Goal: Task Accomplishment & Management: Use online tool/utility

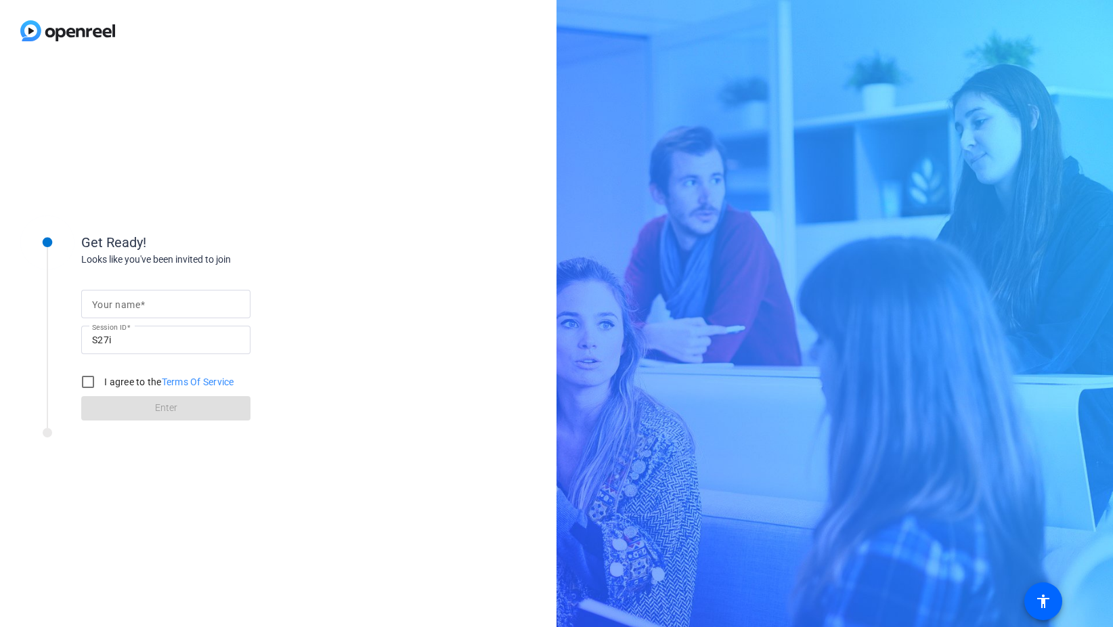
click at [103, 300] on mat-label "Your name" at bounding box center [116, 304] width 48 height 11
click at [103, 300] on input "Your name" at bounding box center [166, 304] width 148 height 16
type input "Tinks"
click at [86, 379] on input "I agree to the Terms Of Service" at bounding box center [87, 381] width 27 height 27
checkbox input "true"
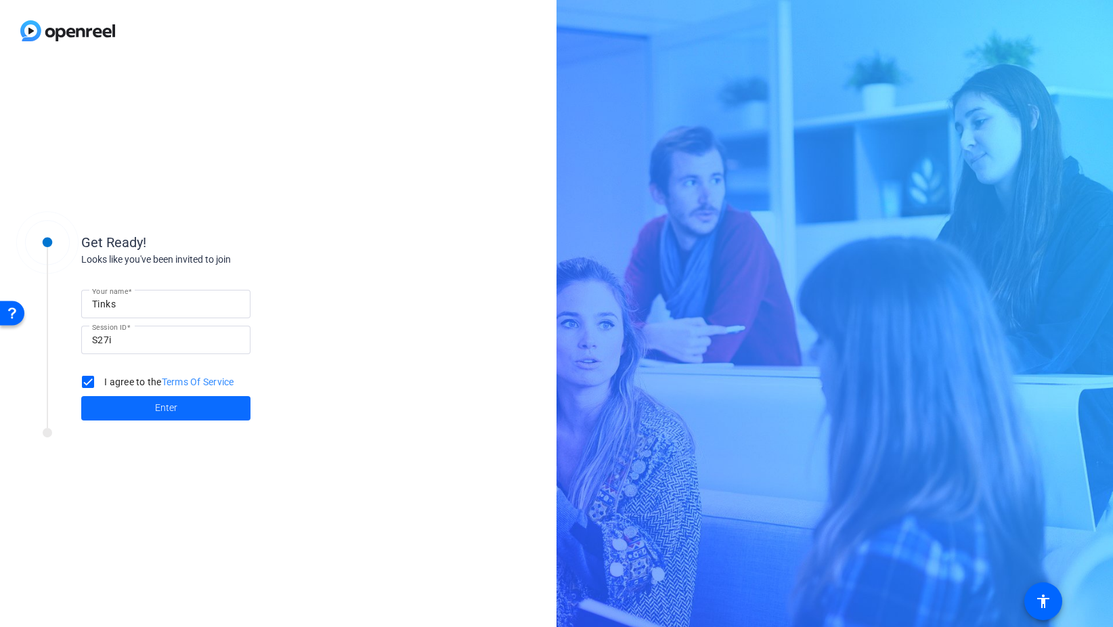
click at [163, 411] on span "Enter" at bounding box center [166, 408] width 22 height 14
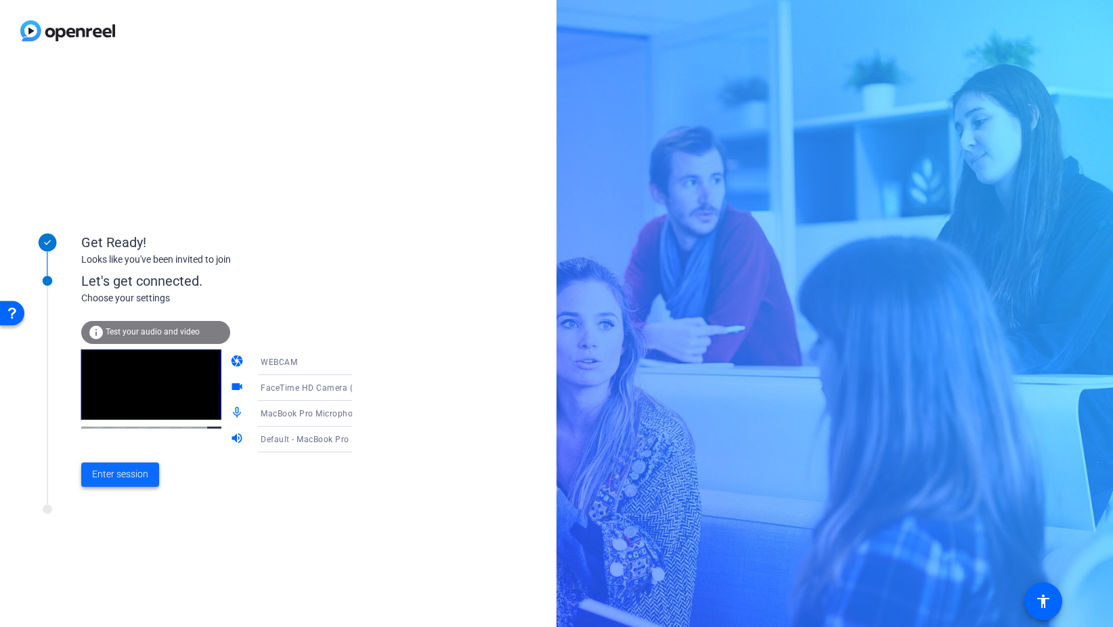
click at [119, 471] on span "Enter session" at bounding box center [120, 474] width 56 height 14
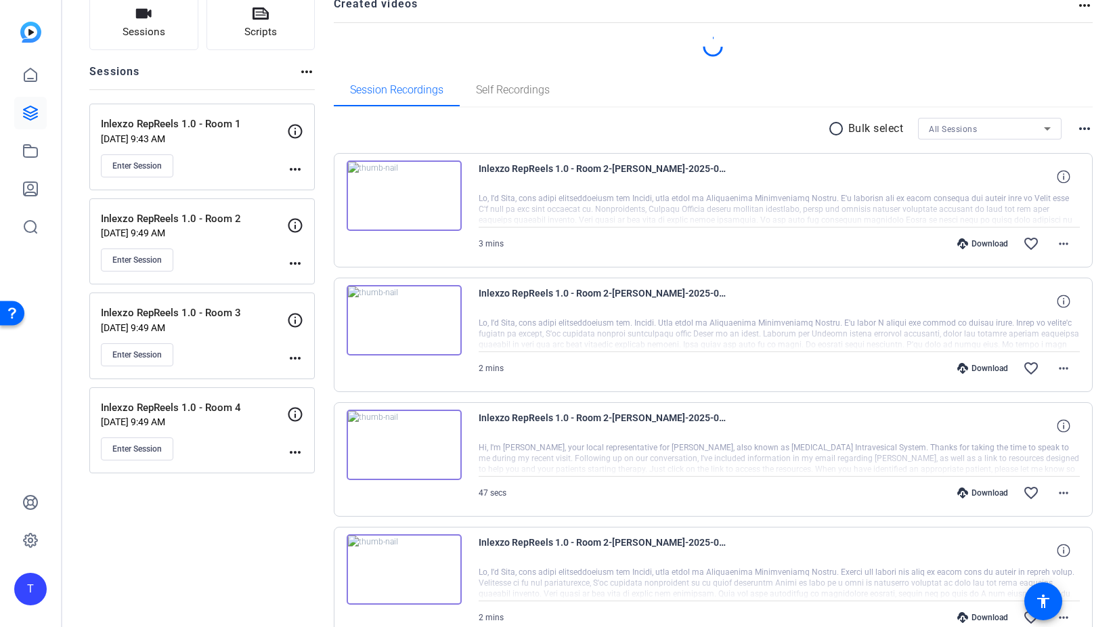
scroll to position [104, 0]
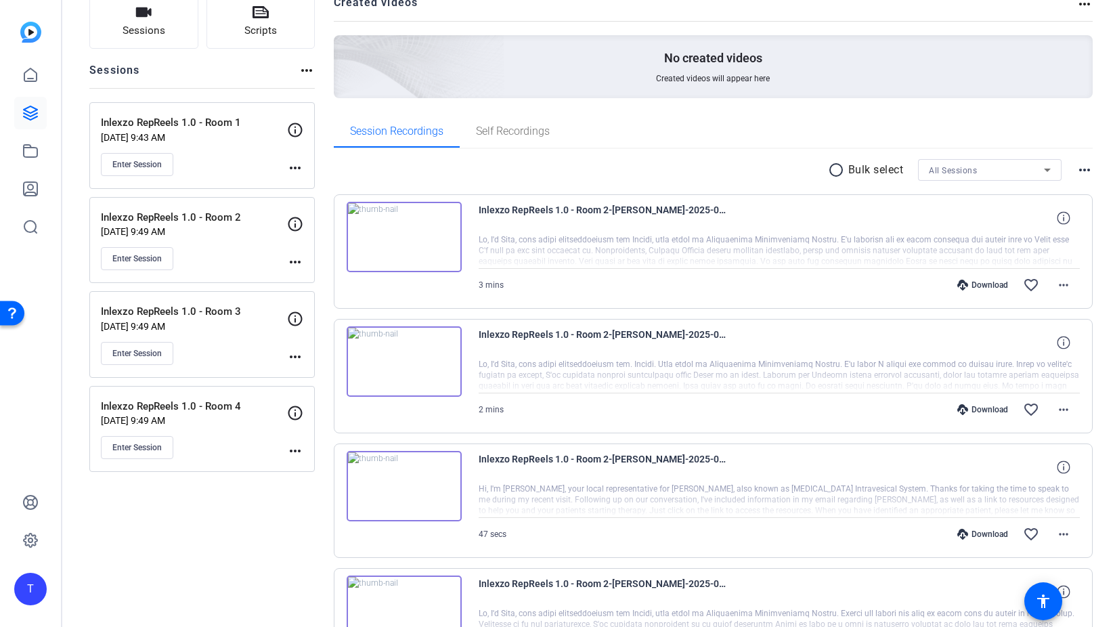
click at [227, 424] on p "Aug 12, 2025 @ 9:49 AM" at bounding box center [194, 420] width 186 height 11
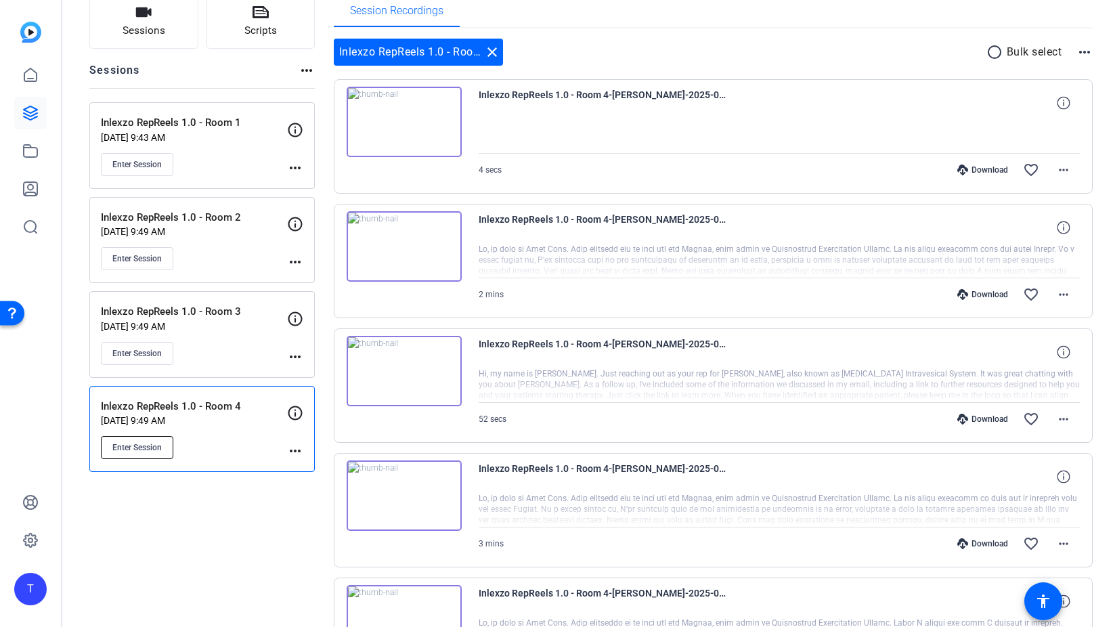
click at [146, 445] on span "Enter Session" at bounding box center [136, 447] width 49 height 11
click at [122, 444] on span "Enter Session" at bounding box center [136, 447] width 49 height 11
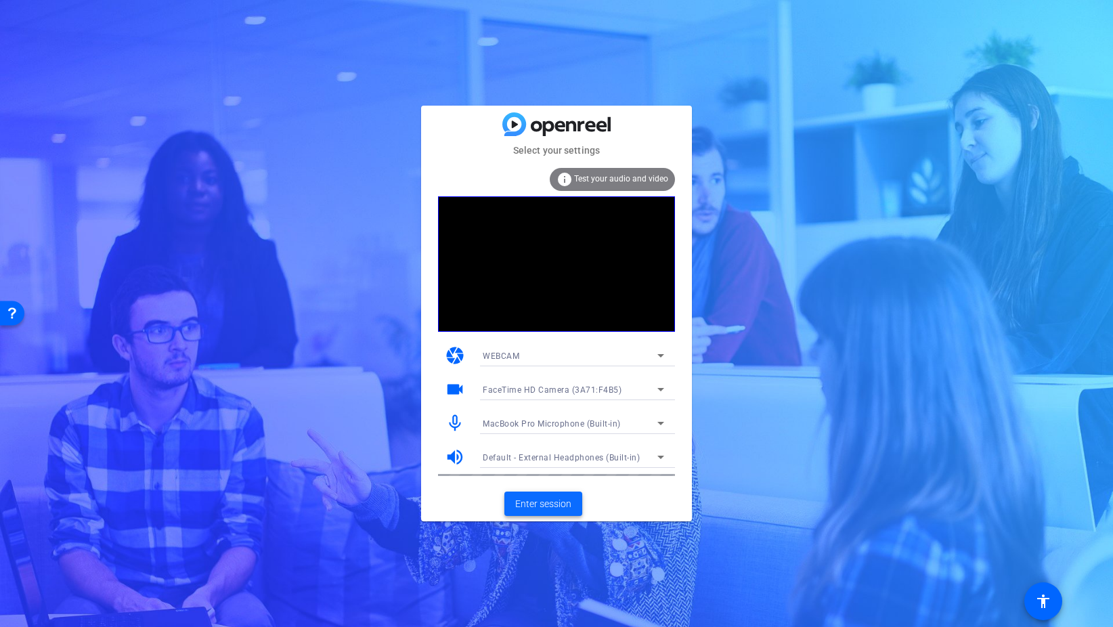
click at [535, 499] on span "Enter session" at bounding box center [543, 504] width 56 height 14
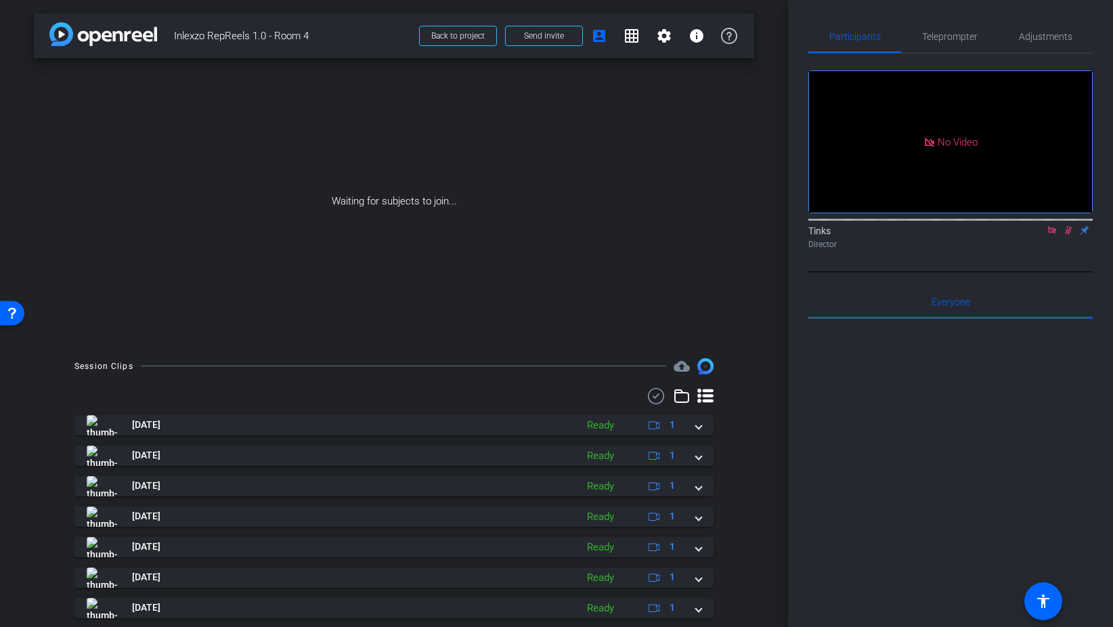
click at [1053, 233] on icon at bounding box center [1051, 229] width 7 height 7
click at [1053, 235] on icon at bounding box center [1051, 230] width 7 height 9
click at [1049, 235] on icon at bounding box center [1051, 230] width 5 height 9
click at [1033, 235] on icon at bounding box center [1035, 229] width 11 height 9
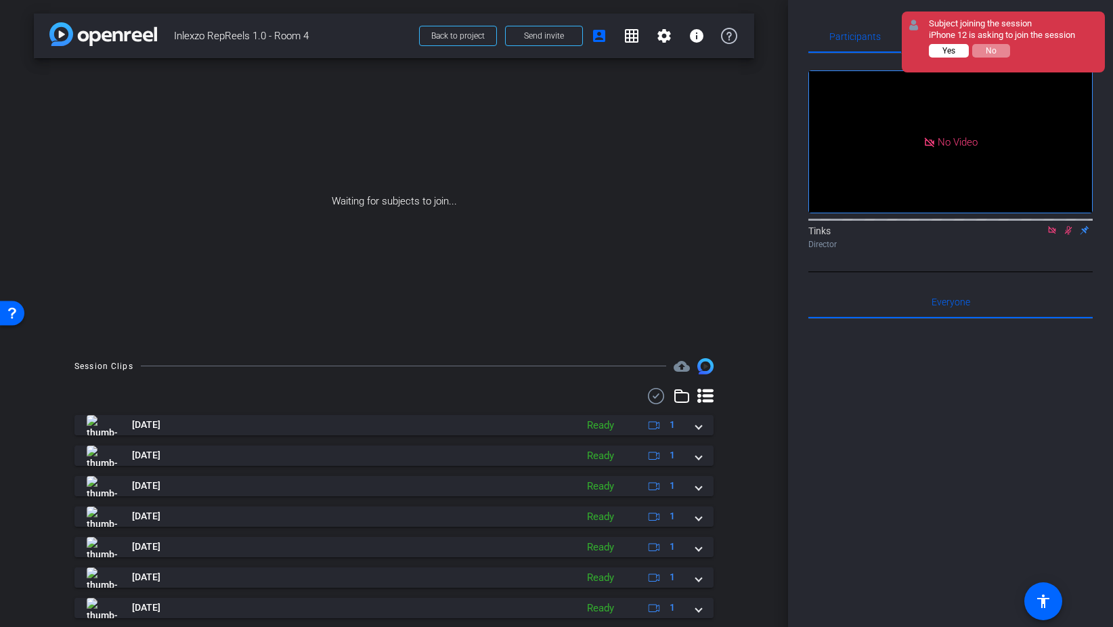
click at [952, 51] on span "Yes" at bounding box center [948, 50] width 13 height 9
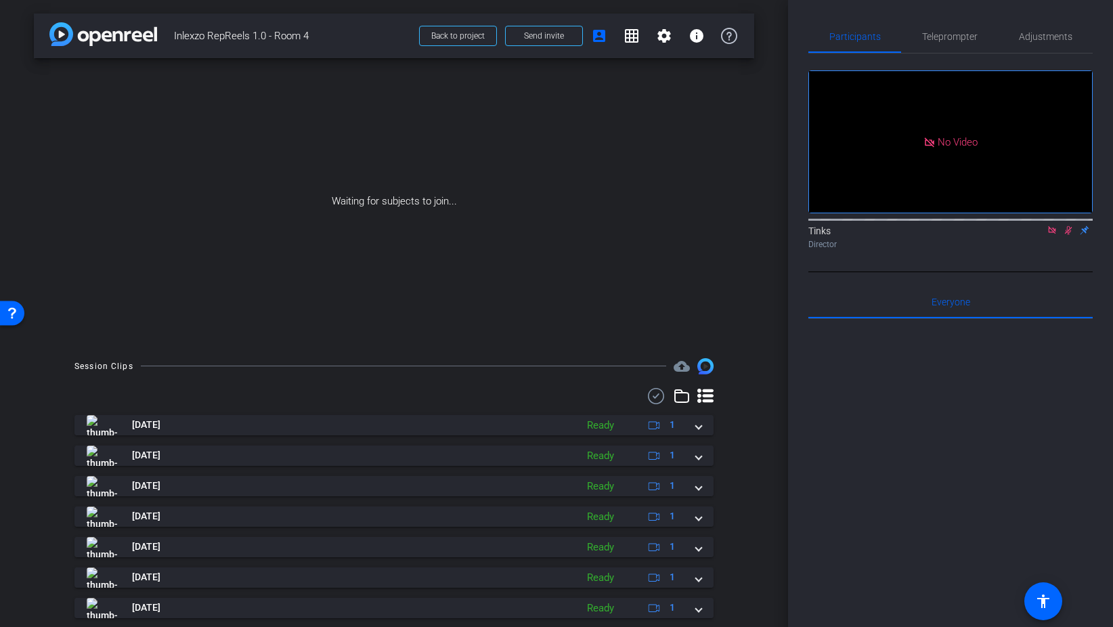
click at [1048, 235] on icon at bounding box center [1051, 229] width 11 height 9
click at [1050, 235] on icon at bounding box center [1051, 229] width 11 height 9
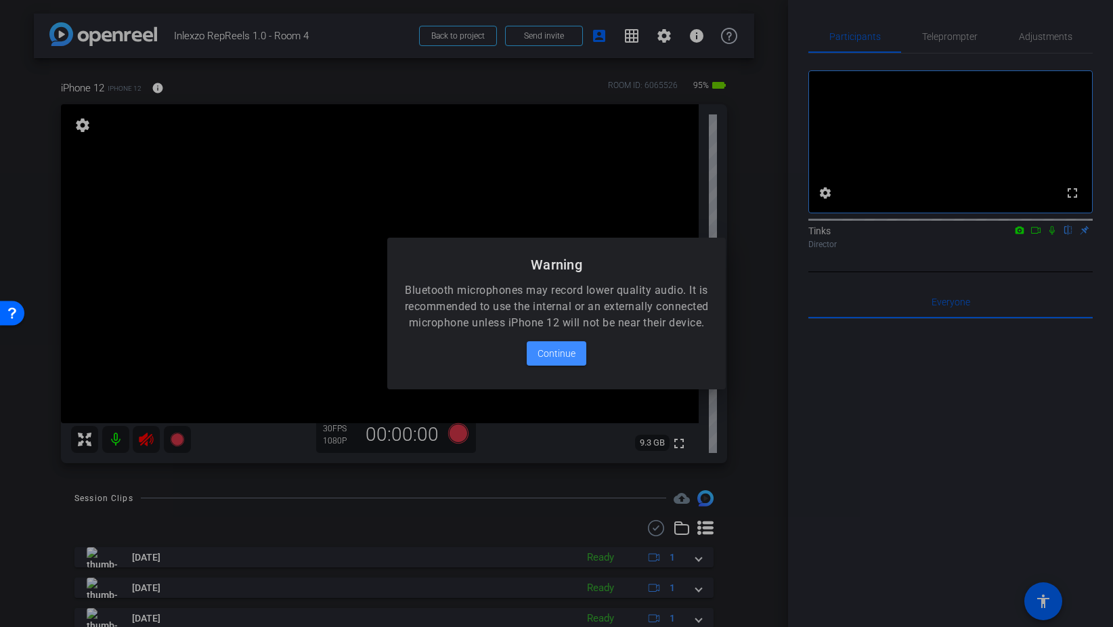
click at [139, 434] on div at bounding box center [556, 313] width 1113 height 627
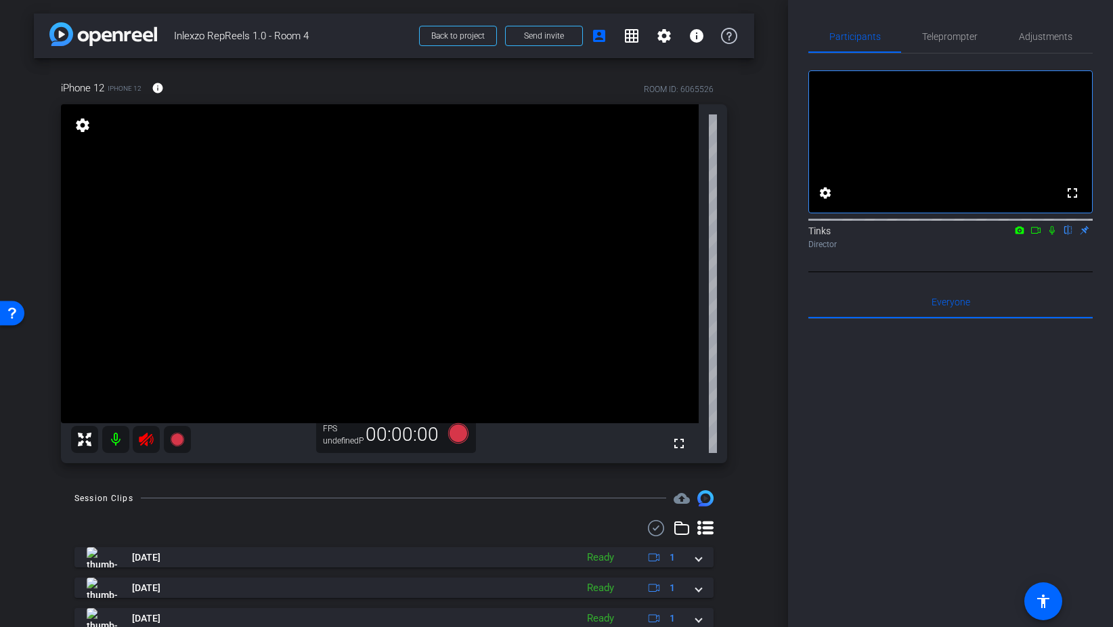
click at [150, 441] on icon at bounding box center [146, 439] width 14 height 14
click at [143, 439] on div at bounding box center [131, 439] width 120 height 27
click at [144, 441] on div at bounding box center [131, 439] width 120 height 27
click at [143, 443] on div at bounding box center [131, 439] width 120 height 27
click at [1025, 32] on span "Adjustments" at bounding box center [1045, 36] width 53 height 9
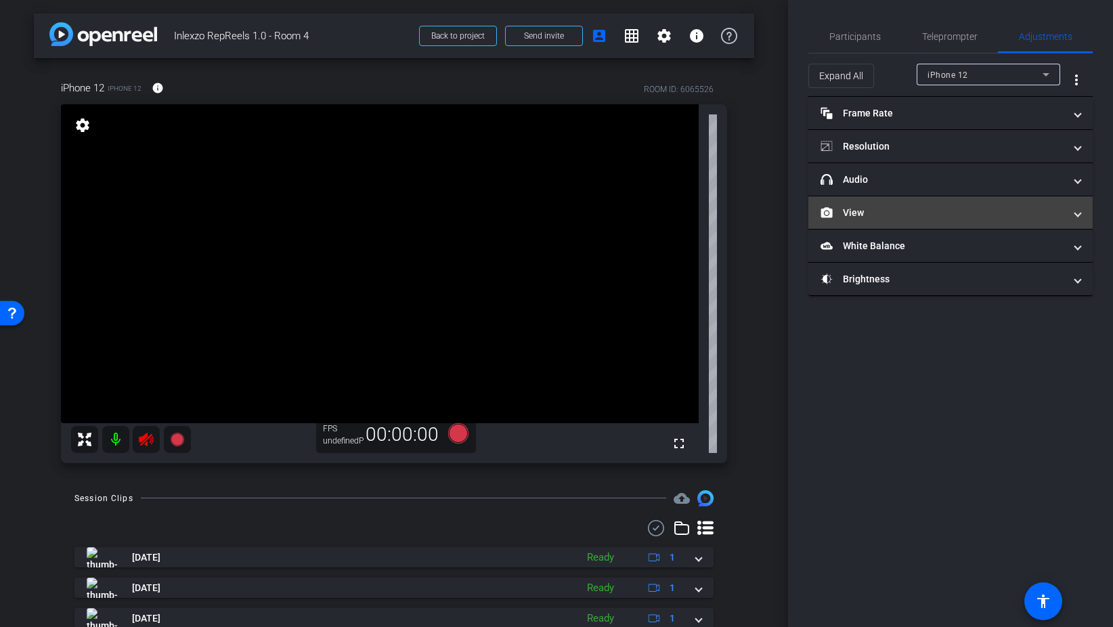
click at [856, 209] on mat-panel-title "View" at bounding box center [942, 213] width 244 height 14
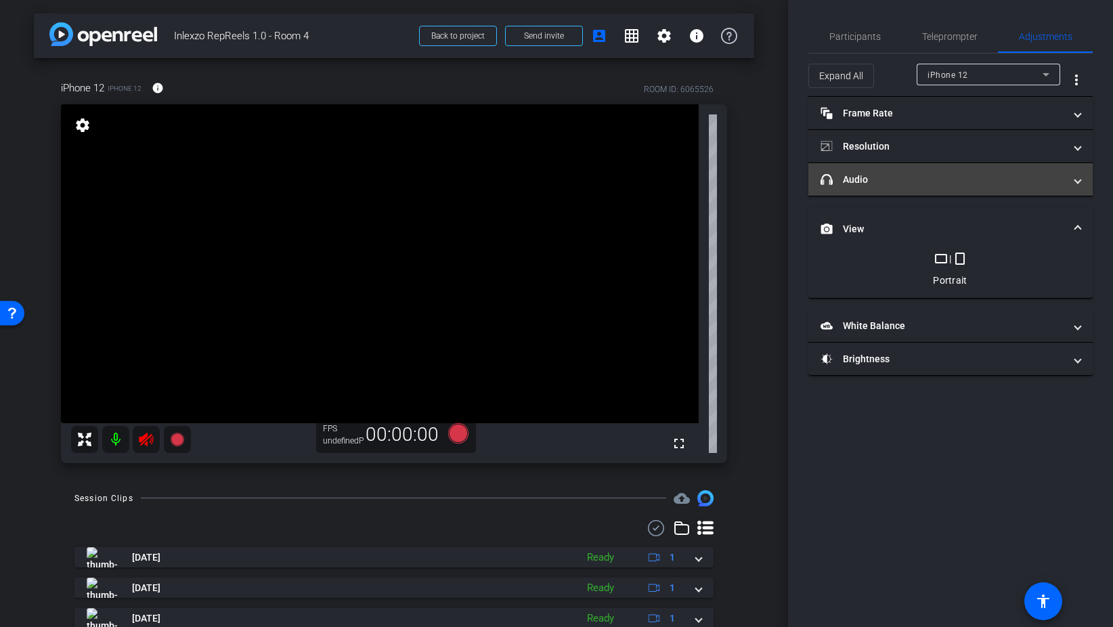
click at [860, 187] on mat-expansion-panel-header "headphone icon Audio" at bounding box center [950, 179] width 284 height 32
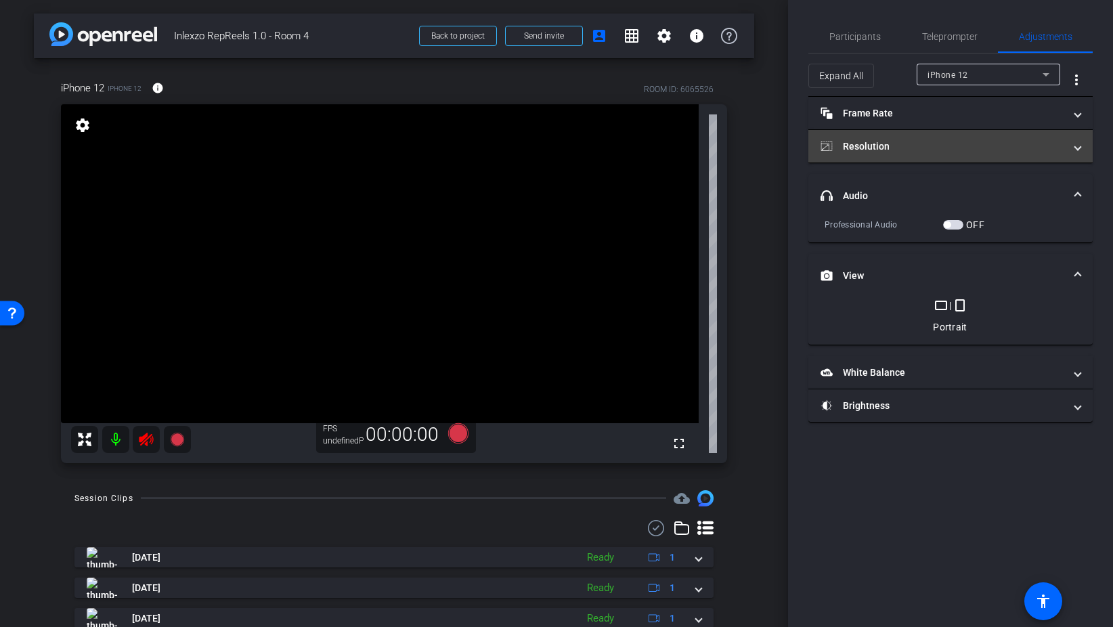
click at [881, 149] on mat-panel-title "Resolution" at bounding box center [942, 146] width 244 height 14
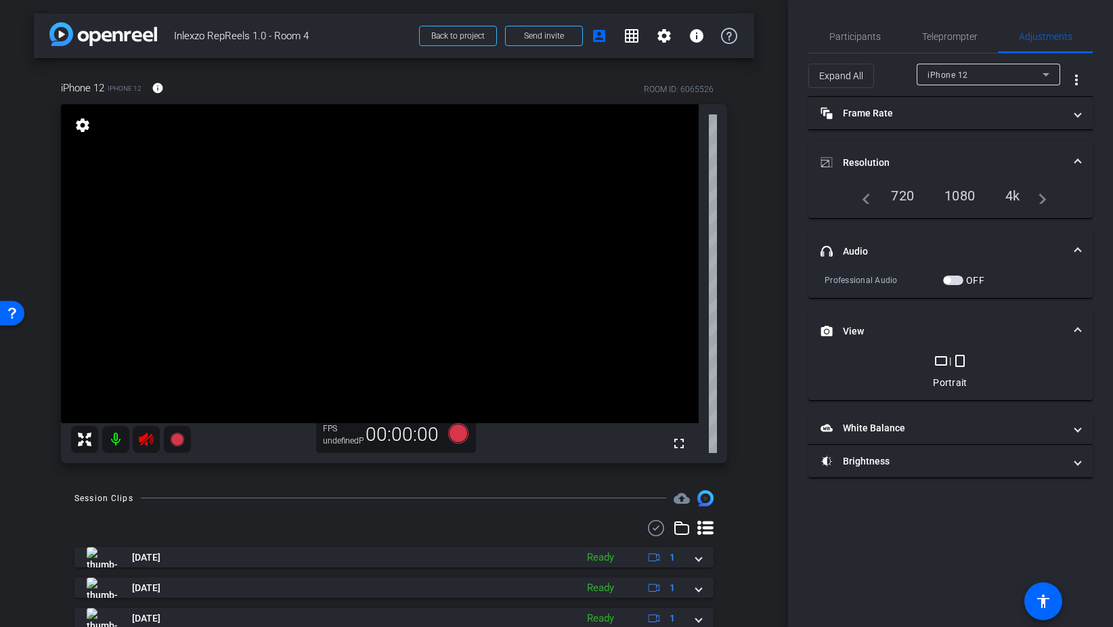
click at [147, 441] on icon at bounding box center [146, 439] width 16 height 16
click at [951, 34] on span "Teleprompter" at bounding box center [949, 36] width 55 height 9
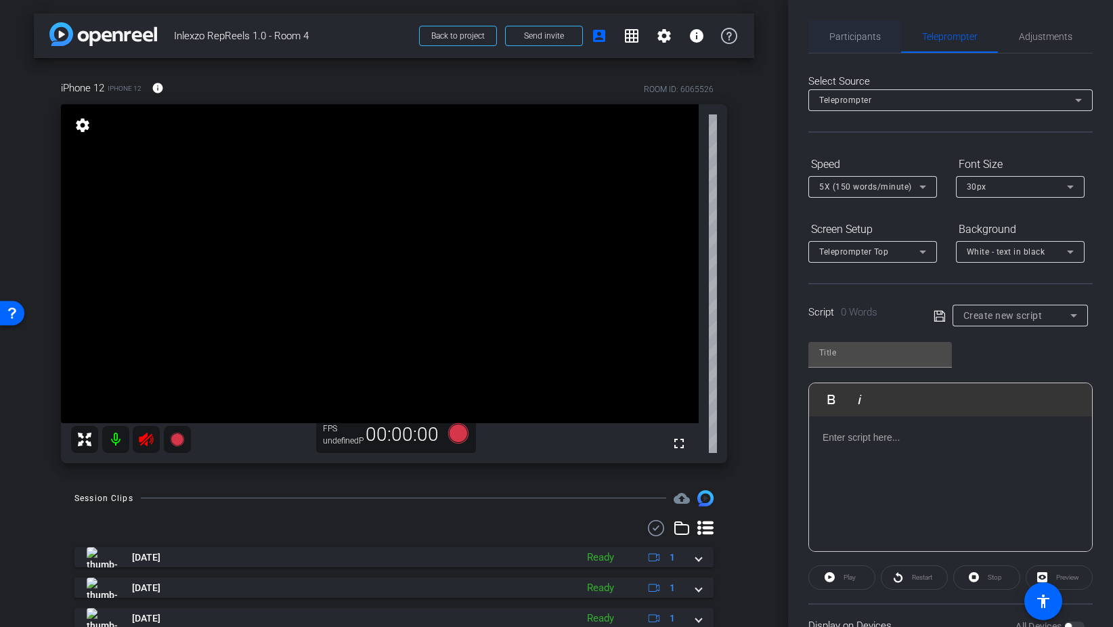
click at [873, 39] on span "Participants" at bounding box center [854, 36] width 51 height 9
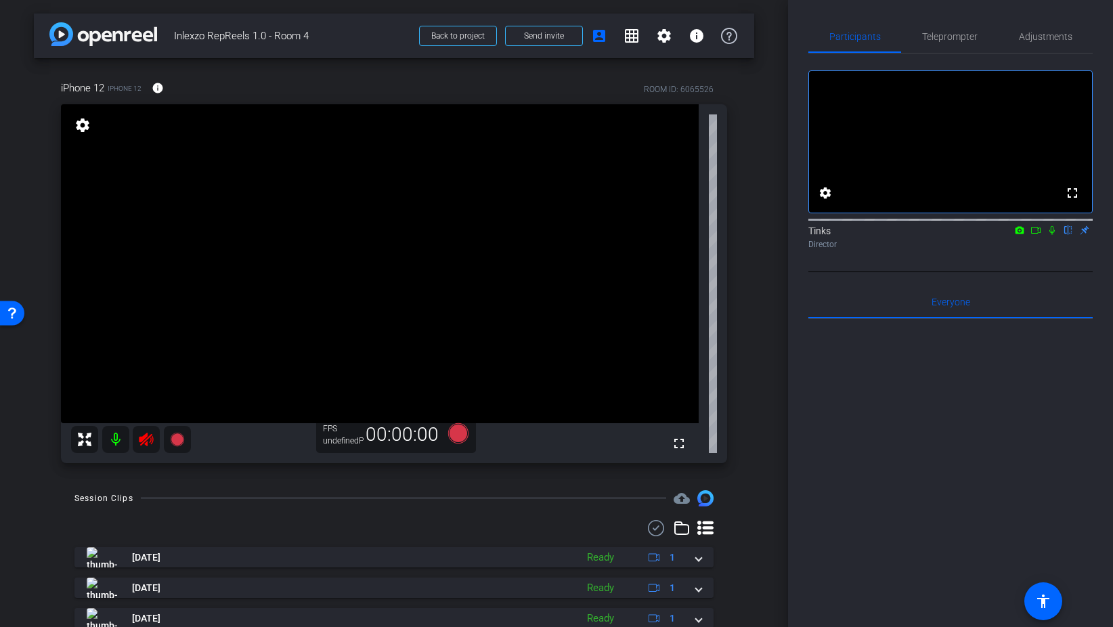
click at [143, 439] on div at bounding box center [131, 439] width 120 height 27
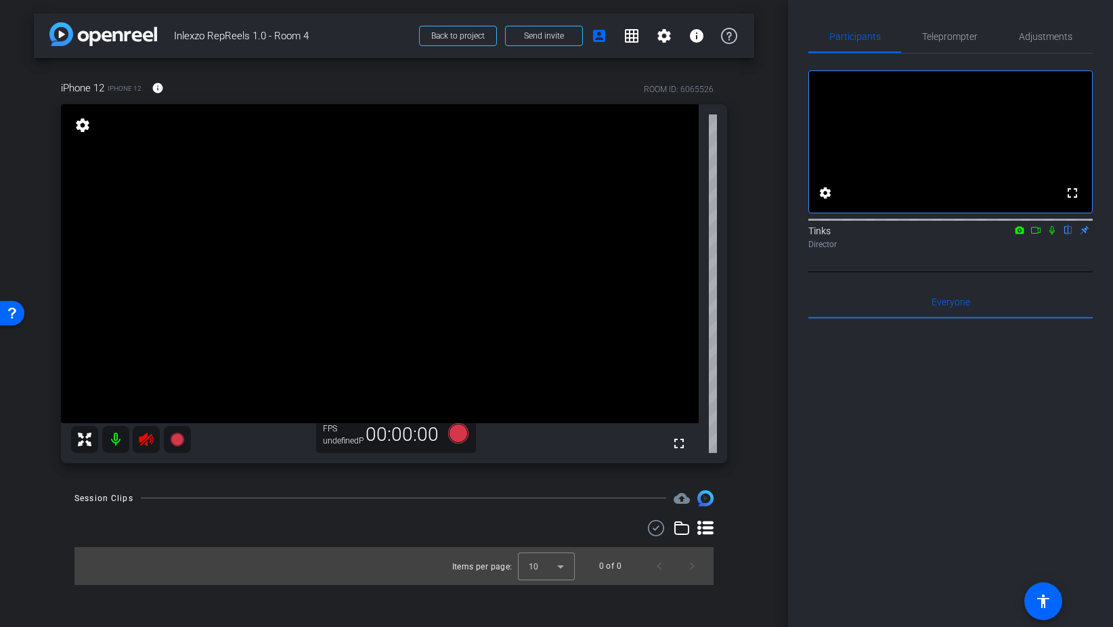
click at [147, 439] on icon at bounding box center [146, 439] width 14 height 14
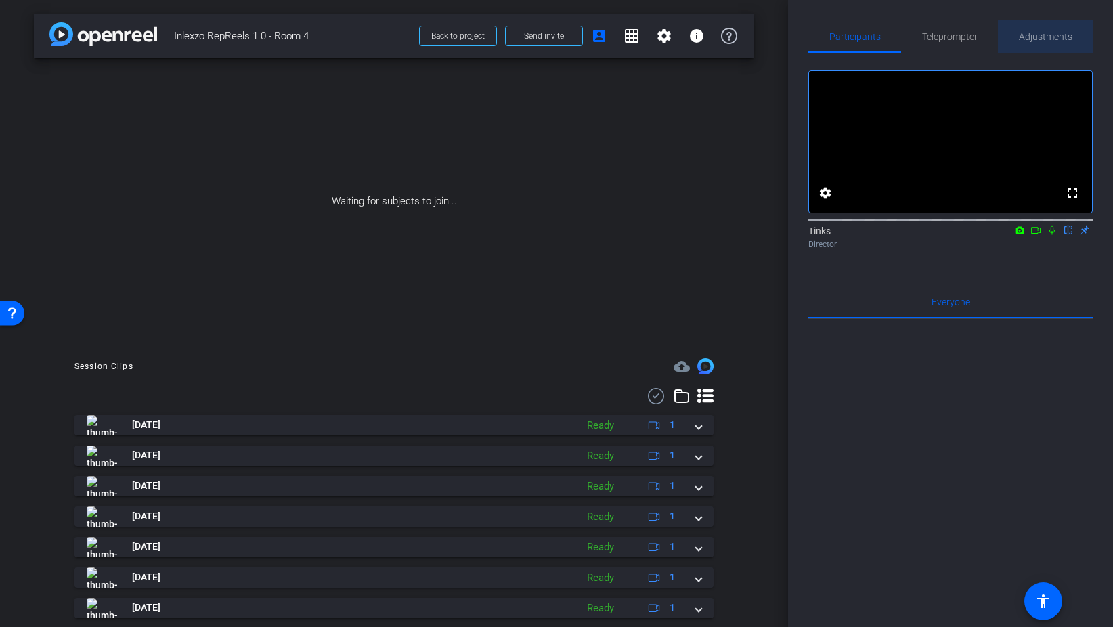
click at [1050, 48] on span "Adjustments" at bounding box center [1045, 36] width 53 height 32
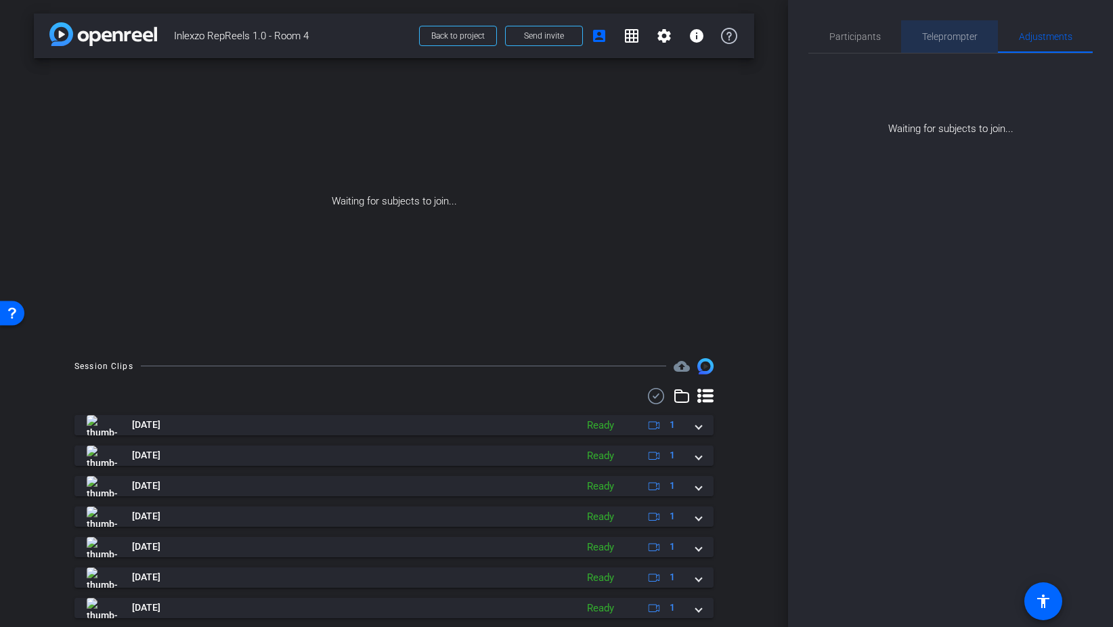
click at [960, 42] on span "Teleprompter" at bounding box center [949, 36] width 55 height 32
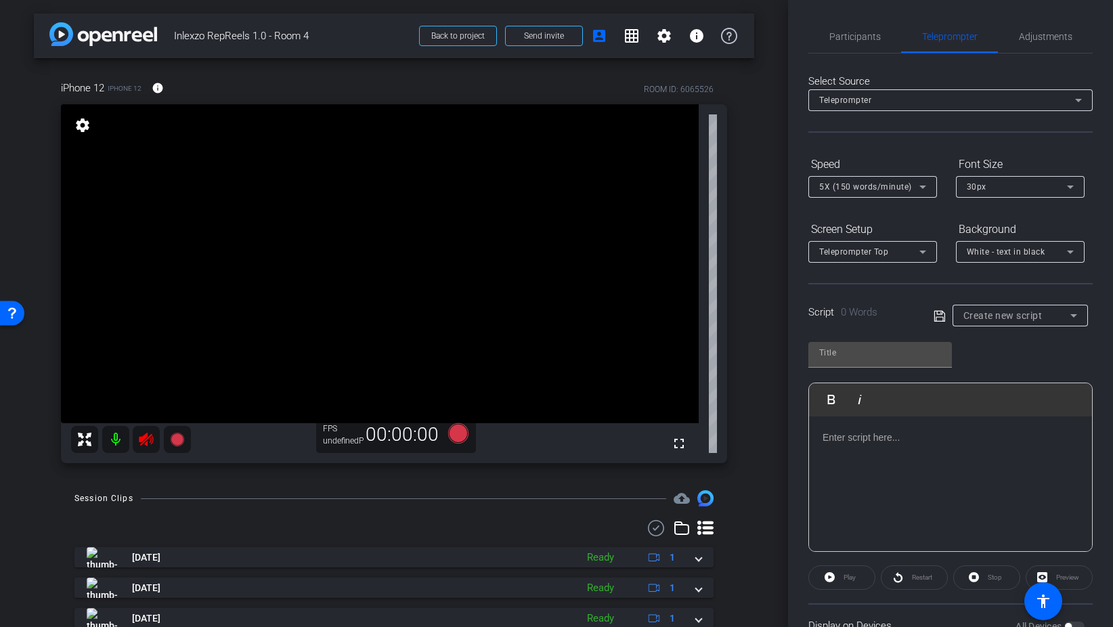
click at [143, 441] on icon at bounding box center [146, 439] width 16 height 16
click at [1034, 43] on span "Adjustments" at bounding box center [1045, 36] width 53 height 32
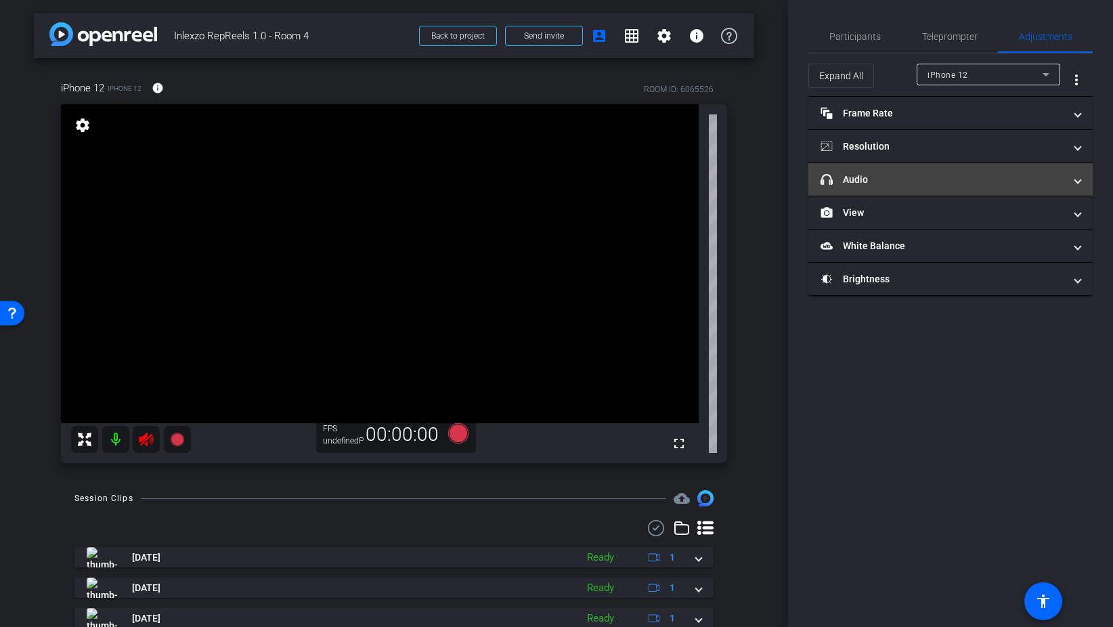
click at [898, 177] on mat-panel-title "headphone icon Audio" at bounding box center [942, 180] width 244 height 14
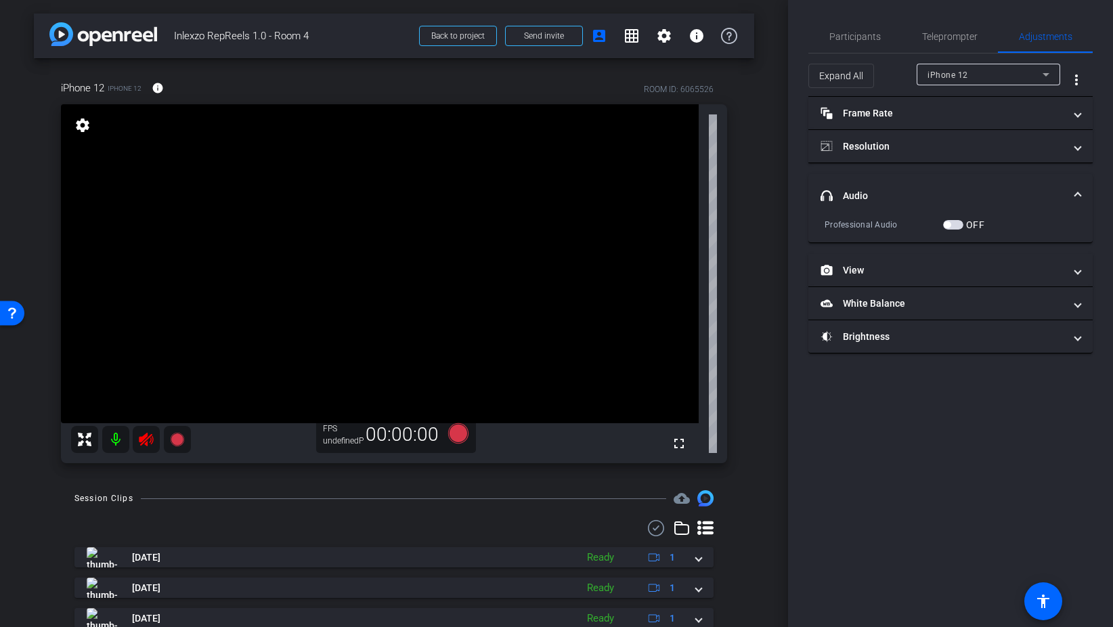
click at [960, 224] on span "button" at bounding box center [953, 224] width 20 height 9
click at [943, 224] on span "button" at bounding box center [953, 224] width 20 height 9
click at [144, 439] on icon at bounding box center [146, 439] width 16 height 16
click at [144, 439] on div at bounding box center [131, 439] width 120 height 27
click at [864, 143] on mat-panel-title "Resolution" at bounding box center [942, 146] width 244 height 14
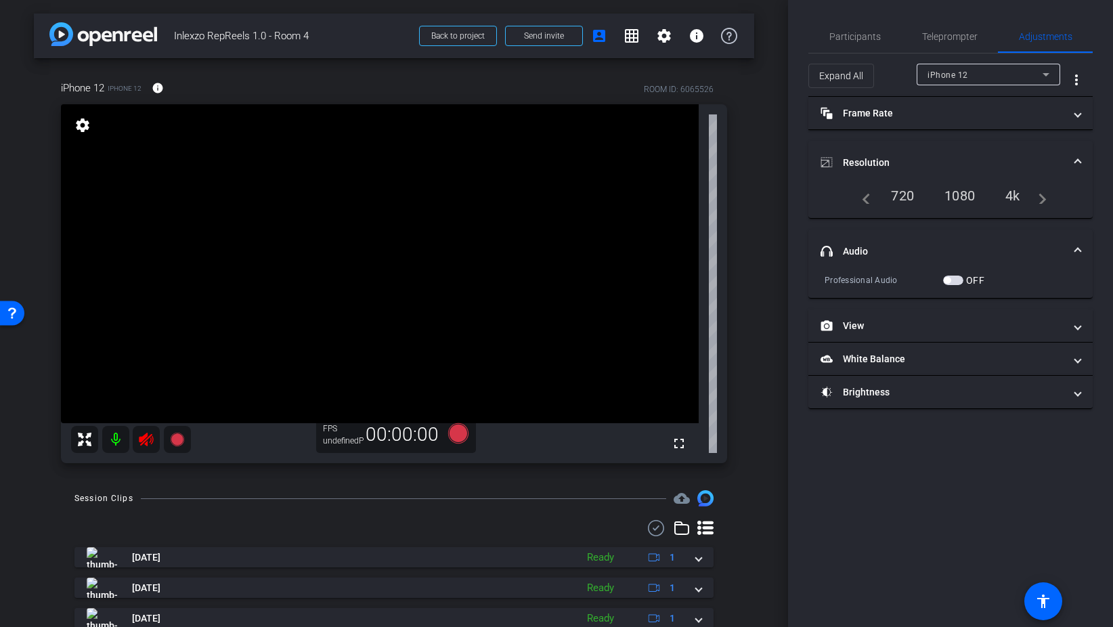
click at [964, 194] on div "1080" at bounding box center [959, 195] width 51 height 23
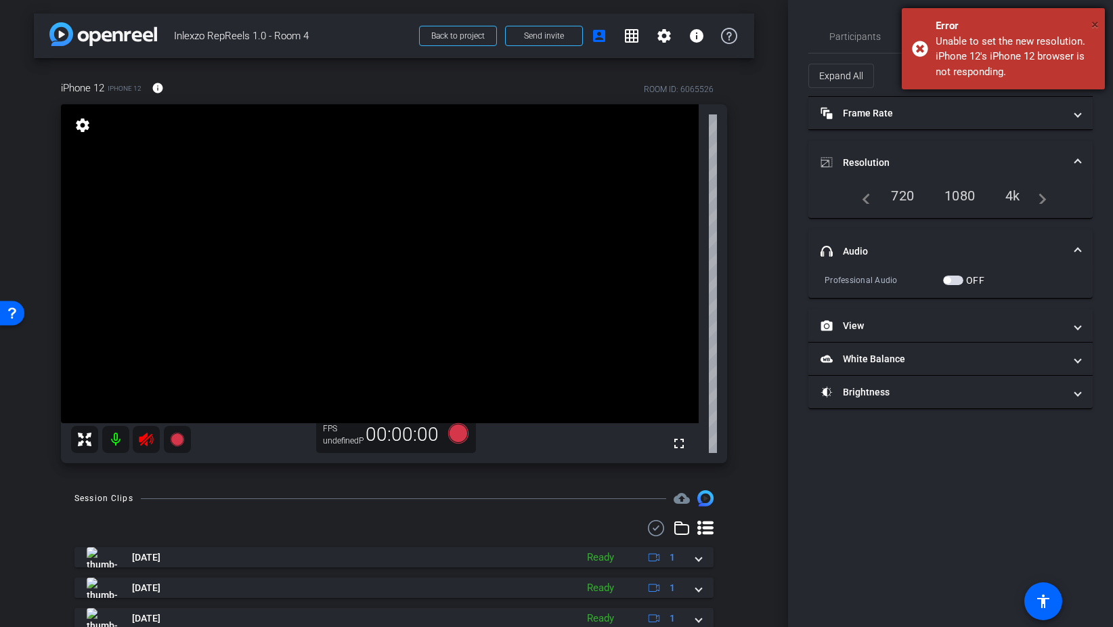
click at [1093, 26] on span "×" at bounding box center [1094, 24] width 7 height 16
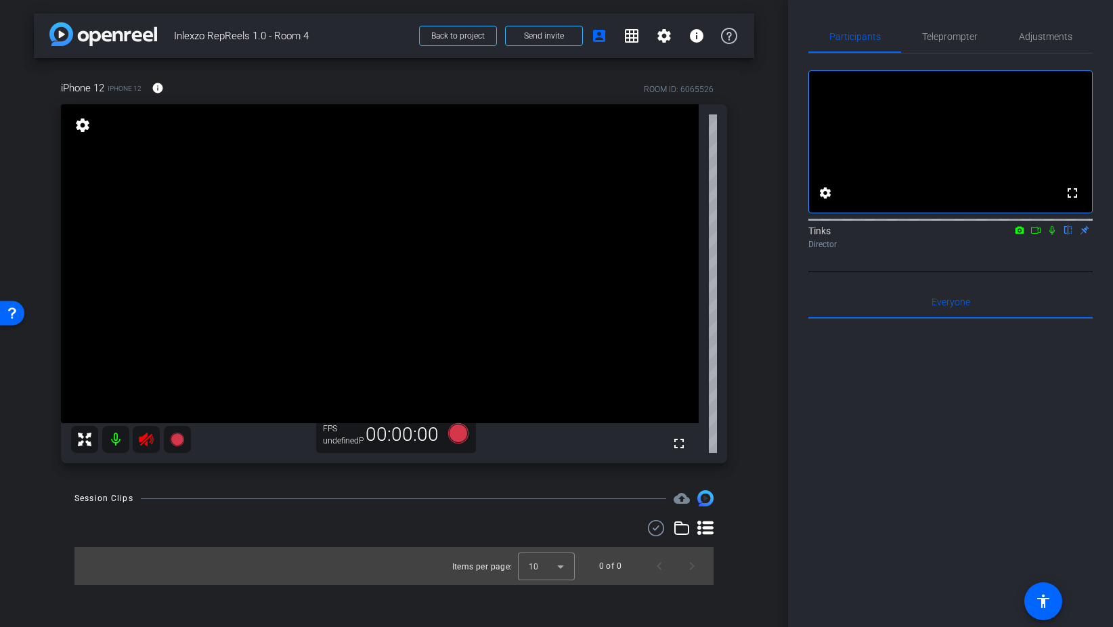
click at [148, 440] on icon at bounding box center [146, 439] width 16 height 16
click at [148, 440] on div at bounding box center [131, 439] width 120 height 27
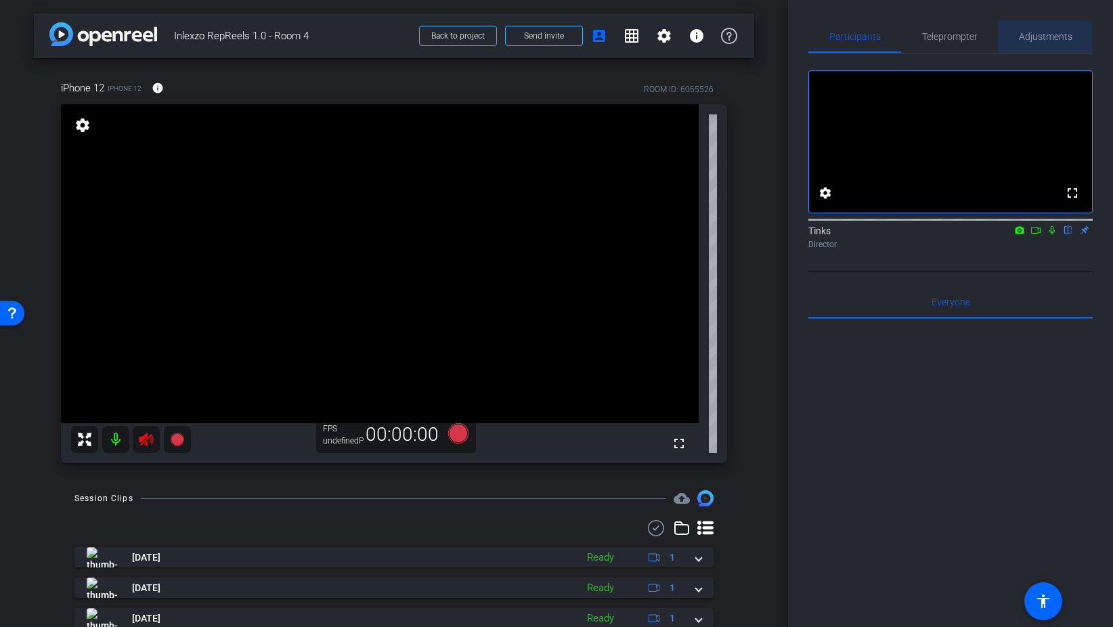
click at [1032, 32] on span "Adjustments" at bounding box center [1045, 36] width 53 height 9
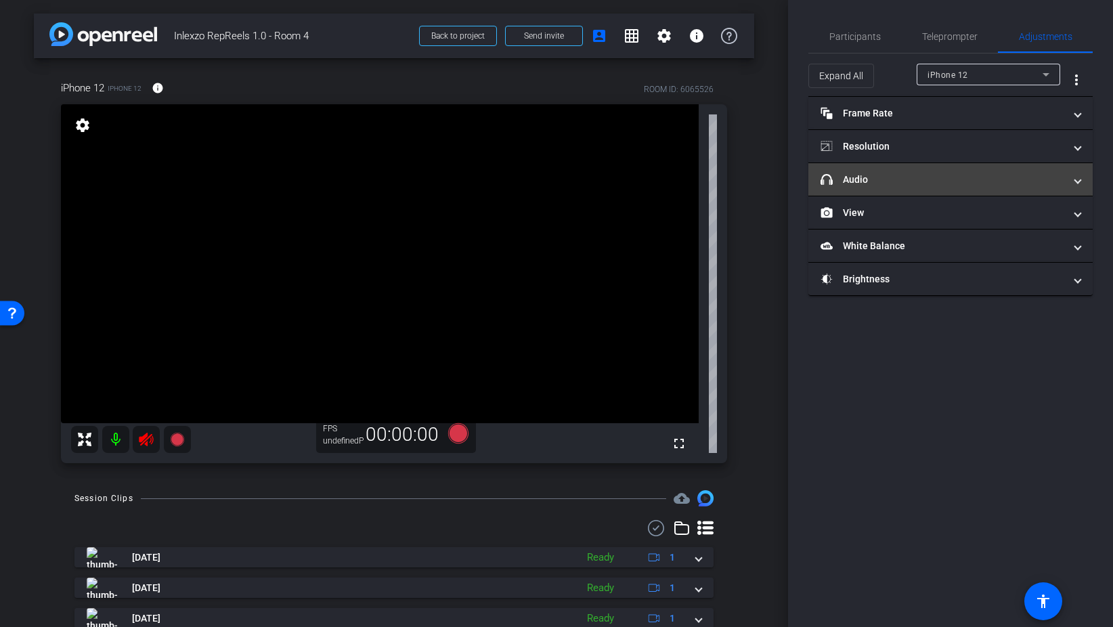
click at [864, 182] on mat-panel-title "headphone icon Audio" at bounding box center [942, 180] width 244 height 14
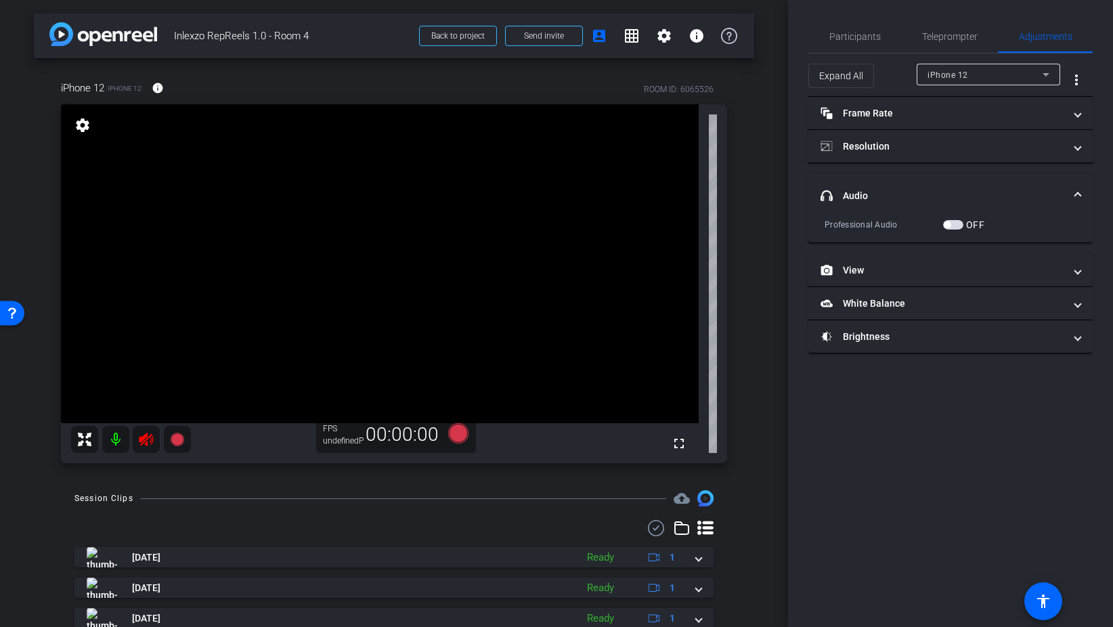
click at [150, 440] on div at bounding box center [131, 439] width 120 height 27
click at [110, 437] on mat-icon at bounding box center [115, 439] width 27 height 27
click at [119, 438] on mat-icon at bounding box center [115, 439] width 27 height 27
click at [857, 40] on span "Participants" at bounding box center [854, 36] width 51 height 9
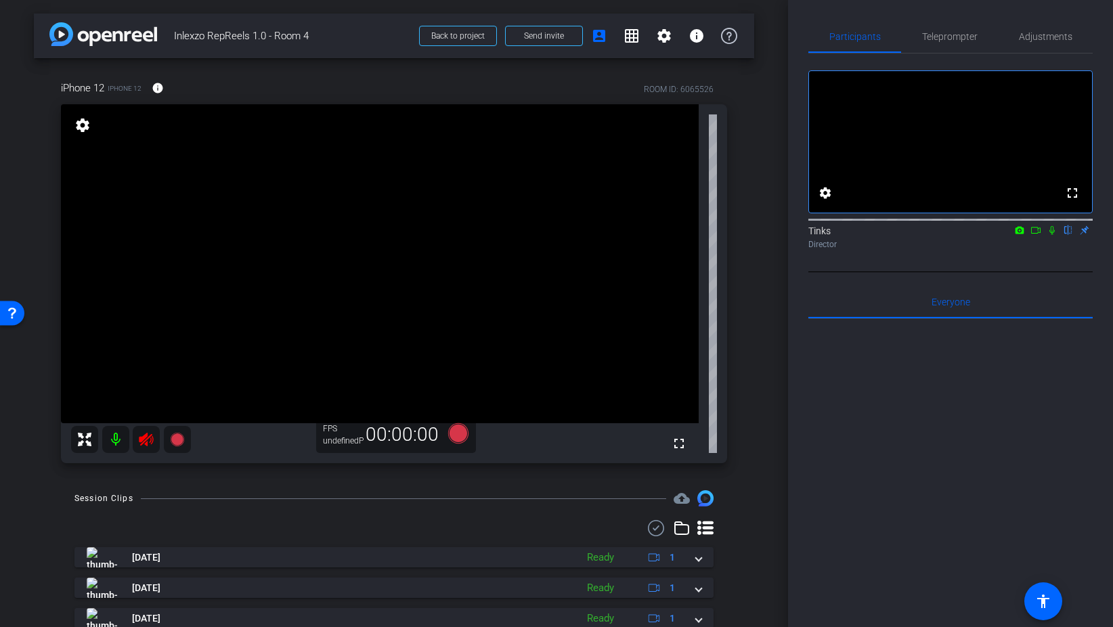
click at [150, 440] on icon at bounding box center [146, 439] width 16 height 16
click at [153, 437] on icon at bounding box center [146, 439] width 14 height 14
click at [1047, 43] on span "Adjustments" at bounding box center [1045, 36] width 53 height 32
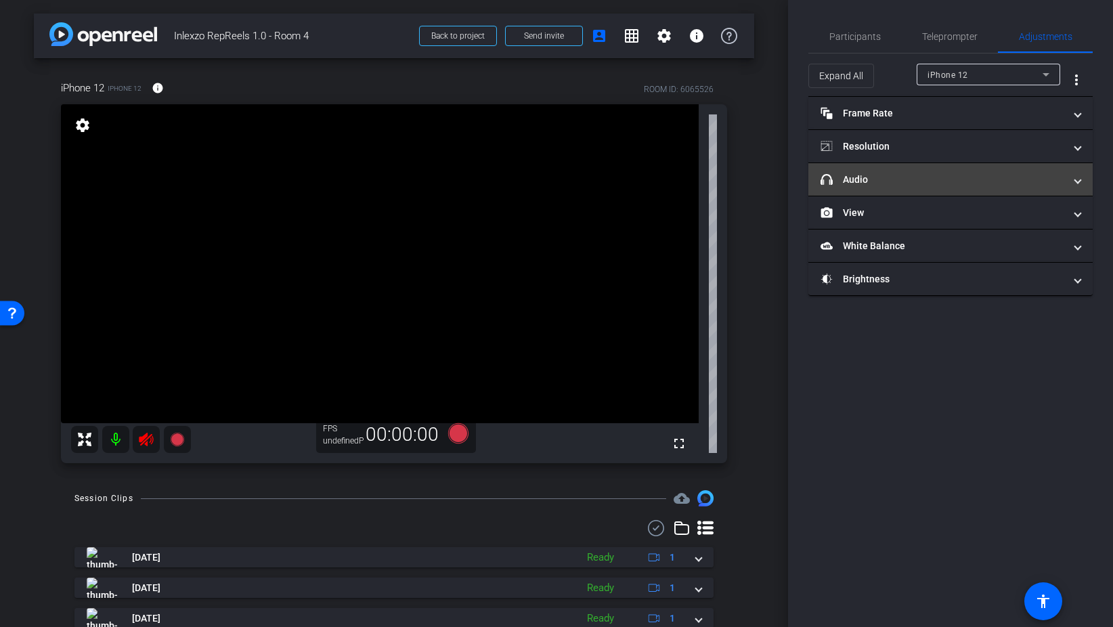
click at [905, 169] on mat-expansion-panel-header "headphone icon Audio" at bounding box center [950, 179] width 284 height 32
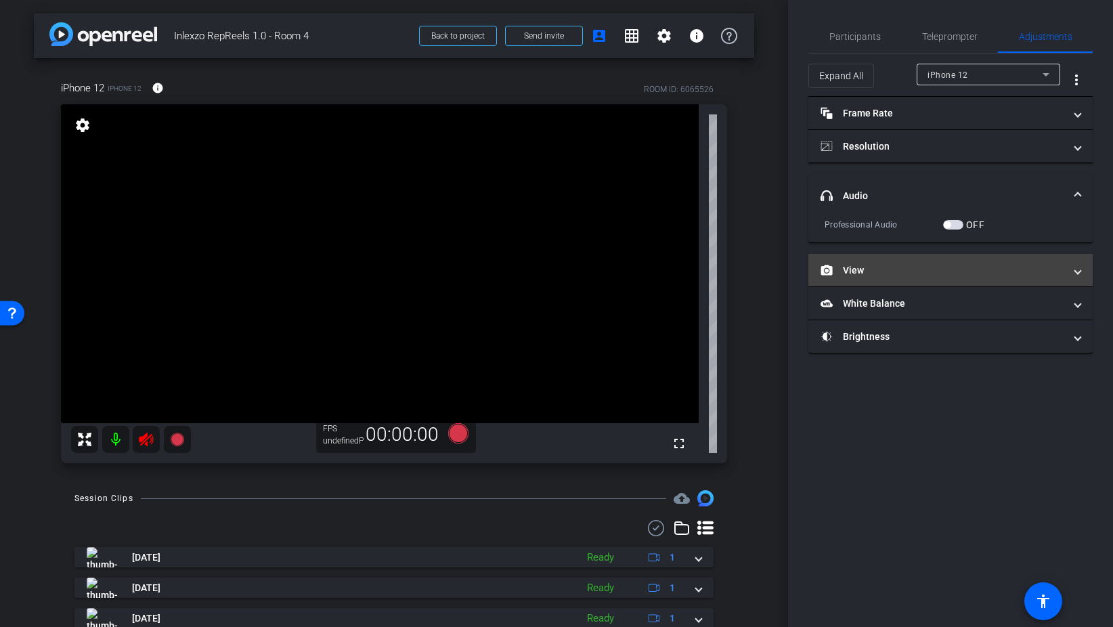
click at [895, 265] on mat-panel-title "View" at bounding box center [942, 270] width 244 height 14
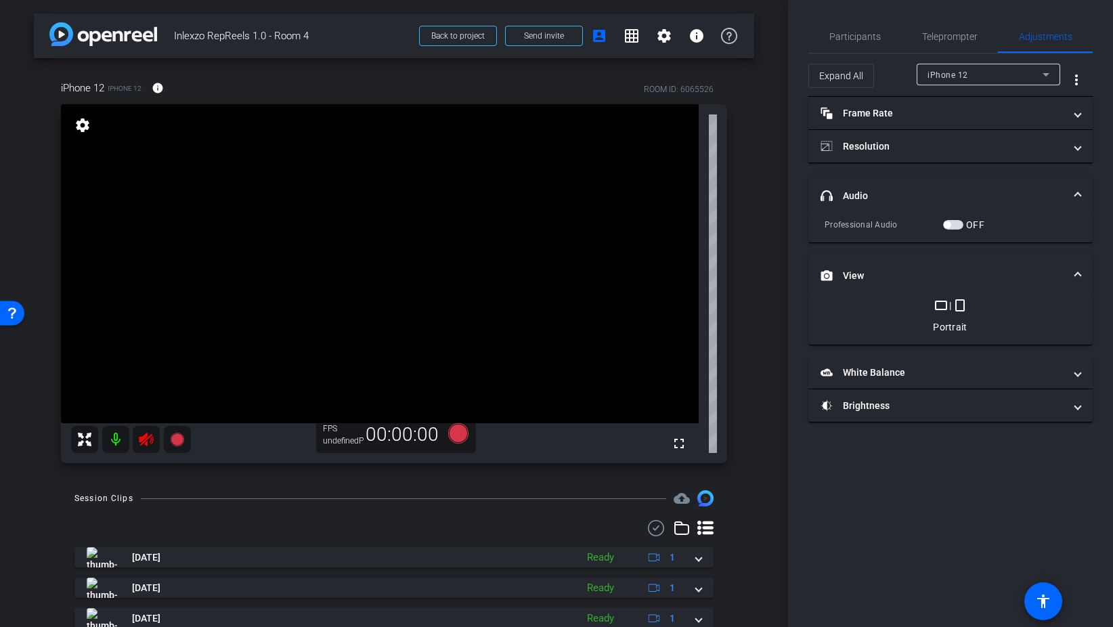
click at [961, 311] on mat-icon "crop_portrait" at bounding box center [960, 305] width 16 height 16
click at [945, 311] on mat-icon "crop_landscape" at bounding box center [941, 305] width 16 height 16
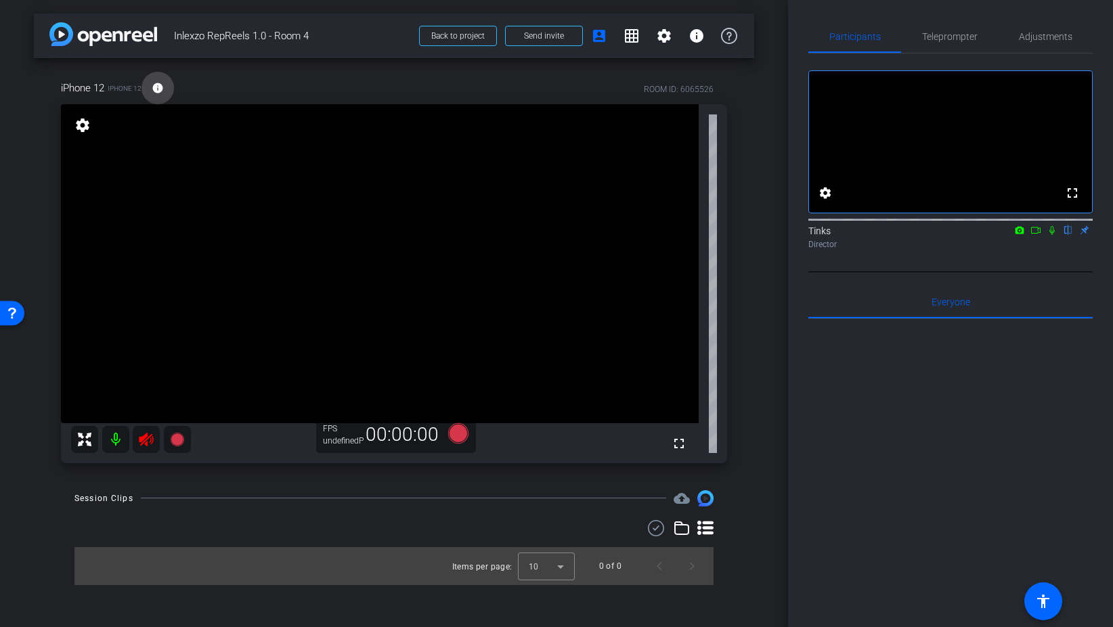
click at [153, 87] on mat-icon "info" at bounding box center [158, 88] width 12 height 12
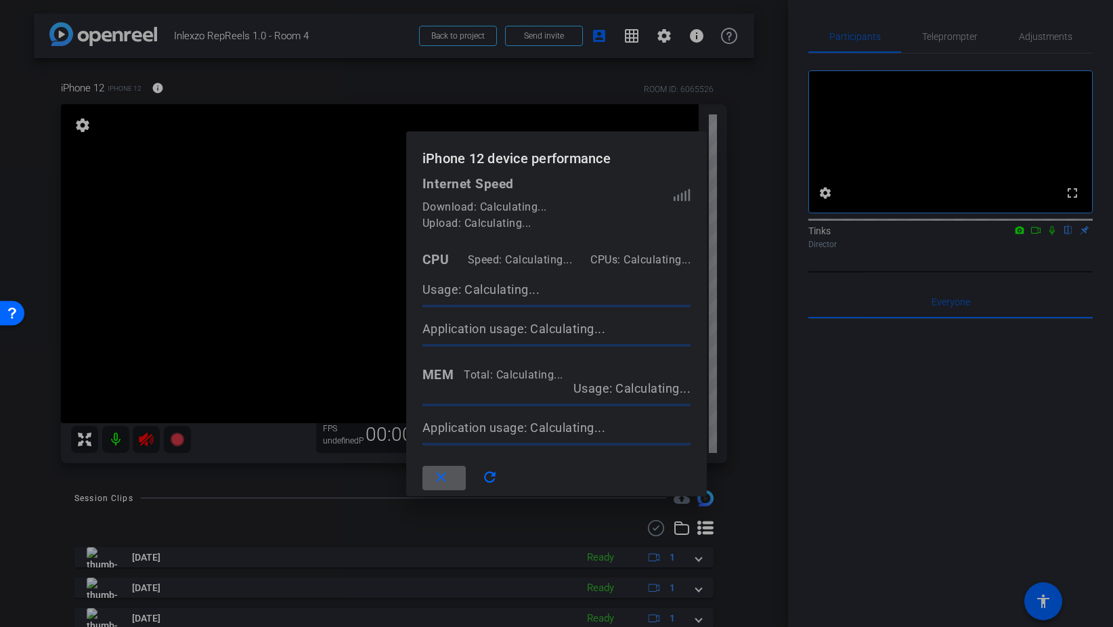
click at [453, 478] on span at bounding box center [443, 478] width 43 height 32
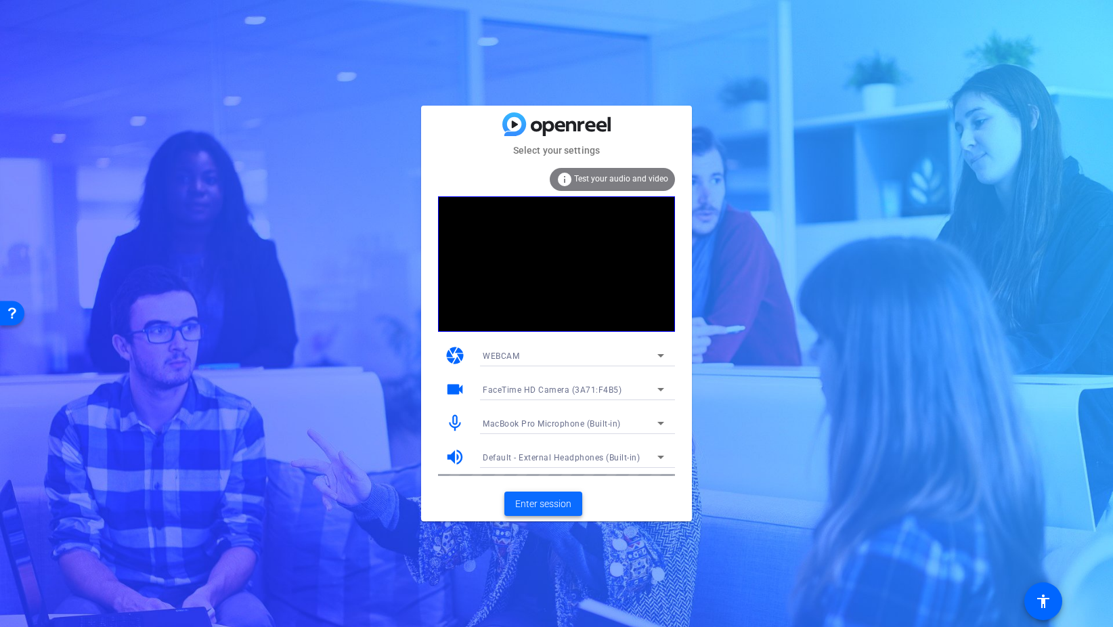
click at [538, 505] on span "Enter session" at bounding box center [543, 504] width 56 height 14
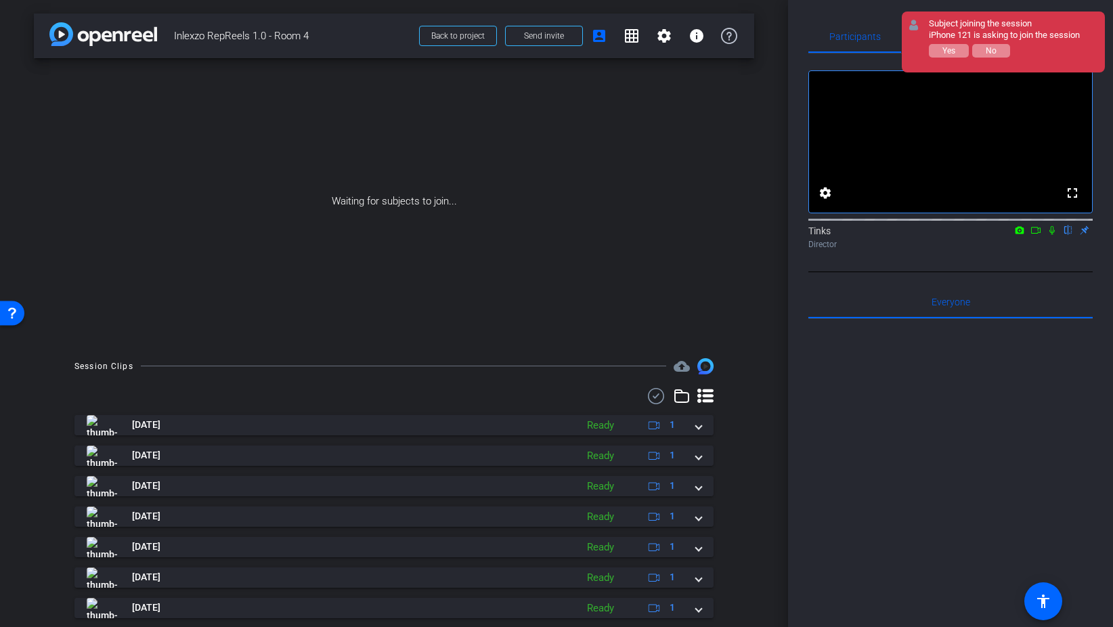
click at [951, 58] on div "Subject joining the session iPhone 121 is asking to join the session Yes No" at bounding box center [1004, 41] width 151 height 47
click at [948, 49] on span "Yes" at bounding box center [948, 50] width 13 height 9
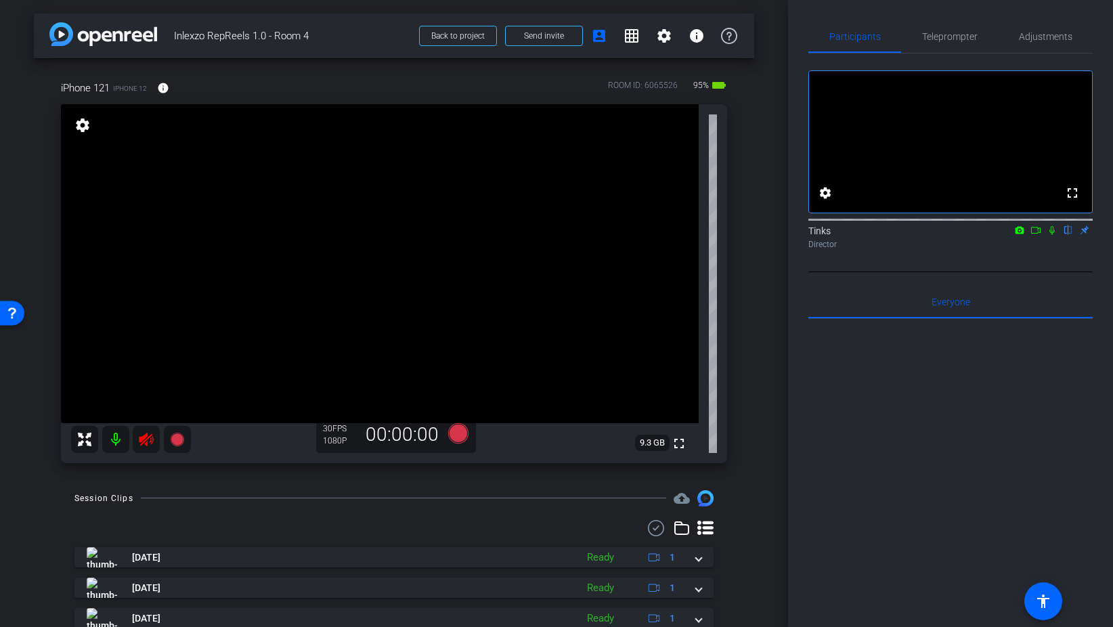
click at [144, 437] on icon at bounding box center [146, 439] width 14 height 14
click at [1052, 45] on span "Adjustments" at bounding box center [1045, 36] width 53 height 32
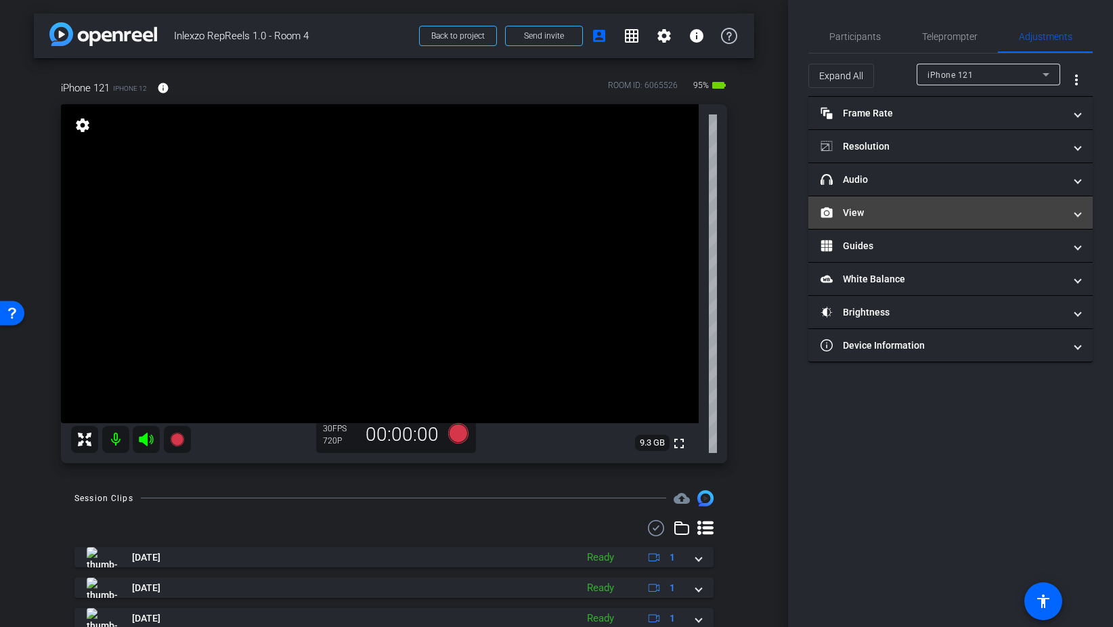
click at [868, 218] on mat-panel-title "View" at bounding box center [942, 213] width 244 height 14
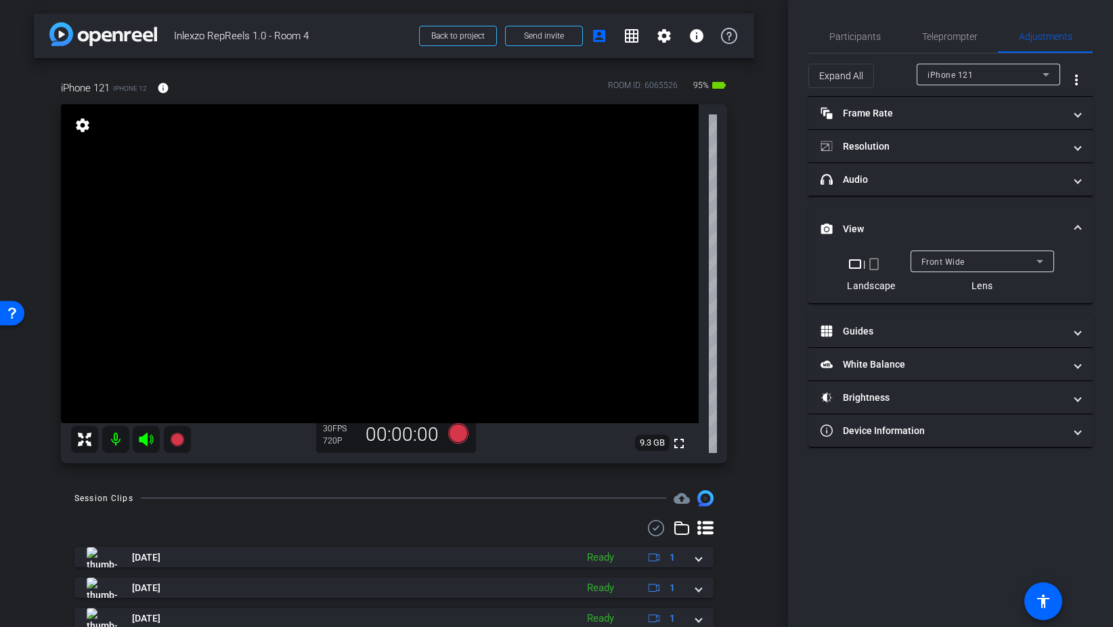
click at [872, 266] on mat-icon "crop_portrait" at bounding box center [874, 264] width 16 height 16
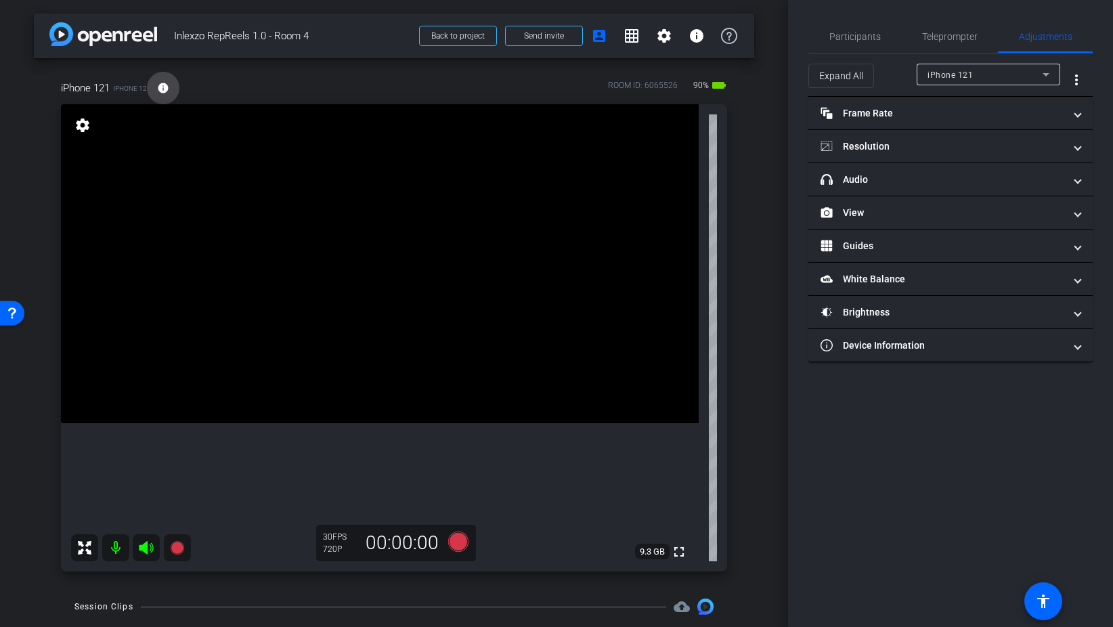
click at [162, 92] on mat-icon "info" at bounding box center [163, 88] width 12 height 12
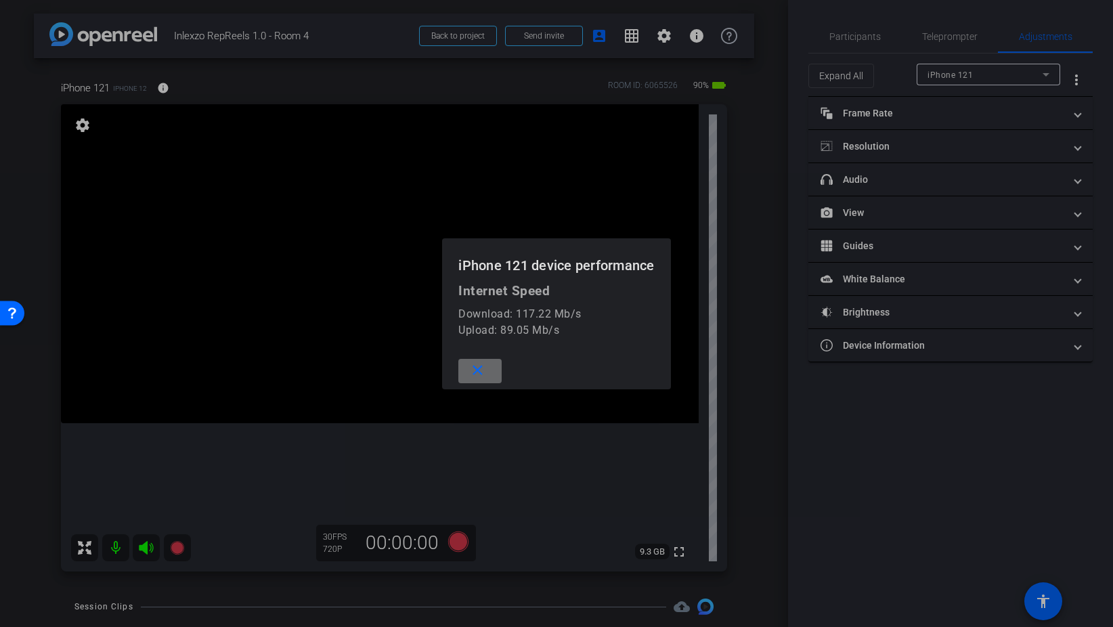
click at [484, 375] on mat-icon "close" at bounding box center [477, 370] width 17 height 17
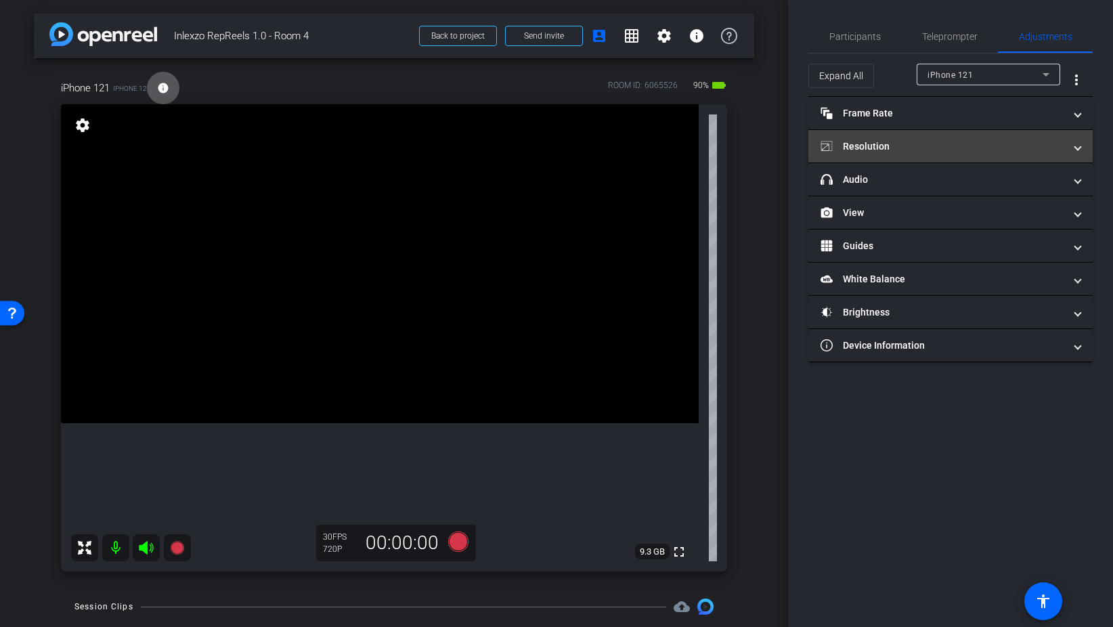
click at [879, 139] on mat-panel-title "Resolution" at bounding box center [942, 146] width 244 height 14
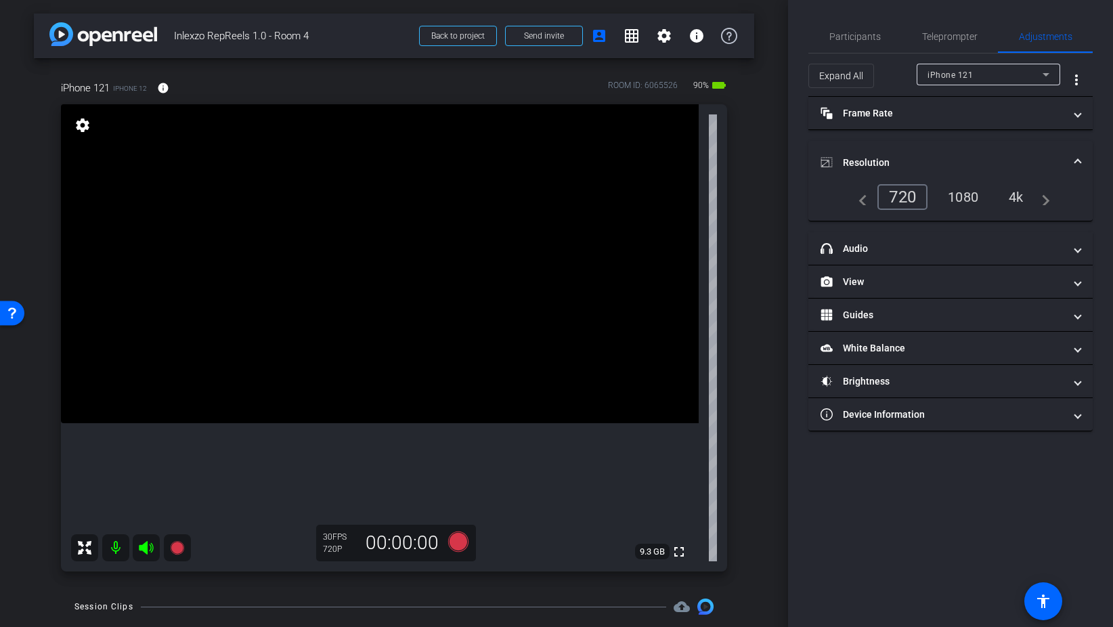
click at [958, 200] on div "1080" at bounding box center [962, 196] width 51 height 23
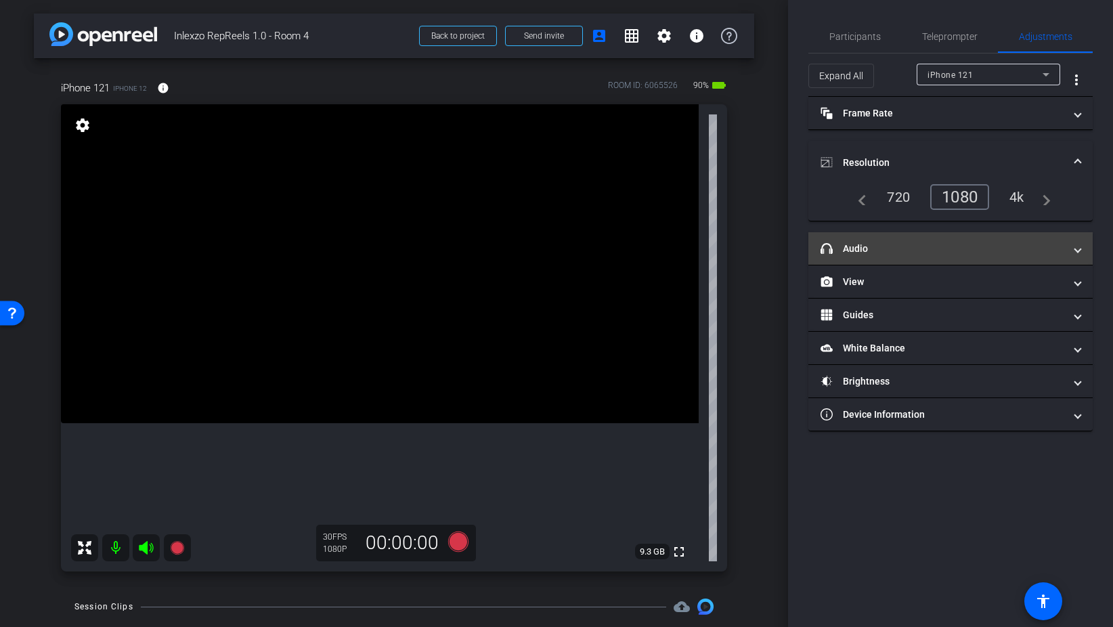
click at [880, 247] on mat-panel-title "headphone icon Audio" at bounding box center [942, 249] width 244 height 14
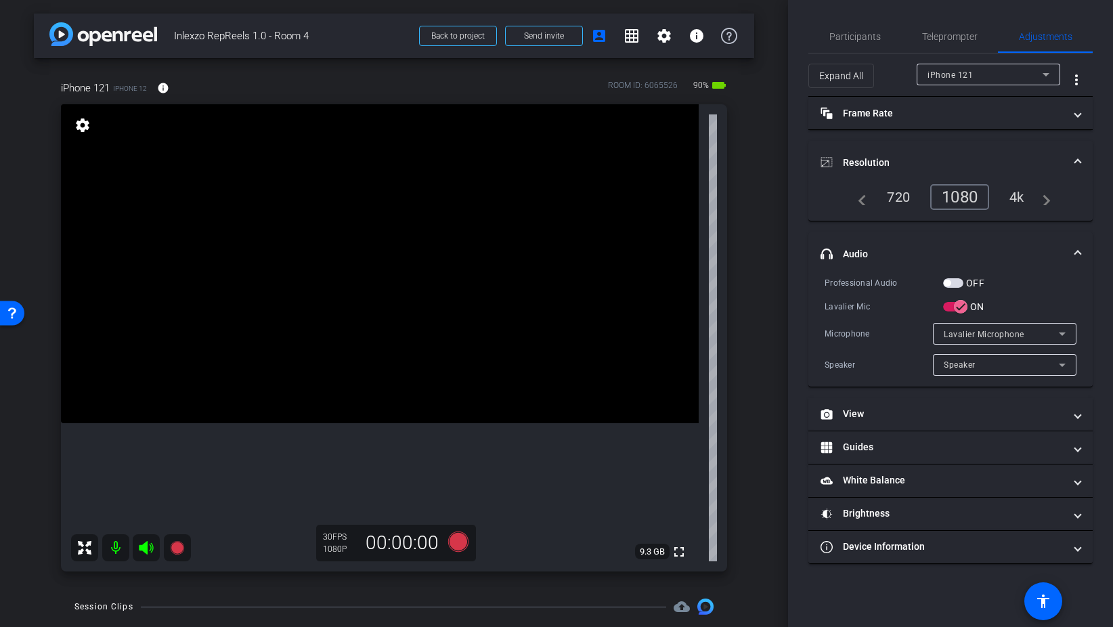
click at [957, 281] on span "button" at bounding box center [953, 282] width 20 height 9
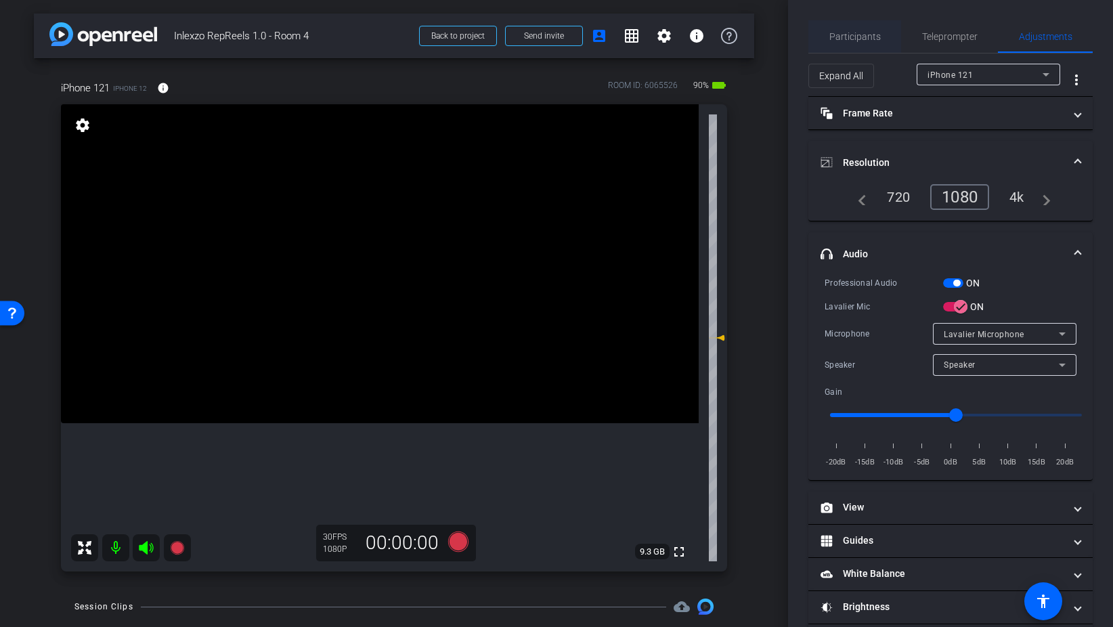
click at [856, 32] on span "Participants" at bounding box center [854, 36] width 51 height 9
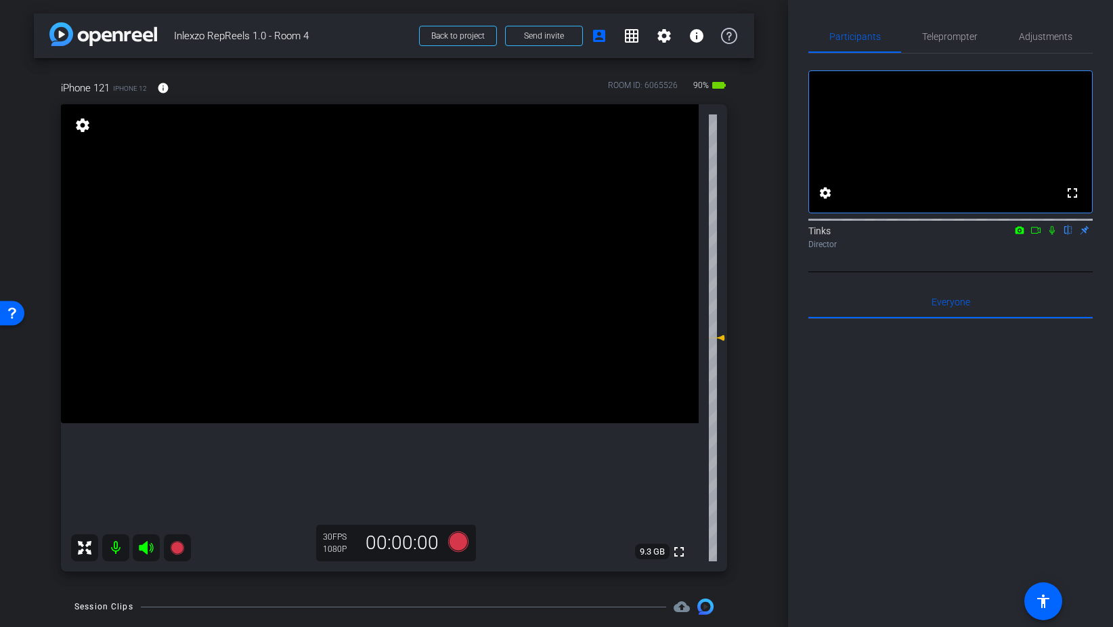
click at [1050, 235] on icon at bounding box center [1051, 230] width 5 height 9
click at [466, 541] on icon at bounding box center [458, 541] width 20 height 20
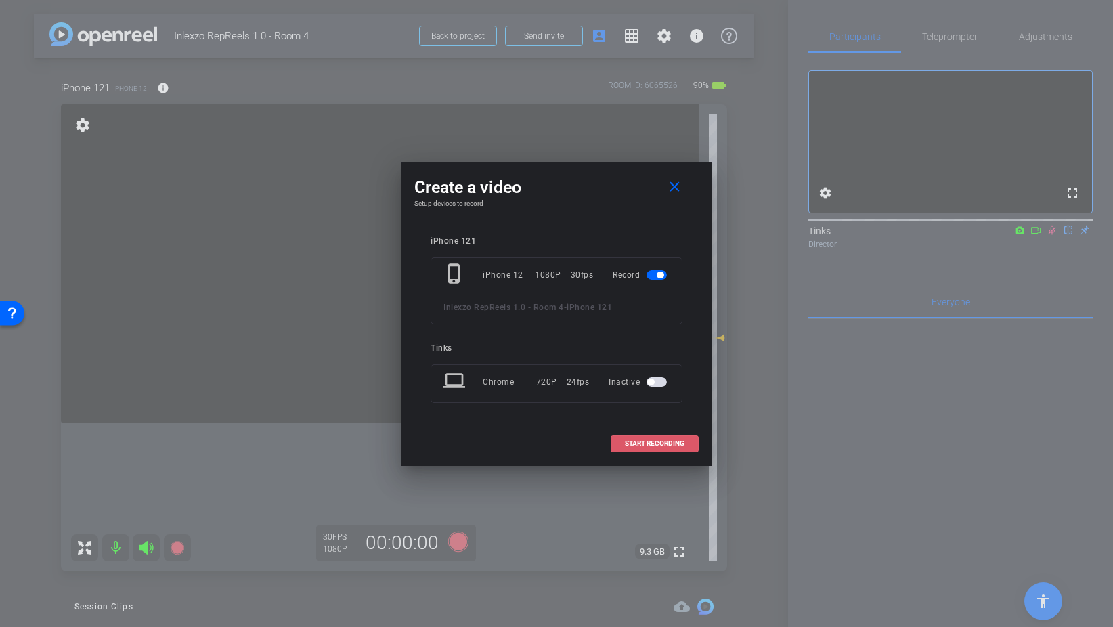
click at [654, 442] on span "START RECORDING" at bounding box center [655, 443] width 60 height 7
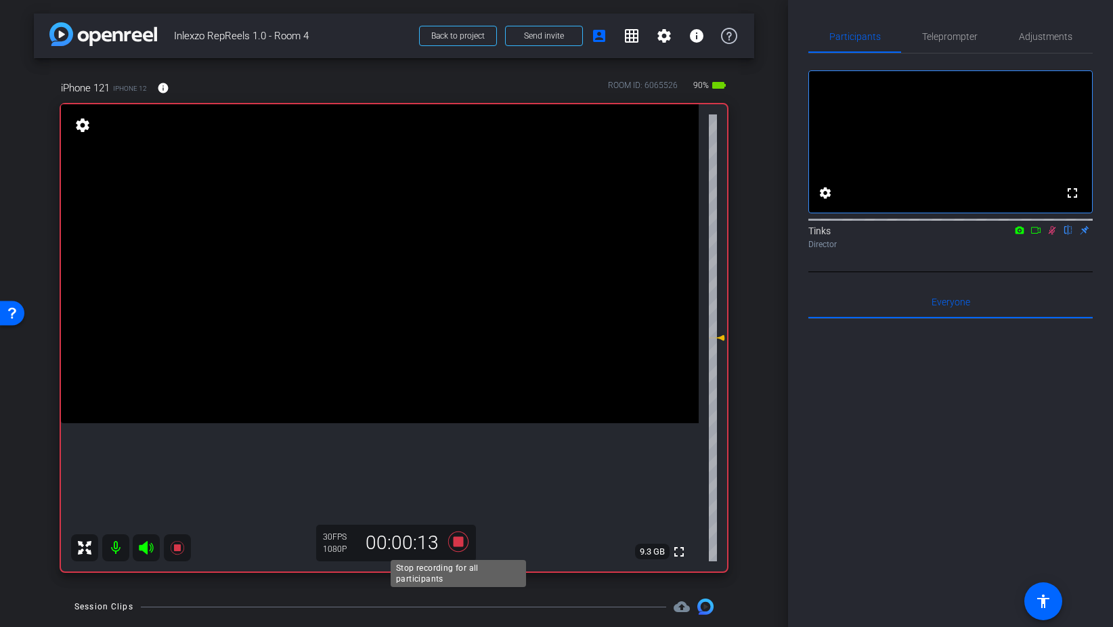
click at [459, 539] on icon at bounding box center [458, 541] width 20 height 20
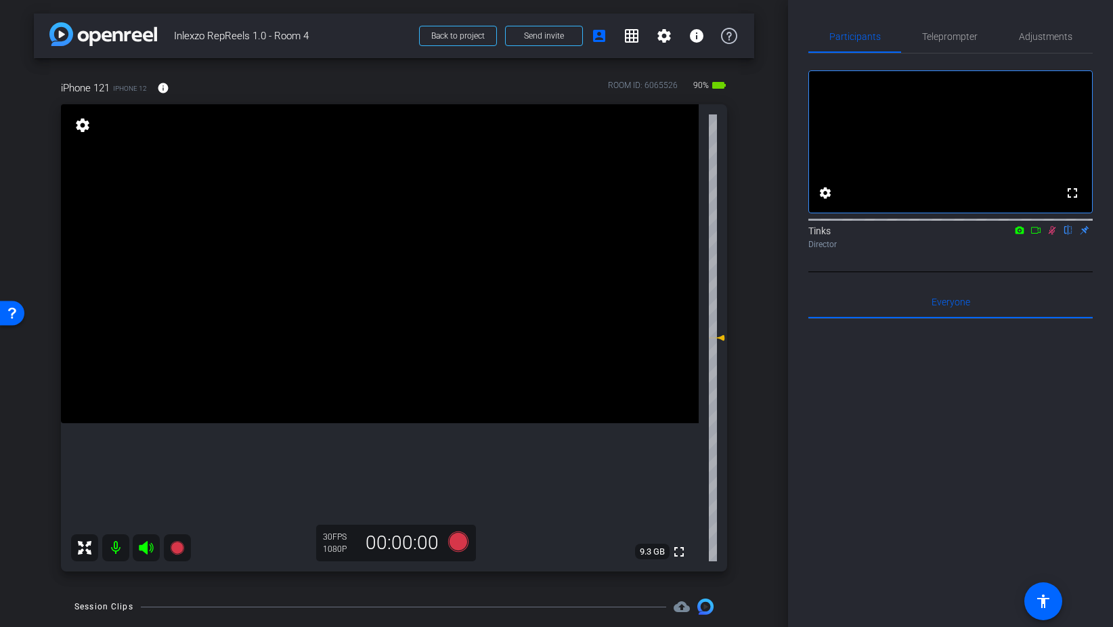
click at [1050, 235] on icon at bounding box center [1051, 229] width 11 height 9
click at [954, 33] on span "Teleprompter" at bounding box center [949, 36] width 55 height 9
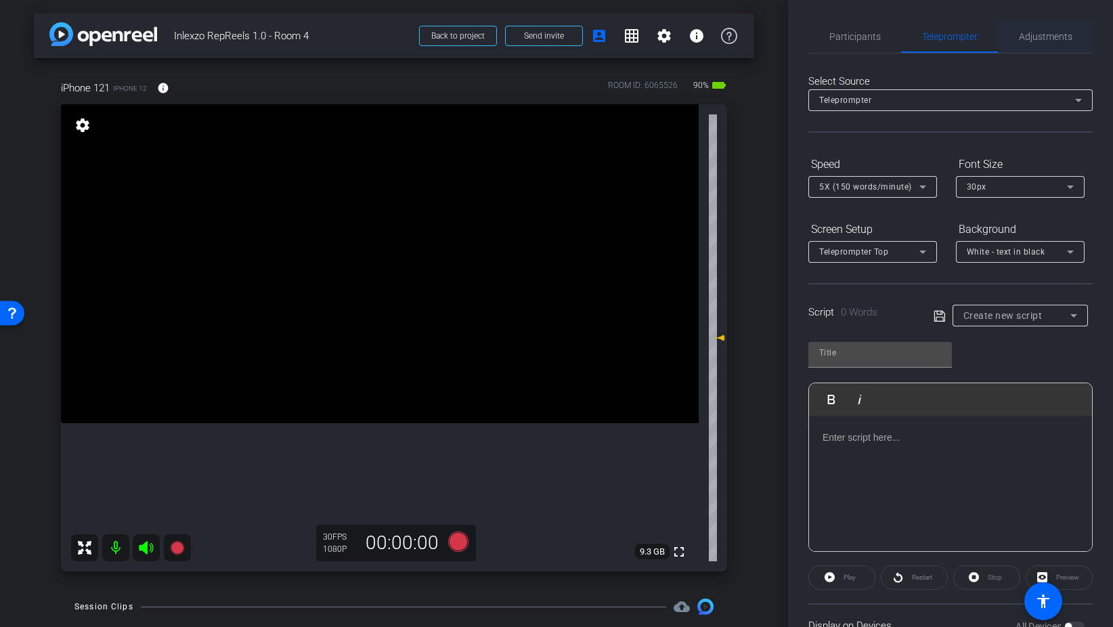
click at [1050, 41] on span "Adjustments" at bounding box center [1045, 36] width 53 height 9
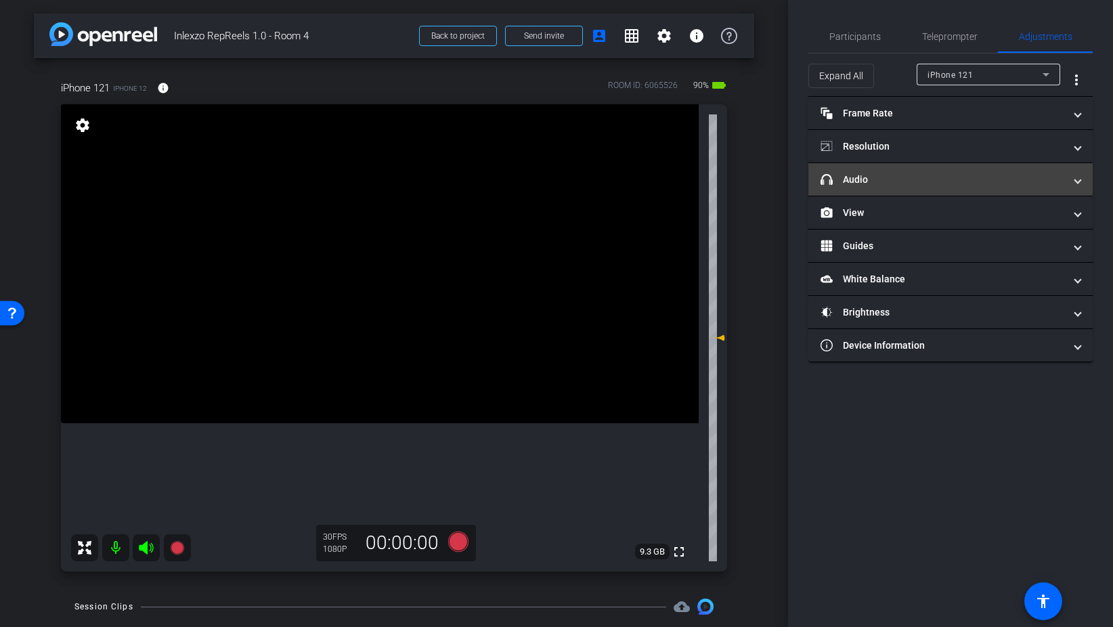
click at [890, 175] on mat-panel-title "headphone icon Audio" at bounding box center [942, 180] width 244 height 14
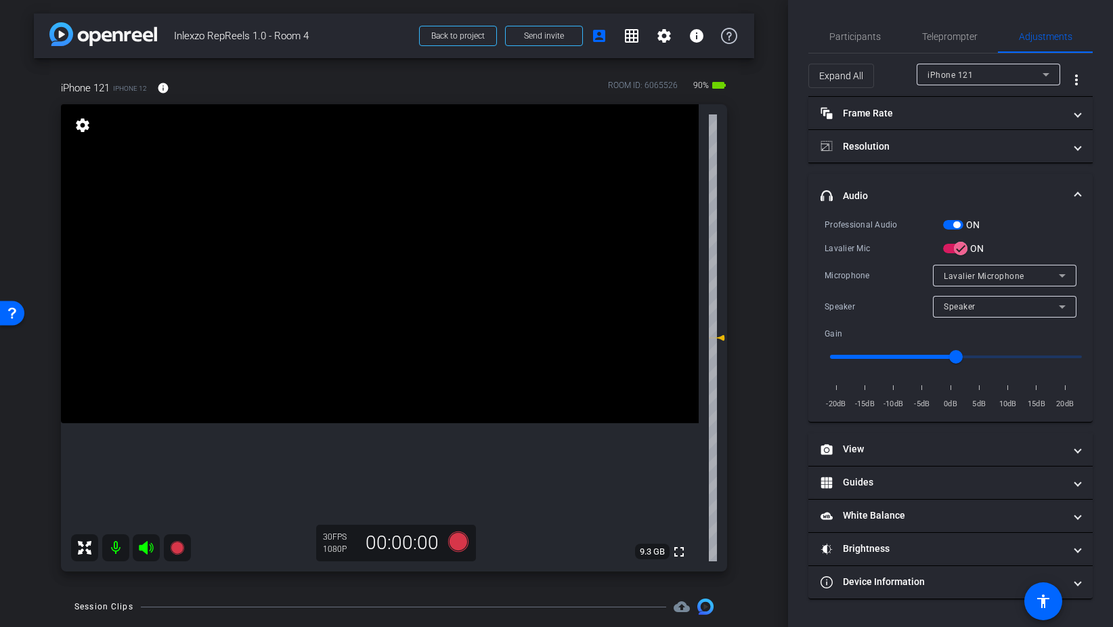
click at [946, 226] on span "button" at bounding box center [953, 224] width 20 height 9
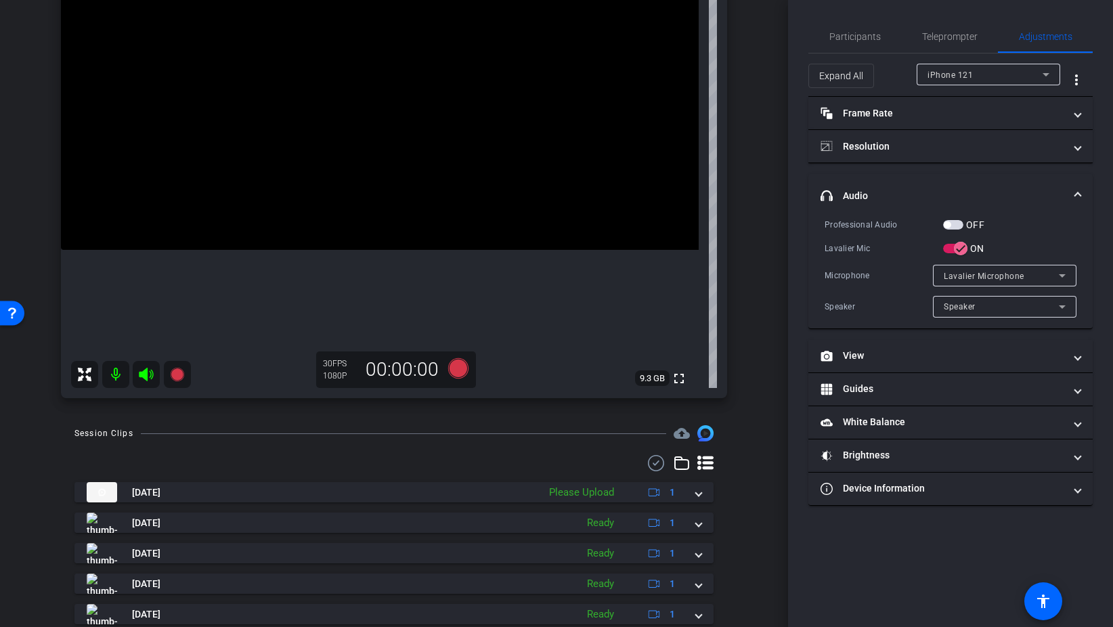
scroll to position [200, 0]
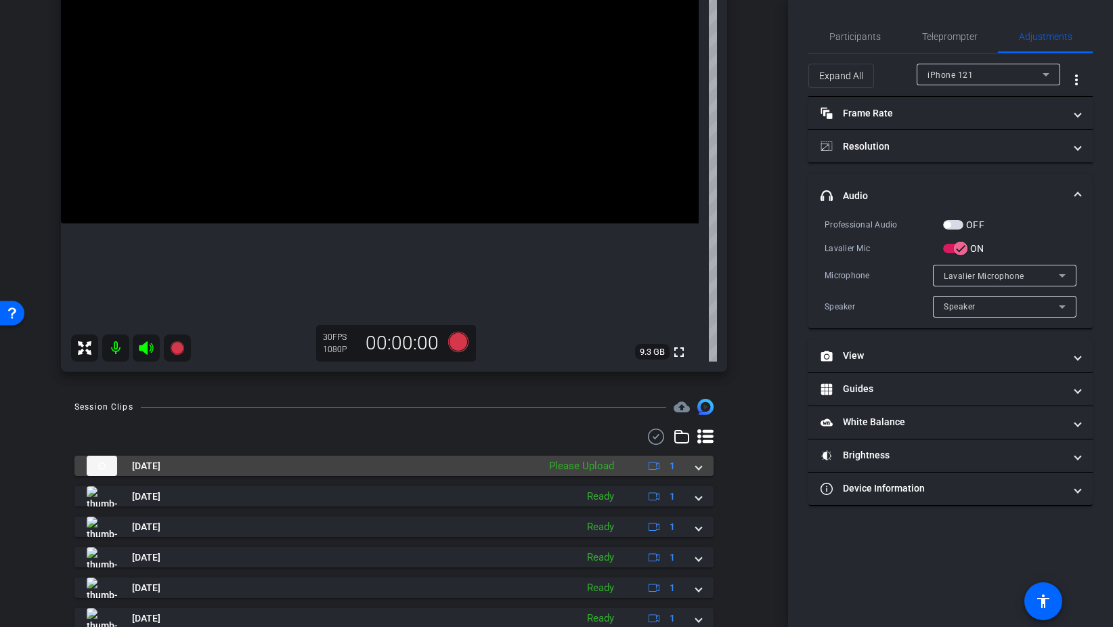
click at [703, 468] on mat-expansion-panel-header "Aug 28, 2025 Please Upload 1" at bounding box center [393, 465] width 639 height 20
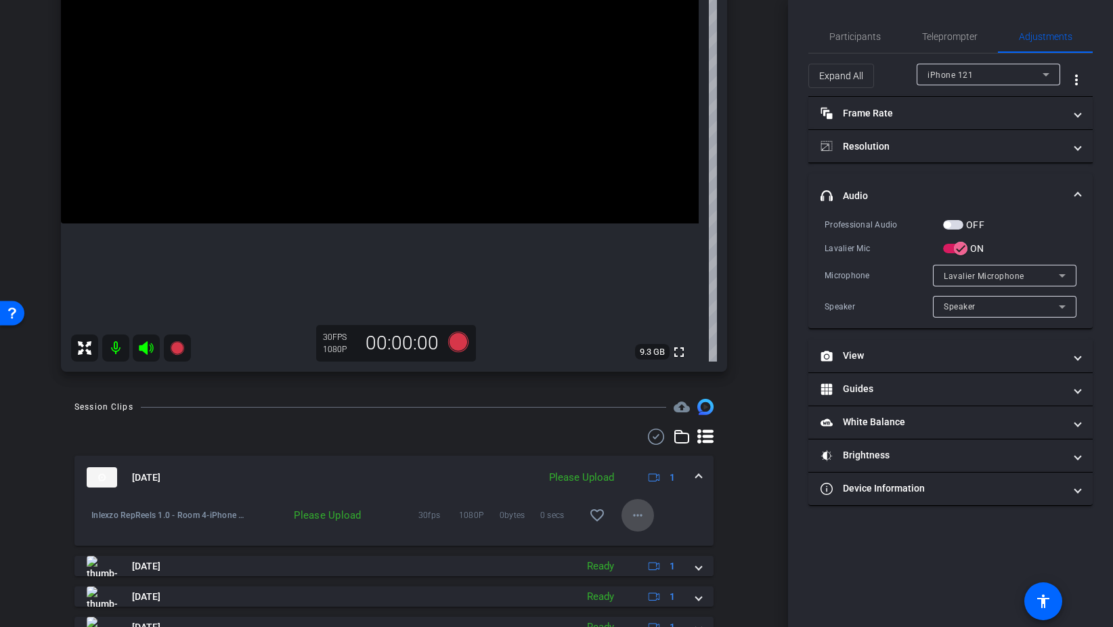
click at [648, 522] on span at bounding box center [637, 515] width 32 height 32
click at [656, 546] on span "Upload" at bounding box center [659, 543] width 54 height 16
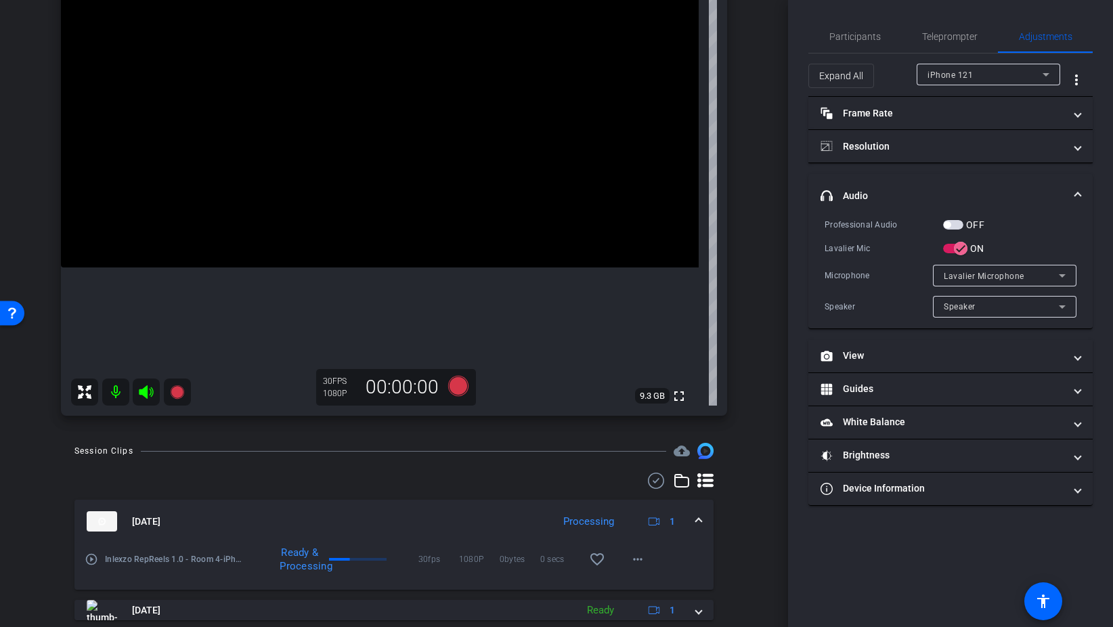
scroll to position [198, 0]
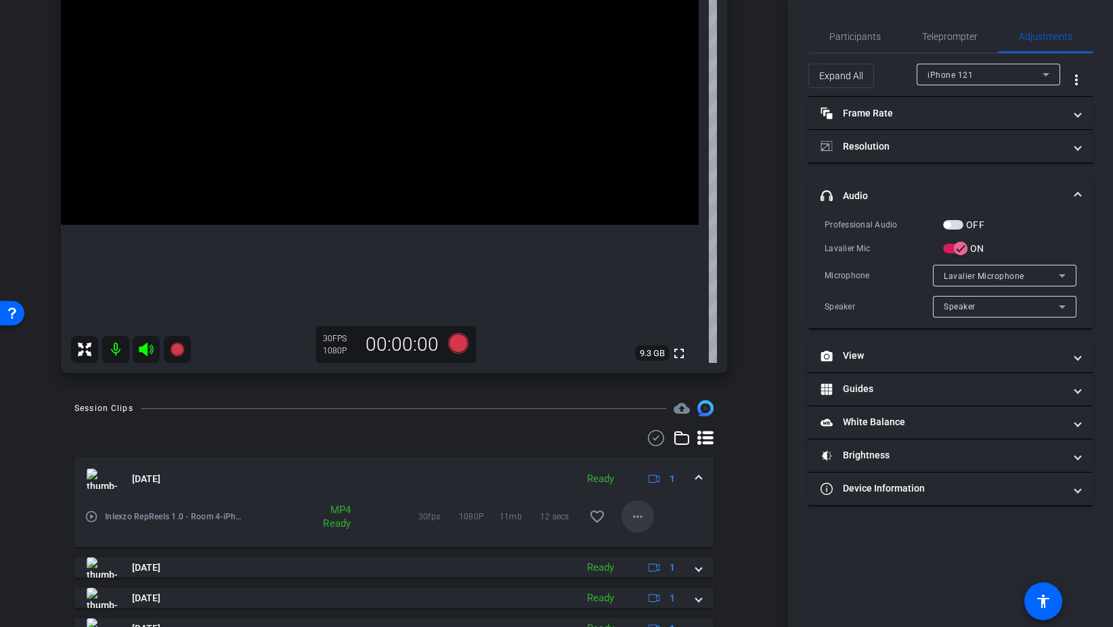
click at [637, 512] on mat-icon "more_horiz" at bounding box center [637, 516] width 16 height 16
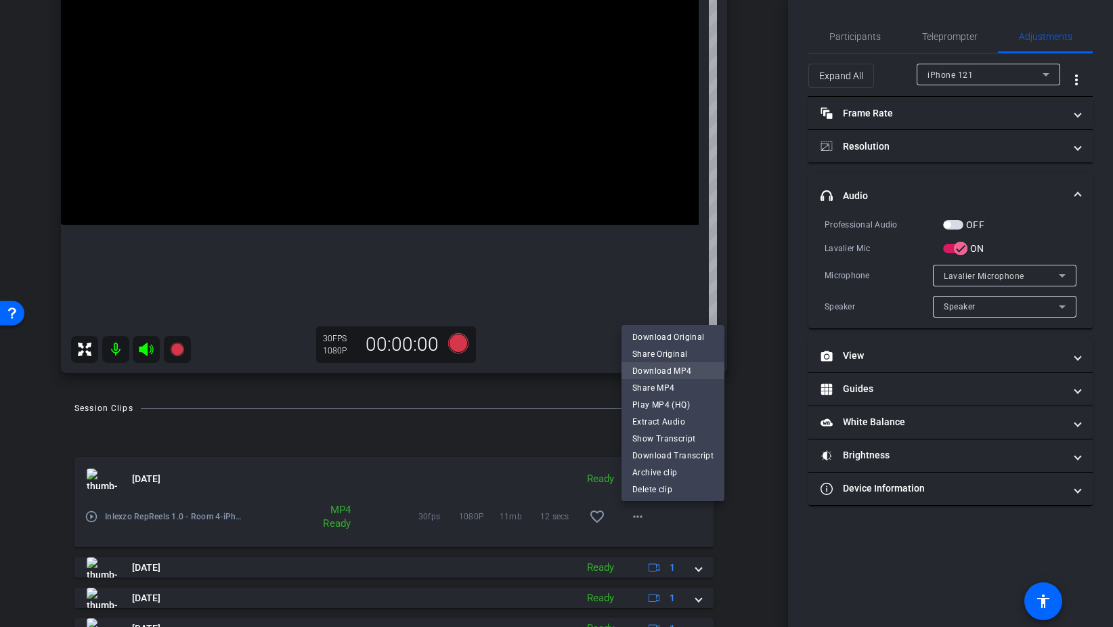
click at [682, 373] on span "Download MP4" at bounding box center [672, 370] width 81 height 16
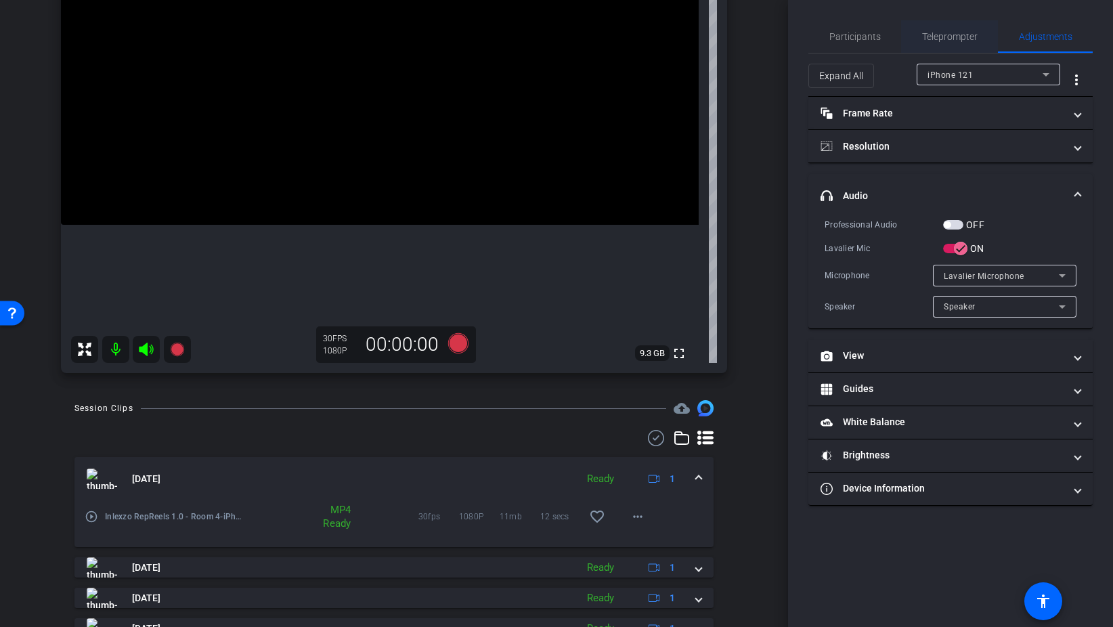
click at [931, 38] on span "Teleprompter" at bounding box center [949, 36] width 55 height 9
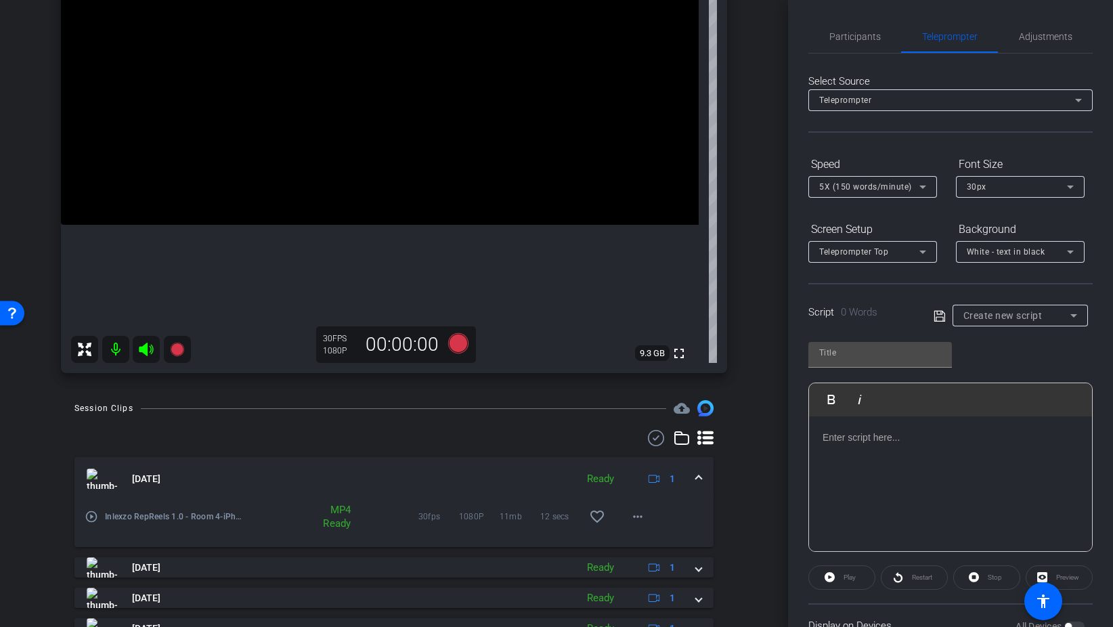
click at [1019, 316] on span "Create new script" at bounding box center [1002, 315] width 79 height 11
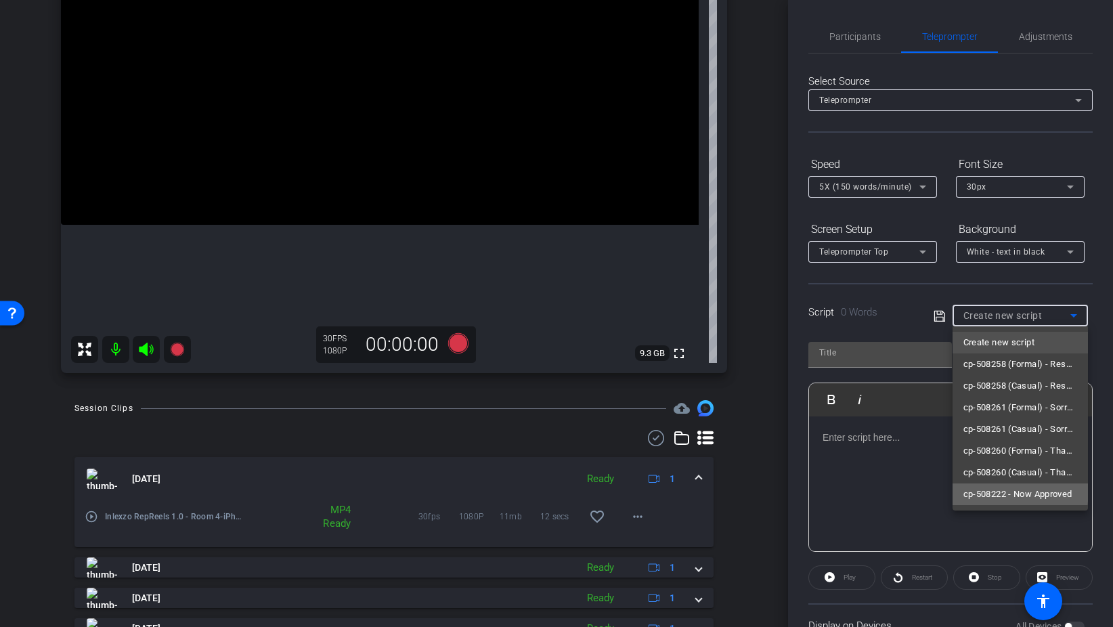
click at [1015, 491] on span "cp-508222 - Now Approved" at bounding box center [1017, 494] width 109 height 16
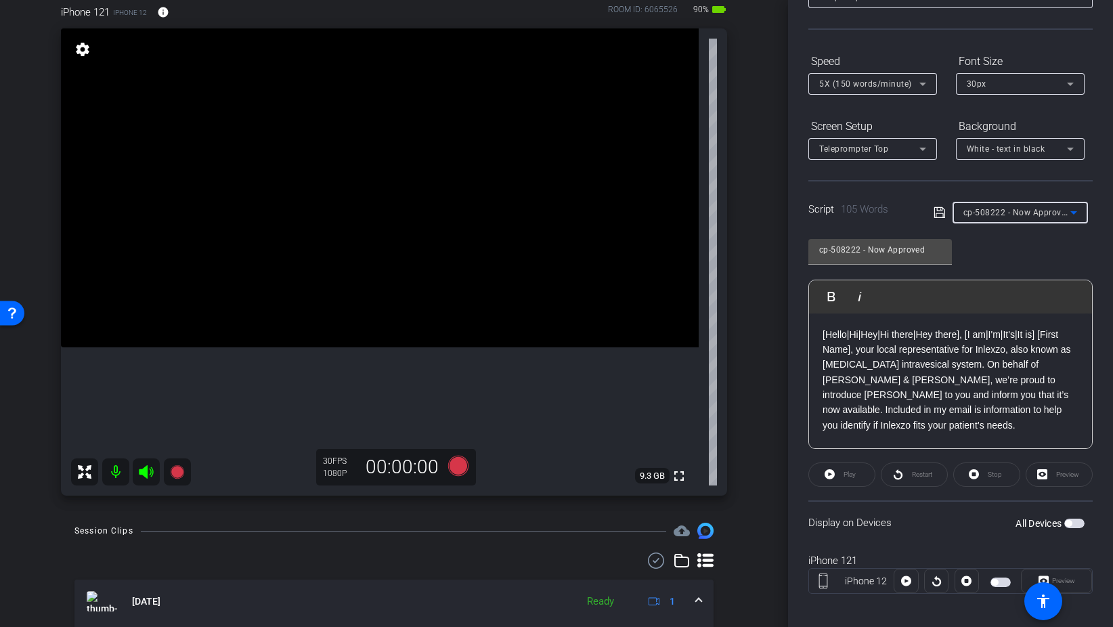
scroll to position [113, 0]
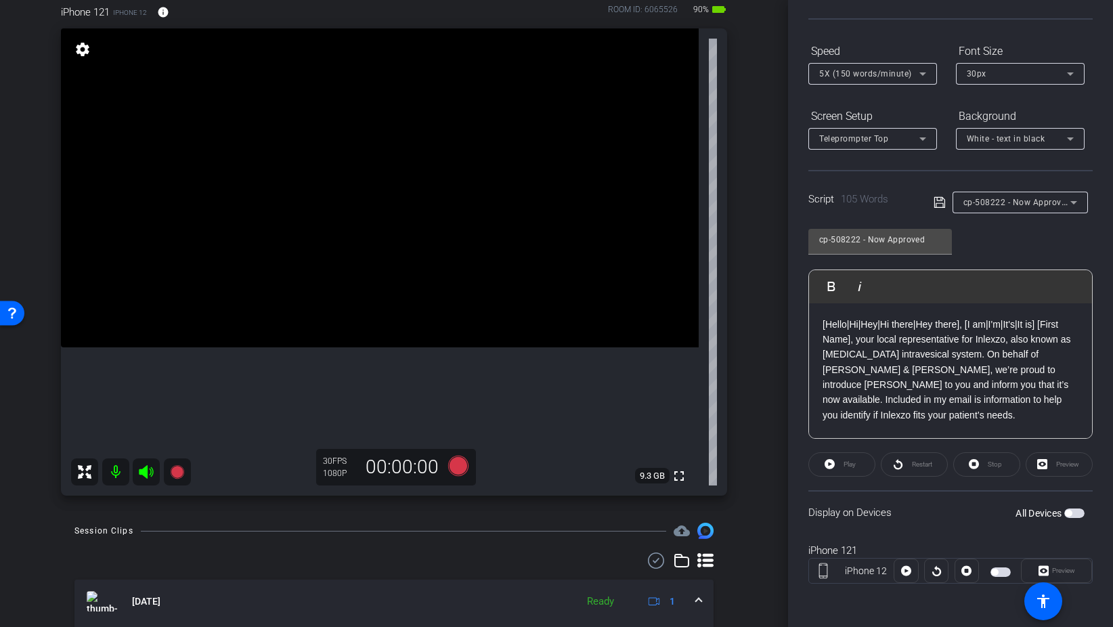
click at [1042, 572] on div "Preview" at bounding box center [1056, 570] width 71 height 24
click at [1079, 515] on span "button" at bounding box center [1074, 512] width 20 height 9
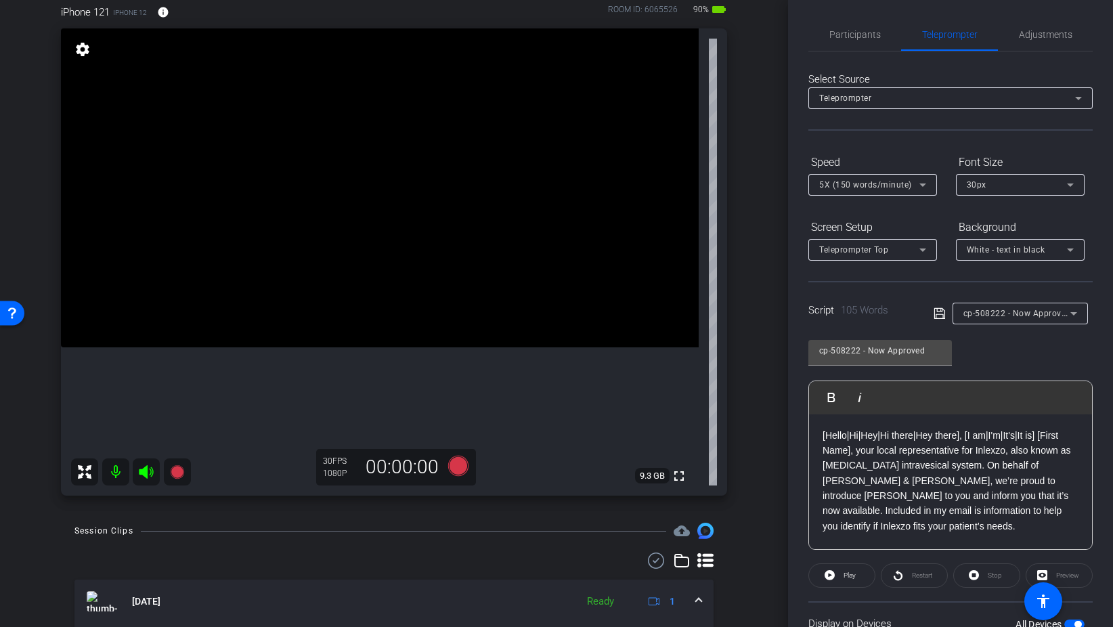
scroll to position [0, 0]
click at [1049, 41] on span "Adjustments" at bounding box center [1045, 36] width 53 height 9
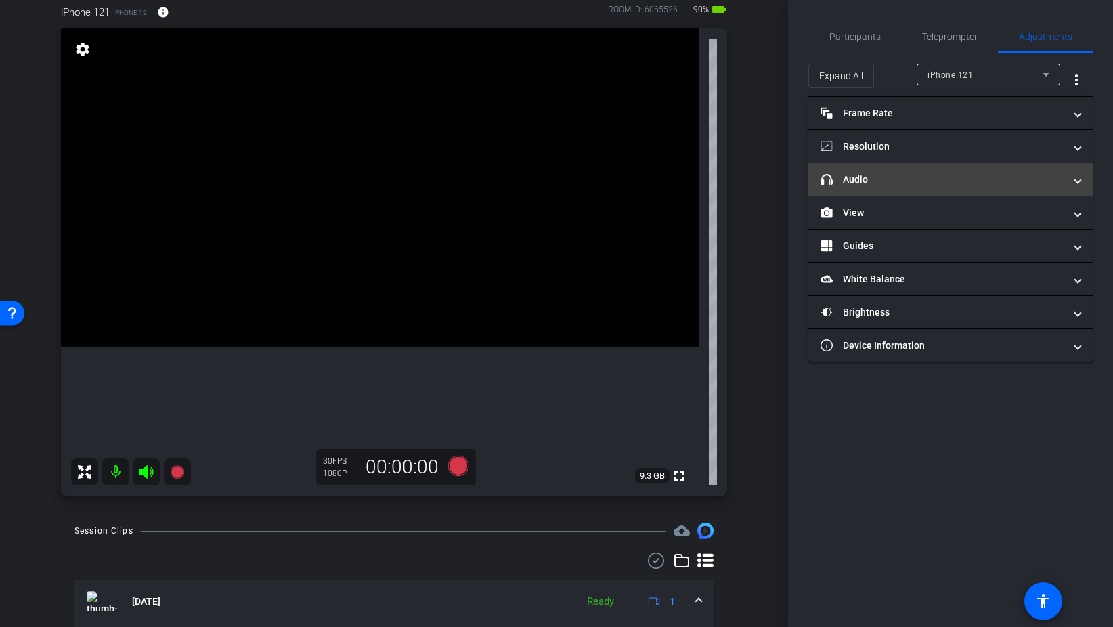
click at [931, 177] on mat-panel-title "headphone icon Audio" at bounding box center [942, 180] width 244 height 14
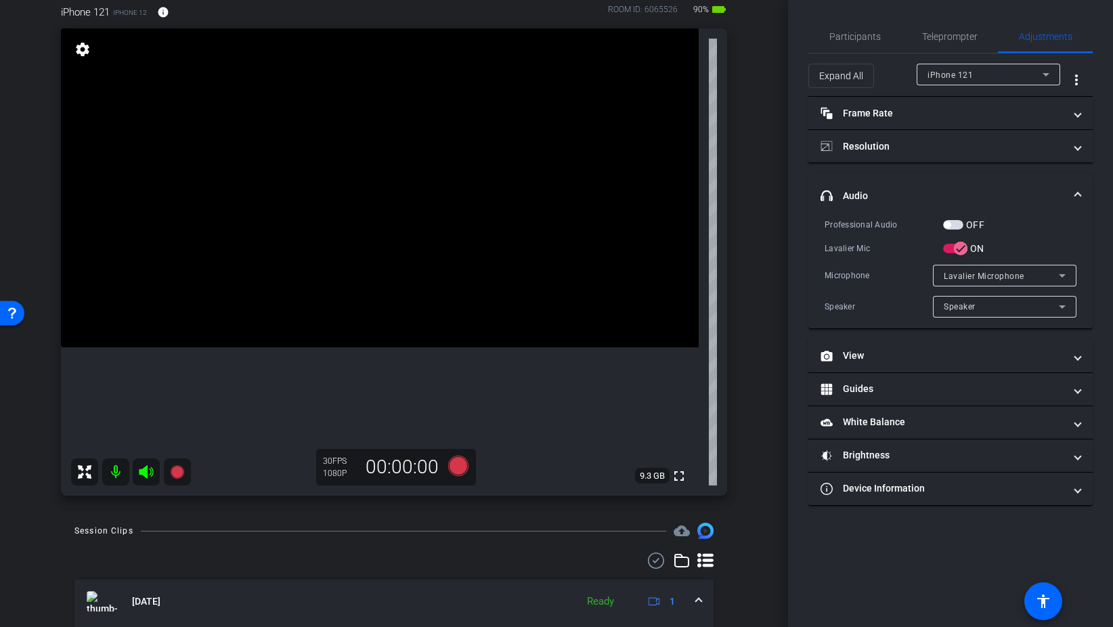
click at [956, 227] on span "button" at bounding box center [953, 224] width 20 height 9
click at [876, 41] on span "Participants" at bounding box center [854, 36] width 51 height 9
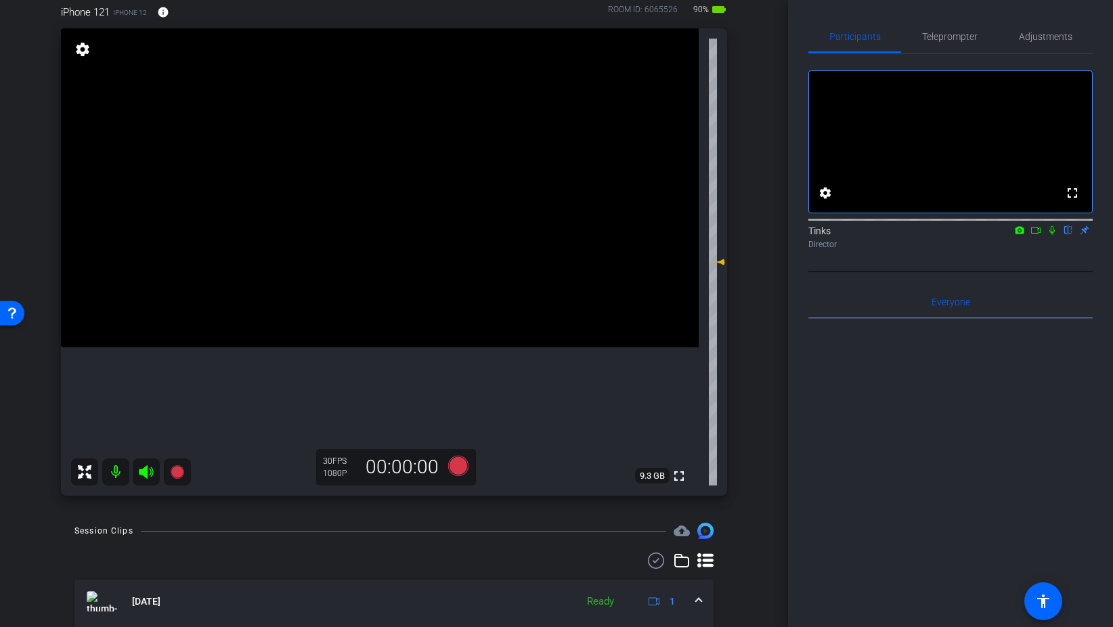
click at [1052, 235] on icon at bounding box center [1051, 230] width 5 height 9
click at [966, 36] on span "Teleprompter" at bounding box center [949, 36] width 55 height 9
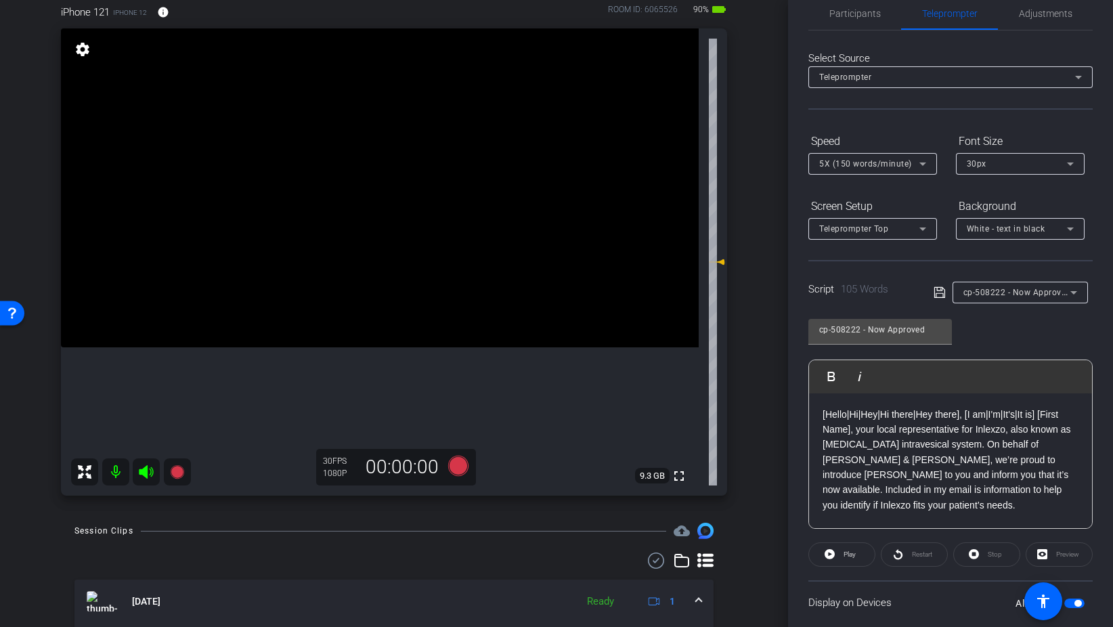
scroll to position [113, 0]
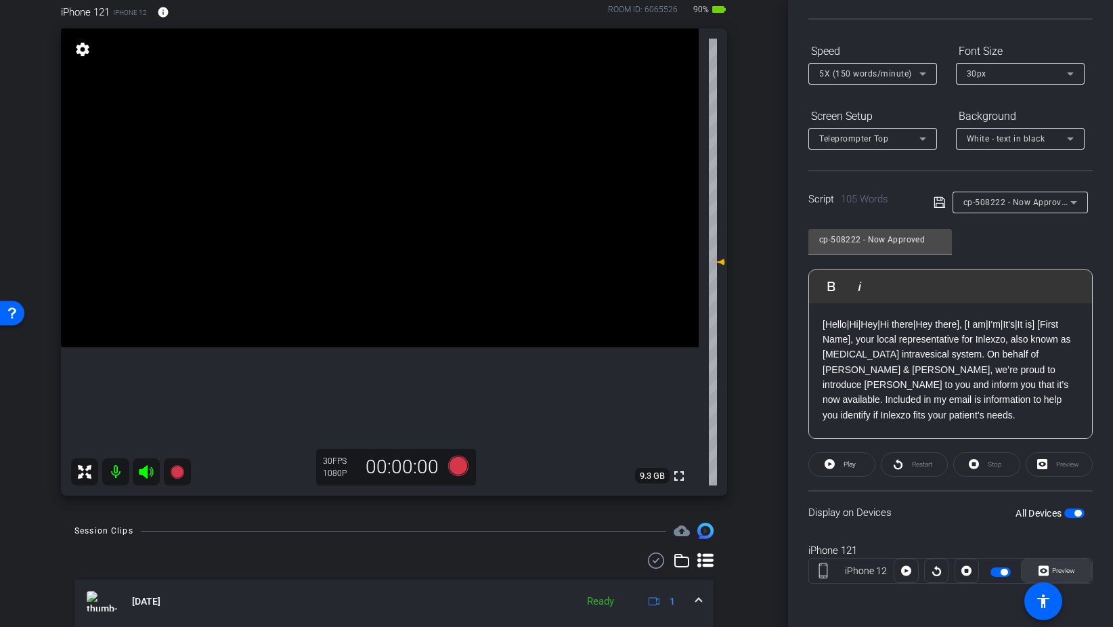
click at [1054, 573] on span "Preview" at bounding box center [1063, 569] width 23 height 7
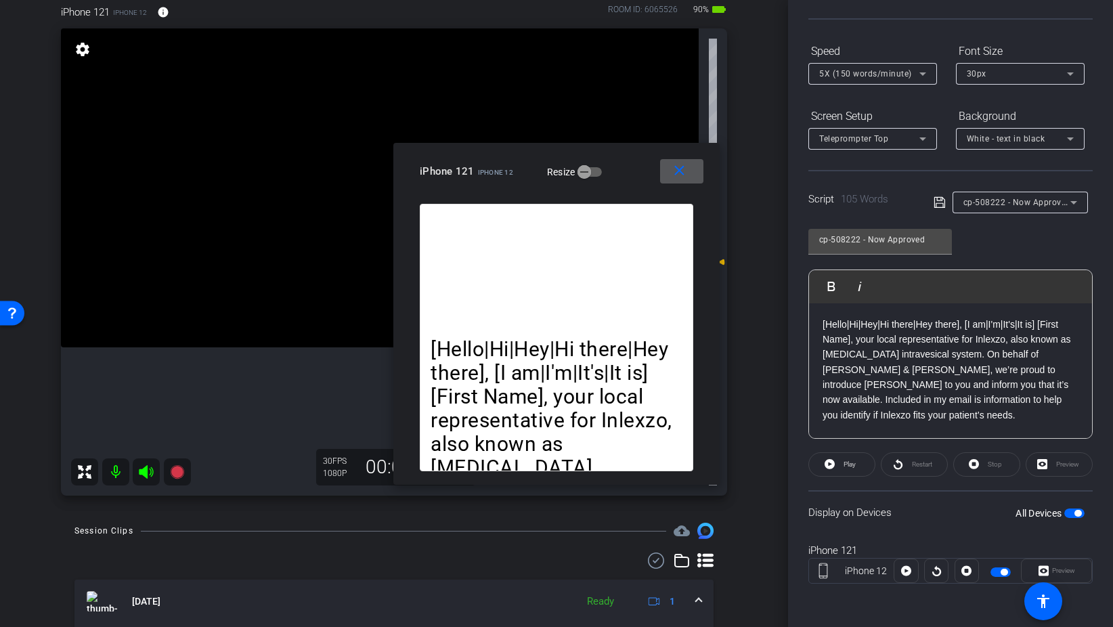
click at [692, 176] on span at bounding box center [681, 171] width 43 height 32
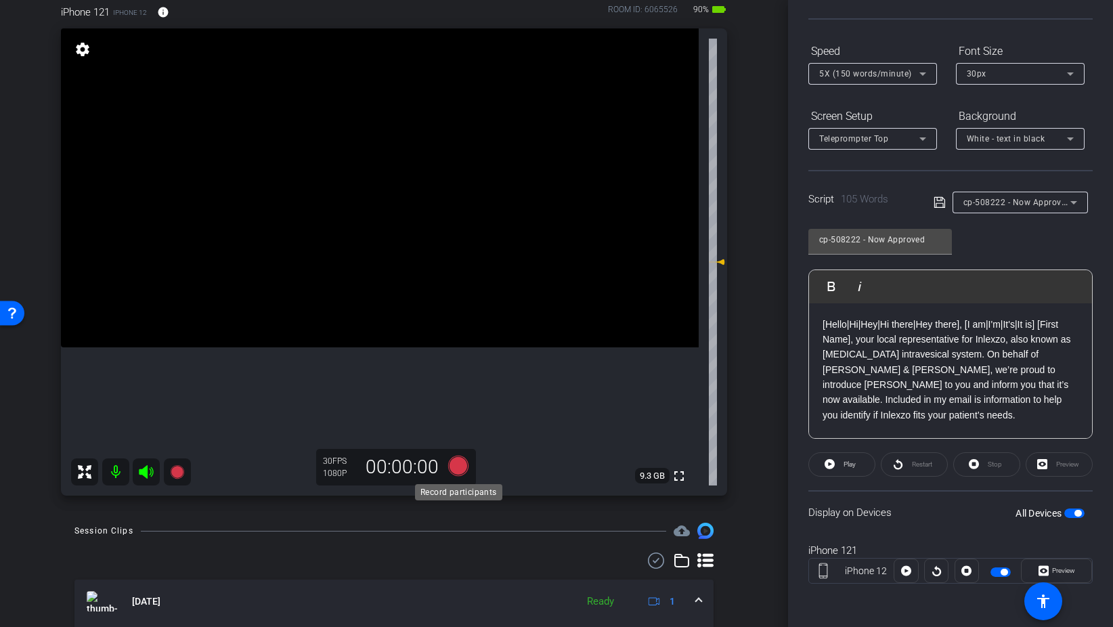
click at [460, 470] on icon at bounding box center [458, 465] width 20 height 20
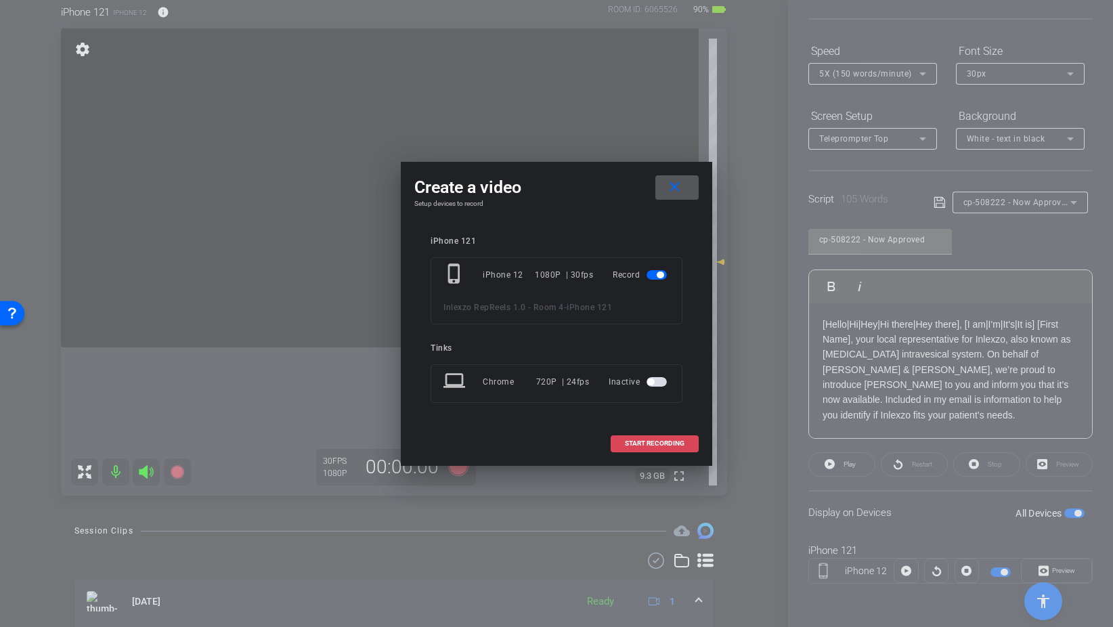
click at [662, 449] on span at bounding box center [654, 443] width 87 height 32
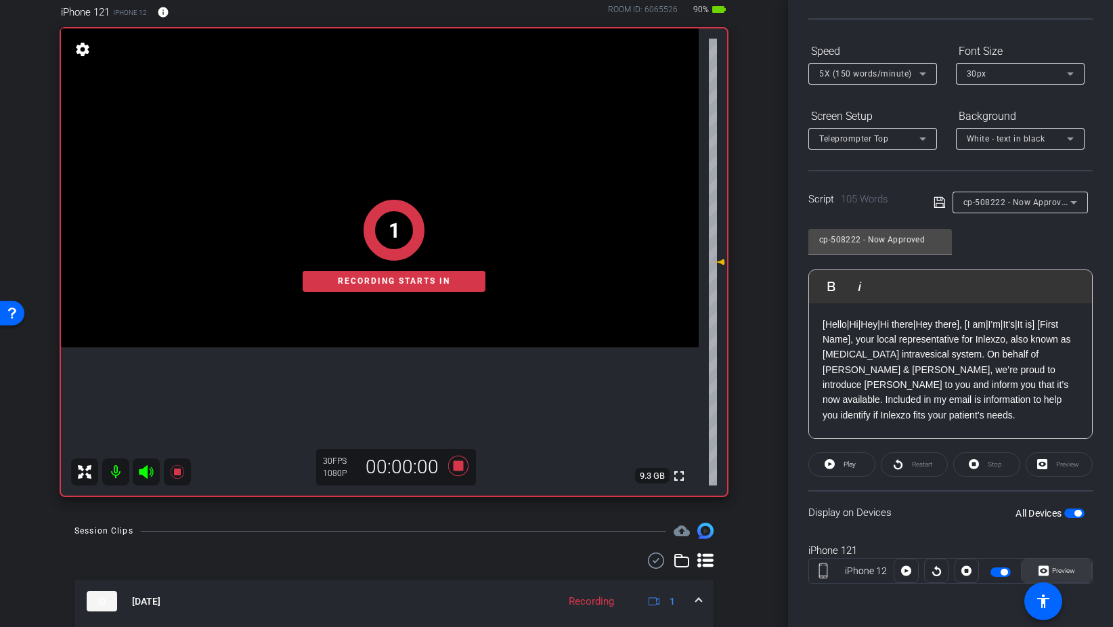
click at [1043, 573] on icon at bounding box center [1043, 571] width 10 height 10
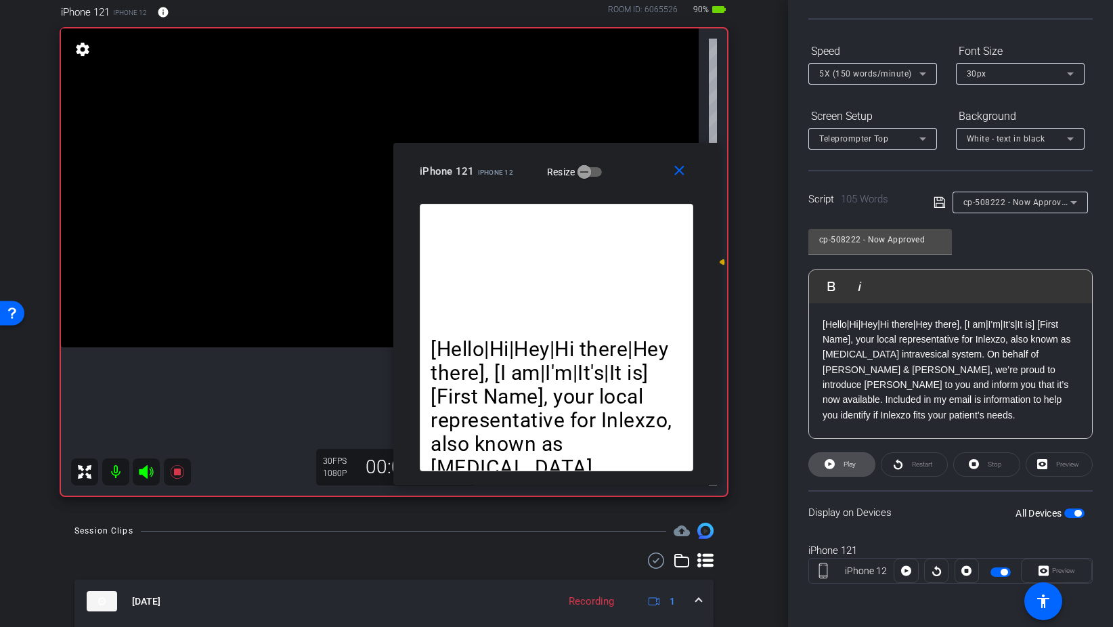
click at [839, 460] on span at bounding box center [842, 464] width 66 height 32
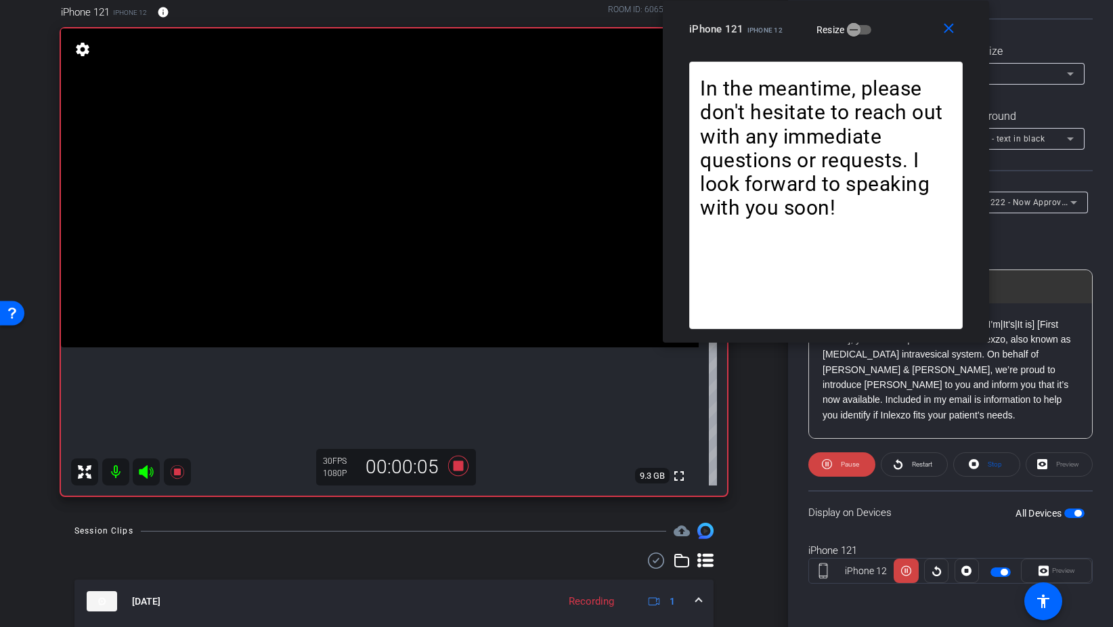
drag, startPoint x: 630, startPoint y: 168, endPoint x: 899, endPoint y: -9, distance: 322.1
click at [899, 0] on html "Accessibility Screen-Reader Guide, Feedback, and Issue Reporting | New window m…" at bounding box center [556, 313] width 1113 height 627
click at [830, 464] on icon at bounding box center [827, 463] width 10 height 17
click at [951, 24] on mat-icon "close" at bounding box center [948, 28] width 17 height 17
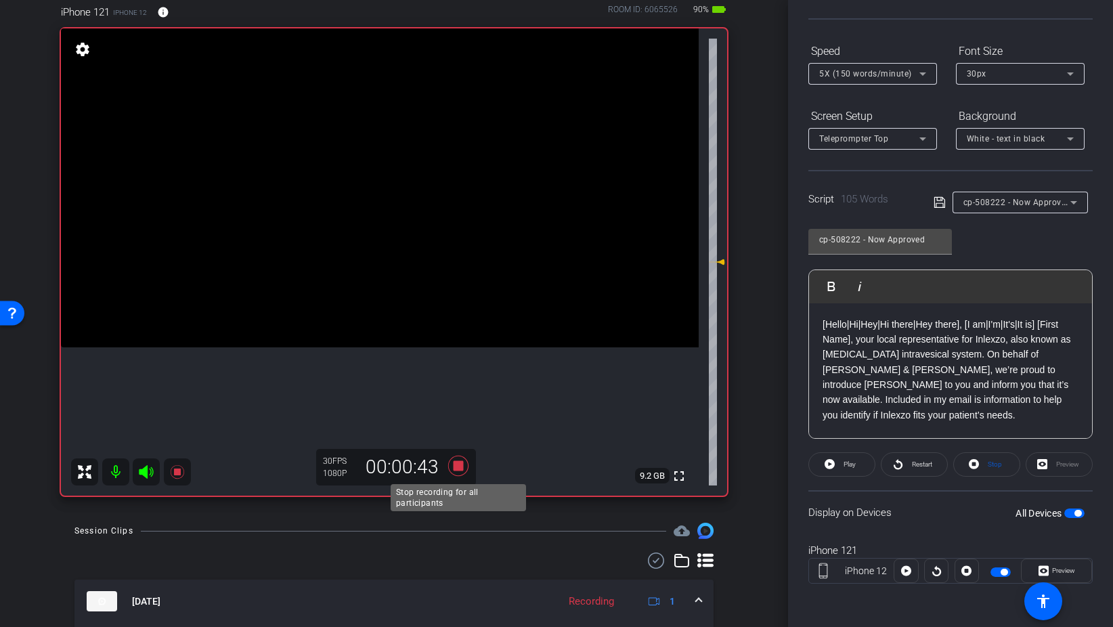
click at [455, 466] on icon at bounding box center [458, 465] width 20 height 20
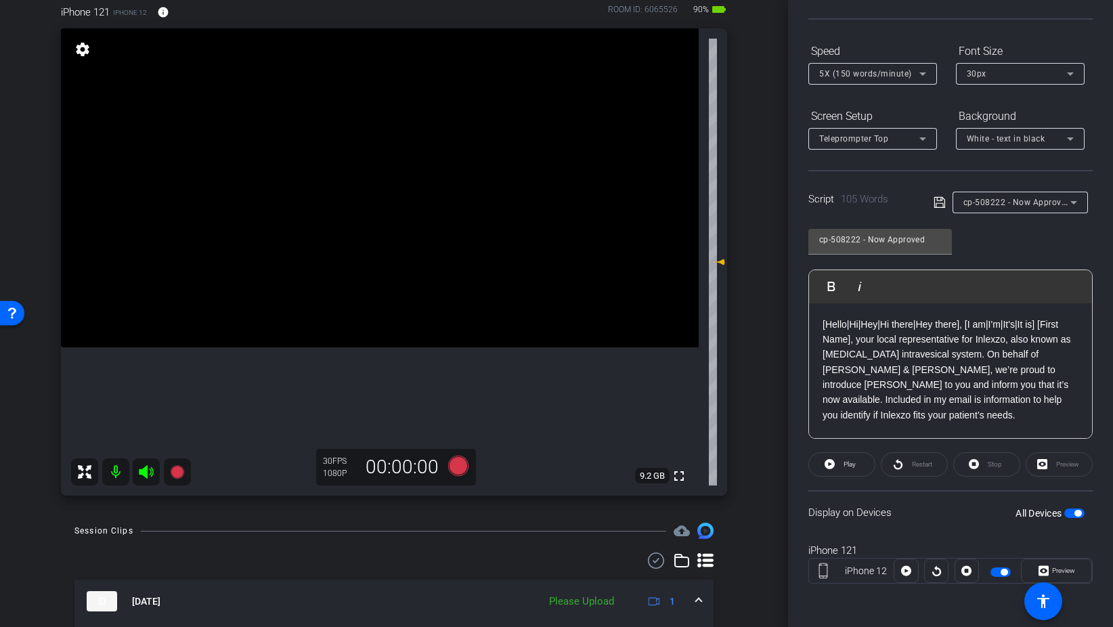
scroll to position [0, 0]
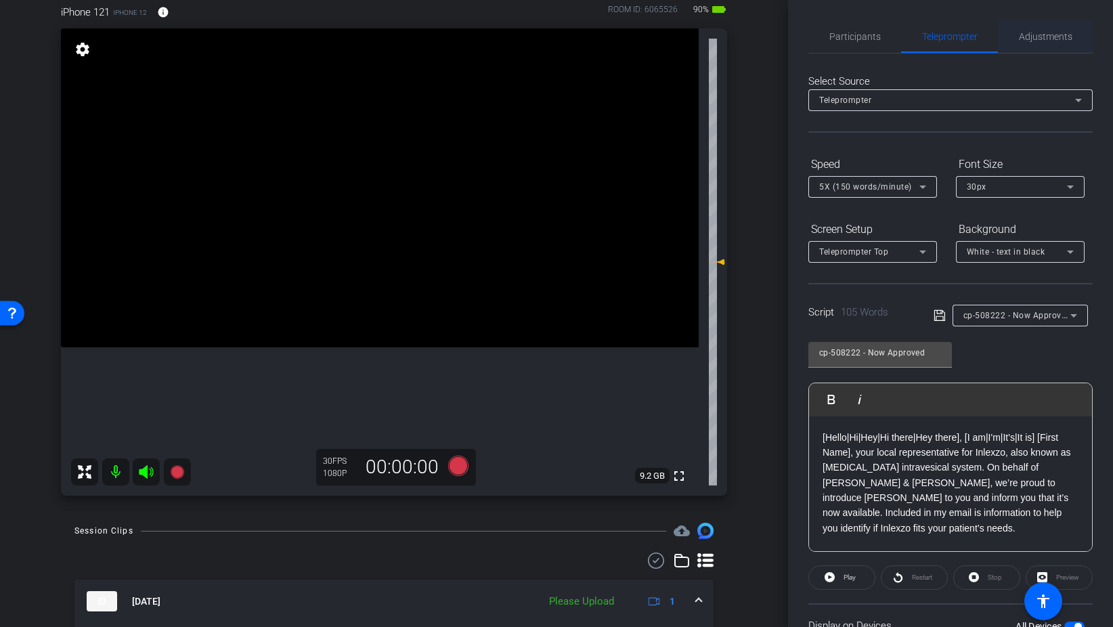
click at [1045, 36] on span "Adjustments" at bounding box center [1045, 36] width 53 height 9
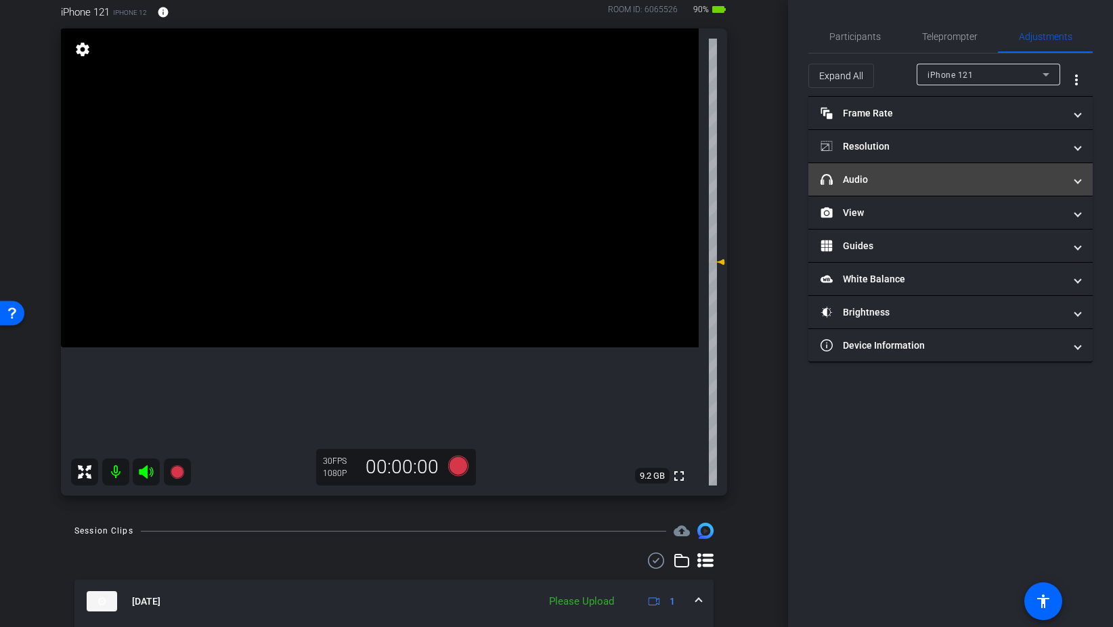
click at [857, 184] on mat-panel-title "headphone icon Audio" at bounding box center [942, 180] width 244 height 14
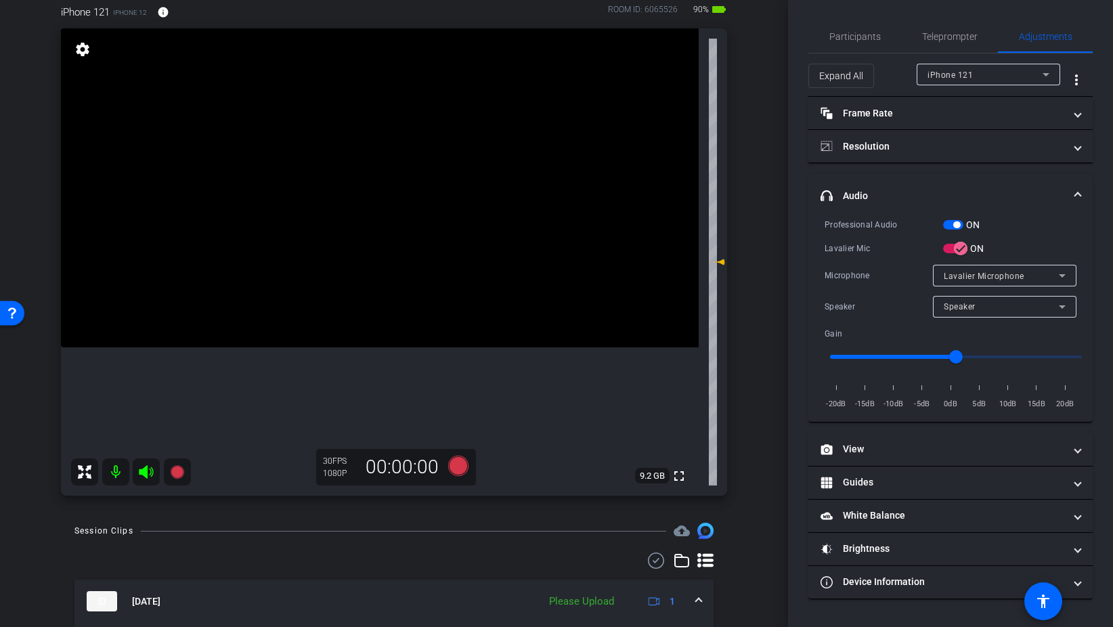
click at [946, 225] on span "button" at bounding box center [953, 224] width 20 height 9
click at [863, 34] on span "Participants" at bounding box center [854, 36] width 51 height 9
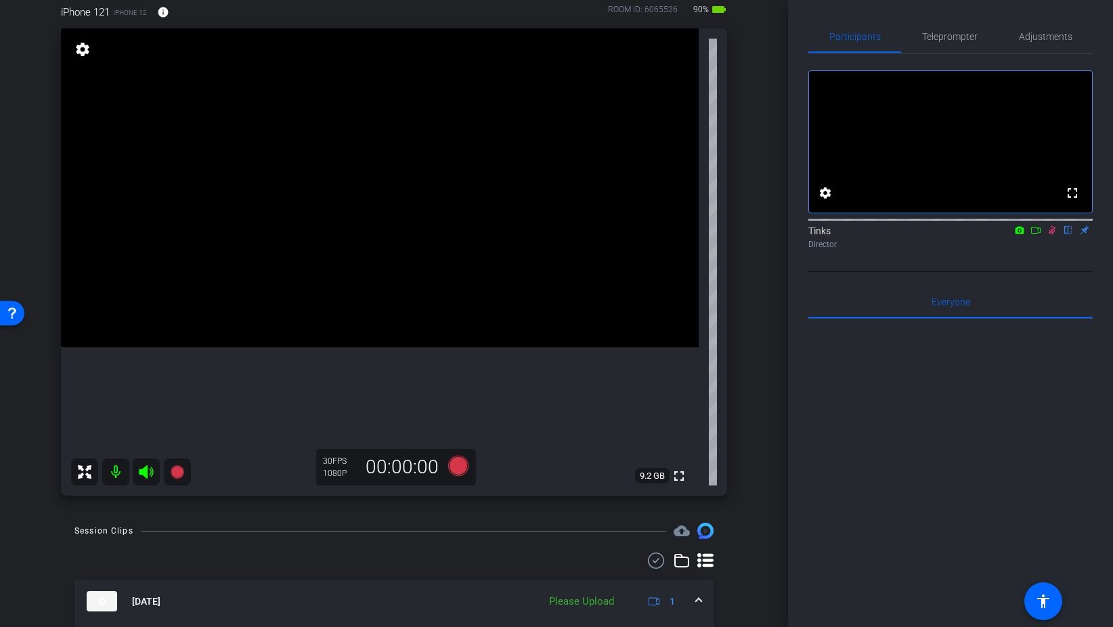
click at [1052, 235] on icon at bounding box center [1051, 229] width 11 height 9
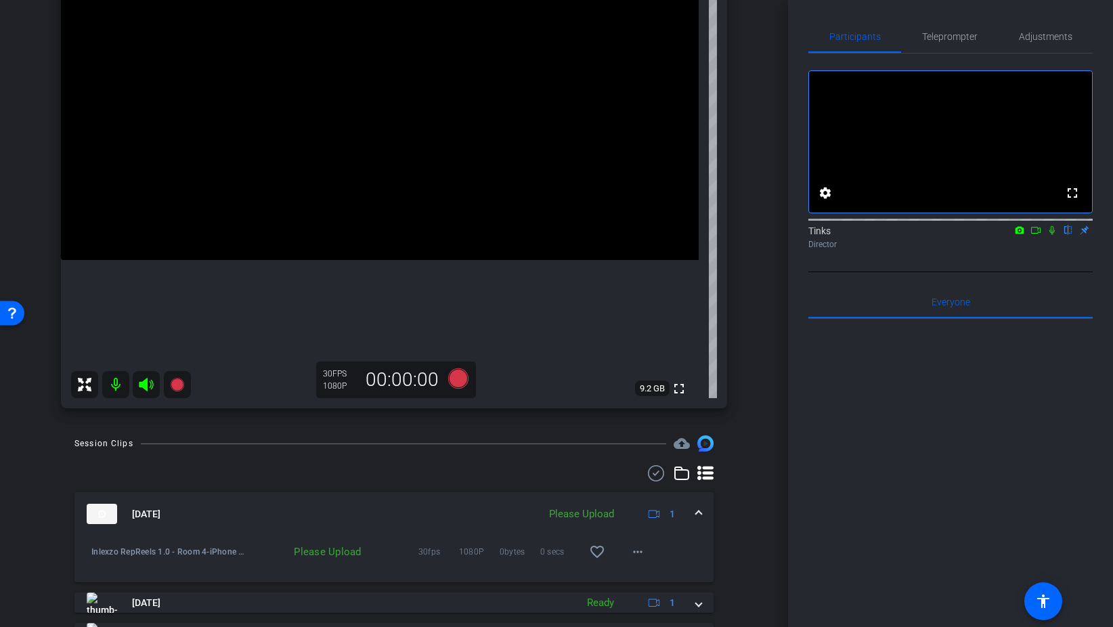
scroll to position [210, 0]
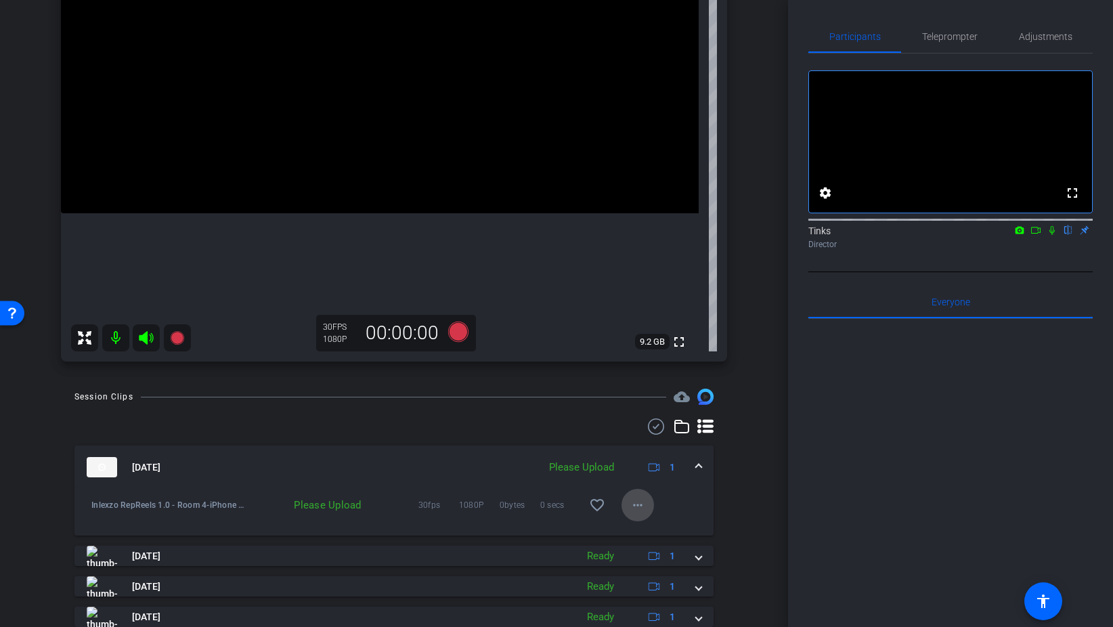
click at [632, 504] on mat-icon "more_horiz" at bounding box center [637, 505] width 16 height 16
click at [652, 531] on span "Upload" at bounding box center [659, 533] width 54 height 16
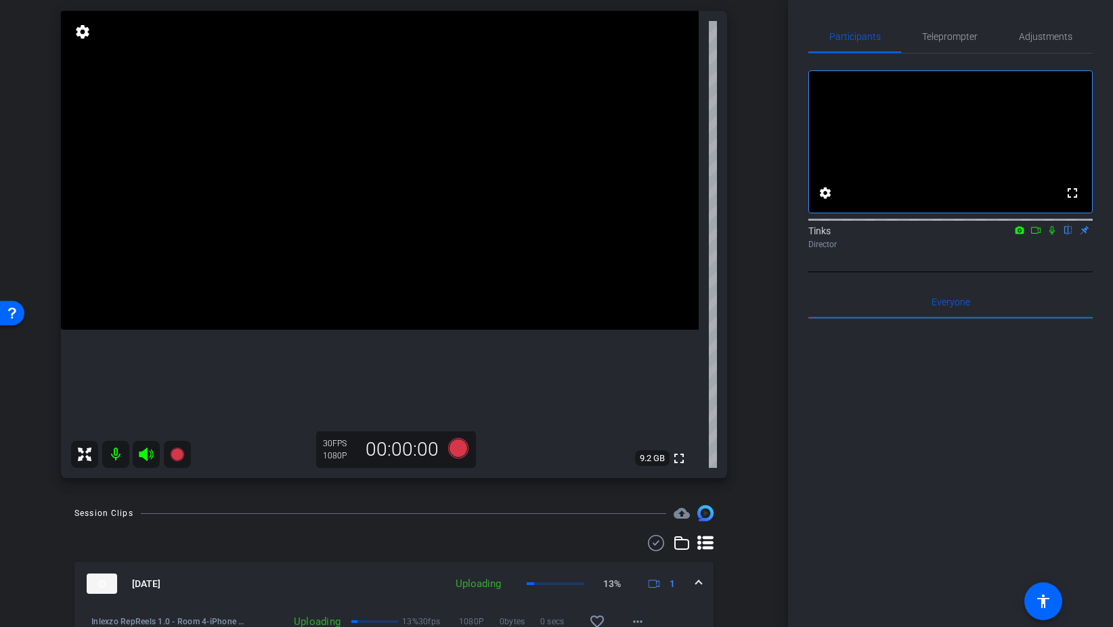
scroll to position [99, 0]
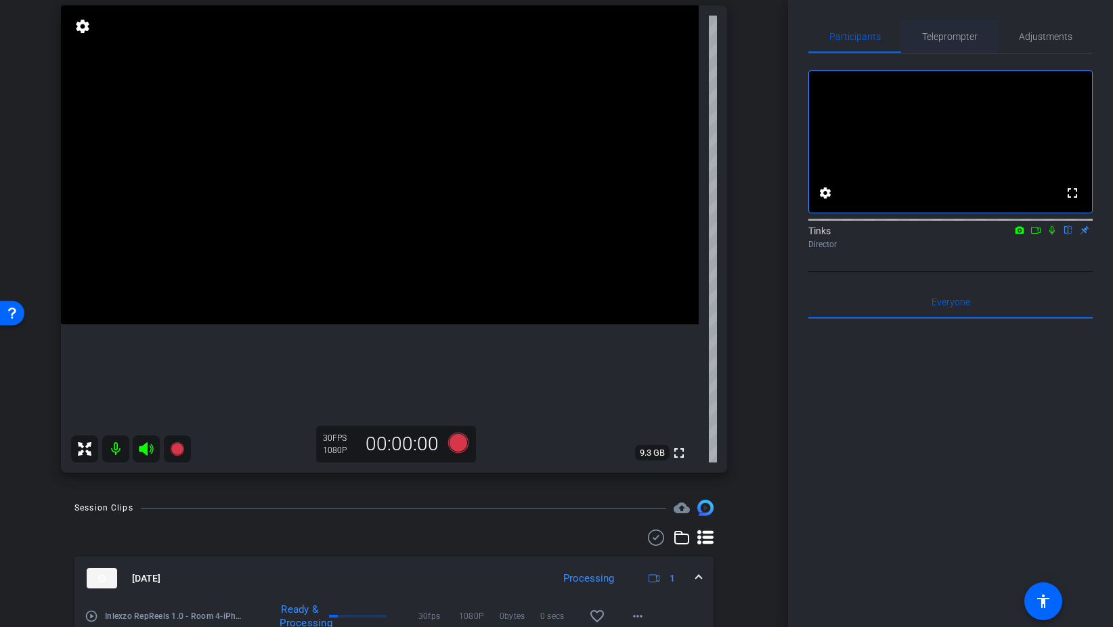
click at [948, 39] on span "Teleprompter" at bounding box center [949, 36] width 55 height 9
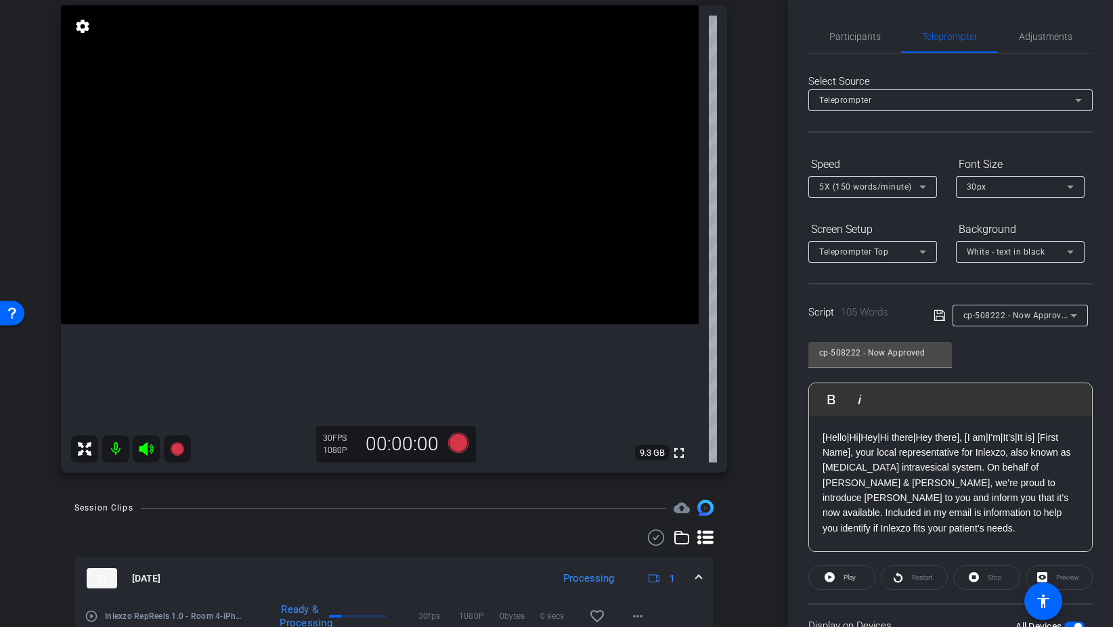
click at [876, 184] on span "5X (150 words/minute)" at bounding box center [865, 186] width 93 height 9
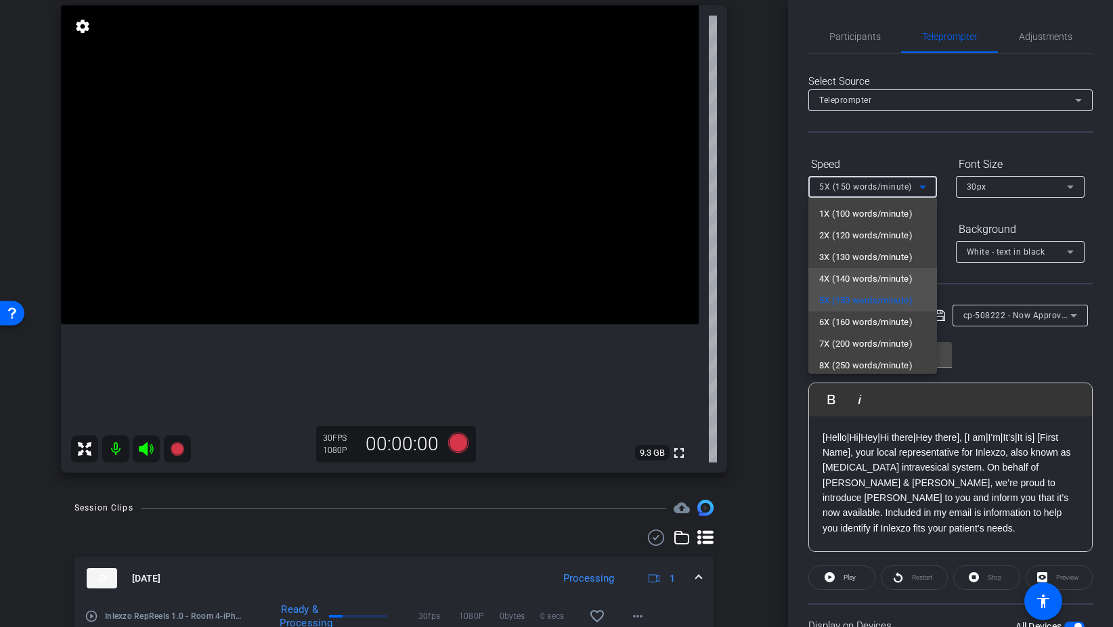
click at [857, 281] on span "4X (140 words/minute)" at bounding box center [865, 279] width 93 height 16
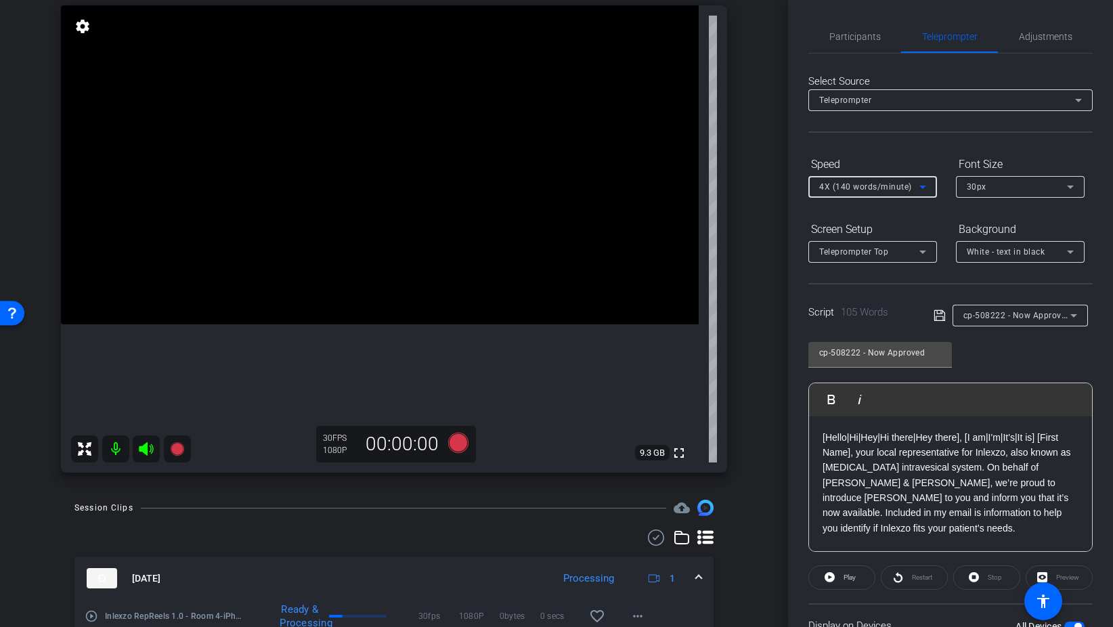
click at [858, 180] on div "4X (140 words/minute)" at bounding box center [869, 186] width 100 height 17
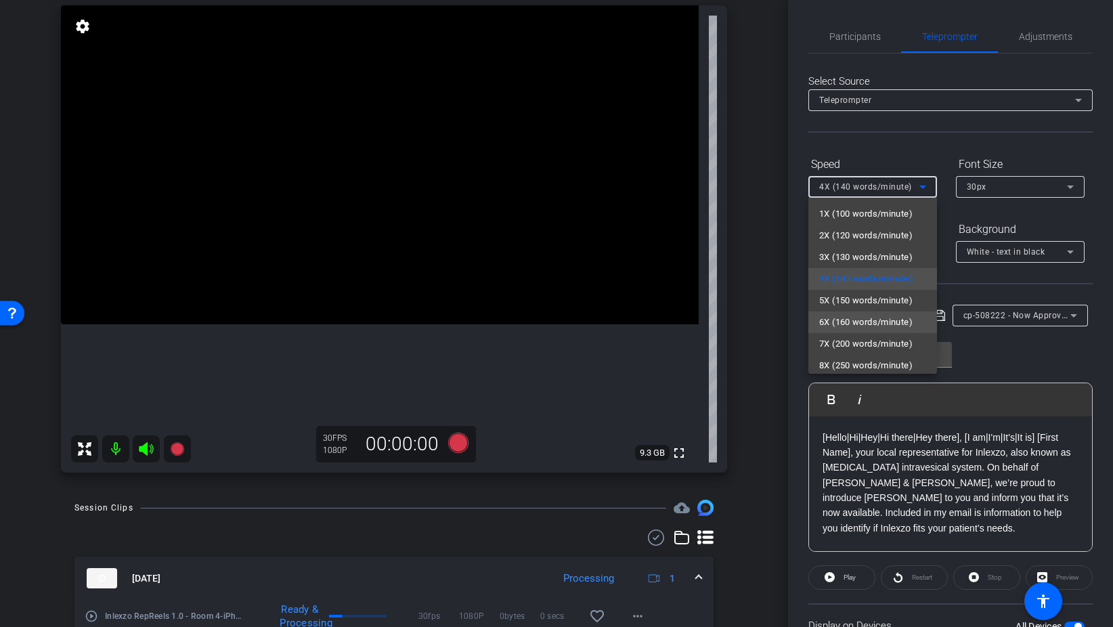
click at [872, 320] on span "6X (160 words/minute)" at bounding box center [865, 322] width 93 height 16
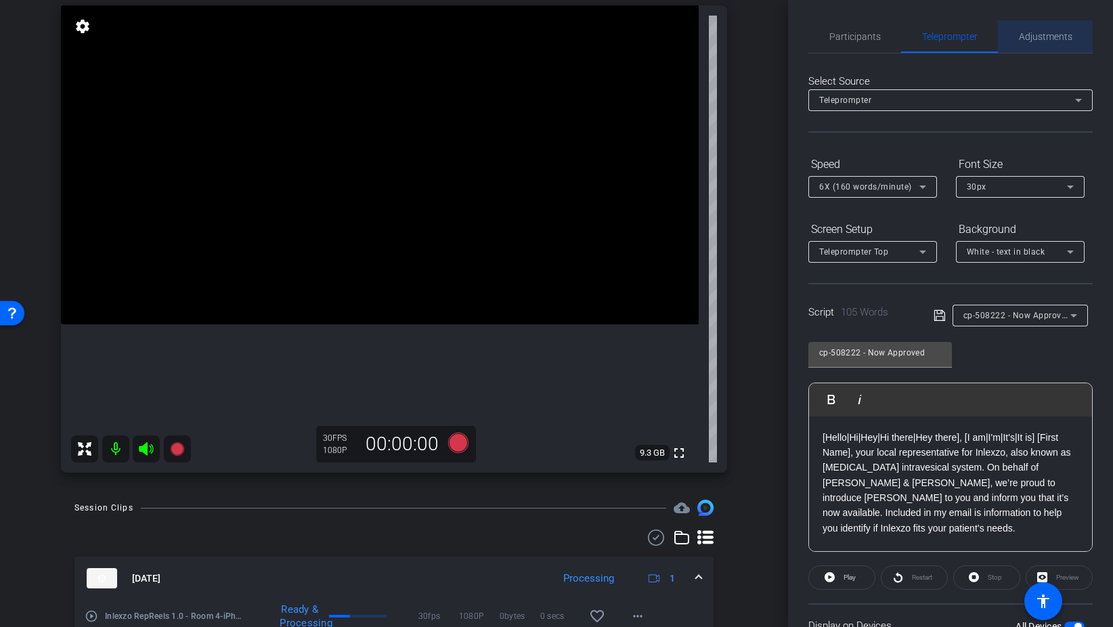
click at [1046, 40] on span "Adjustments" at bounding box center [1045, 36] width 53 height 9
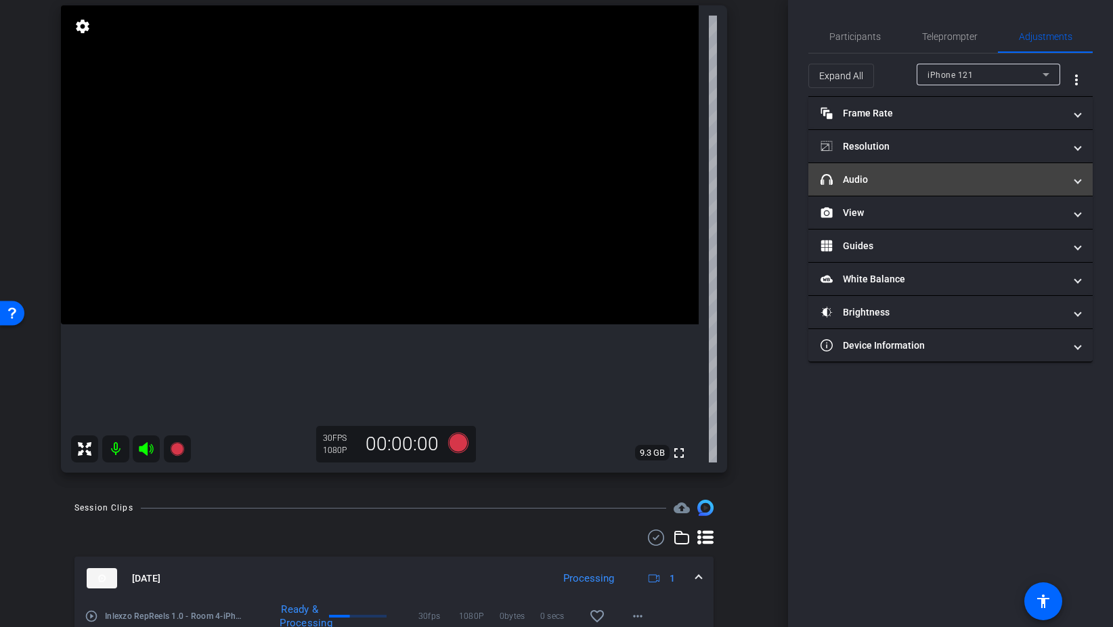
click at [920, 177] on mat-panel-title "headphone icon Audio" at bounding box center [942, 180] width 244 height 14
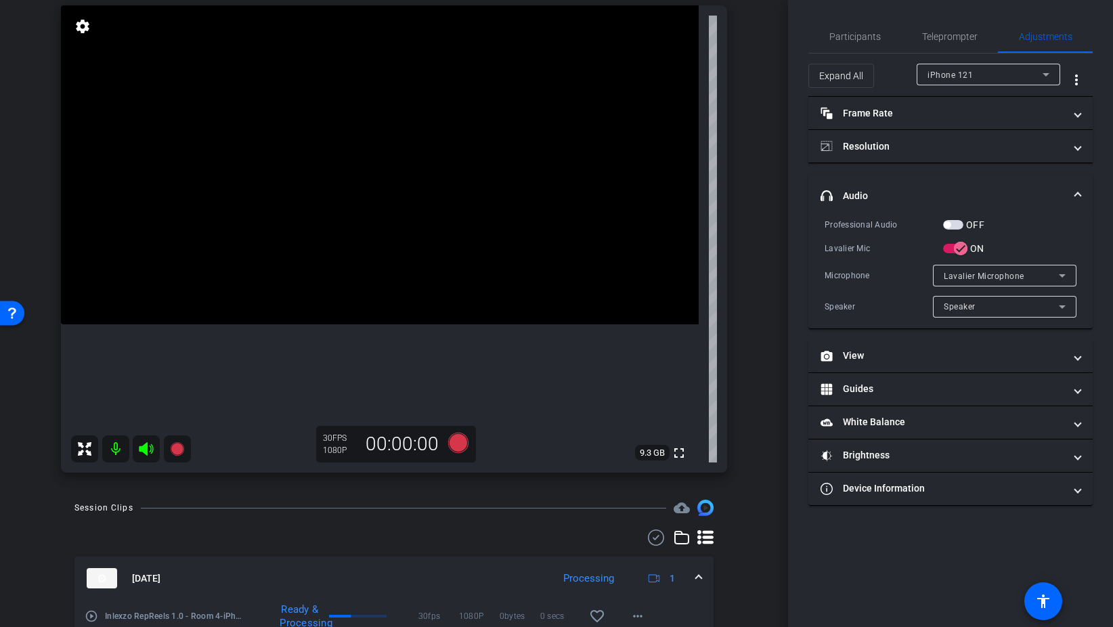
click at [960, 223] on span "button" at bounding box center [953, 224] width 20 height 9
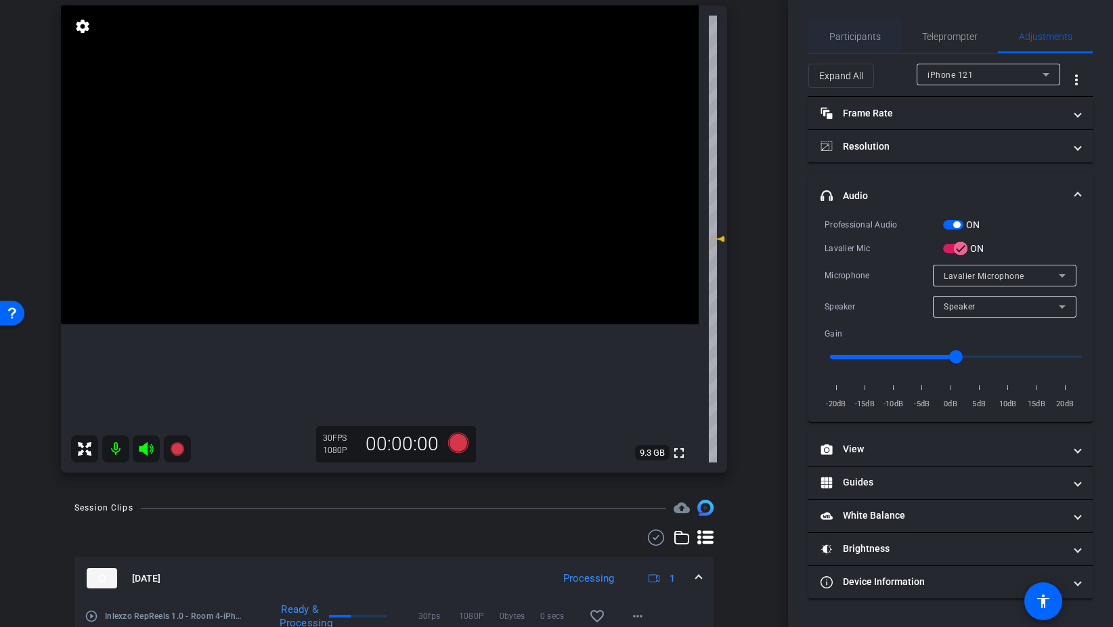
click at [857, 39] on span "Participants" at bounding box center [854, 36] width 51 height 9
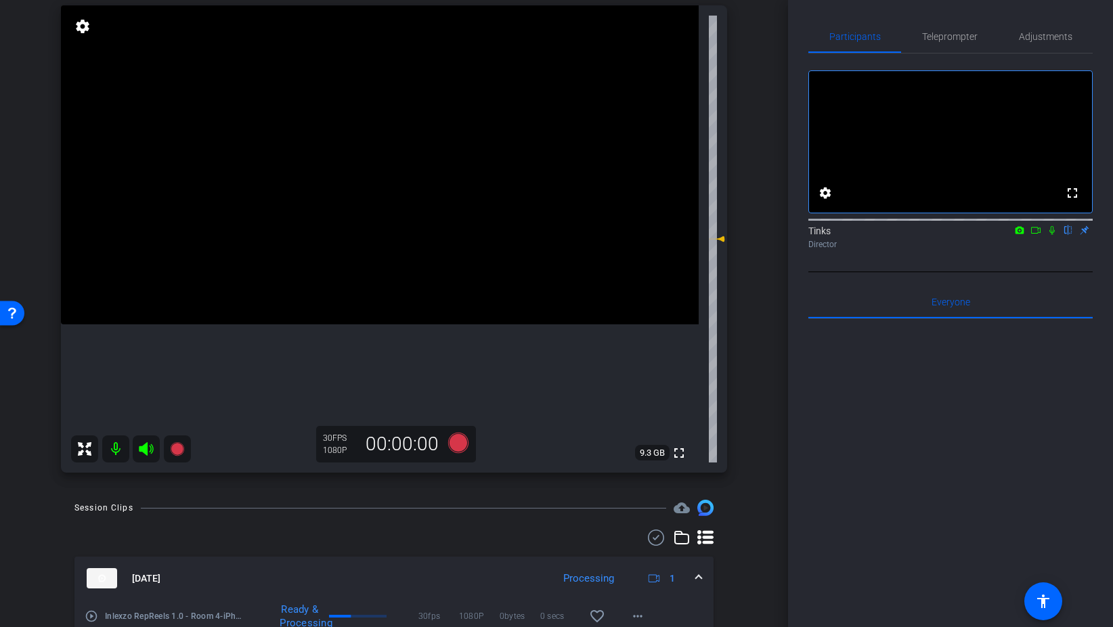
click at [1054, 235] on icon at bounding box center [1051, 229] width 11 height 9
click at [461, 441] on icon at bounding box center [458, 442] width 20 height 20
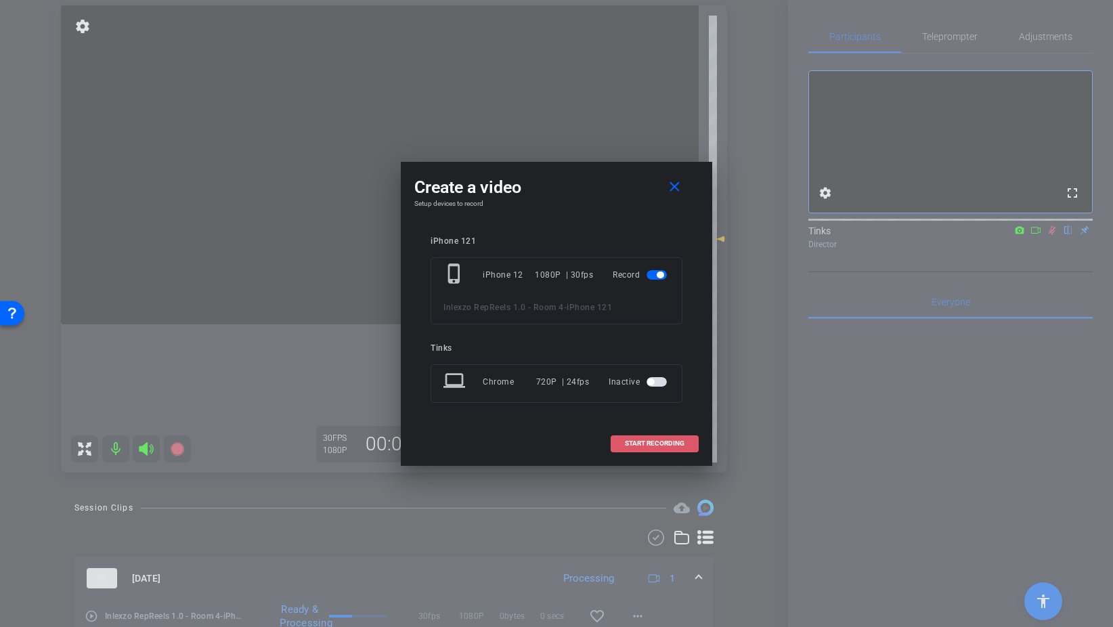
click at [654, 445] on span "START RECORDING" at bounding box center [655, 443] width 60 height 7
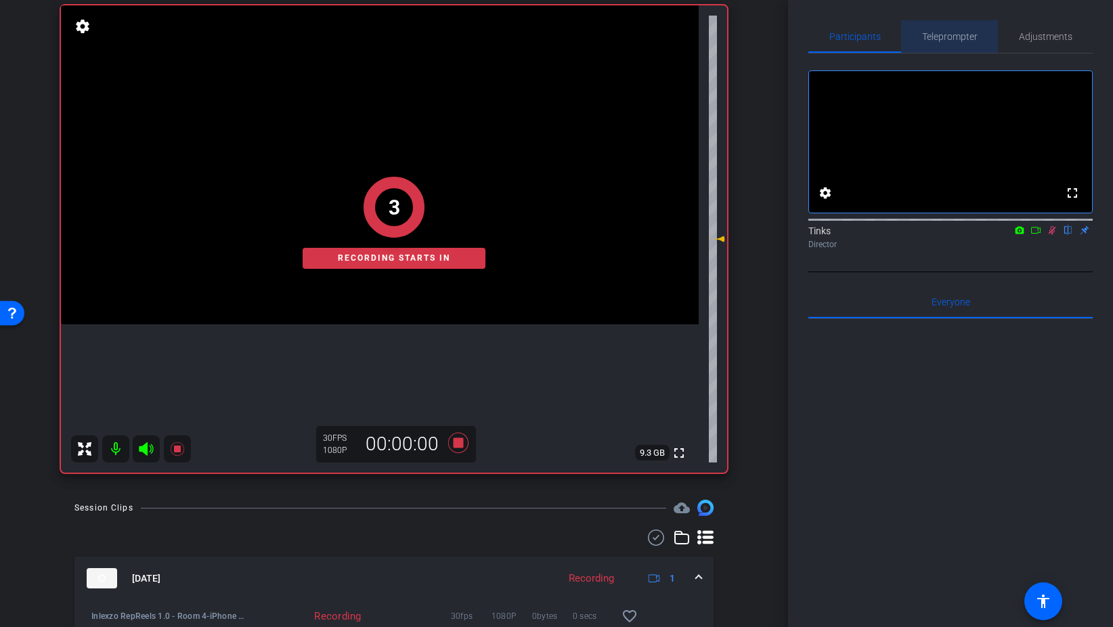
click at [945, 39] on span "Teleprompter" at bounding box center [949, 36] width 55 height 9
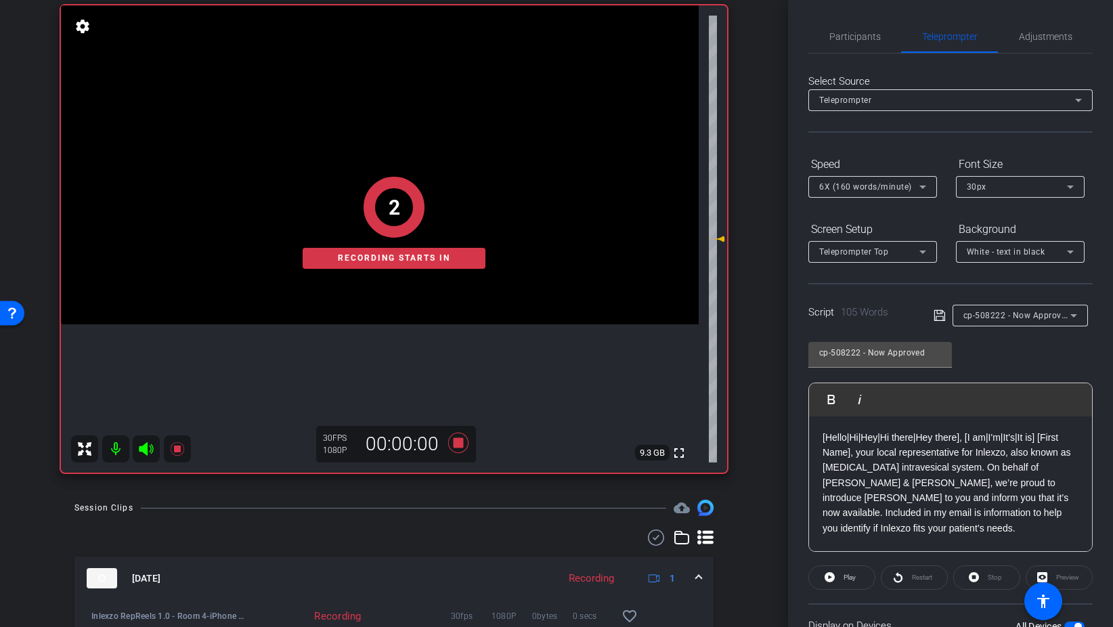
scroll to position [113, 0]
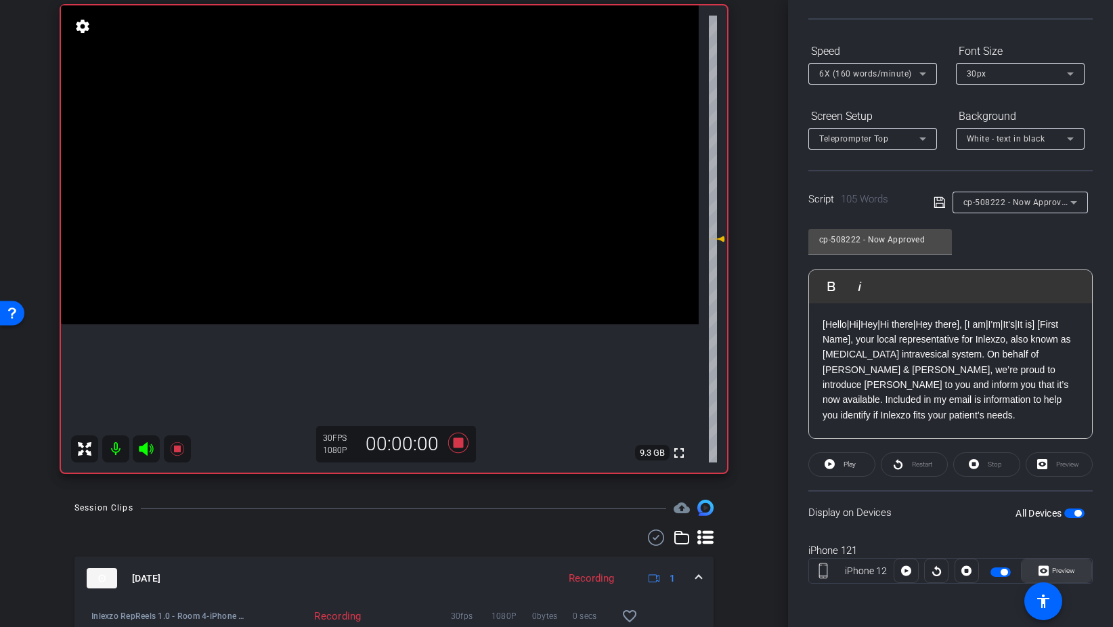
click at [1046, 567] on icon at bounding box center [1043, 571] width 10 height 10
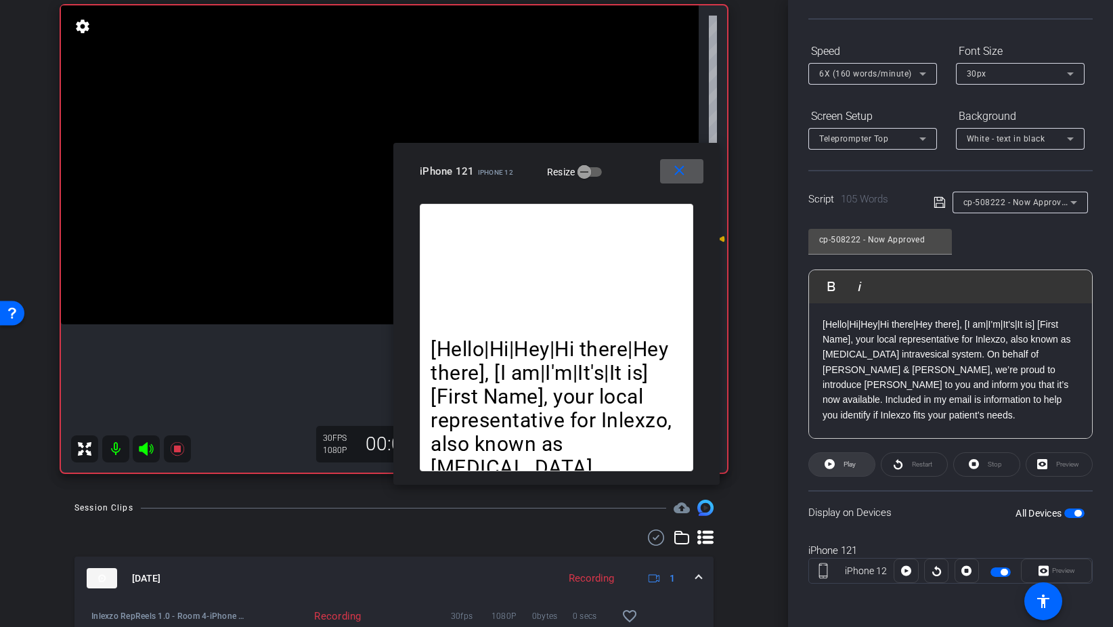
click at [851, 467] on span "Play" at bounding box center [849, 463] width 12 height 7
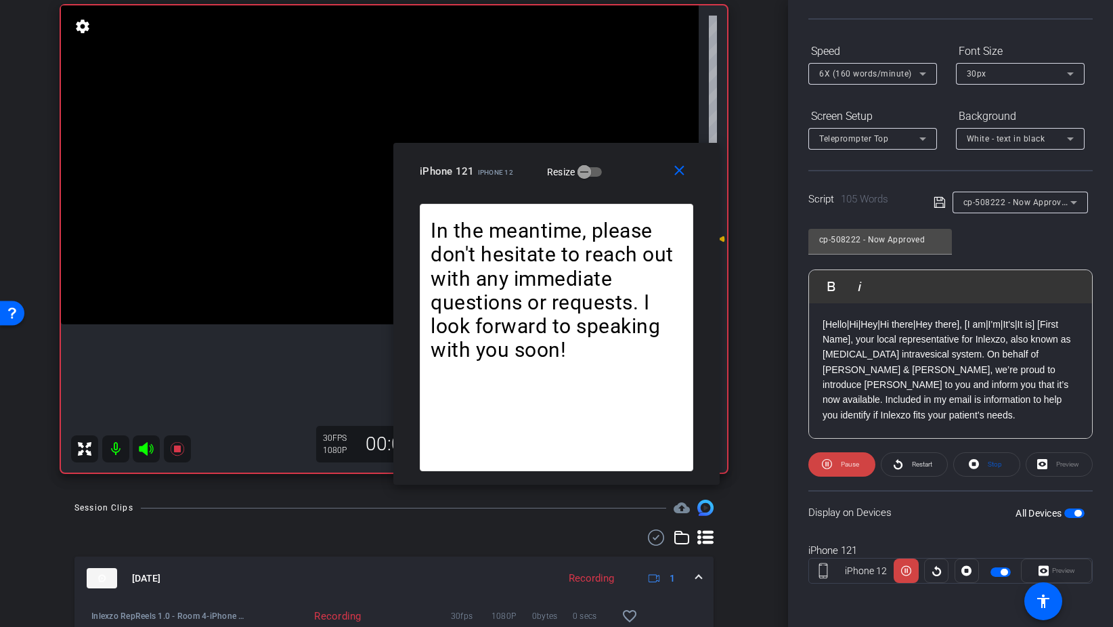
click at [892, 74] on span "6X (160 words/minute)" at bounding box center [865, 73] width 93 height 9
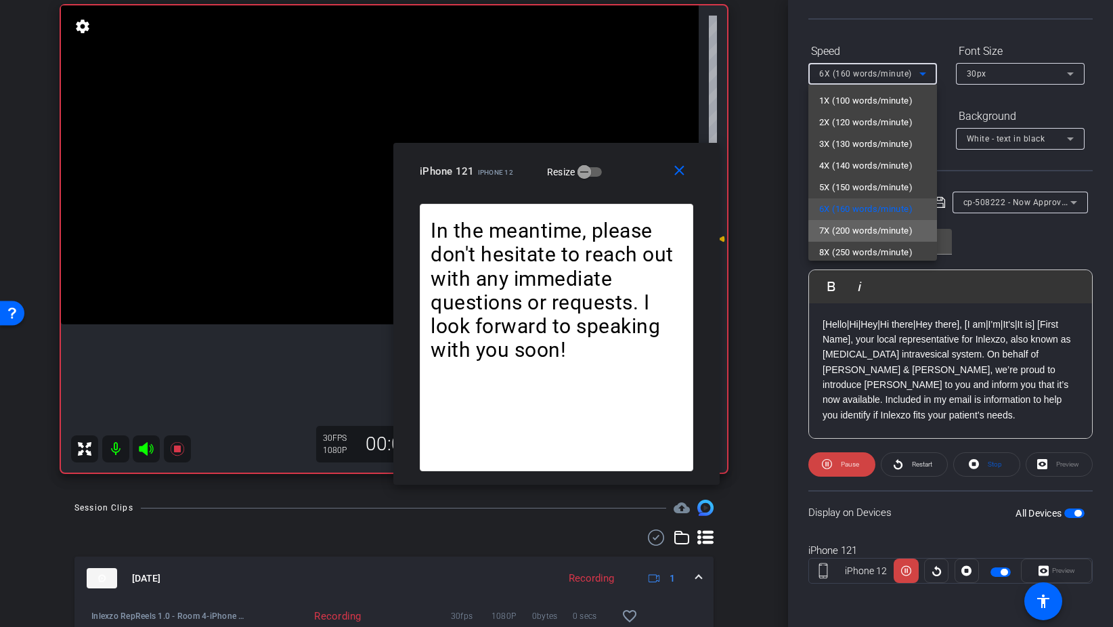
click at [884, 231] on span "7X (200 words/minute)" at bounding box center [865, 231] width 93 height 16
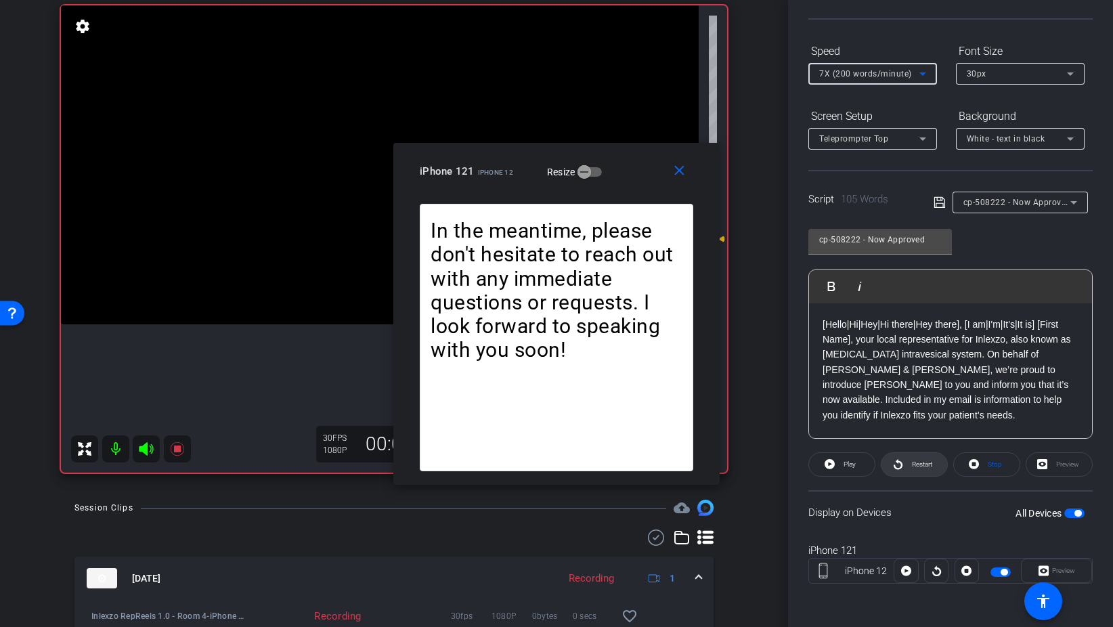
click at [918, 464] on span "Restart" at bounding box center [922, 463] width 20 height 7
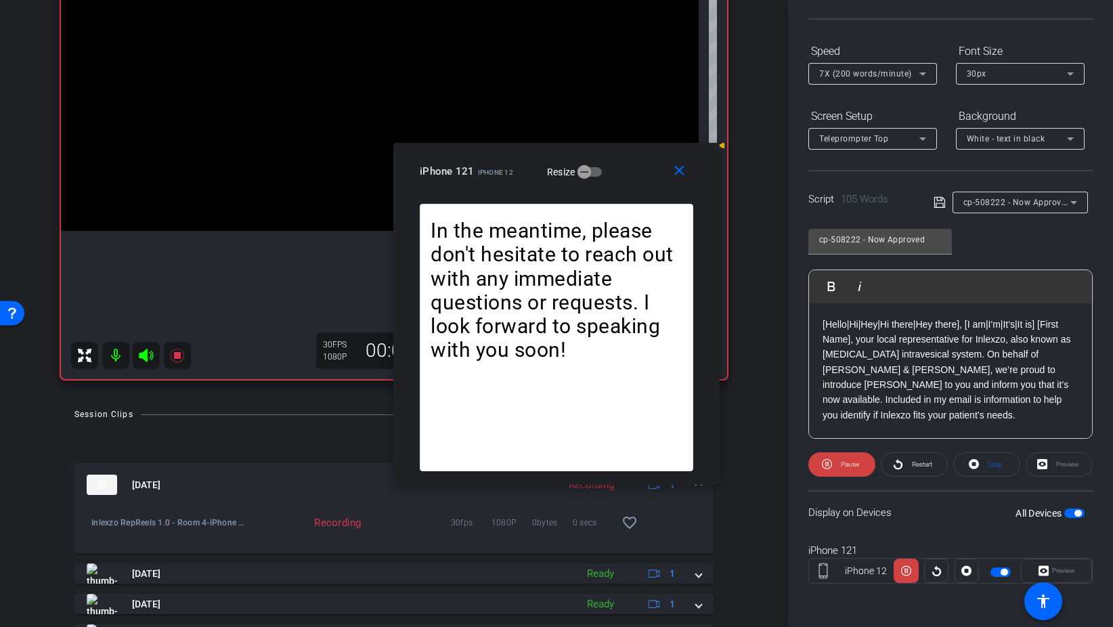
scroll to position [195, 0]
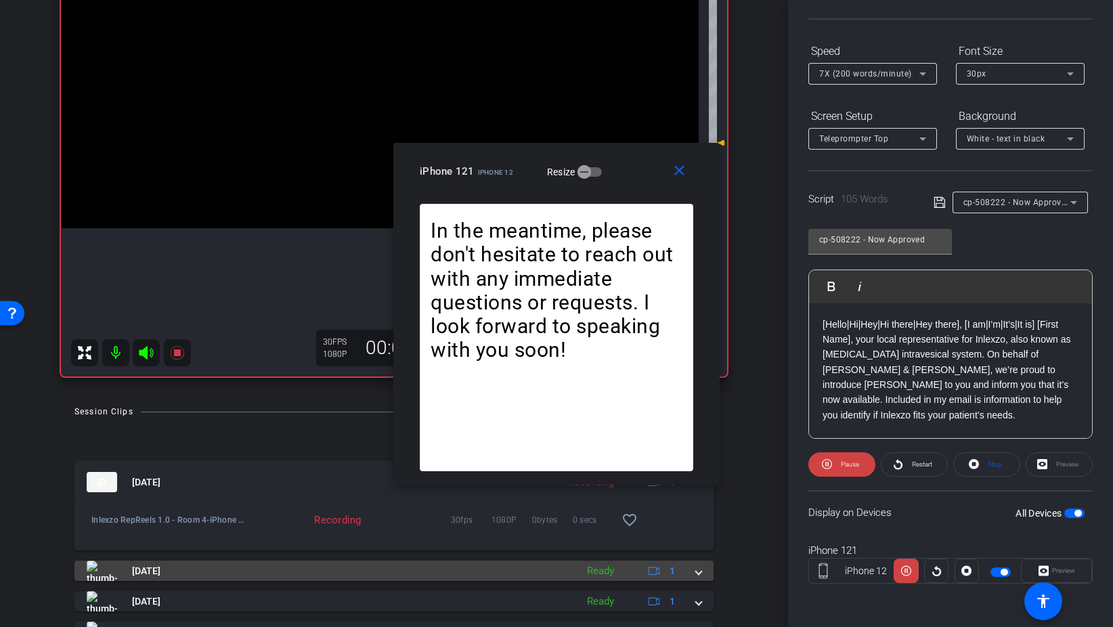
click at [700, 568] on span at bounding box center [698, 571] width 5 height 14
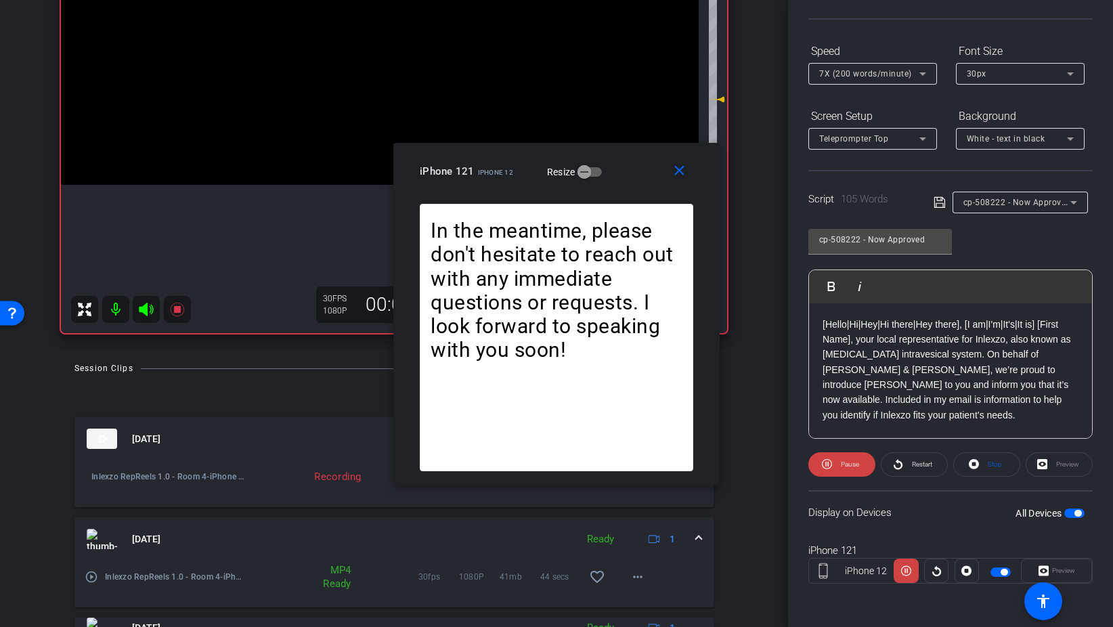
scroll to position [248, 0]
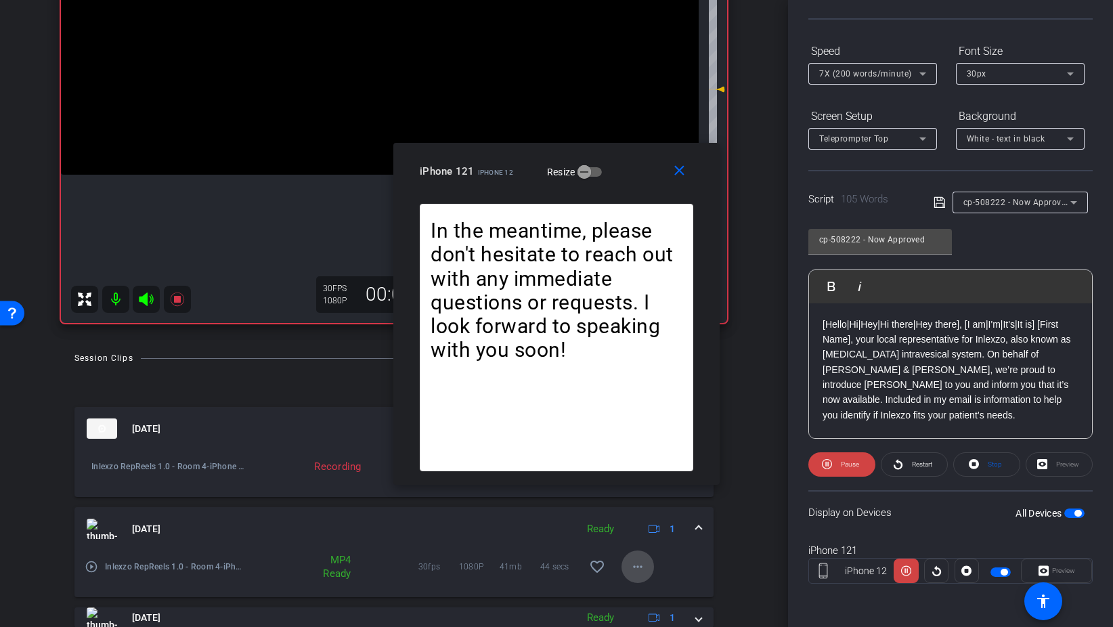
click at [638, 565] on mat-icon "more_horiz" at bounding box center [637, 566] width 16 height 16
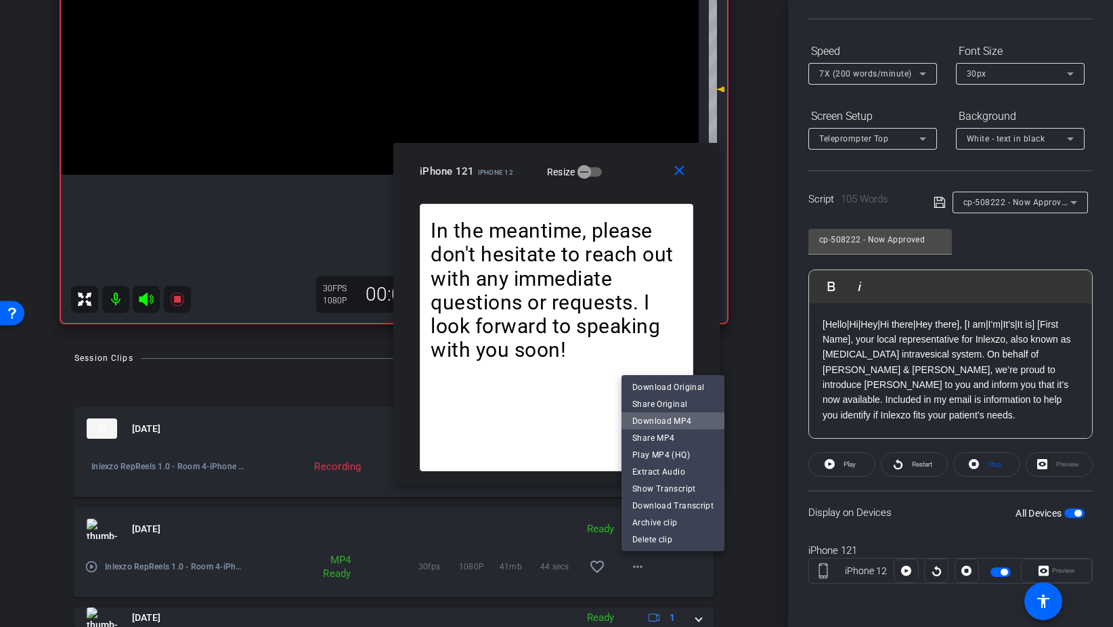
click at [677, 418] on span "Download MP4" at bounding box center [672, 420] width 81 height 16
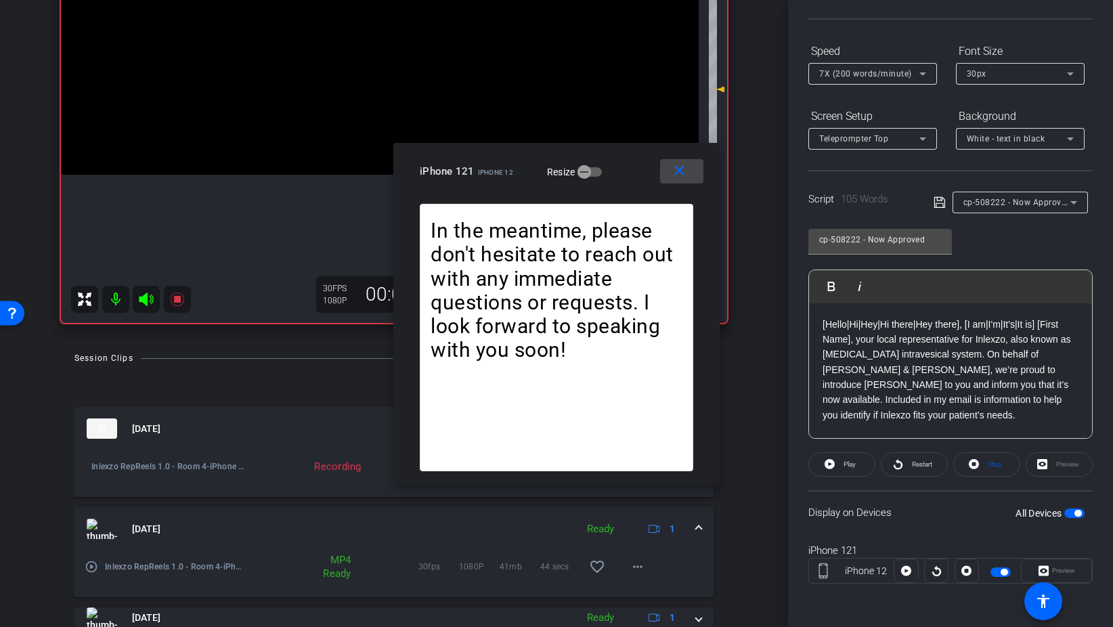
click at [683, 170] on mat-icon "close" at bounding box center [679, 170] width 17 height 17
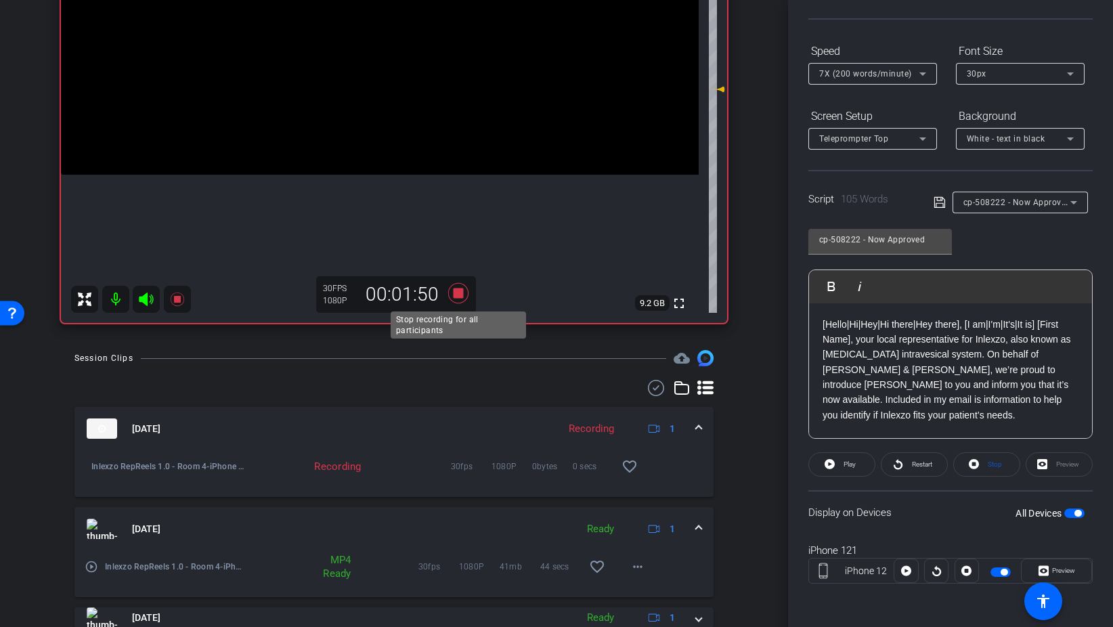
click at [451, 295] on icon at bounding box center [458, 293] width 32 height 24
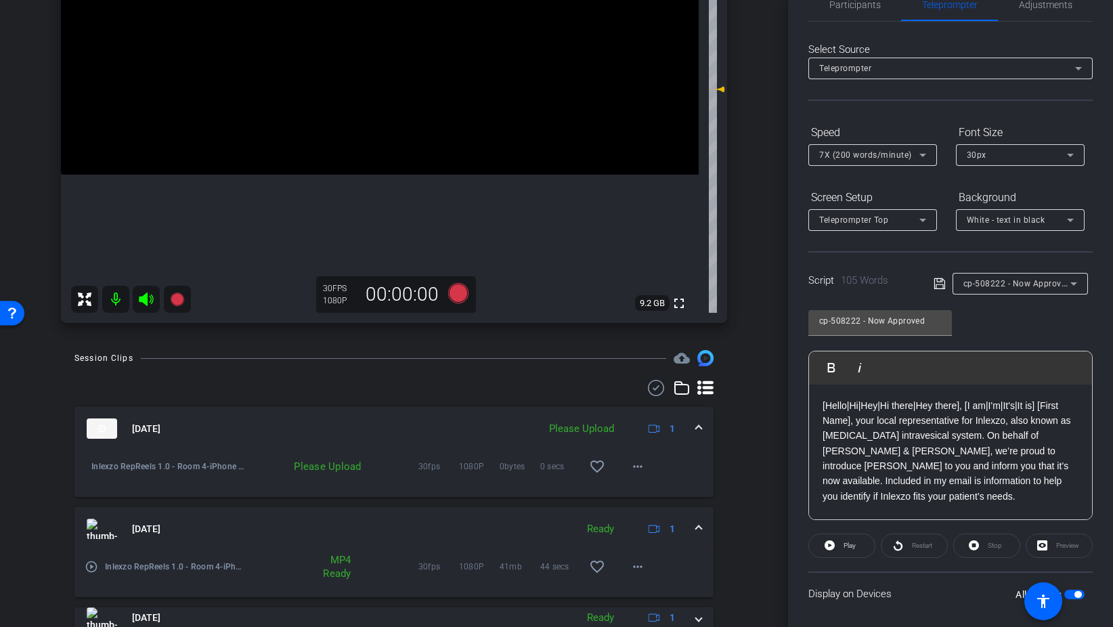
scroll to position [0, 0]
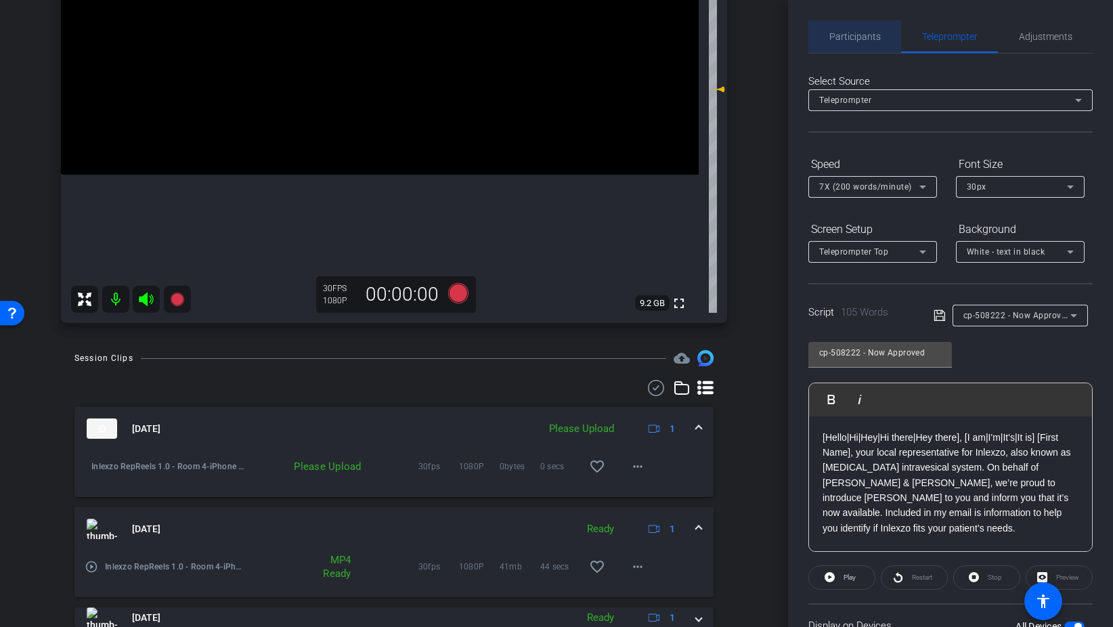
click at [849, 37] on span "Participants" at bounding box center [854, 36] width 51 height 9
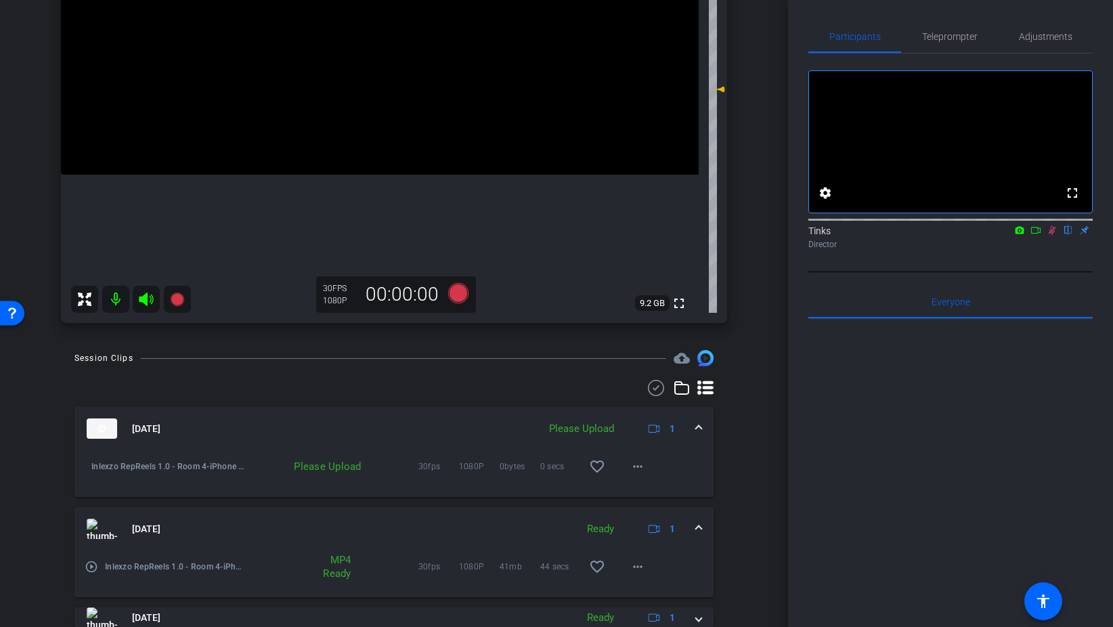
click at [1049, 235] on icon at bounding box center [1051, 230] width 7 height 9
click at [1023, 36] on span "Adjustments" at bounding box center [1045, 36] width 53 height 9
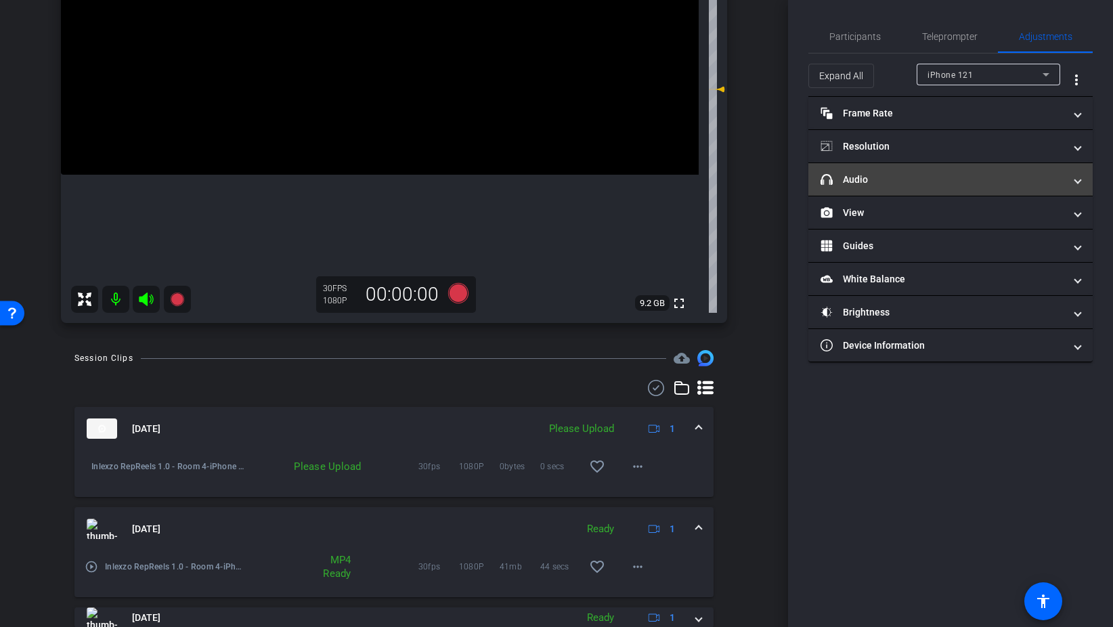
click at [908, 175] on mat-panel-title "headphone icon Audio" at bounding box center [942, 180] width 244 height 14
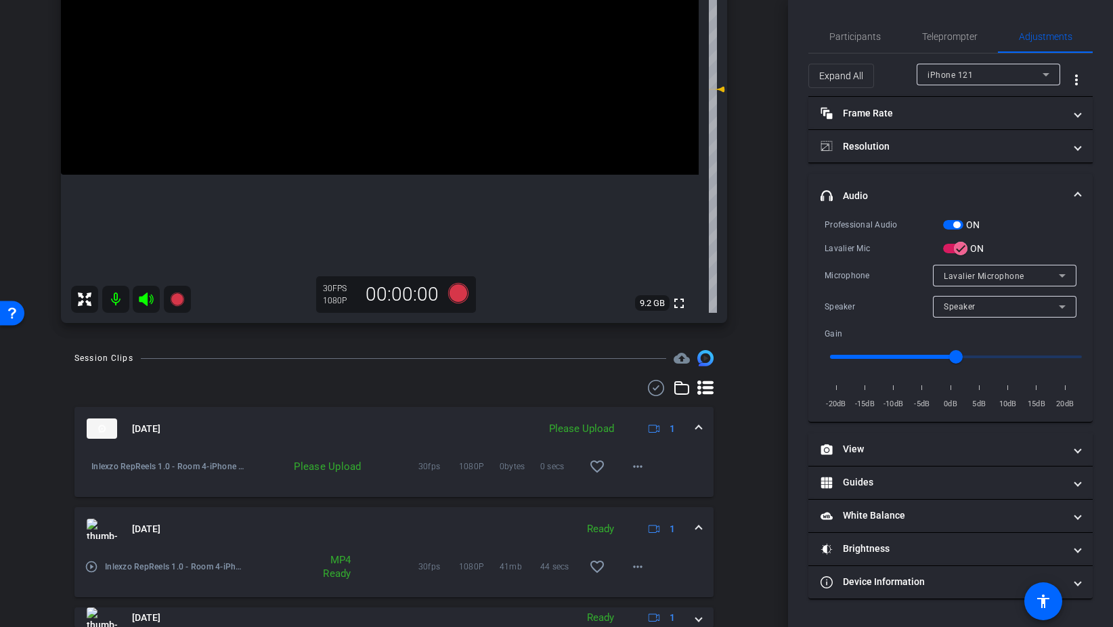
click at [951, 225] on span "button" at bounding box center [953, 224] width 20 height 9
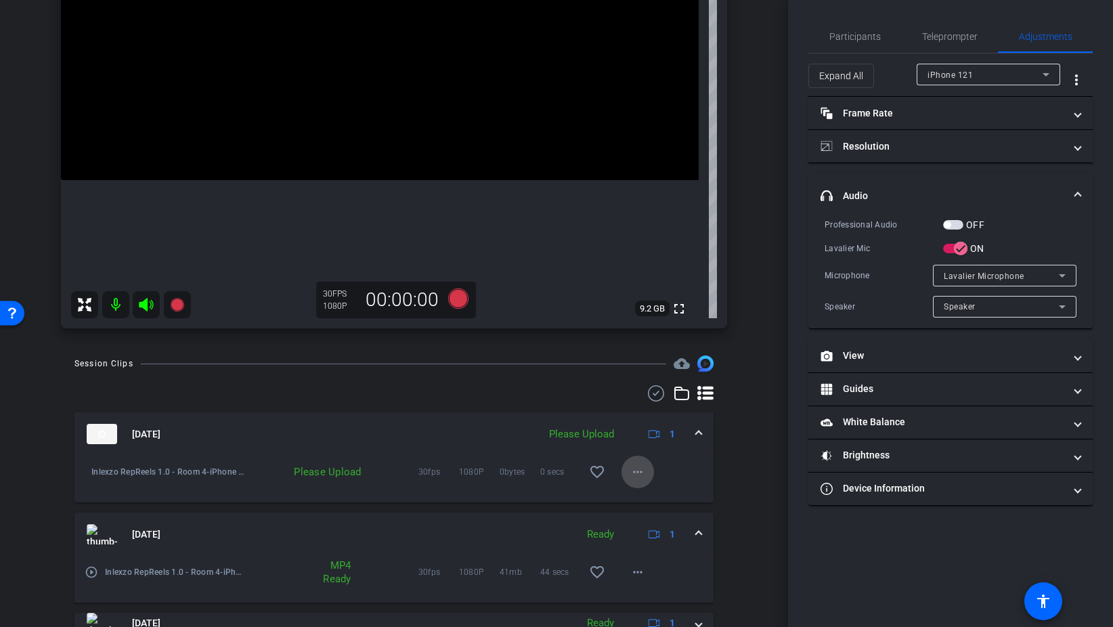
click at [627, 470] on span at bounding box center [637, 471] width 32 height 32
click at [653, 498] on span "Upload" at bounding box center [659, 500] width 54 height 16
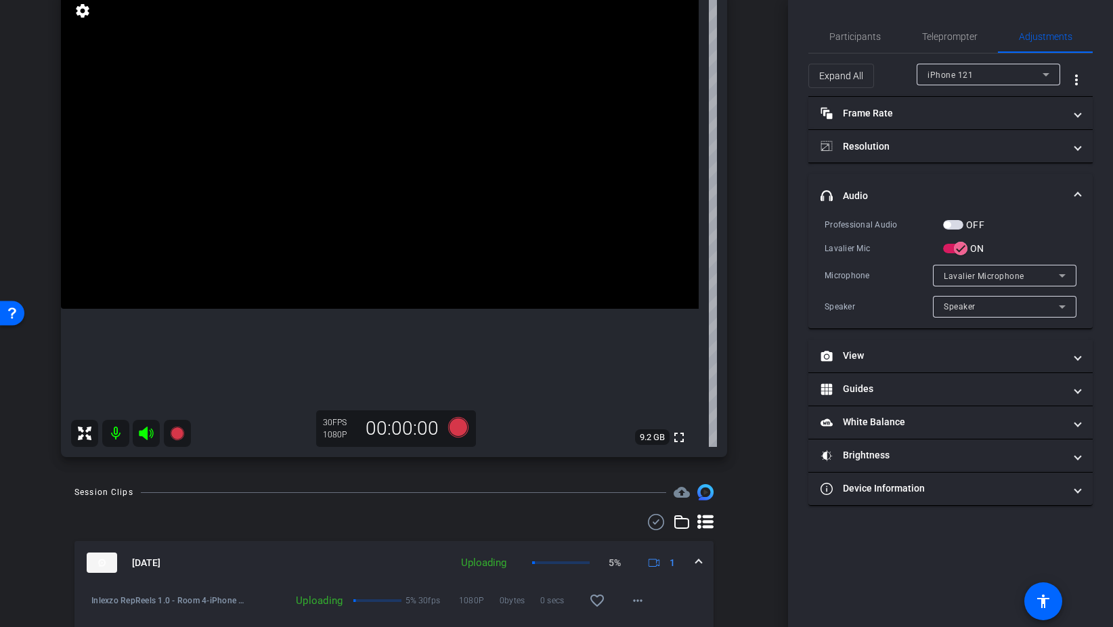
scroll to position [60, 0]
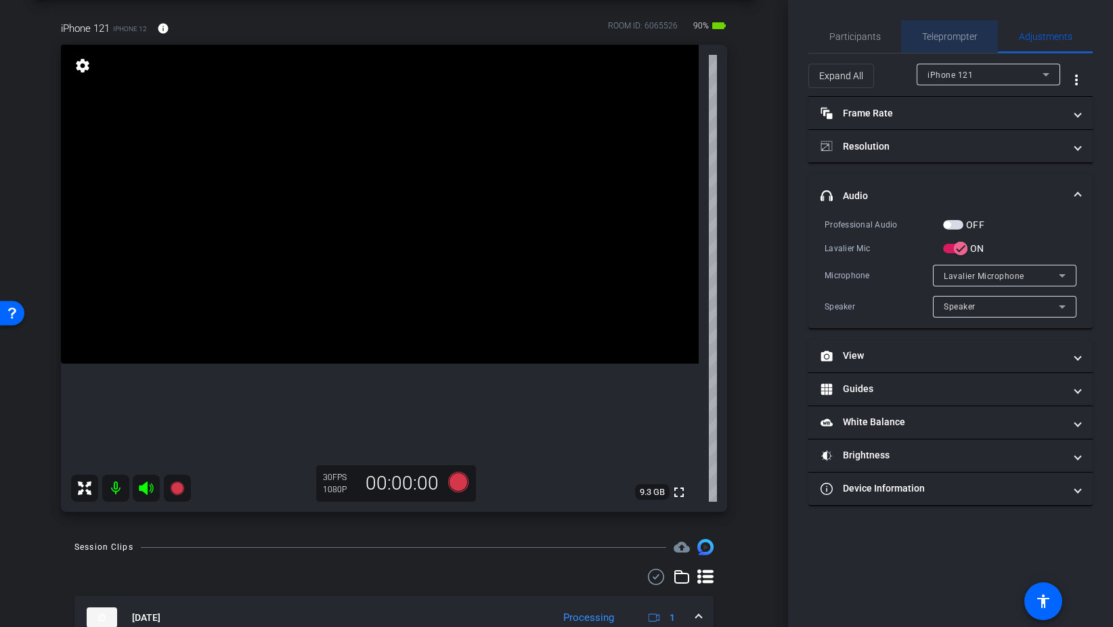
click at [929, 34] on span "Teleprompter" at bounding box center [949, 36] width 55 height 9
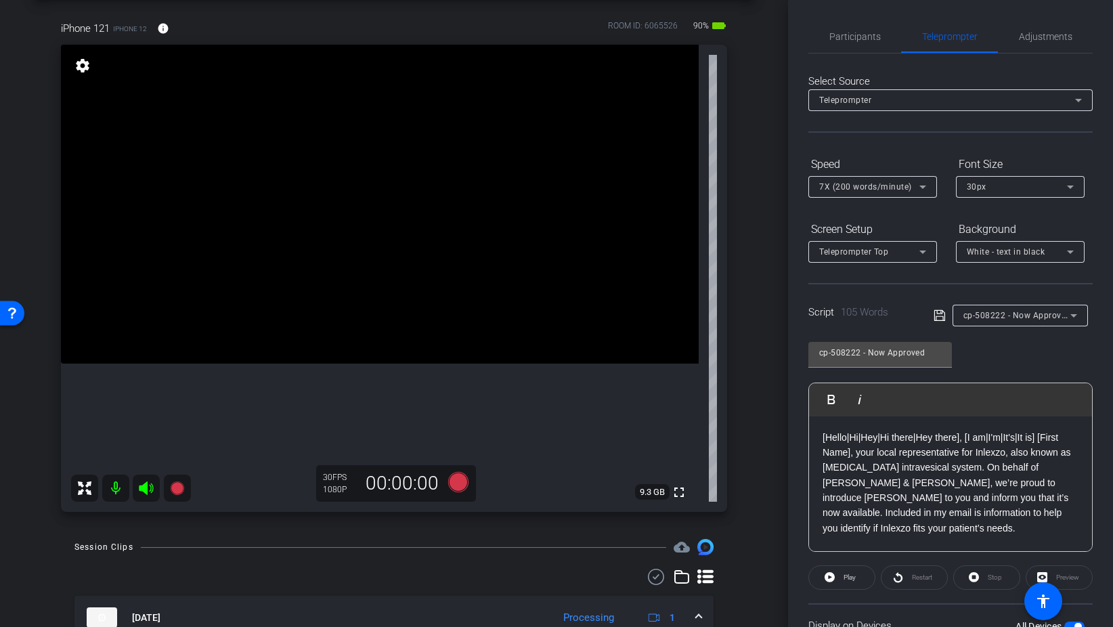
click at [1023, 317] on span "cp-508222 - Now Approved" at bounding box center [1017, 314] width 108 height 11
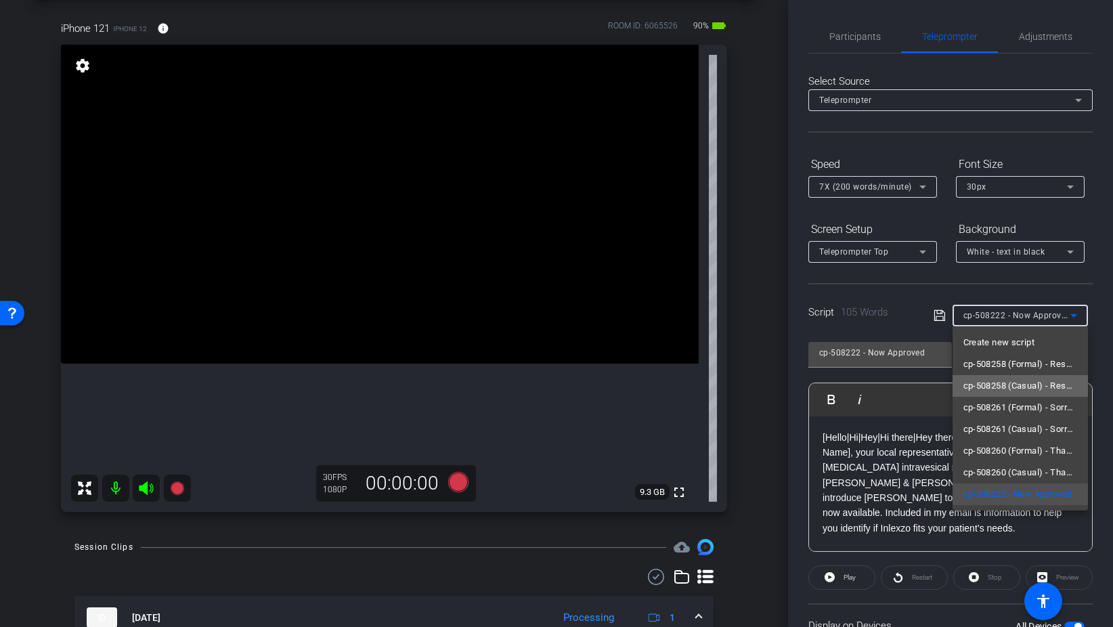
click at [1021, 382] on span "cp-508258 (Casual) - Resources to Share" at bounding box center [1020, 386] width 114 height 16
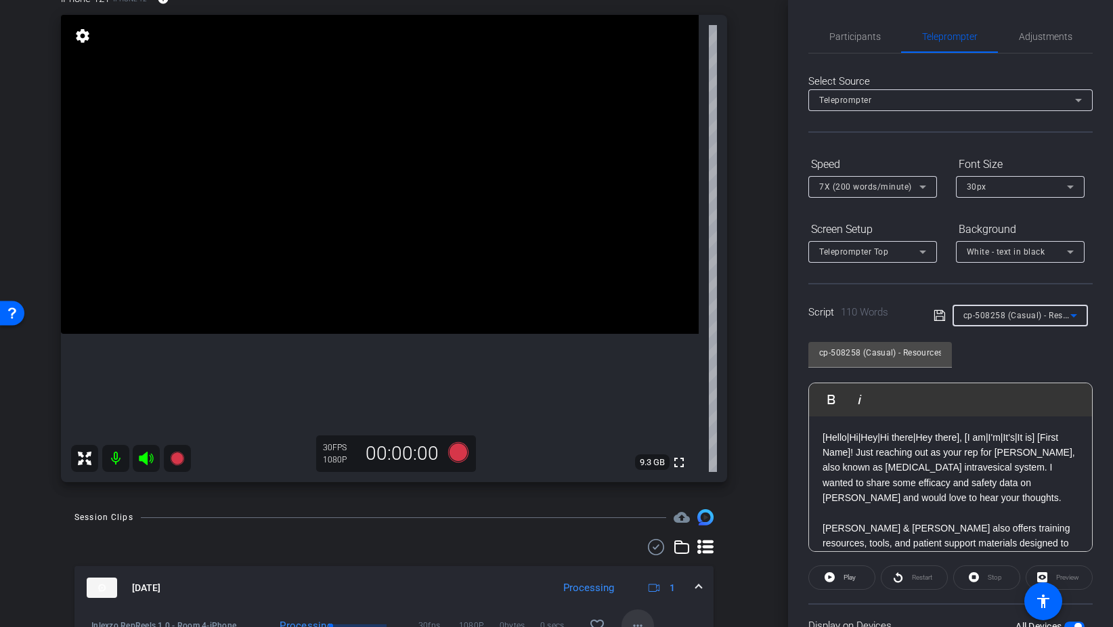
scroll to position [87, 0]
click at [888, 181] on div "7X (200 words/minute)" at bounding box center [869, 186] width 100 height 17
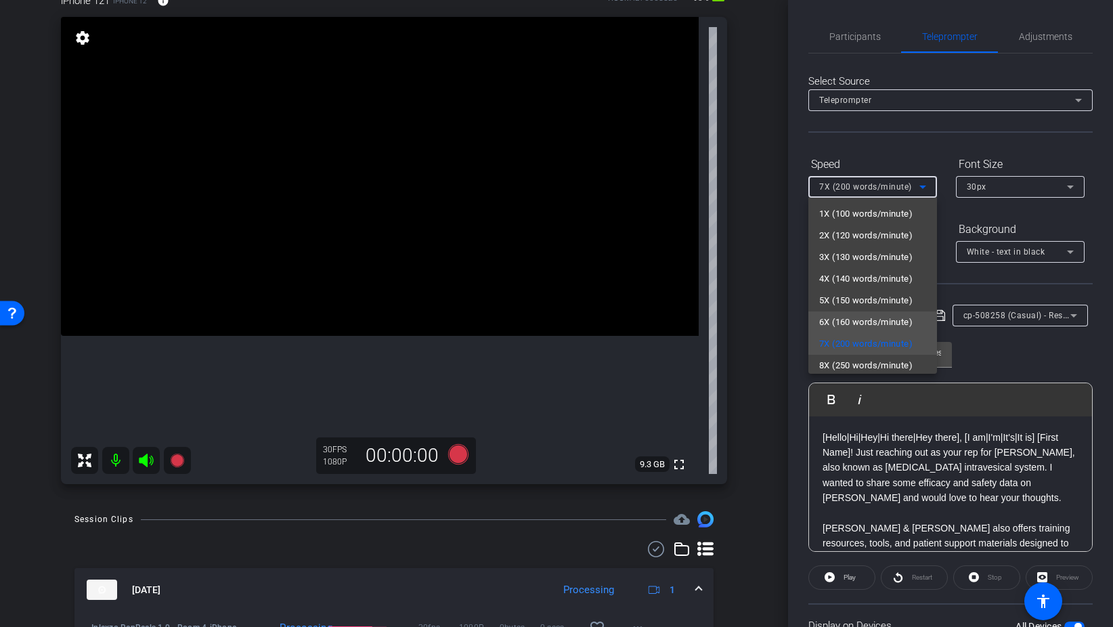
click at [887, 320] on span "6X (160 words/minute)" at bounding box center [865, 322] width 93 height 16
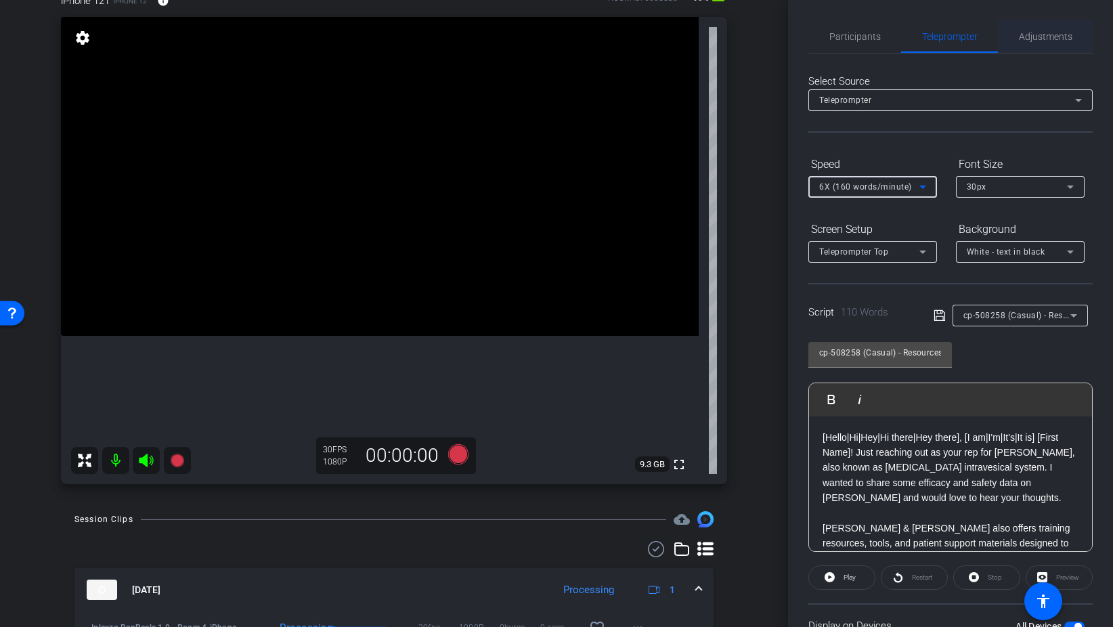
click at [1052, 35] on span "Adjustments" at bounding box center [1045, 36] width 53 height 9
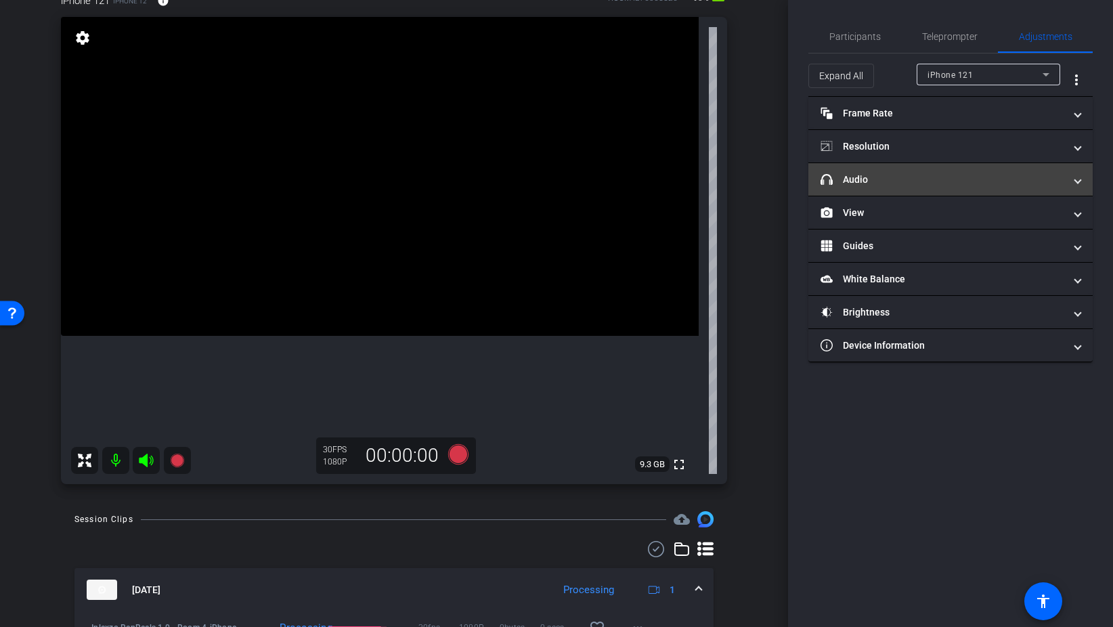
click at [881, 193] on mat-expansion-panel-header "headphone icon Audio" at bounding box center [950, 179] width 284 height 32
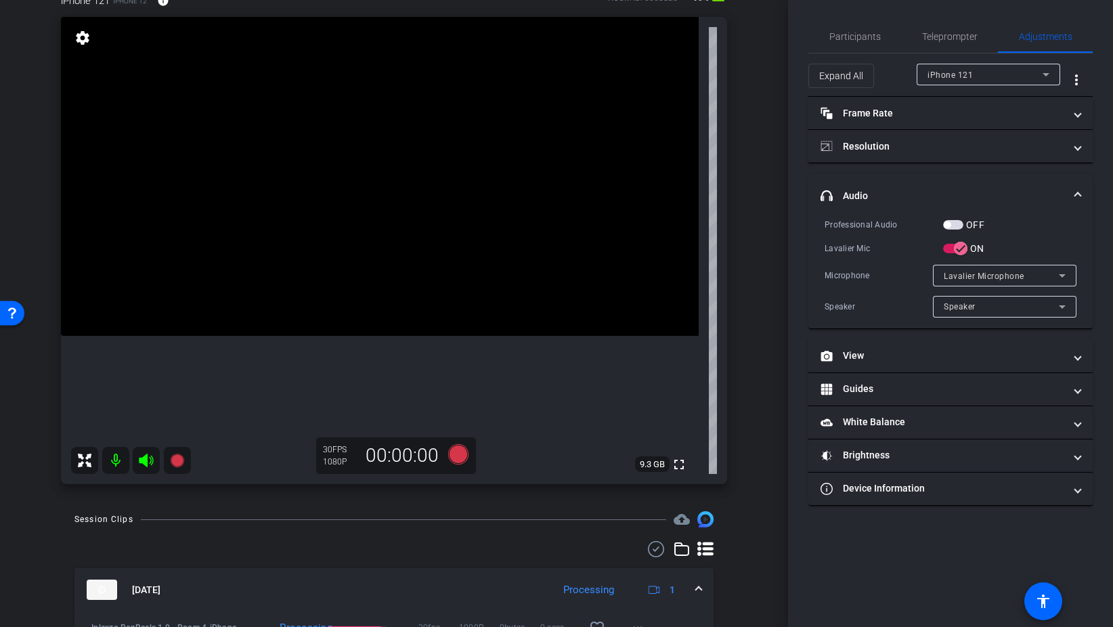
click at [959, 221] on span "button" at bounding box center [953, 224] width 20 height 9
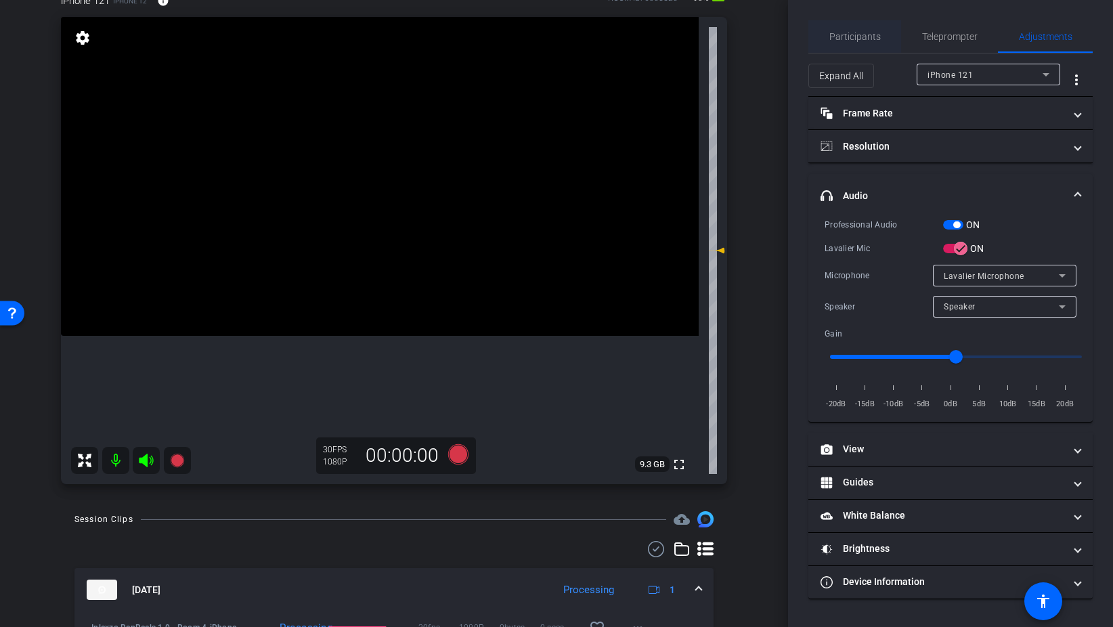
click at [853, 39] on span "Participants" at bounding box center [854, 36] width 51 height 9
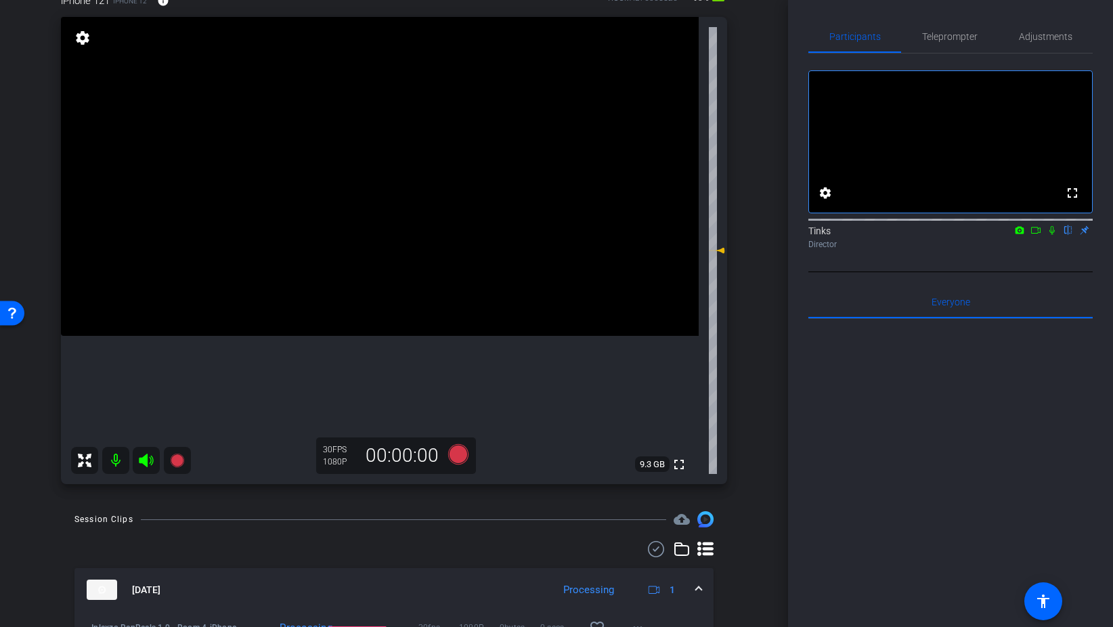
click at [1049, 235] on icon at bounding box center [1051, 230] width 5 height 9
click at [460, 453] on icon at bounding box center [458, 454] width 20 height 20
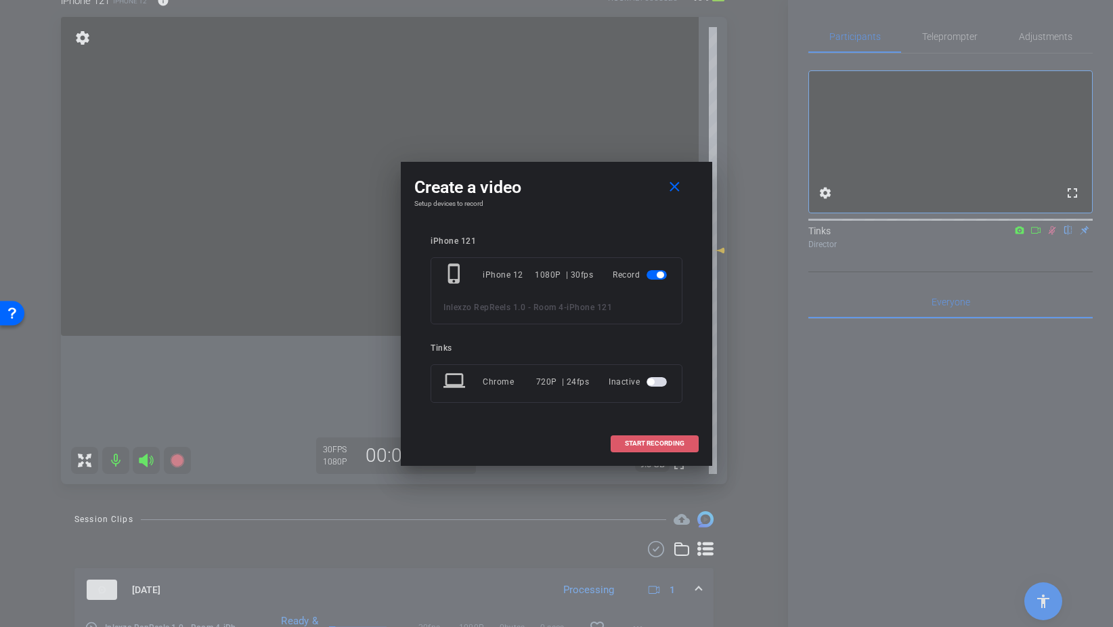
click at [677, 445] on span "START RECORDING" at bounding box center [655, 443] width 60 height 7
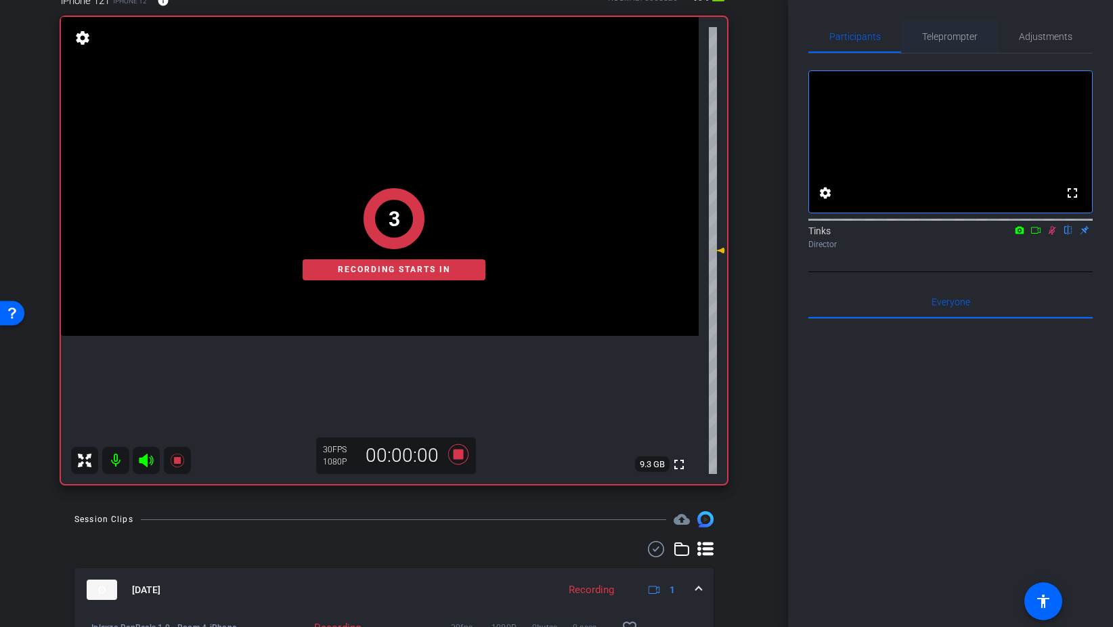
click at [960, 37] on span "Teleprompter" at bounding box center [949, 36] width 55 height 9
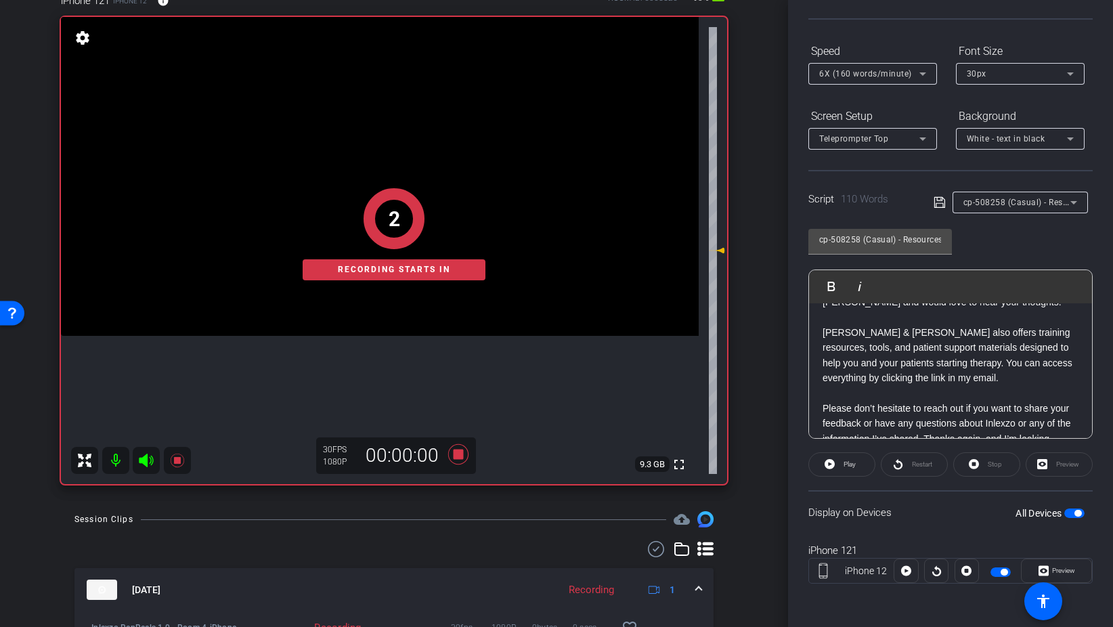
scroll to position [118, 0]
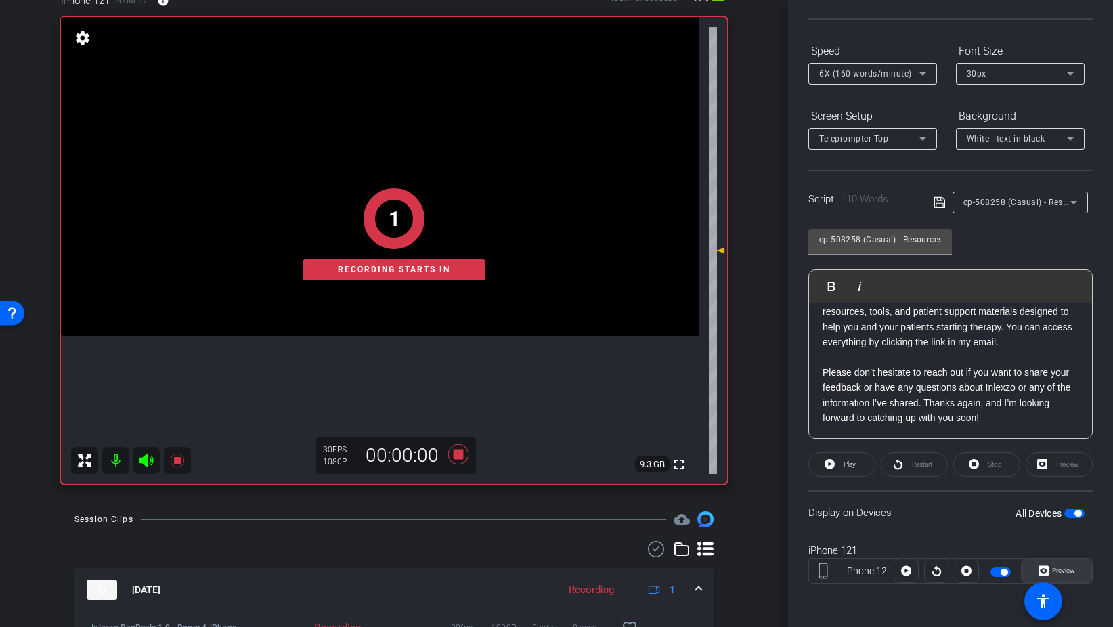
click at [1054, 572] on span "Preview" at bounding box center [1063, 569] width 23 height 7
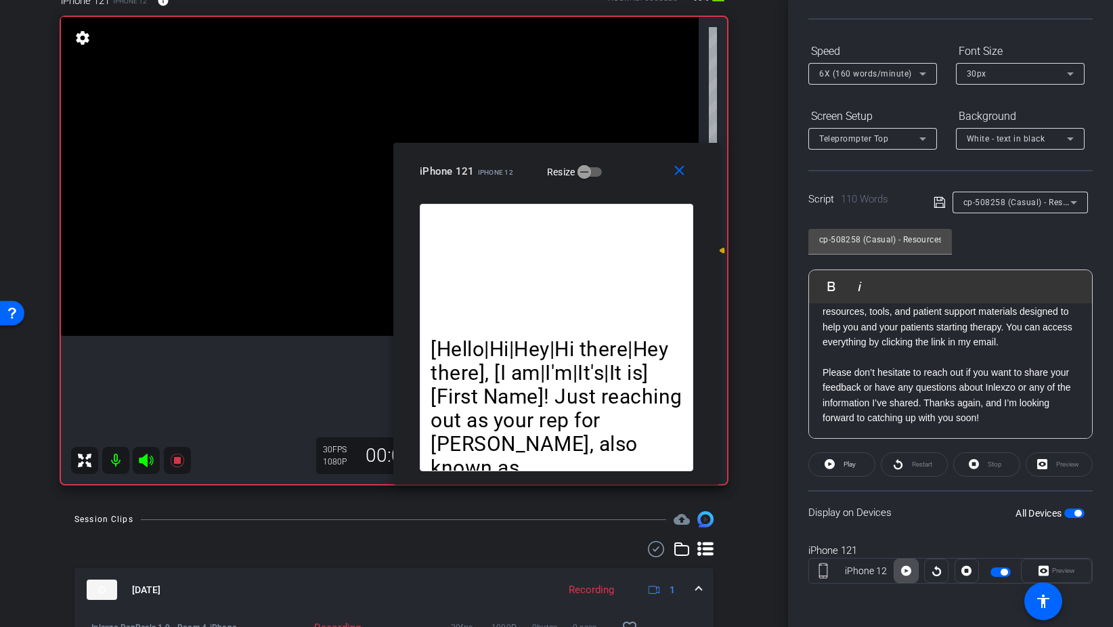
click at [910, 579] on icon at bounding box center [906, 570] width 10 height 20
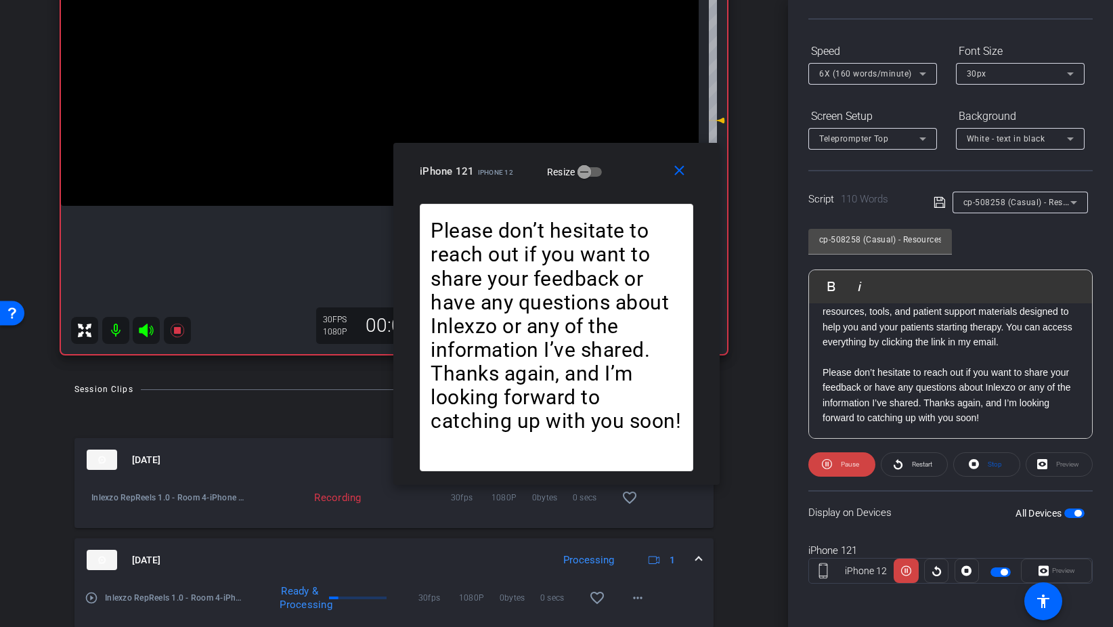
scroll to position [218, 0]
click at [684, 166] on mat-icon "close" at bounding box center [679, 170] width 17 height 17
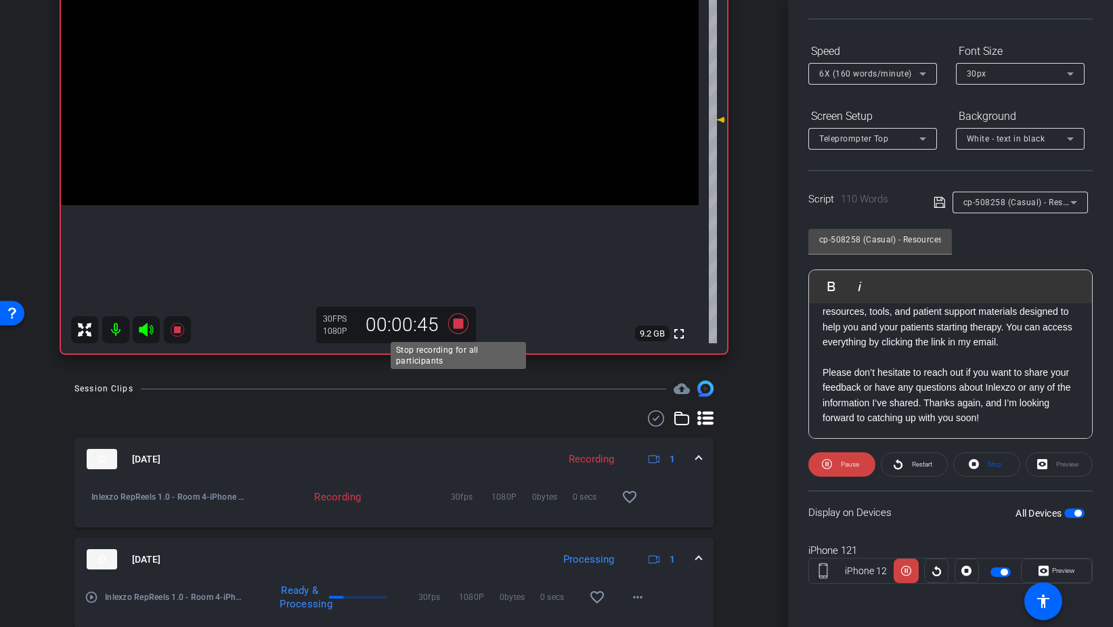
click at [461, 329] on icon at bounding box center [458, 323] width 32 height 24
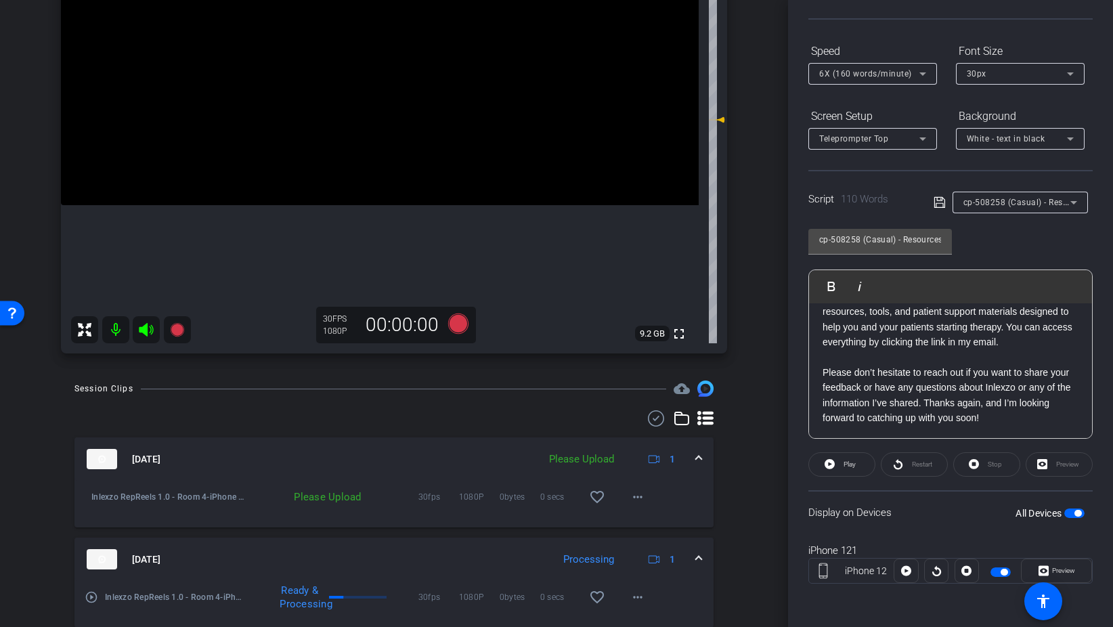
scroll to position [0, 0]
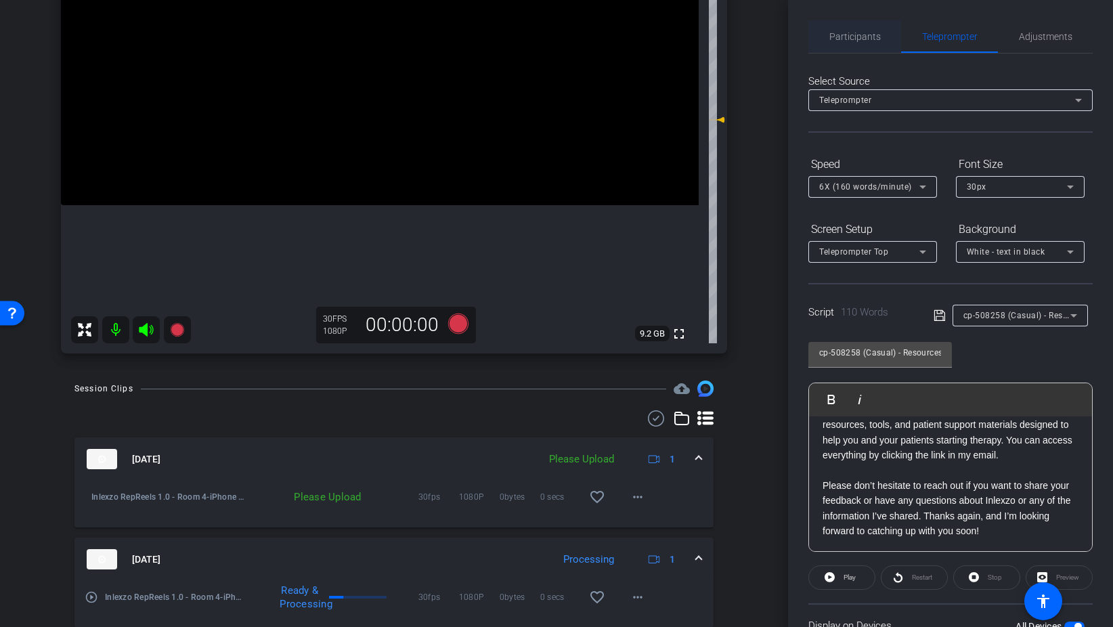
click at [876, 35] on span "Participants" at bounding box center [854, 36] width 51 height 9
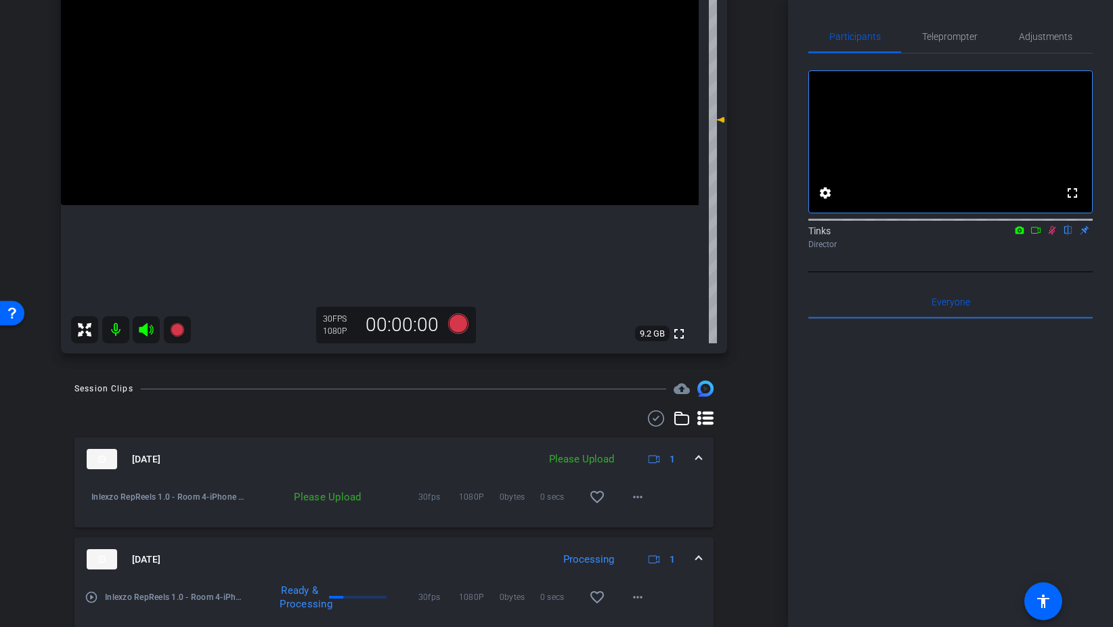
click at [1050, 235] on icon at bounding box center [1051, 230] width 7 height 9
click at [959, 45] on span "Teleprompter" at bounding box center [949, 36] width 55 height 32
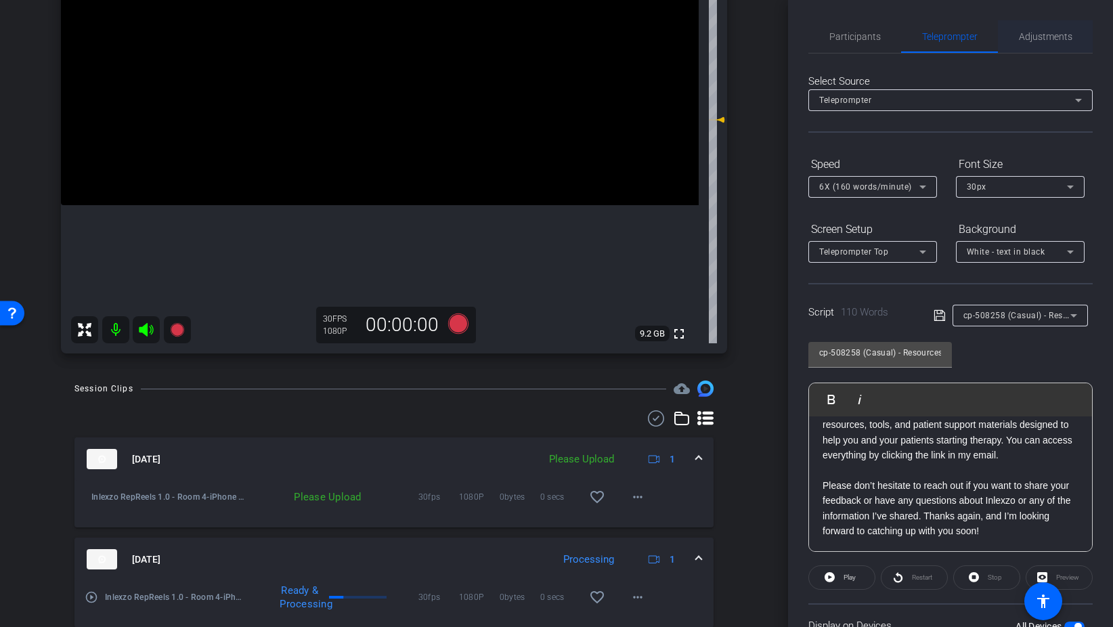
click at [1036, 39] on span "Adjustments" at bounding box center [1045, 36] width 53 height 9
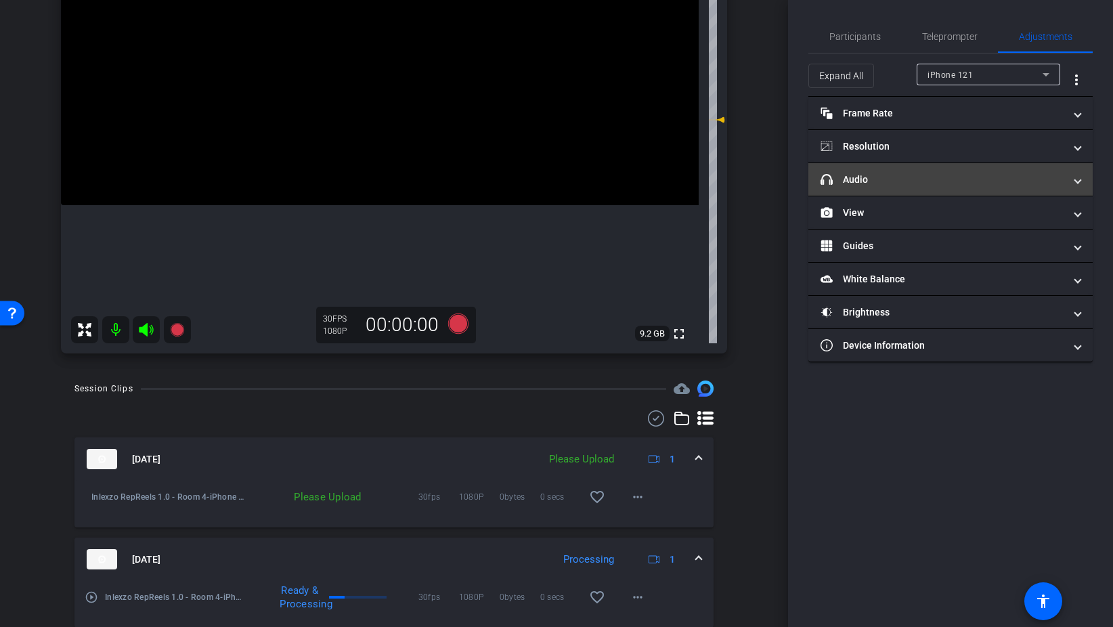
click at [911, 186] on mat-panel-title "headphone icon Audio" at bounding box center [942, 180] width 244 height 14
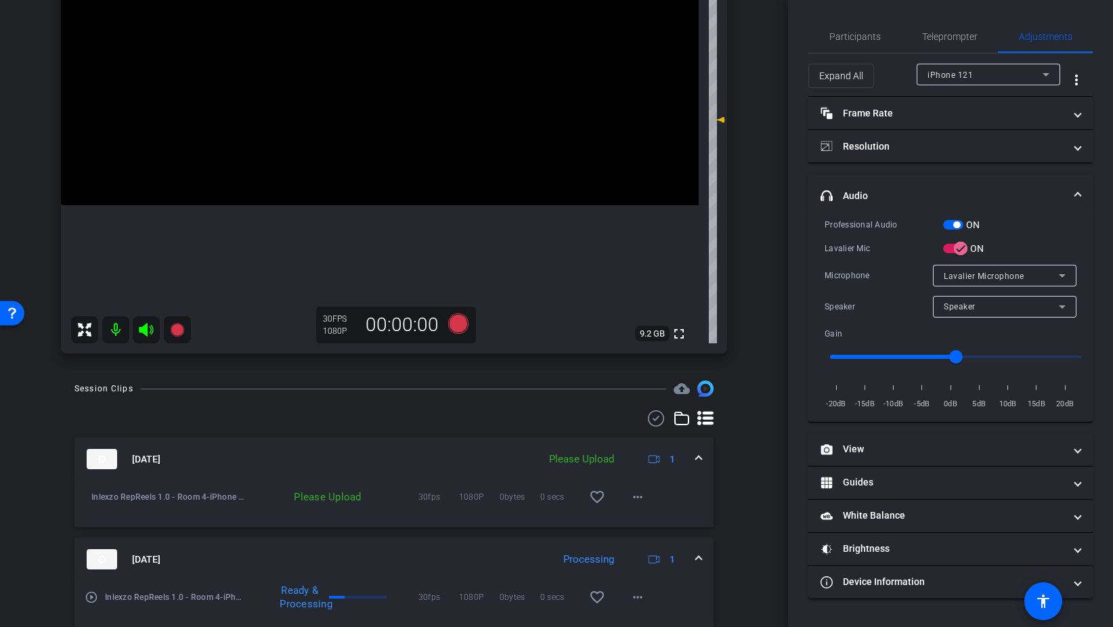
click at [952, 223] on span "button" at bounding box center [953, 224] width 20 height 9
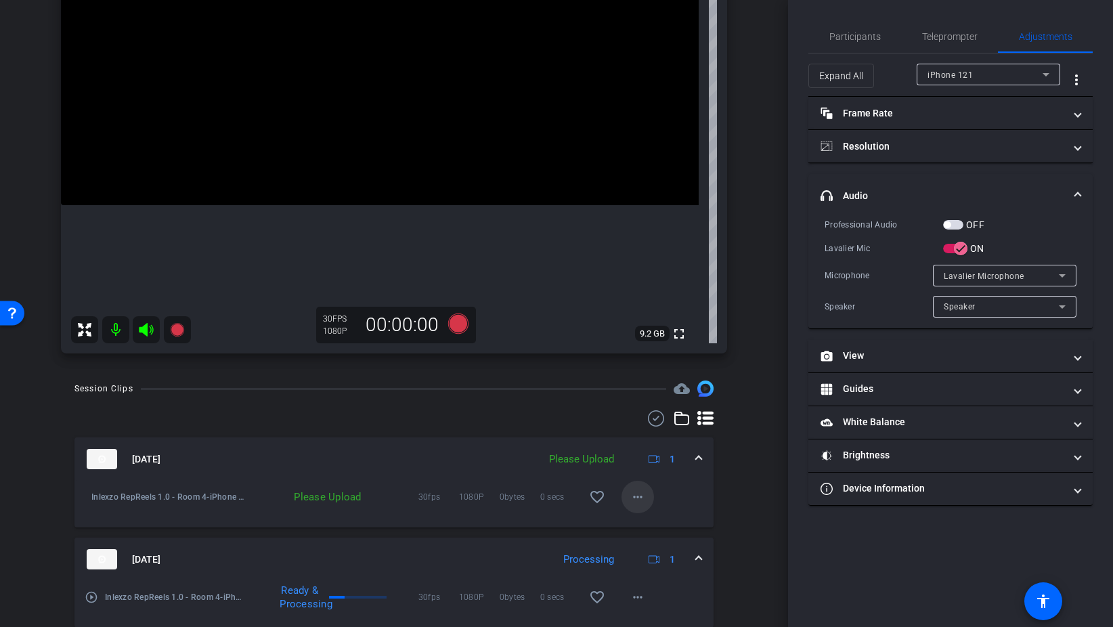
click at [632, 495] on mat-icon "more_horiz" at bounding box center [637, 497] width 16 height 16
click at [656, 525] on span "Upload" at bounding box center [659, 525] width 54 height 16
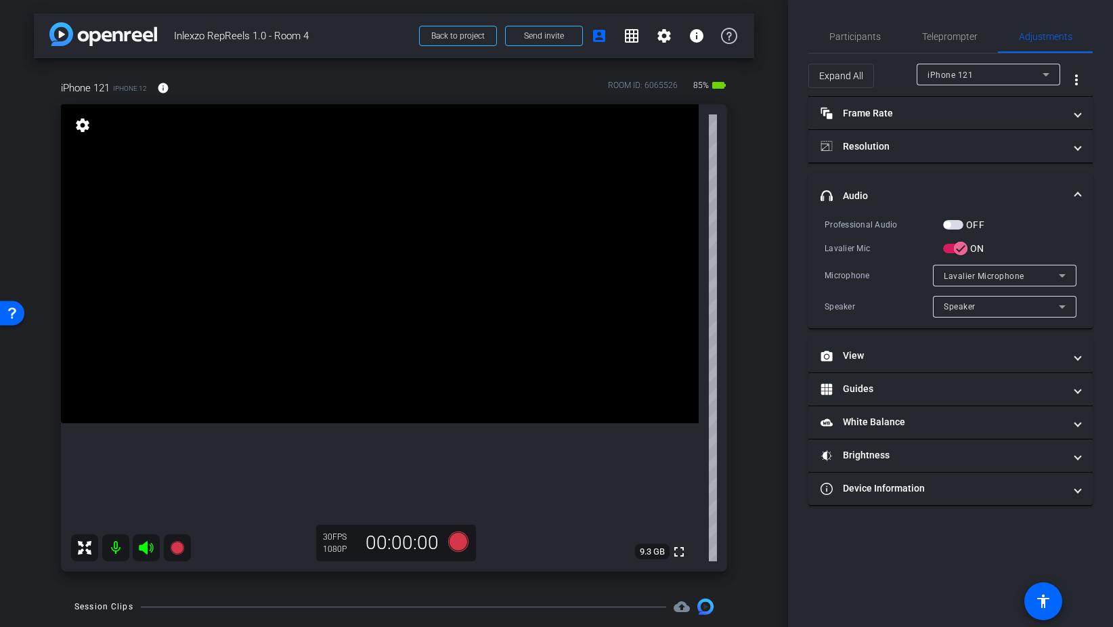
click at [962, 223] on span "button" at bounding box center [953, 224] width 20 height 9
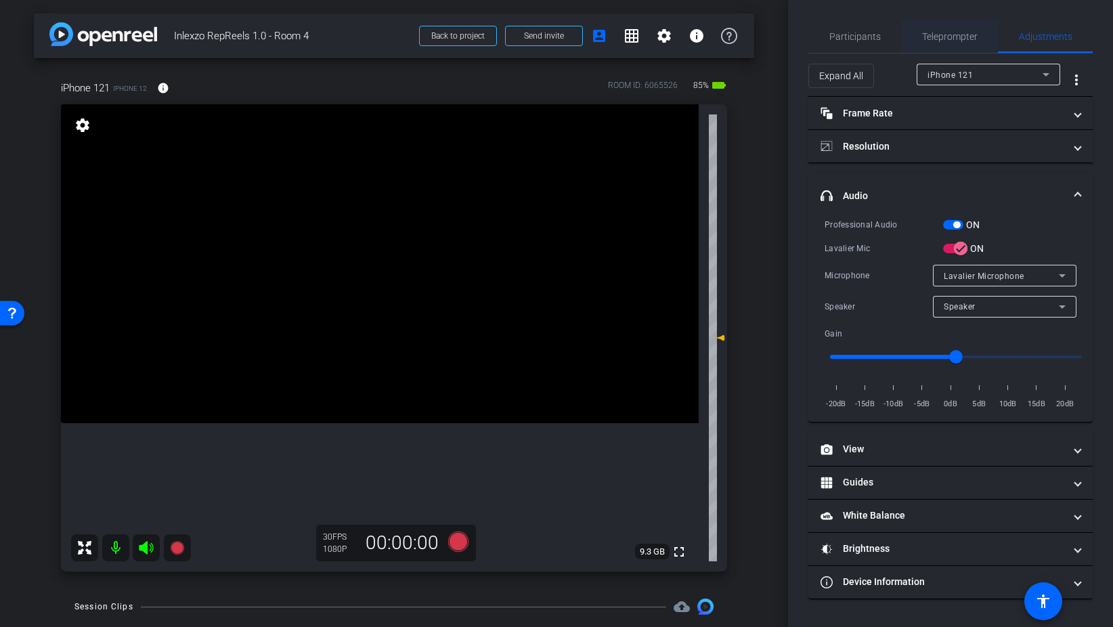
click at [947, 45] on span "Teleprompter" at bounding box center [949, 36] width 55 height 32
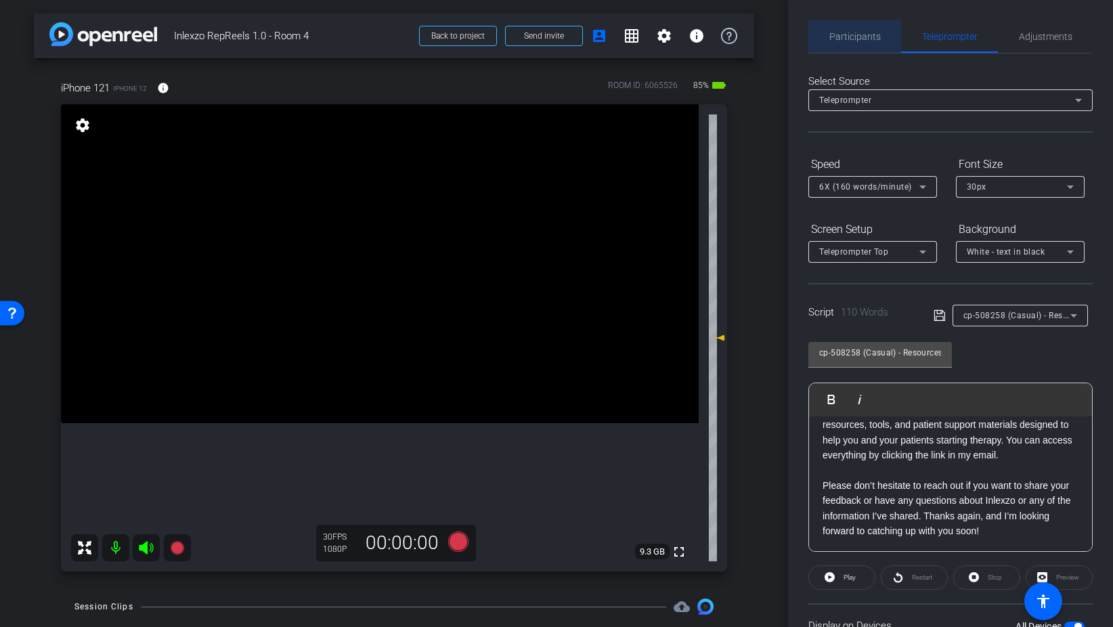
click at [854, 41] on span "Participants" at bounding box center [854, 36] width 51 height 9
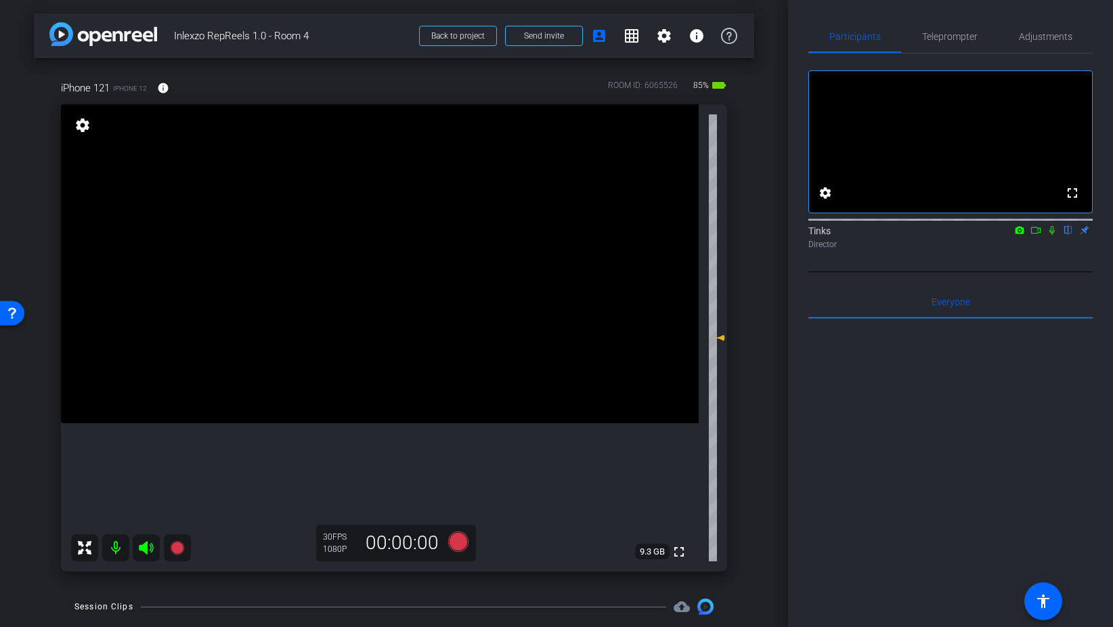
click at [1052, 235] on icon at bounding box center [1051, 229] width 11 height 9
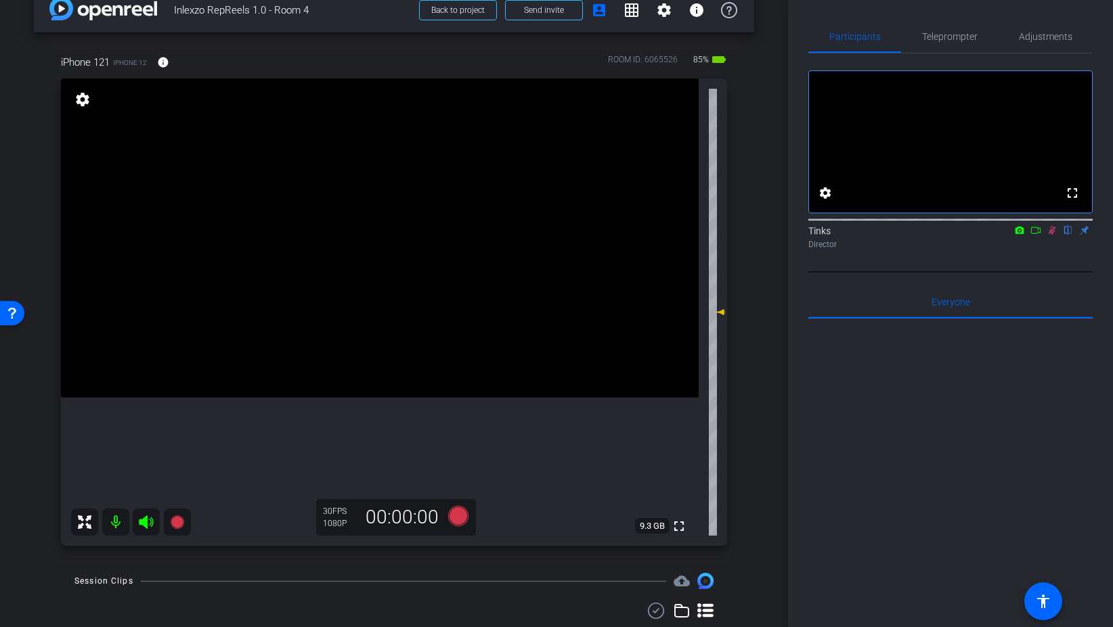
scroll to position [32, 0]
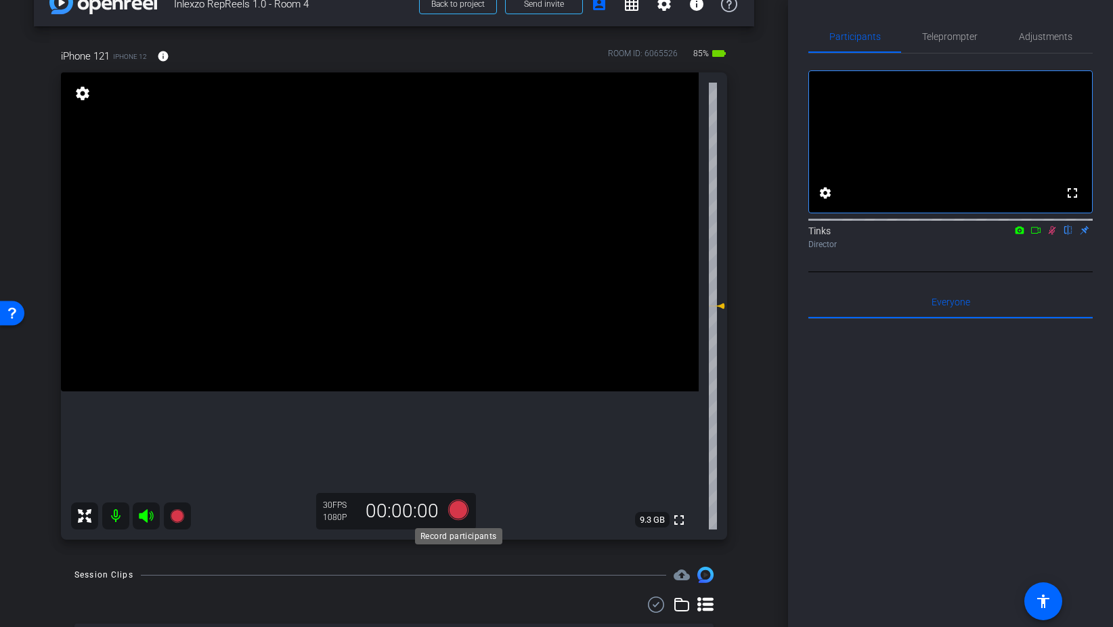
click at [454, 510] on icon at bounding box center [458, 509] width 20 height 20
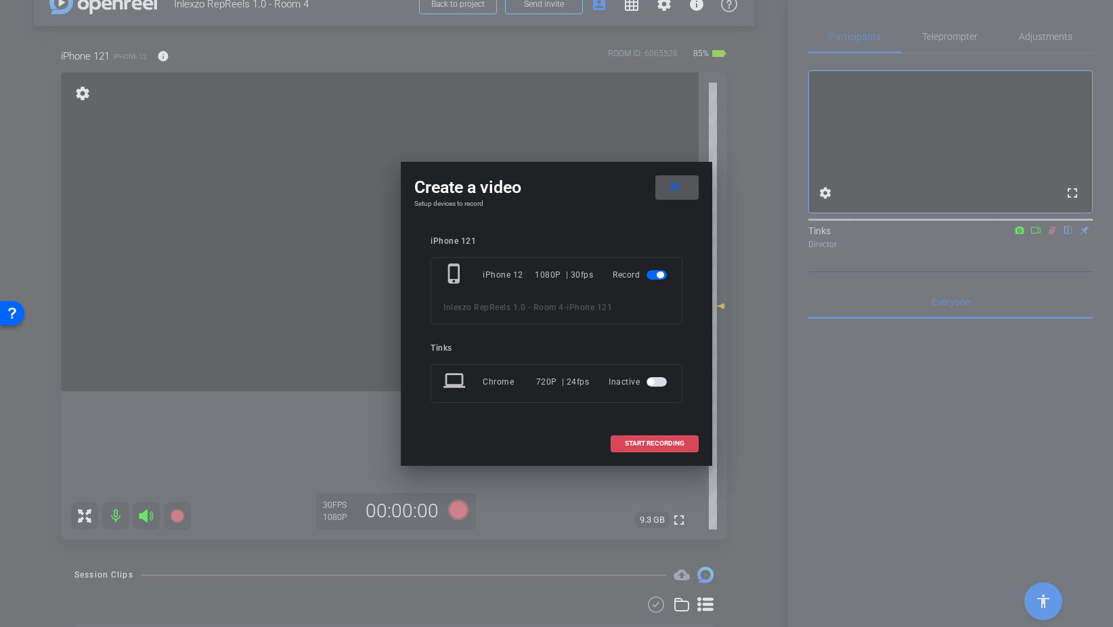
click at [681, 446] on span "START RECORDING" at bounding box center [655, 443] width 60 height 7
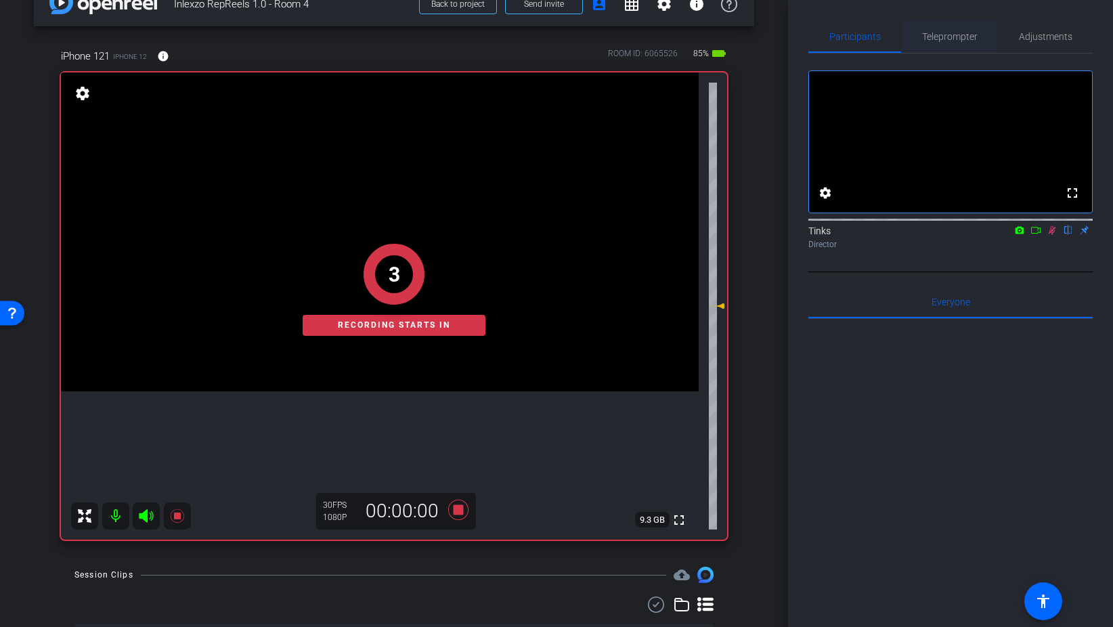
click at [953, 34] on span "Teleprompter" at bounding box center [949, 36] width 55 height 9
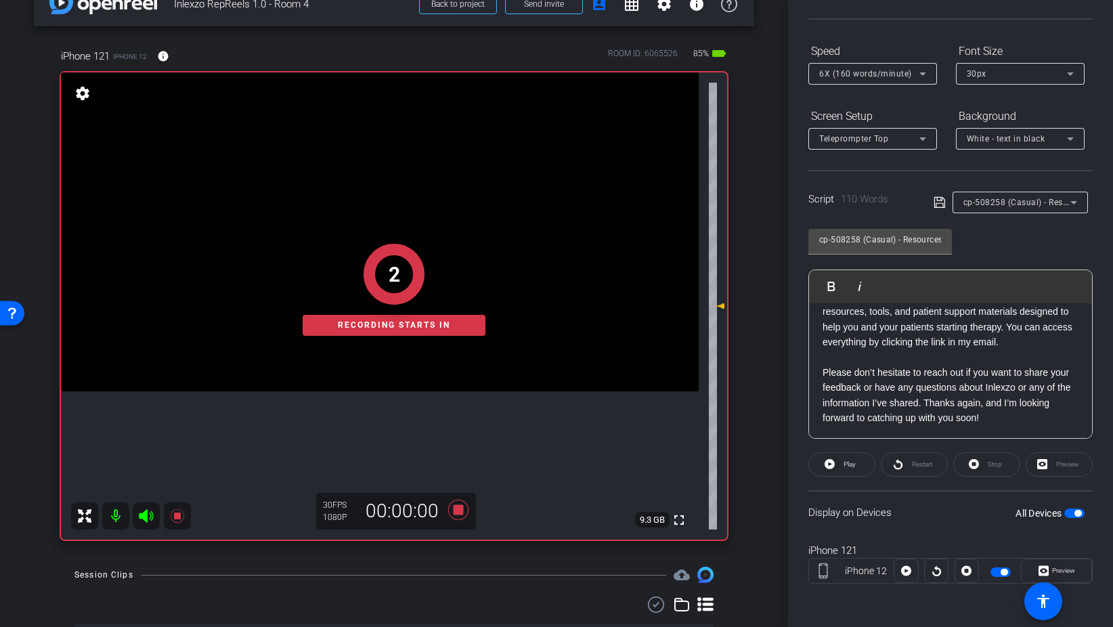
scroll to position [118, 0]
click at [1052, 569] on span "Preview" at bounding box center [1063, 569] width 23 height 7
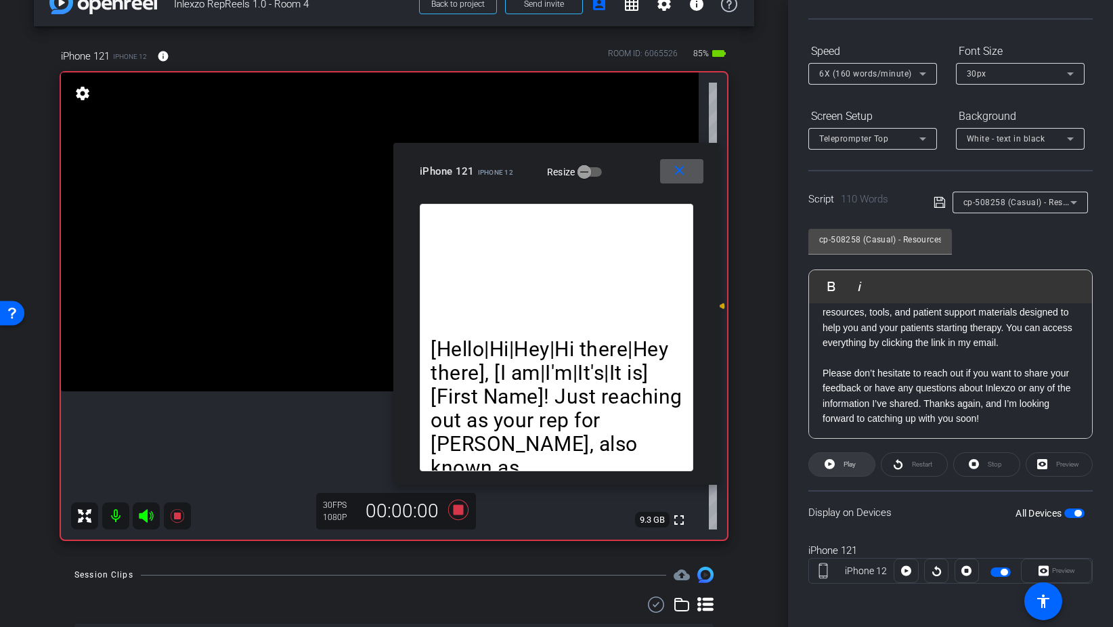
click at [844, 469] on span "Play" at bounding box center [848, 464] width 16 height 19
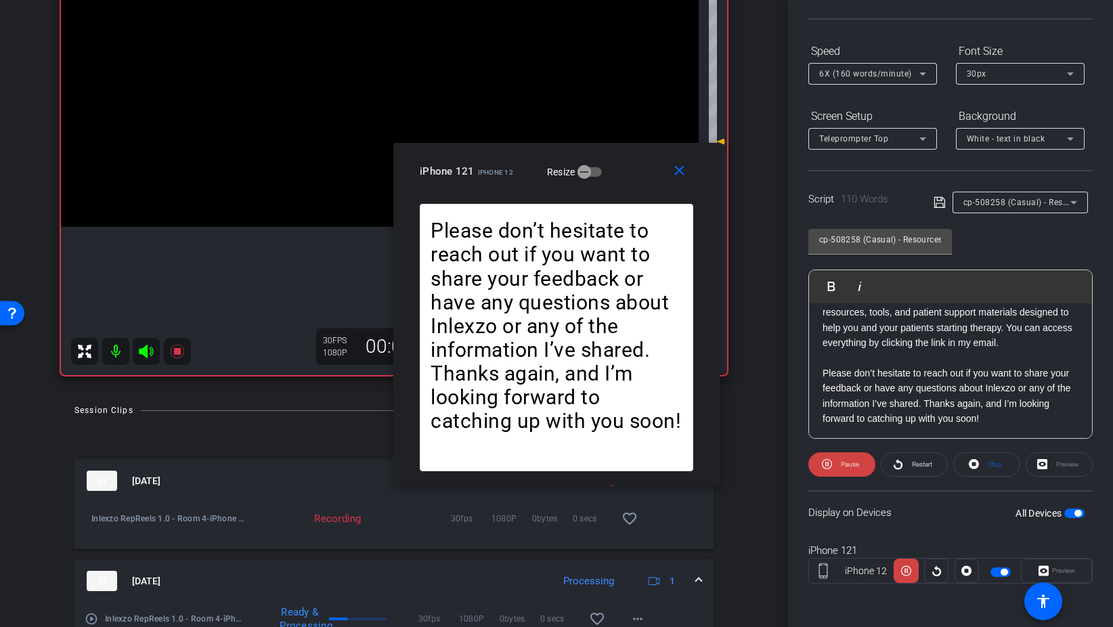
scroll to position [203, 0]
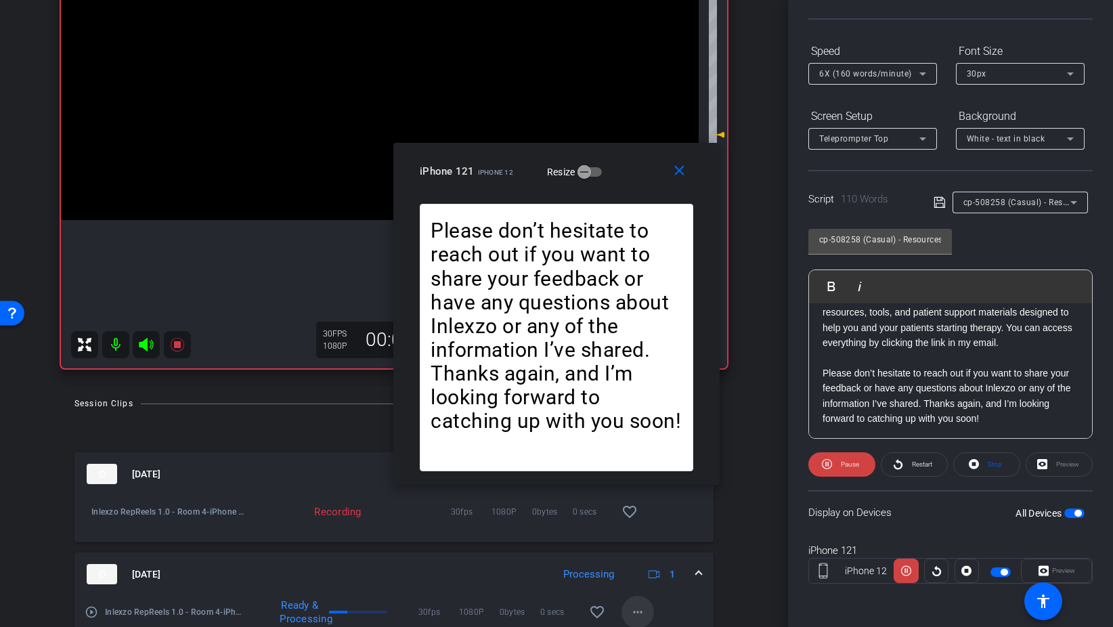
click at [648, 613] on span at bounding box center [637, 612] width 32 height 32
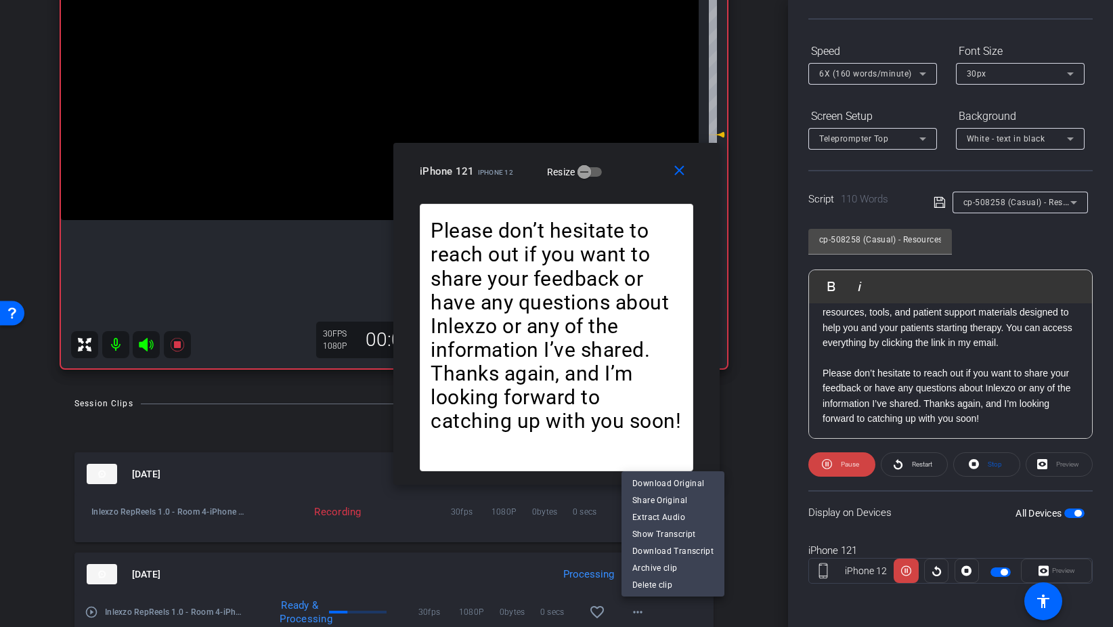
click at [729, 608] on div at bounding box center [556, 313] width 1113 height 627
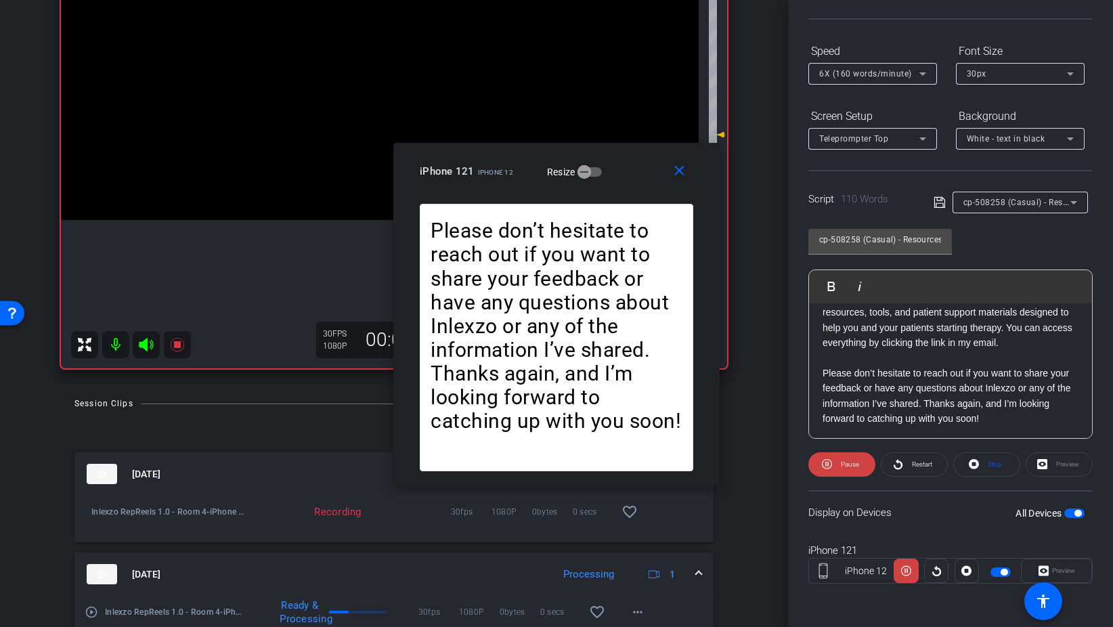
scroll to position [204, 0]
click at [912, 460] on span "Restart" at bounding box center [922, 463] width 20 height 7
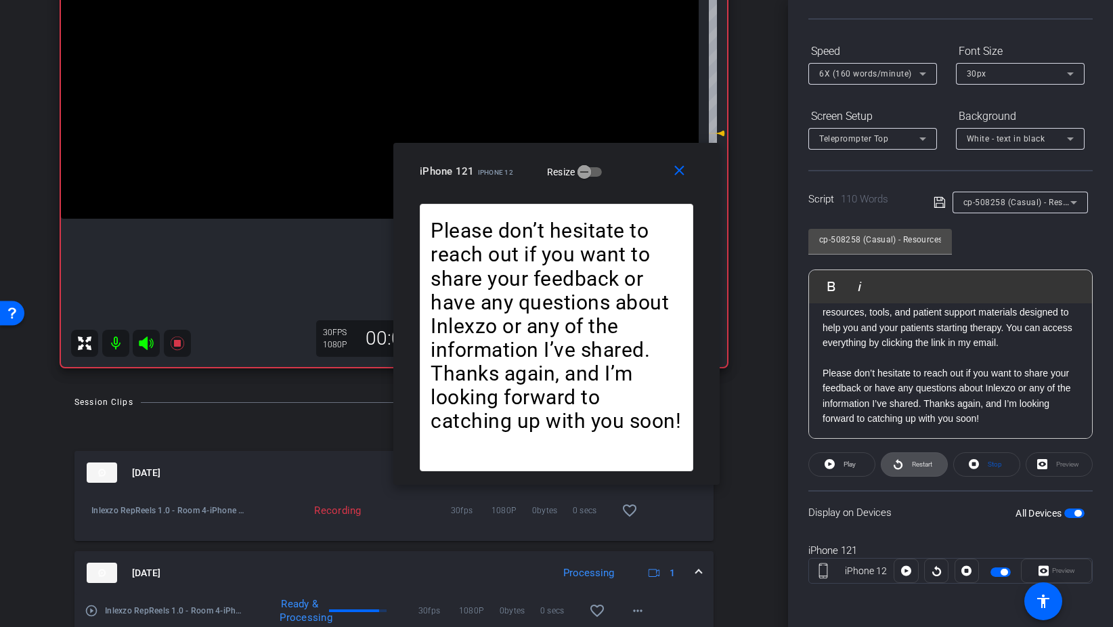
click at [904, 461] on span at bounding box center [914, 464] width 66 height 32
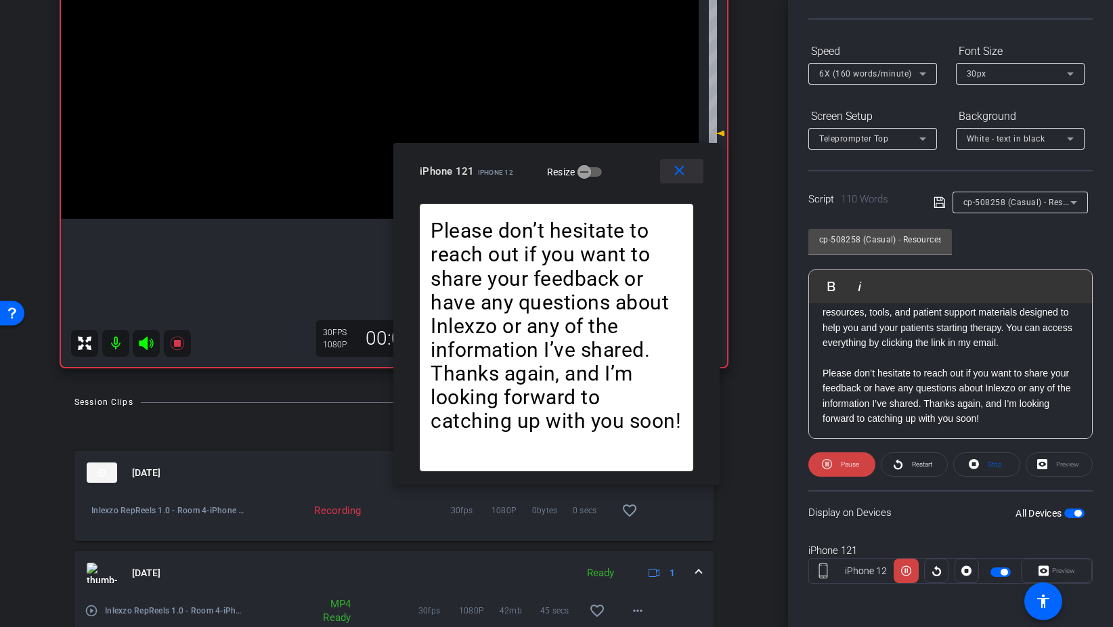
click at [673, 167] on mat-icon "close" at bounding box center [679, 170] width 17 height 17
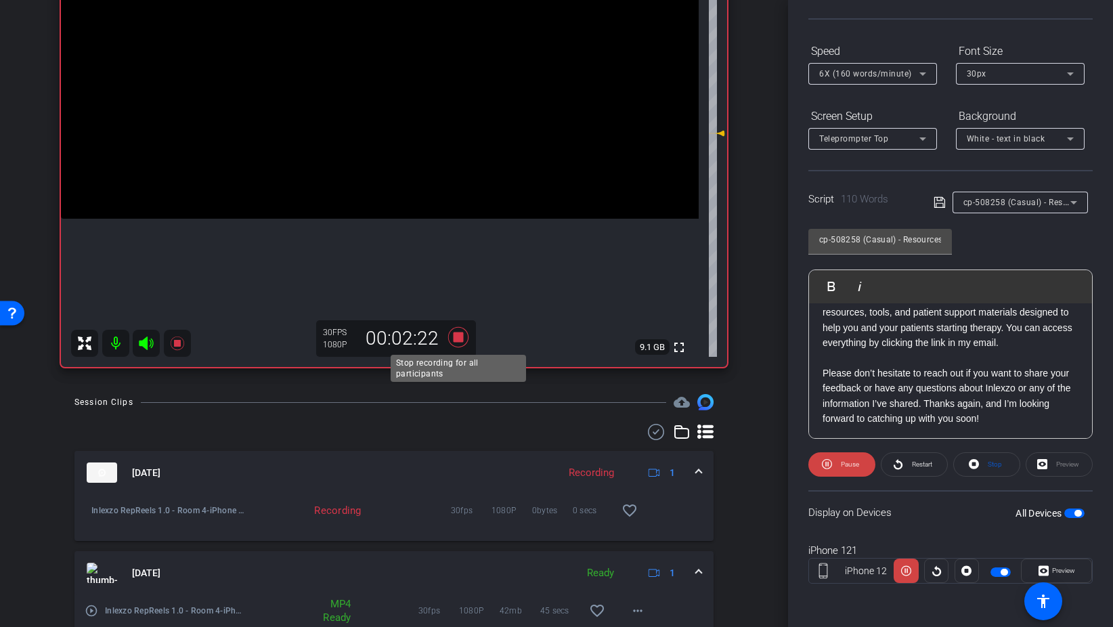
click at [457, 334] on icon at bounding box center [458, 337] width 20 height 20
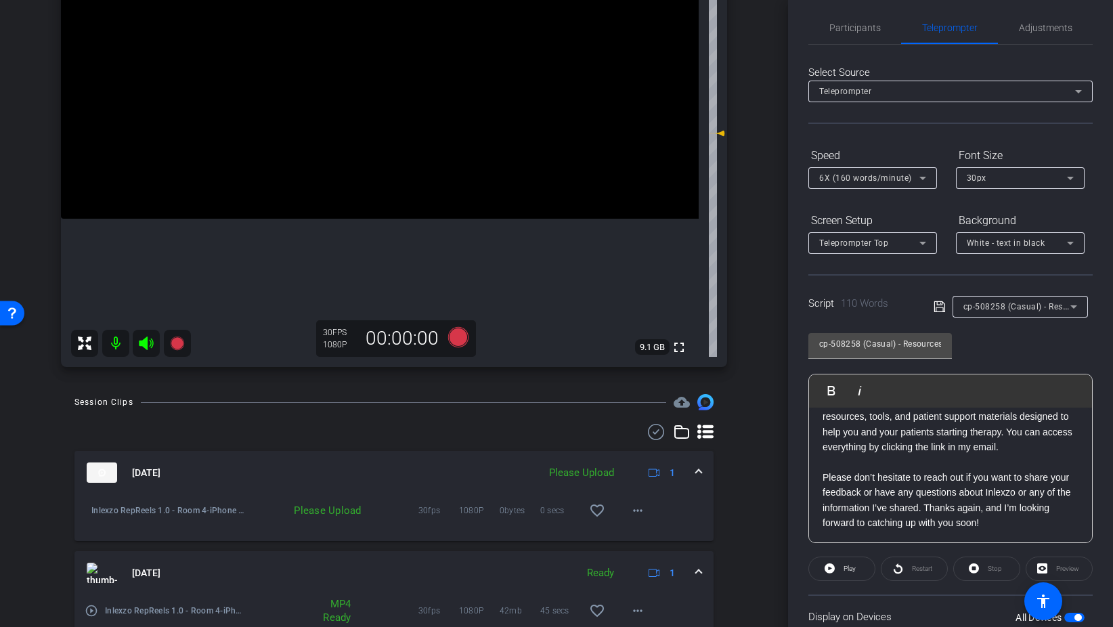
scroll to position [0, 0]
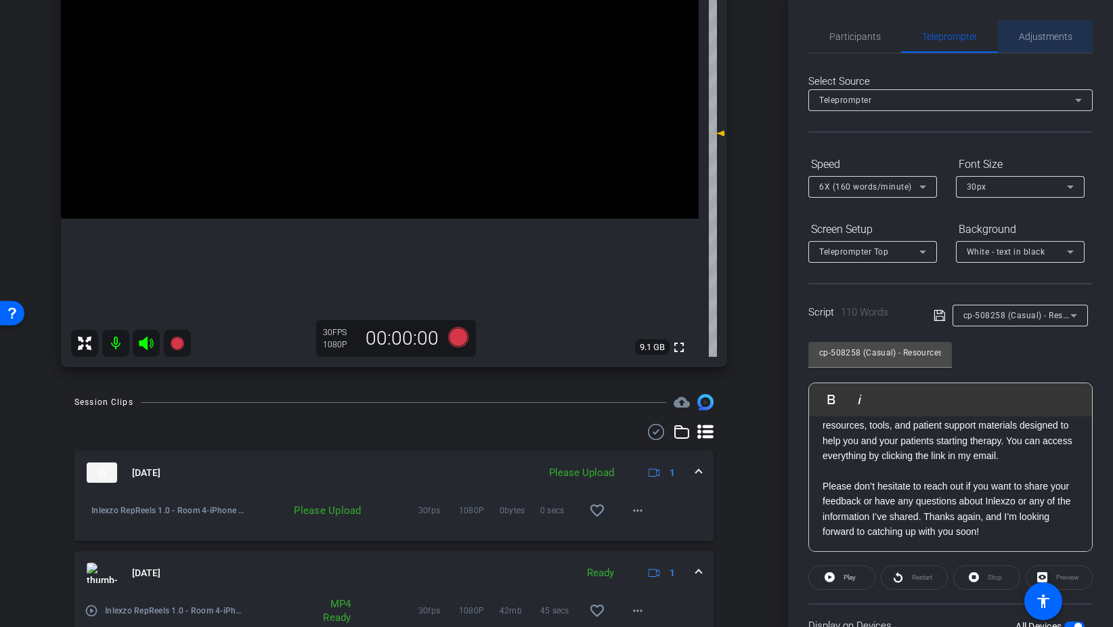
click at [1061, 49] on span "Adjustments" at bounding box center [1045, 36] width 53 height 32
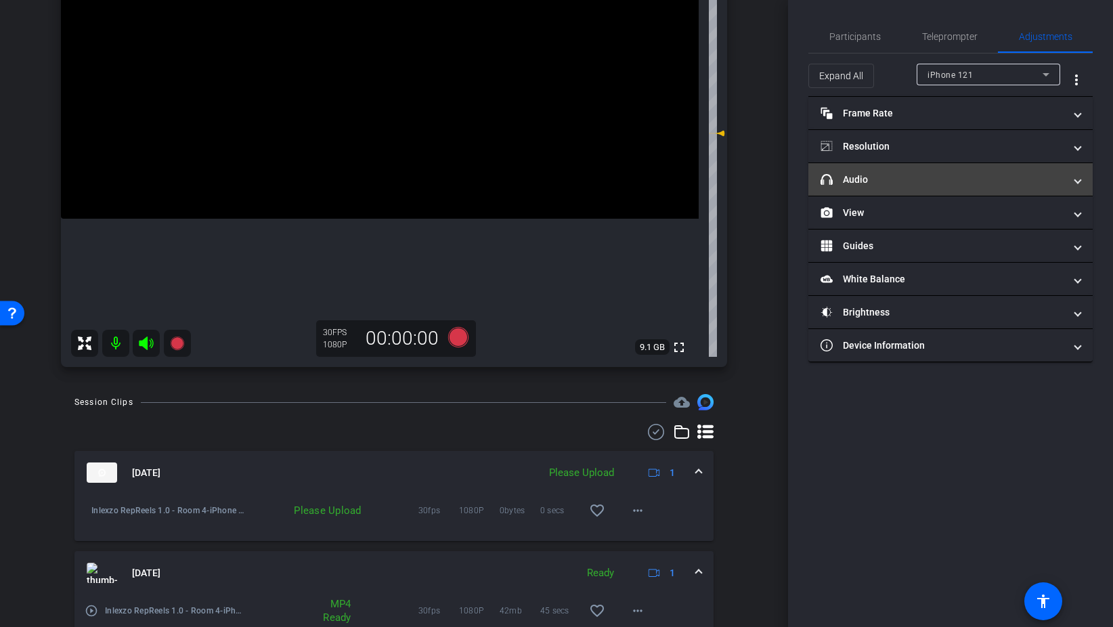
click at [889, 176] on mat-panel-title "headphone icon Audio" at bounding box center [942, 180] width 244 height 14
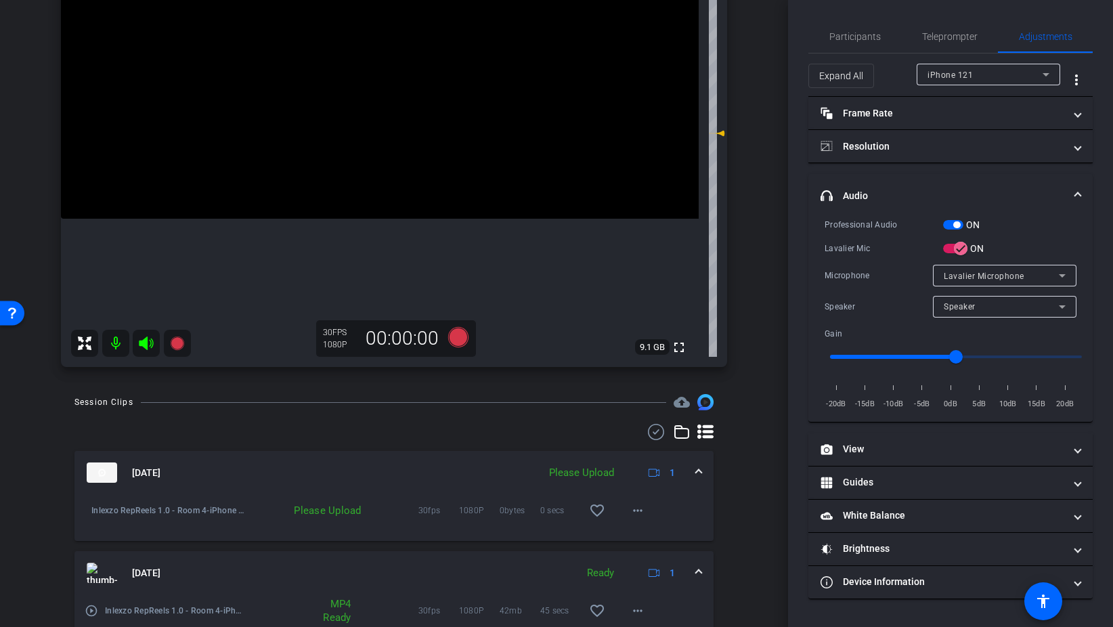
click at [952, 224] on span "button" at bounding box center [953, 224] width 20 height 9
click at [841, 34] on span "Participants" at bounding box center [854, 36] width 51 height 9
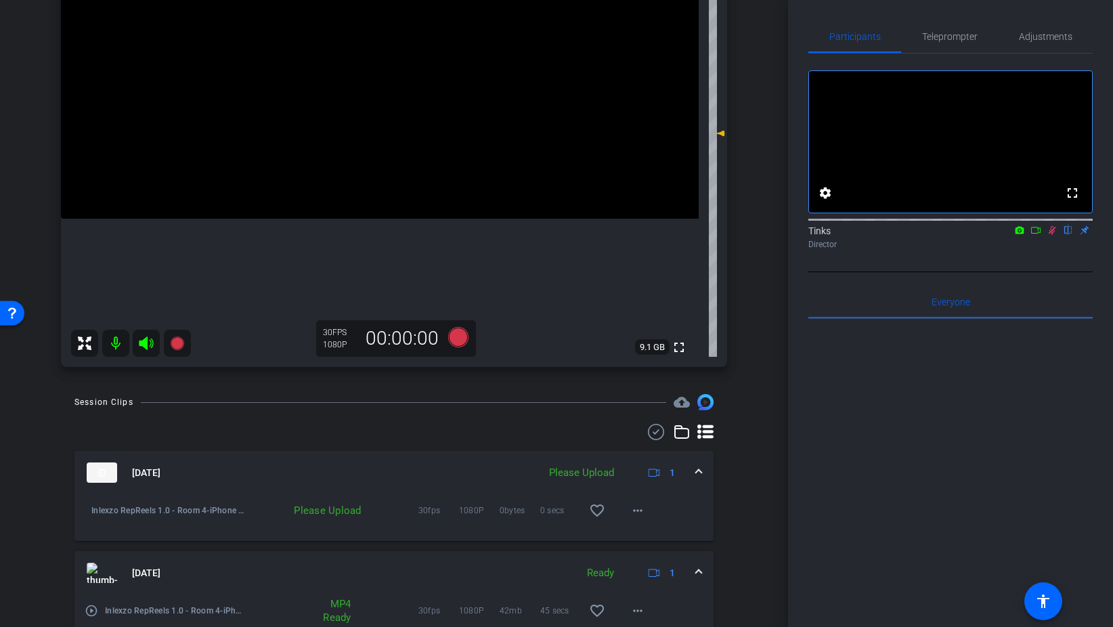
click at [1052, 235] on icon at bounding box center [1051, 229] width 11 height 9
click at [646, 513] on span at bounding box center [637, 510] width 32 height 32
click at [667, 535] on span "Upload" at bounding box center [659, 539] width 54 height 16
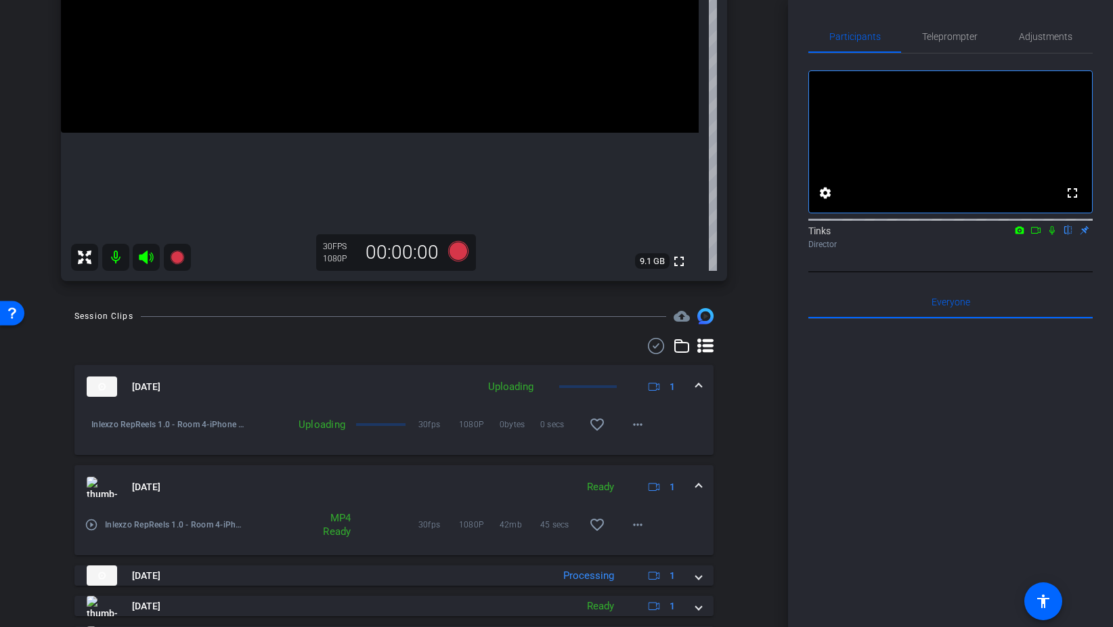
scroll to position [294, 0]
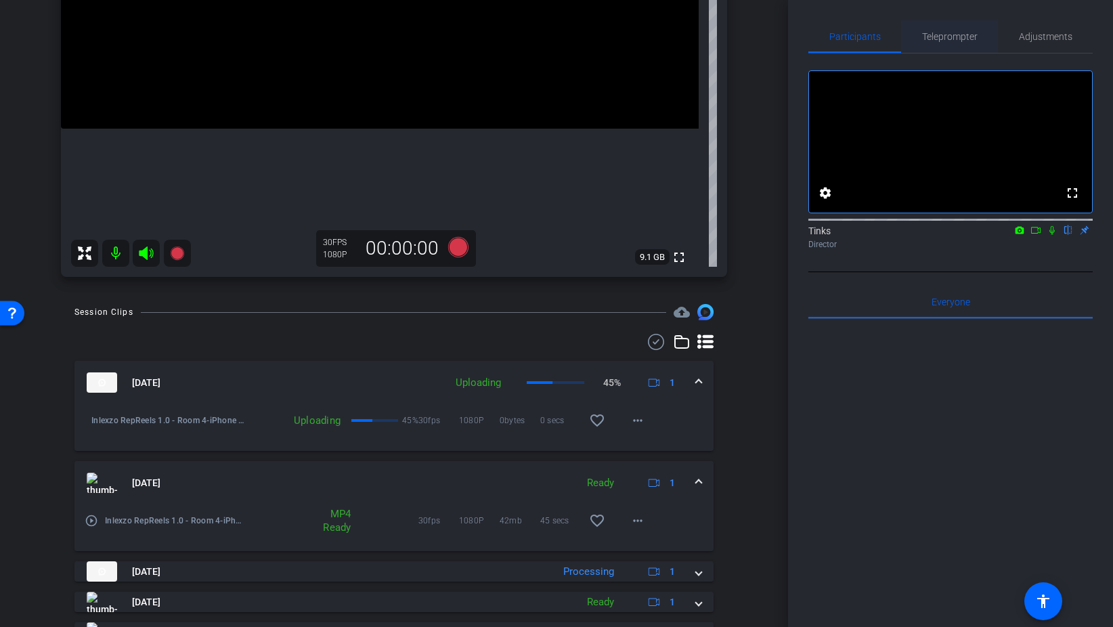
click at [930, 39] on span "Teleprompter" at bounding box center [949, 36] width 55 height 9
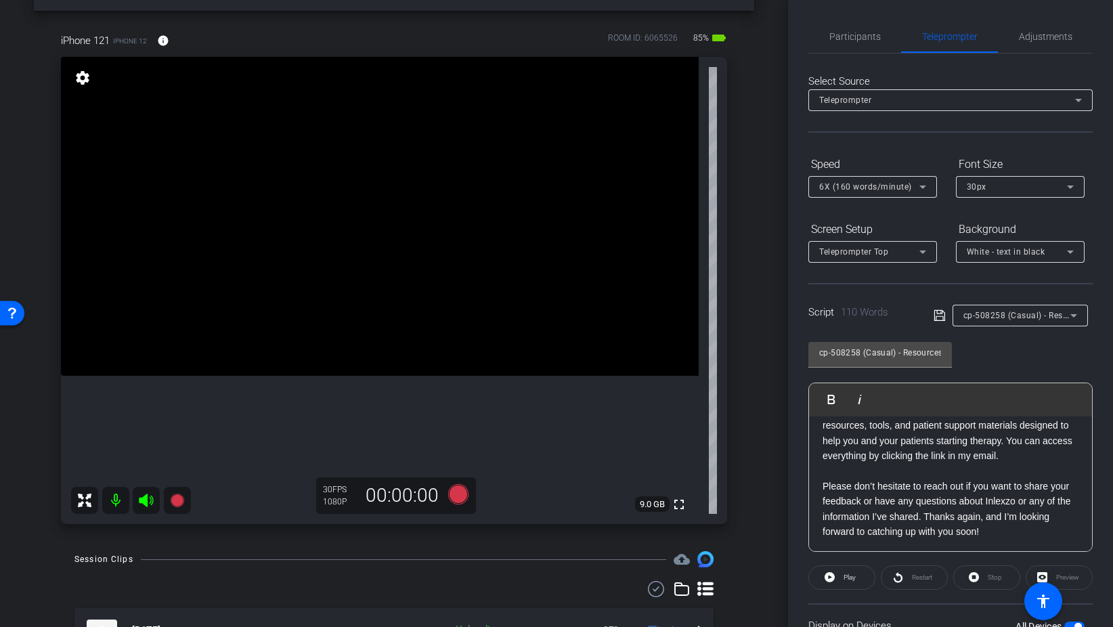
scroll to position [47, 0]
click at [1010, 323] on div "cp-508258 (Casual) - Resources to Share" at bounding box center [1016, 315] width 107 height 17
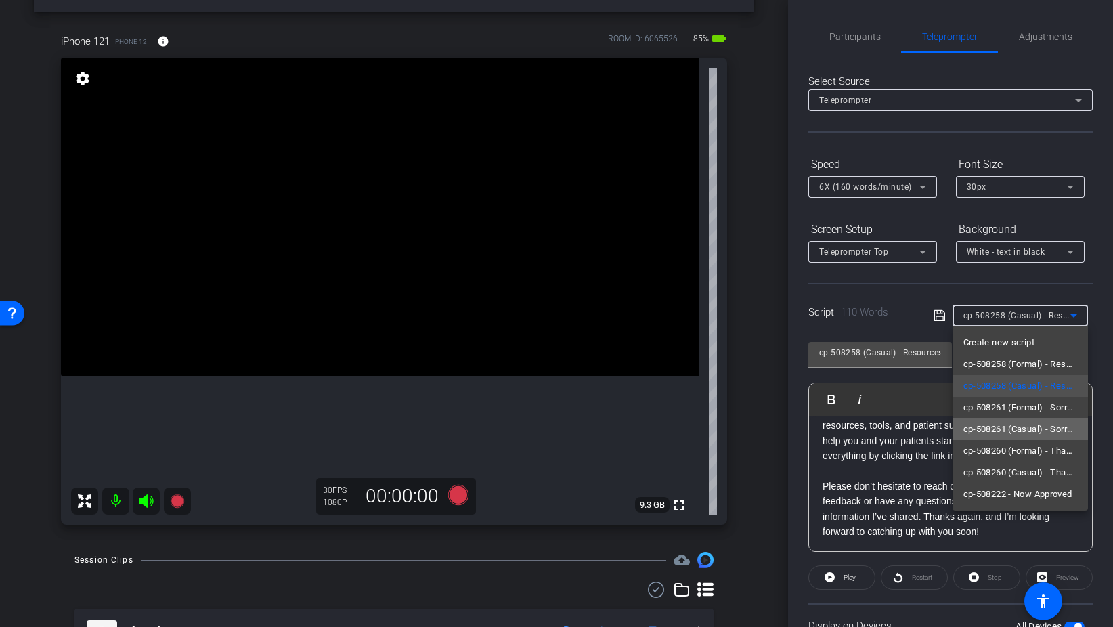
click at [1024, 428] on span "cp-508261 (Casual) - Sorry I Missed You" at bounding box center [1020, 429] width 114 height 16
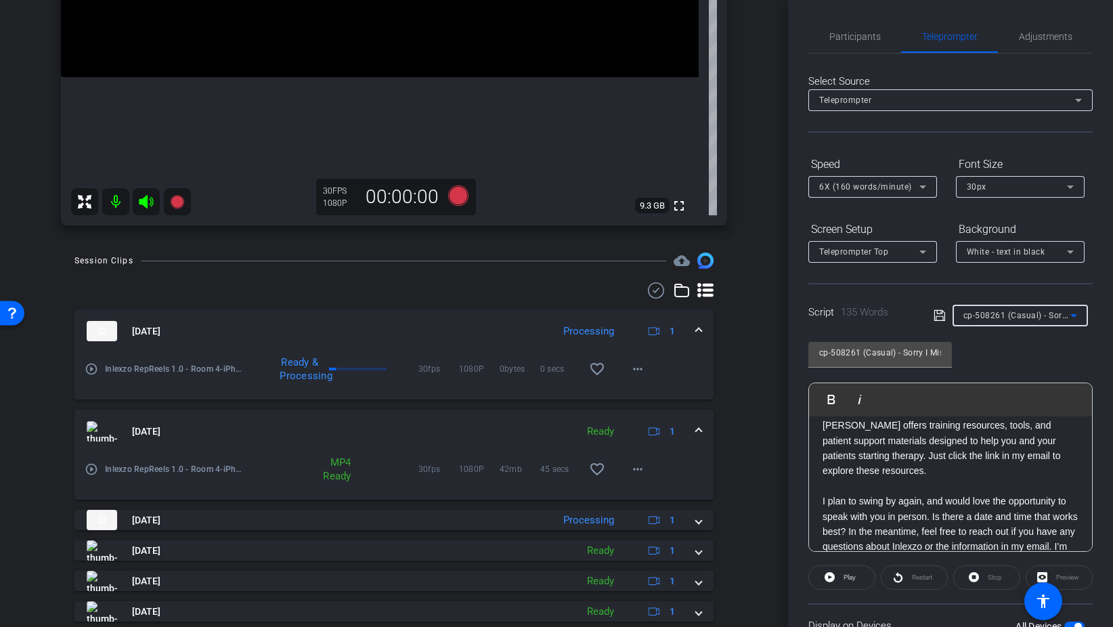
scroll to position [363, 0]
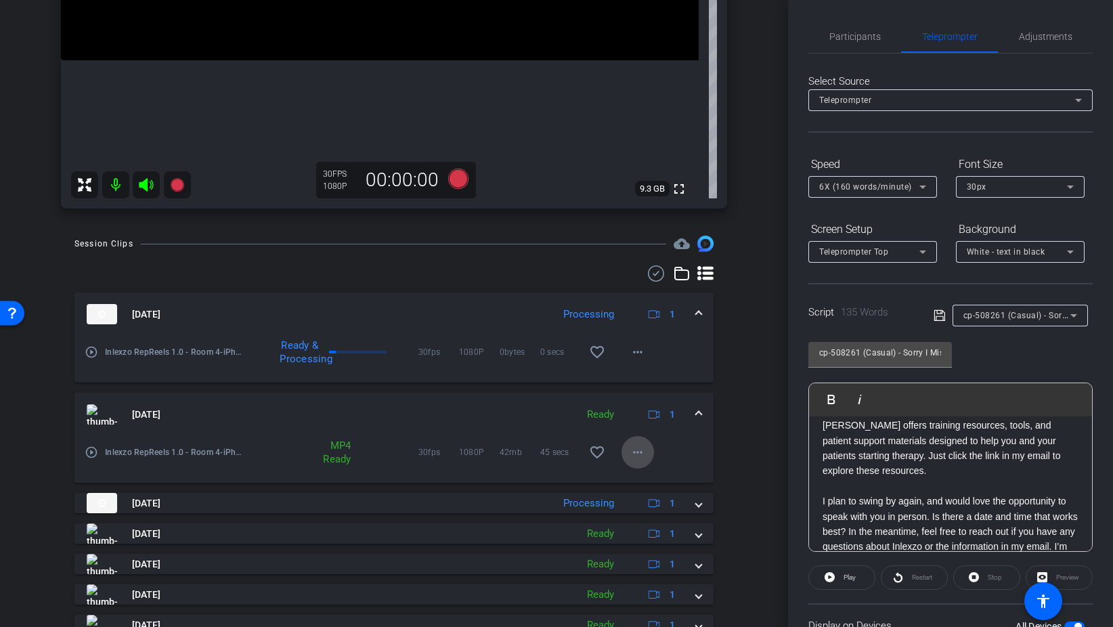
click at [636, 455] on mat-icon "more_horiz" at bounding box center [637, 452] width 16 height 16
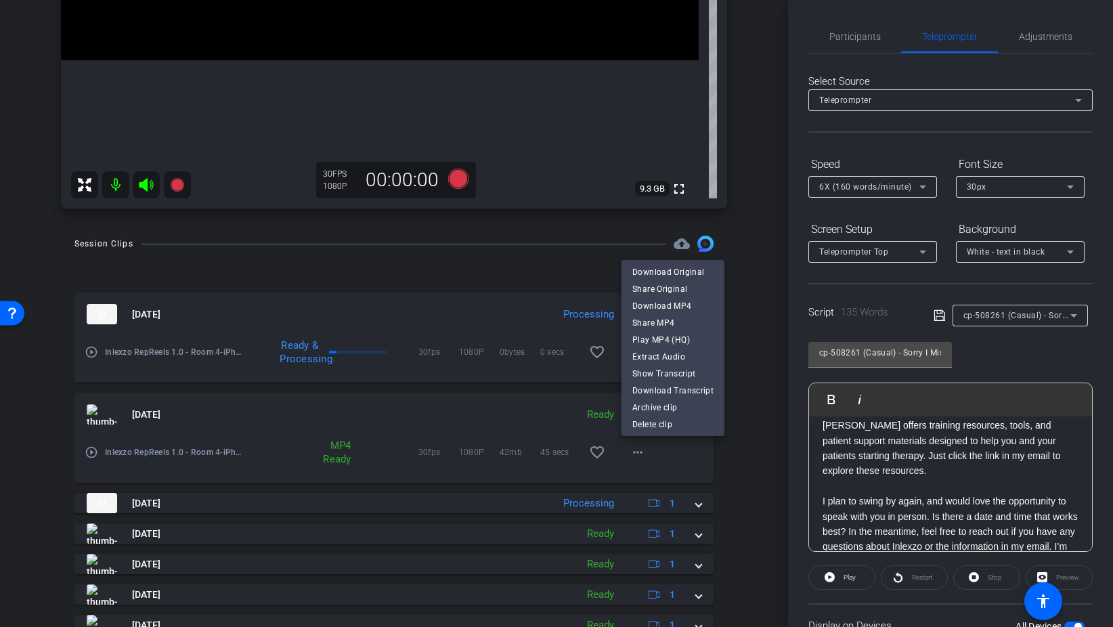
click at [749, 265] on div at bounding box center [556, 313] width 1113 height 627
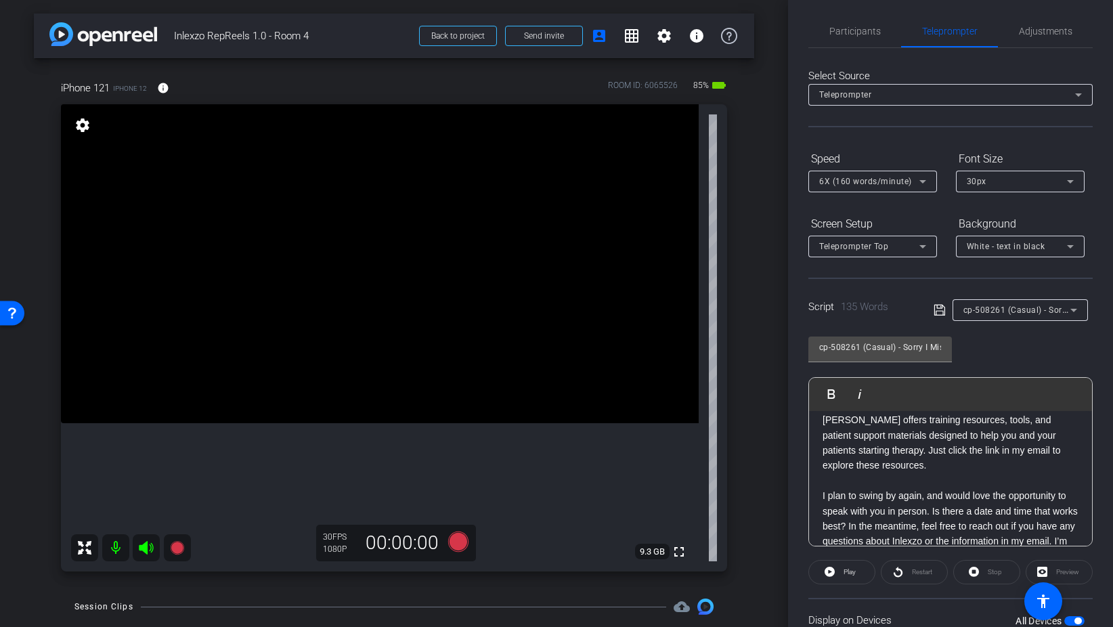
scroll to position [0, 0]
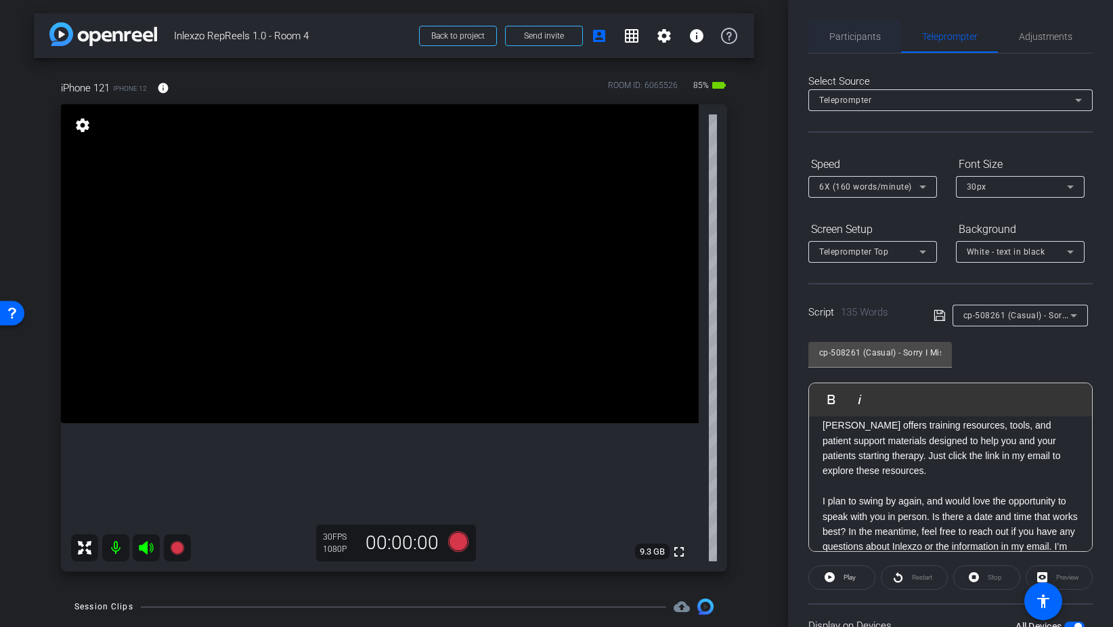
click at [852, 43] on span "Participants" at bounding box center [854, 36] width 51 height 32
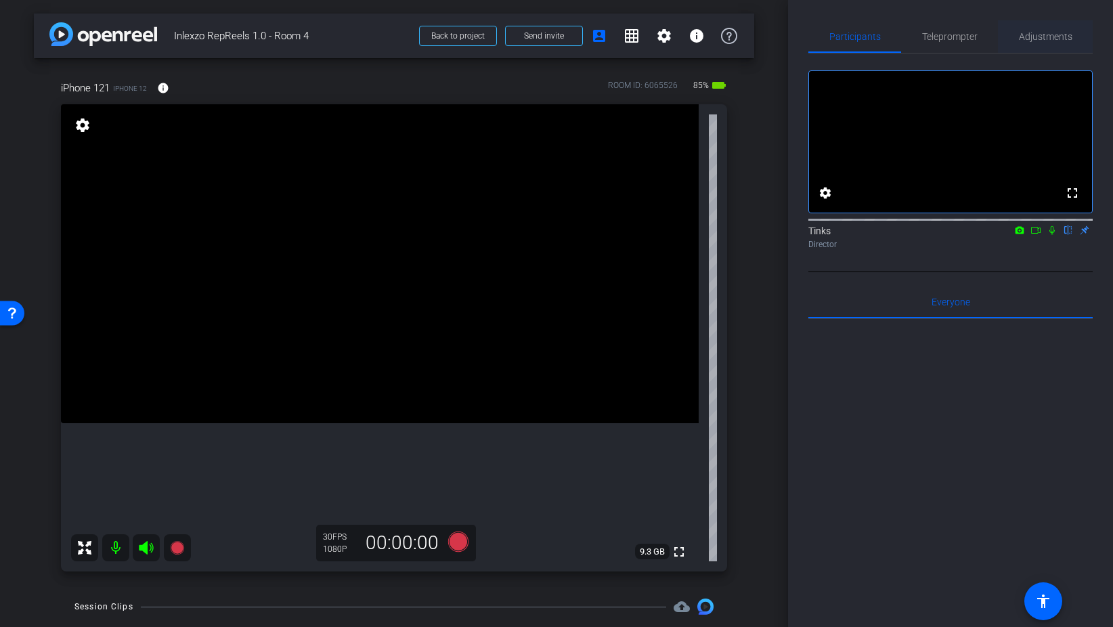
click at [1039, 34] on span "Adjustments" at bounding box center [1045, 36] width 53 height 9
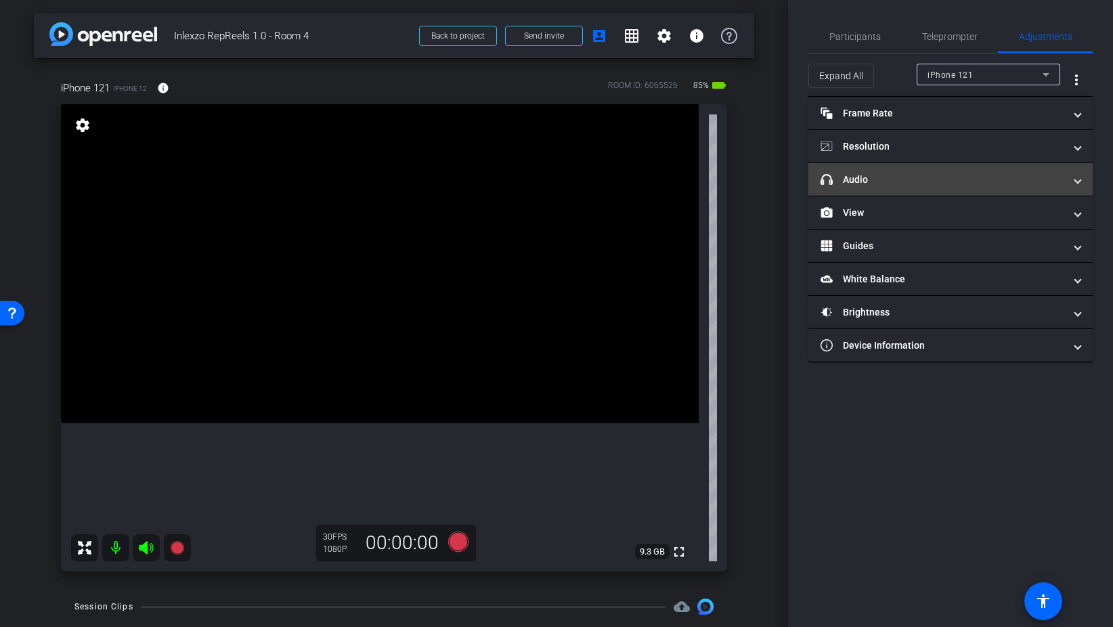
click at [883, 177] on mat-panel-title "headphone icon Audio" at bounding box center [942, 180] width 244 height 14
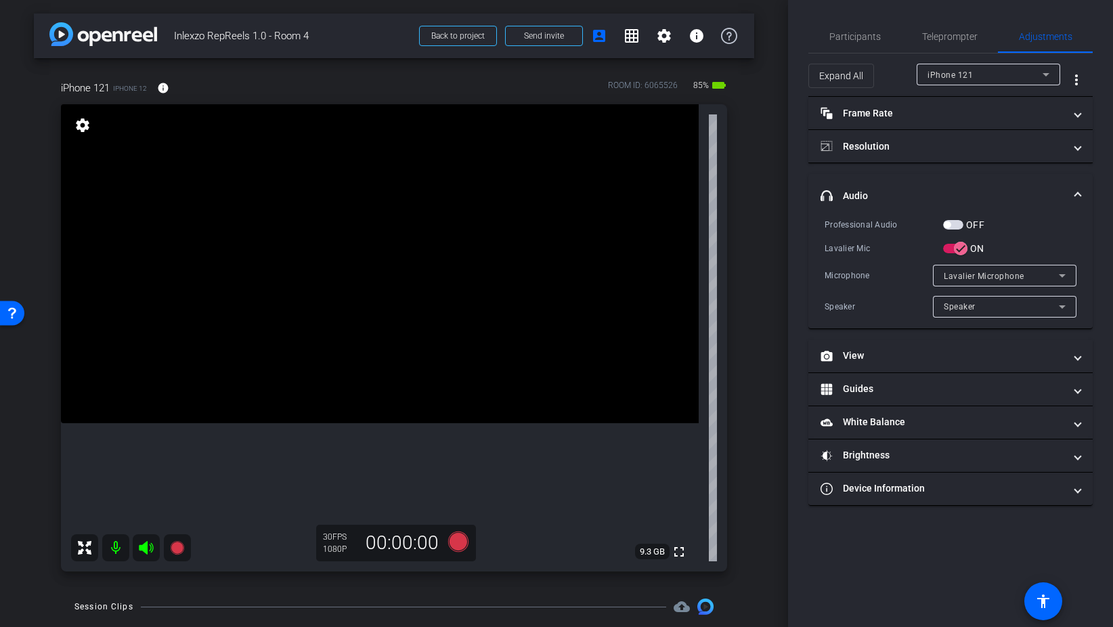
click at [956, 225] on span "button" at bounding box center [953, 224] width 20 height 9
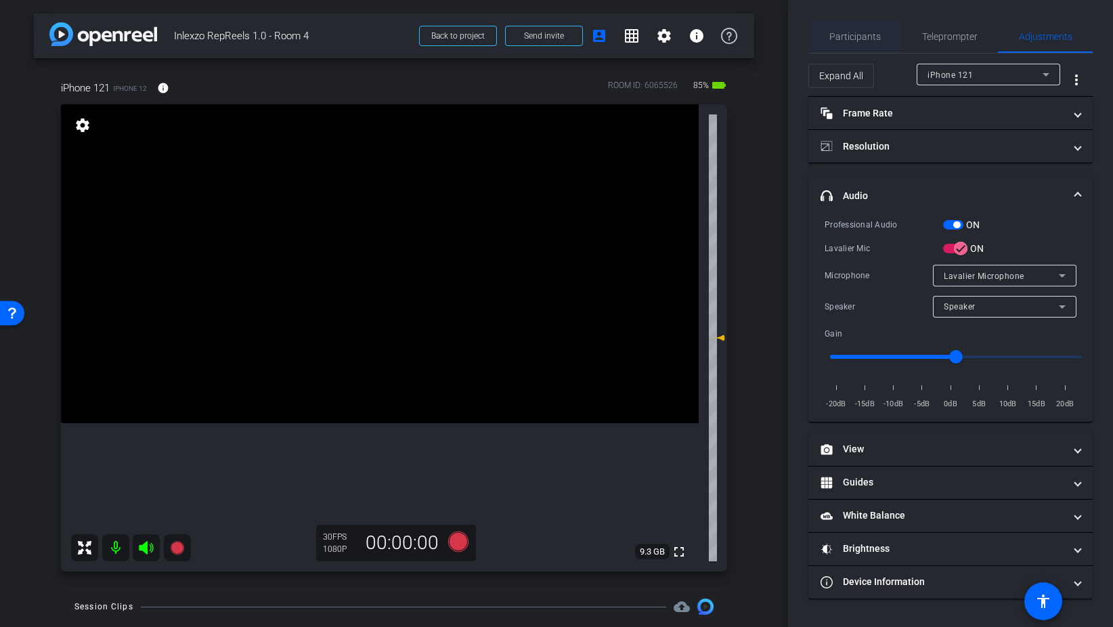
click at [856, 34] on span "Participants" at bounding box center [854, 36] width 51 height 9
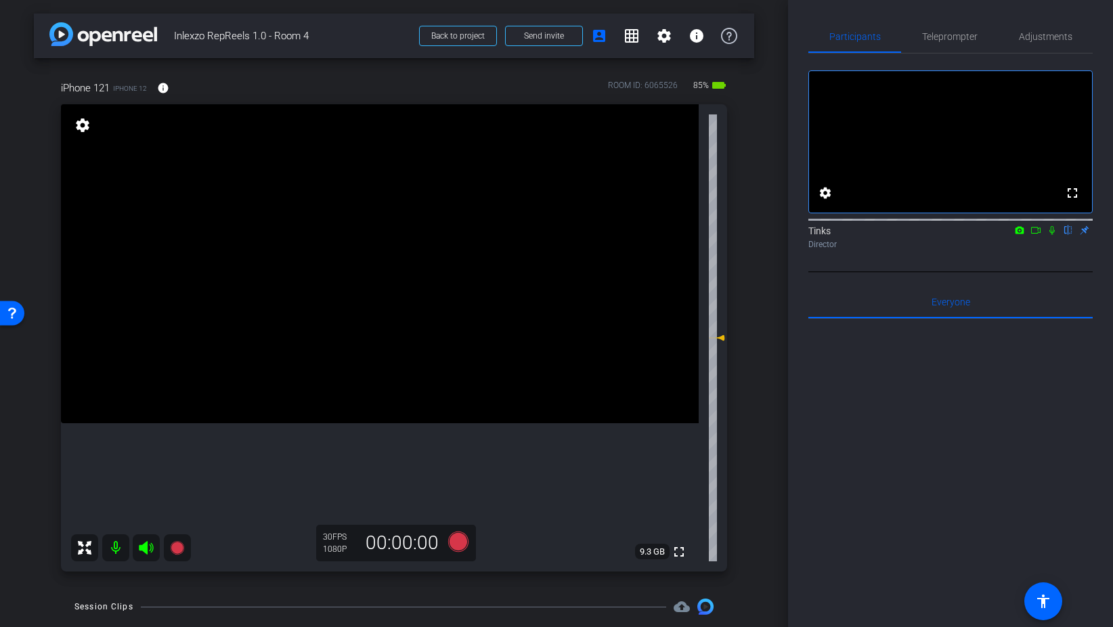
click at [1049, 235] on icon at bounding box center [1051, 230] width 5 height 9
click at [459, 539] on icon at bounding box center [458, 541] width 20 height 20
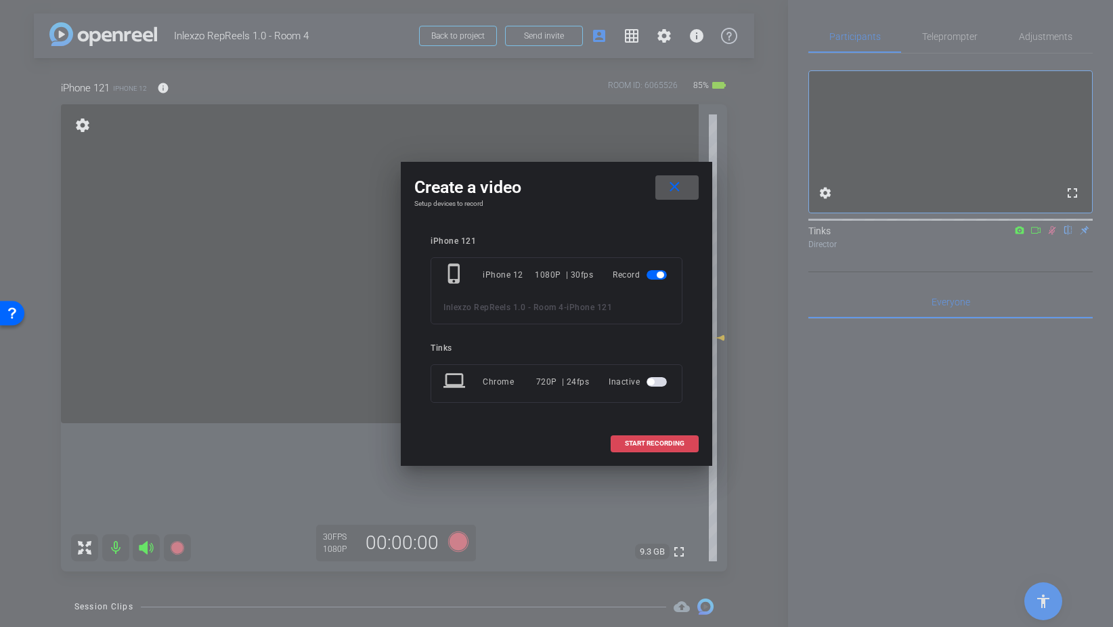
click at [648, 443] on span "START RECORDING" at bounding box center [655, 443] width 60 height 7
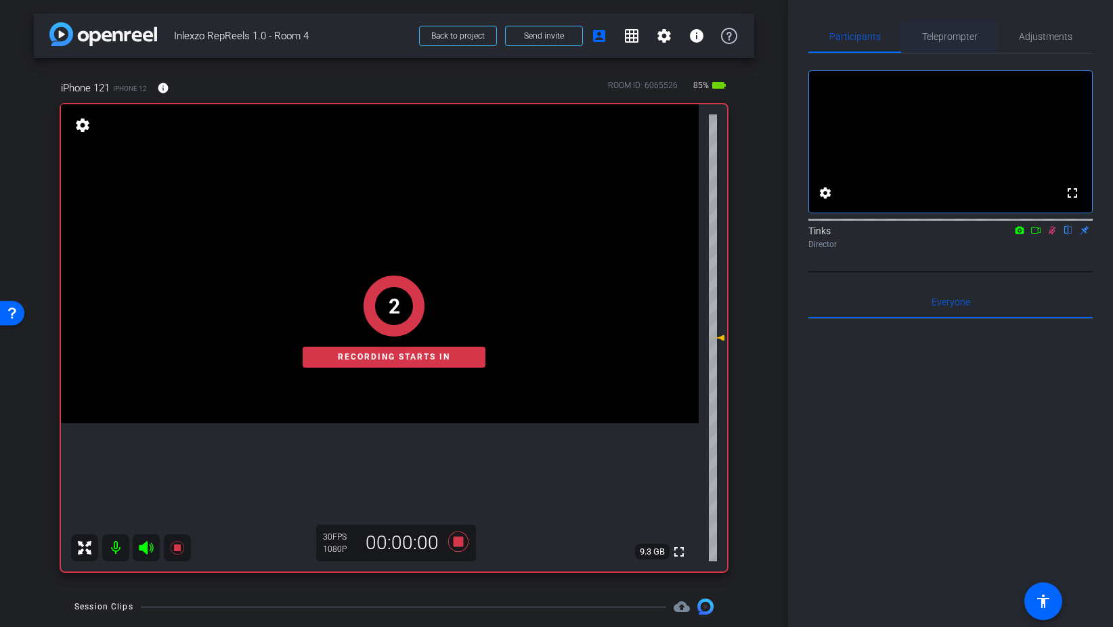
click at [945, 32] on span "Teleprompter" at bounding box center [949, 36] width 55 height 9
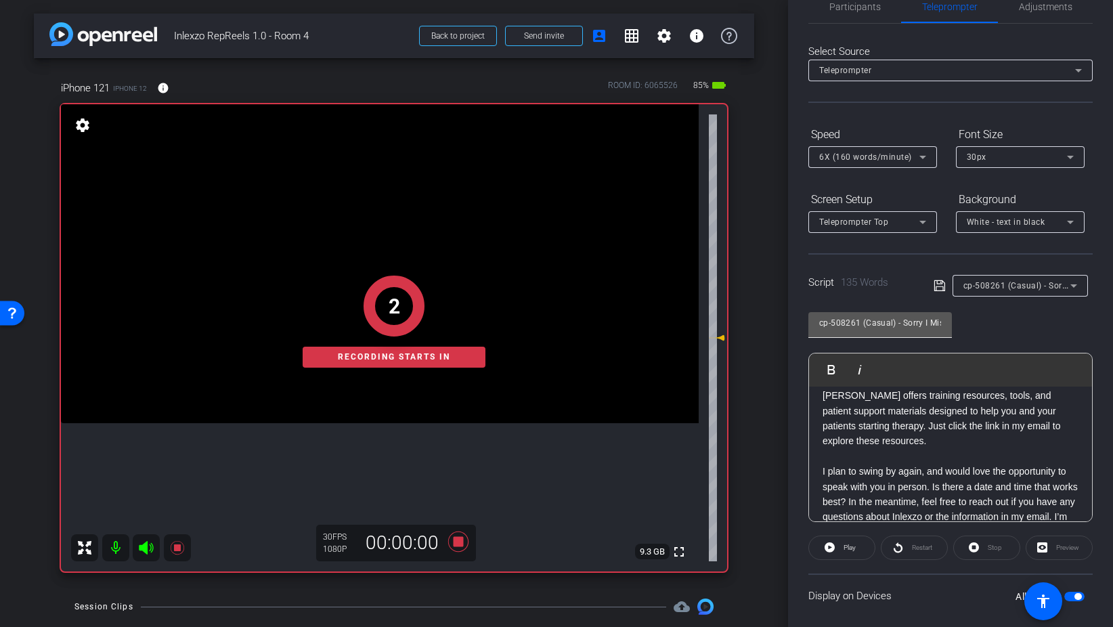
scroll to position [113, 0]
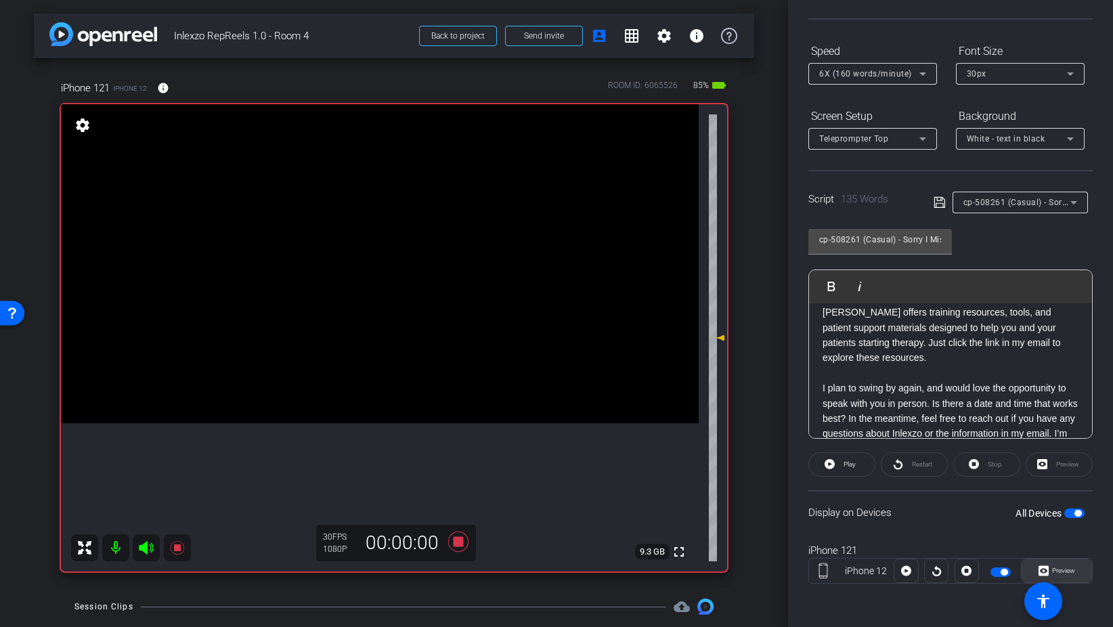
click at [1056, 564] on span "Preview" at bounding box center [1061, 570] width 26 height 19
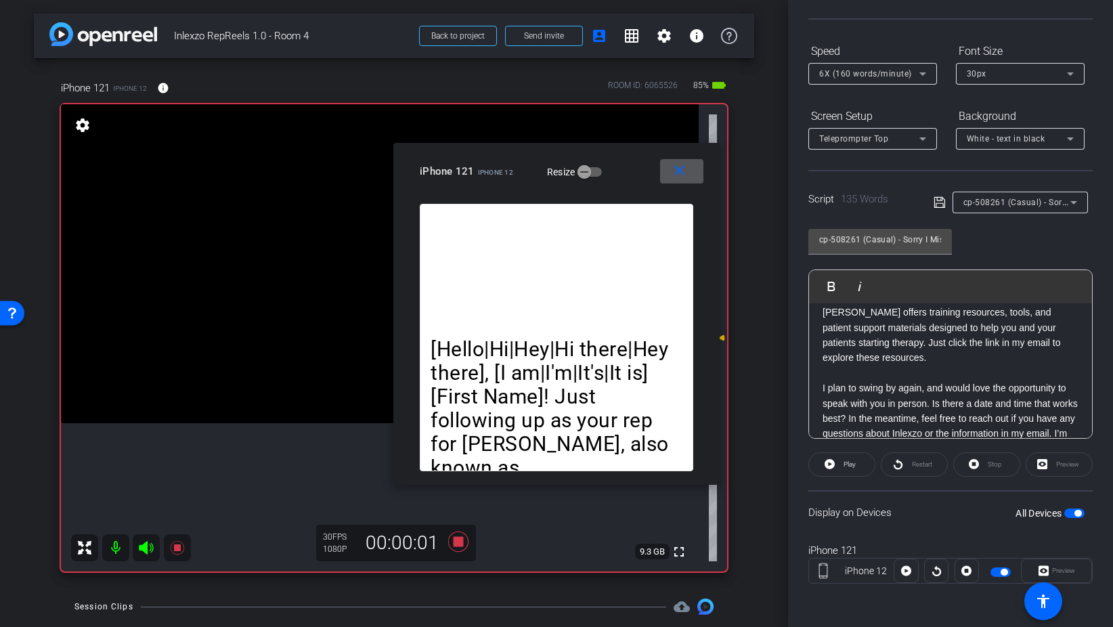
click at [891, 80] on div "6X (160 words/minute)" at bounding box center [869, 73] width 100 height 17
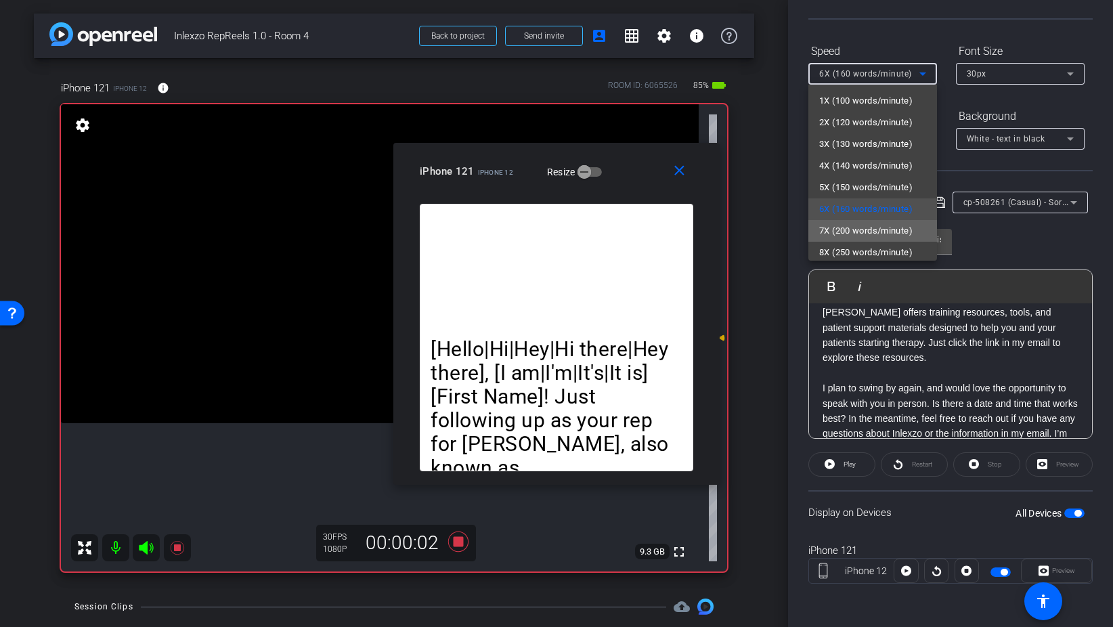
click at [882, 234] on span "7X (200 words/minute)" at bounding box center [865, 231] width 93 height 16
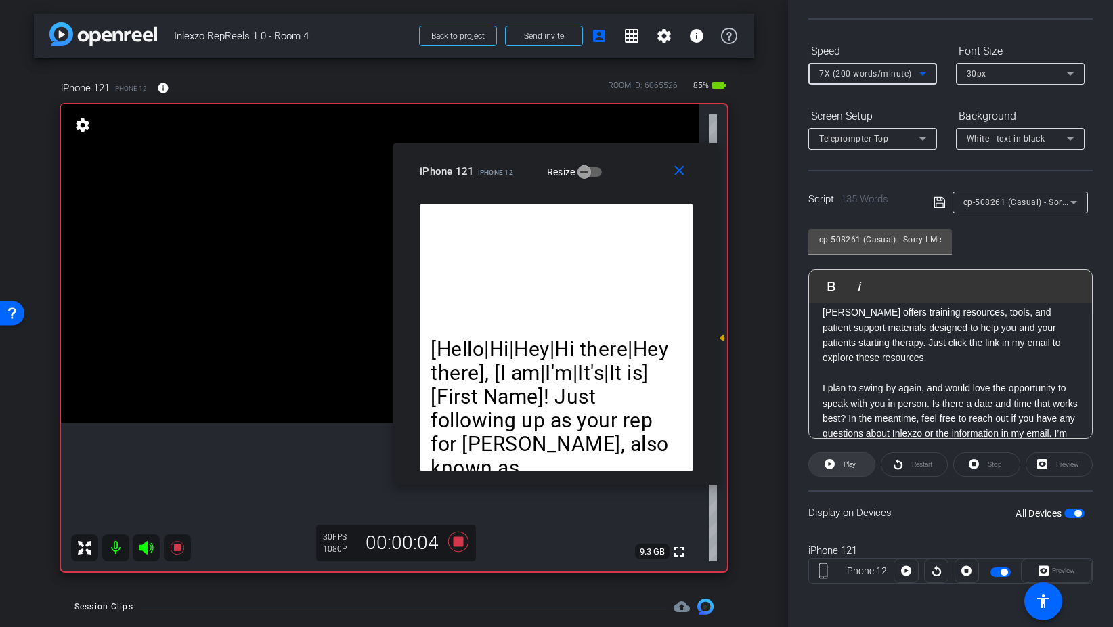
click at [838, 461] on span at bounding box center [842, 464] width 66 height 32
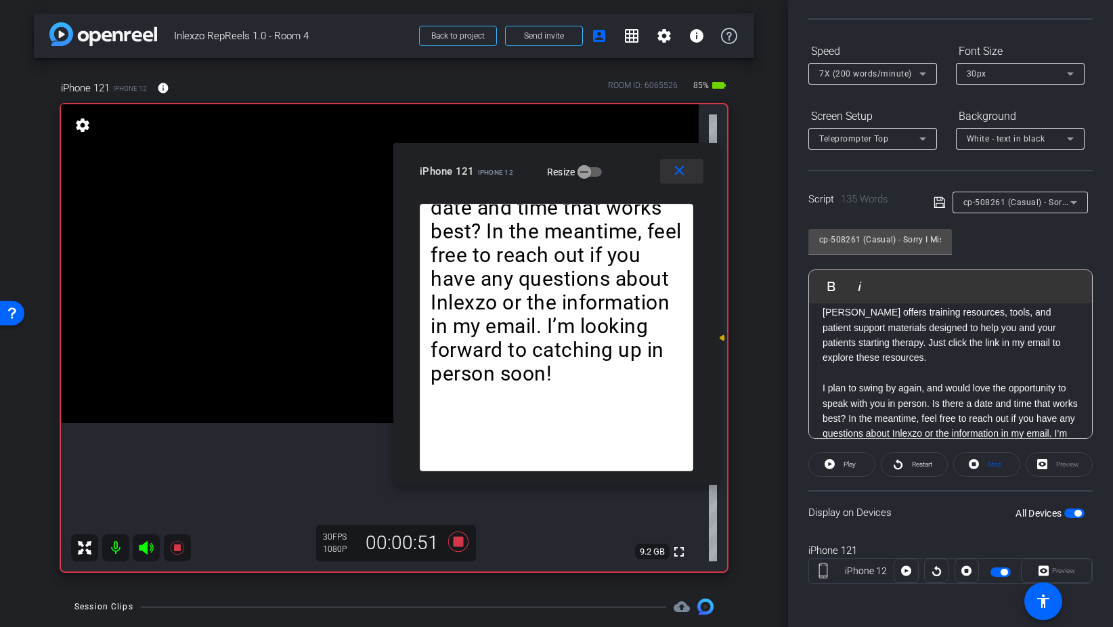
click at [678, 182] on span at bounding box center [681, 171] width 43 height 32
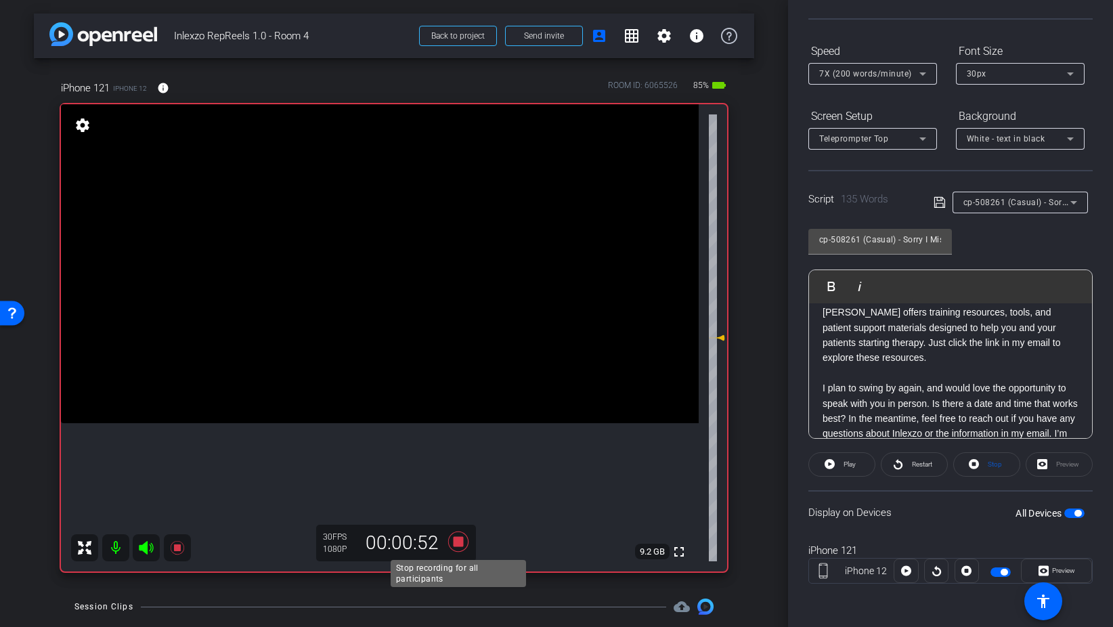
click at [458, 539] on icon at bounding box center [458, 541] width 20 height 20
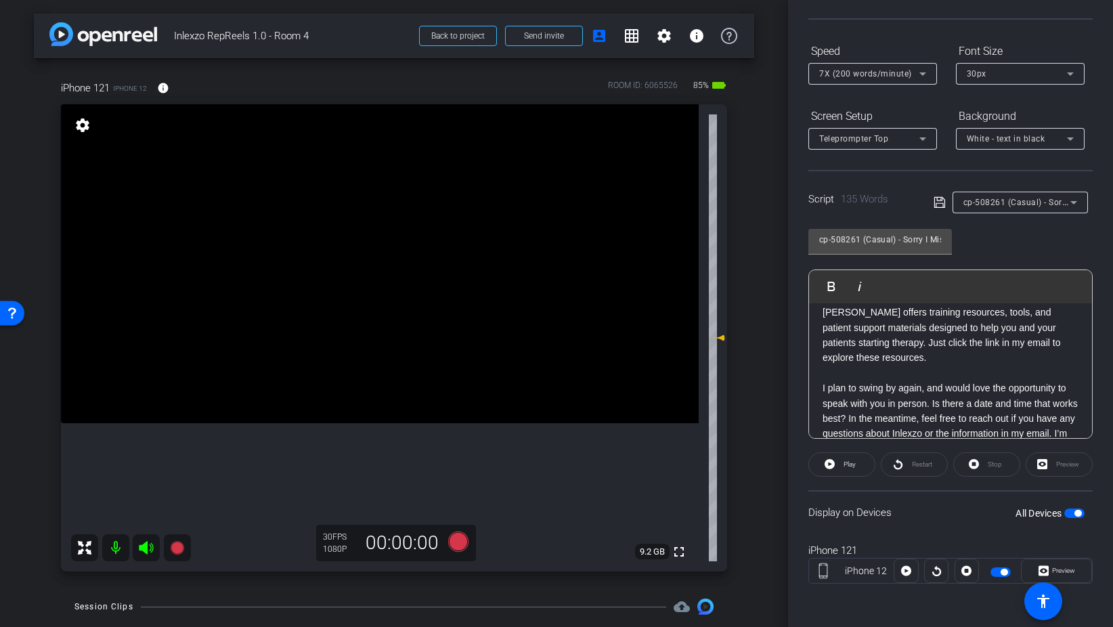
scroll to position [0, 0]
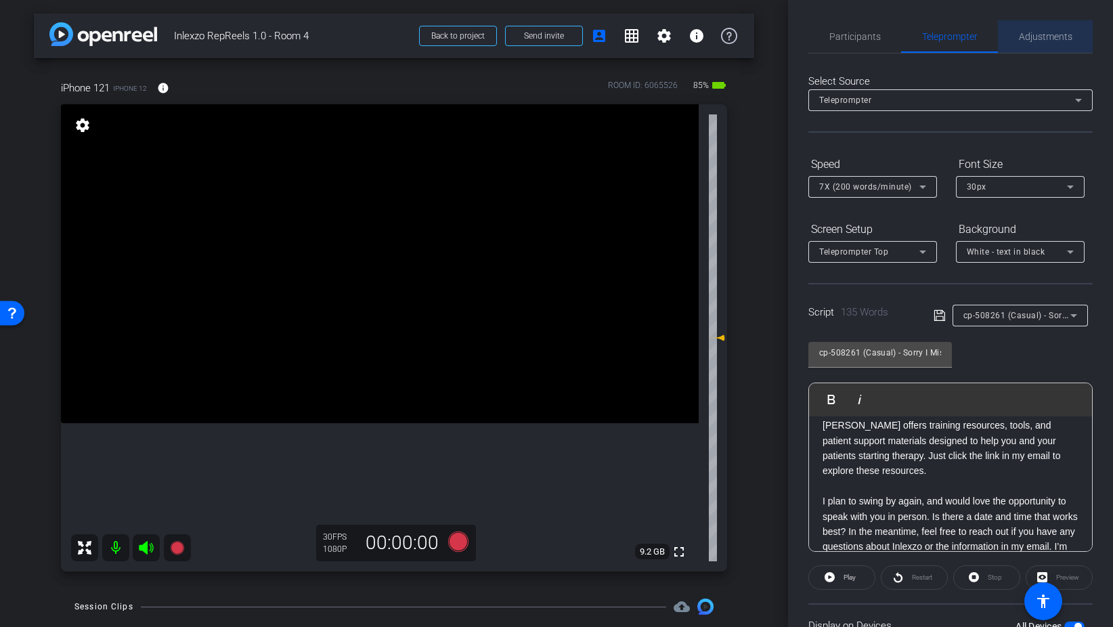
click at [1028, 38] on span "Adjustments" at bounding box center [1045, 36] width 53 height 9
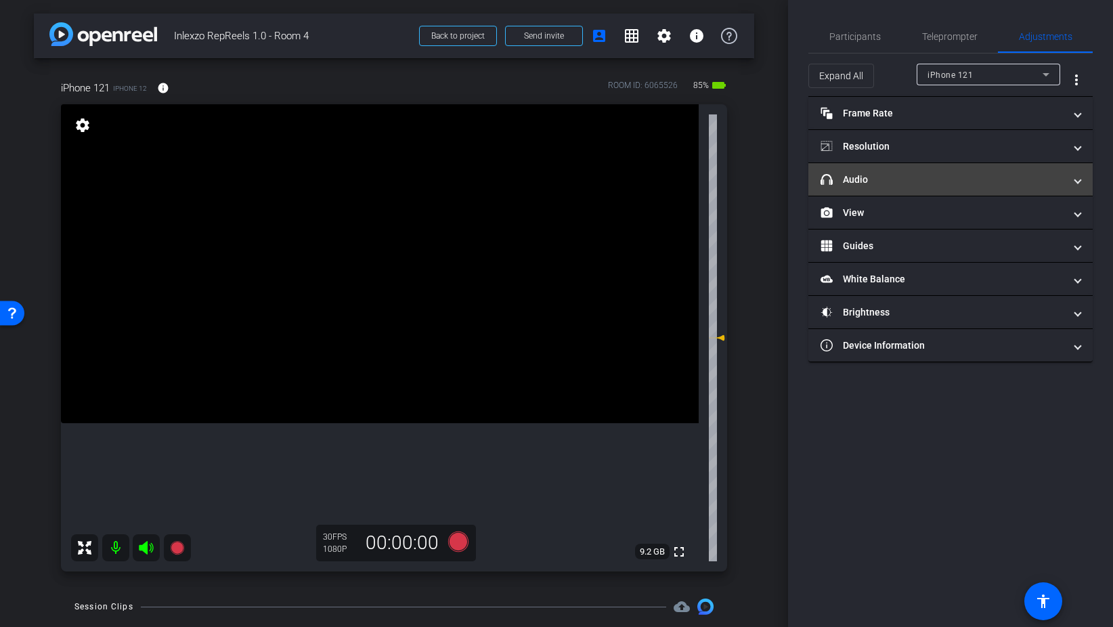
click at [876, 166] on mat-expansion-panel-header "headphone icon Audio" at bounding box center [950, 179] width 284 height 32
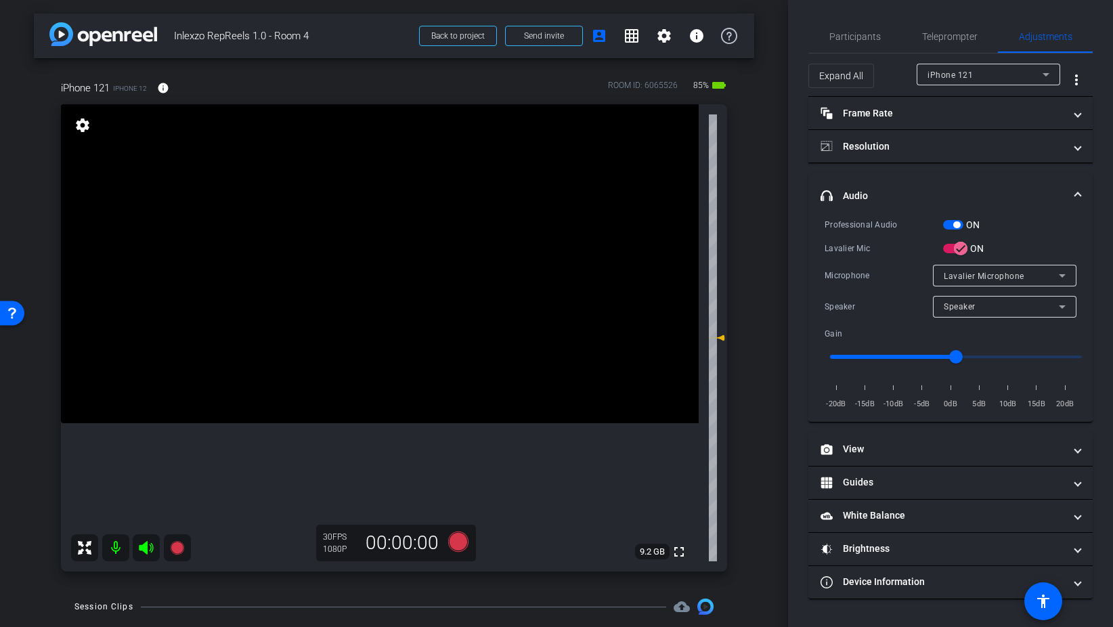
click at [947, 220] on span "button" at bounding box center [953, 224] width 20 height 9
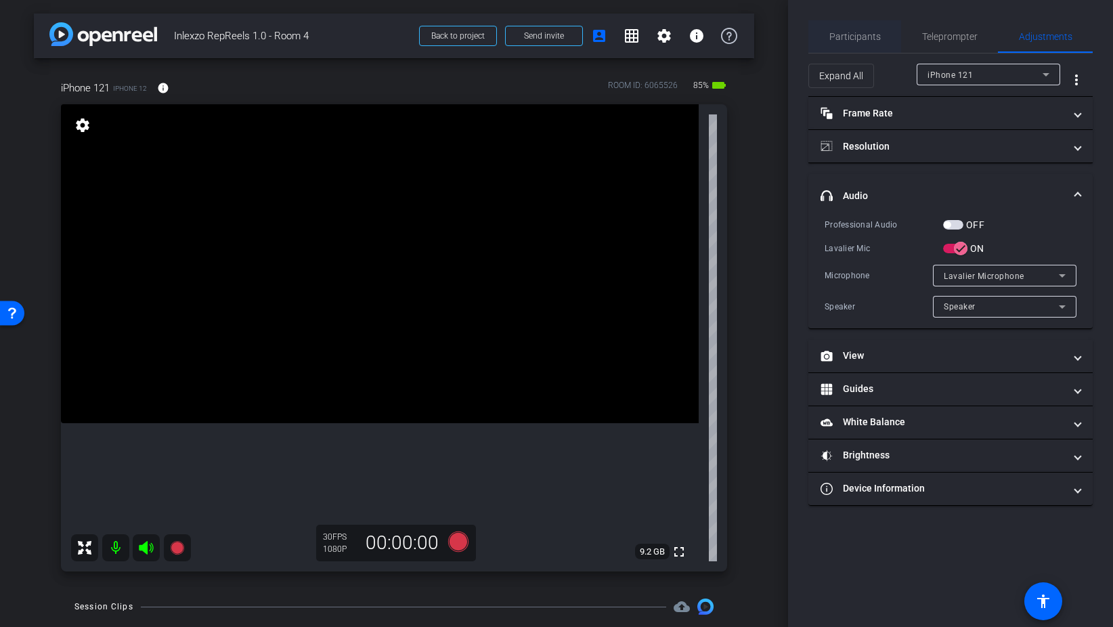
click at [872, 39] on span "Participants" at bounding box center [854, 36] width 51 height 9
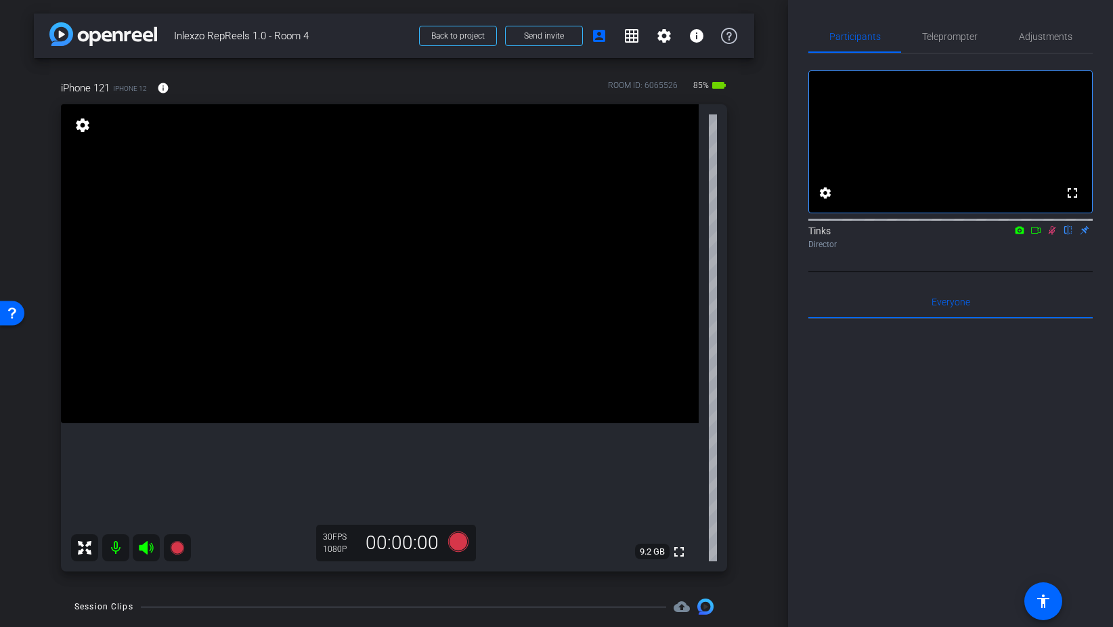
click at [1052, 235] on icon at bounding box center [1051, 230] width 7 height 9
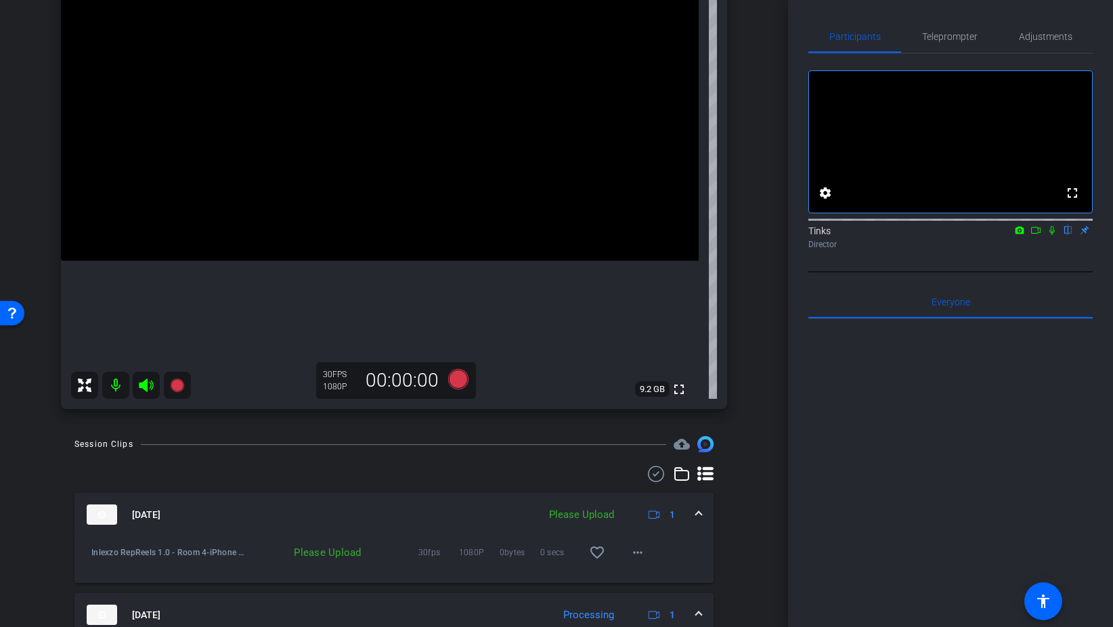
scroll to position [166, 0]
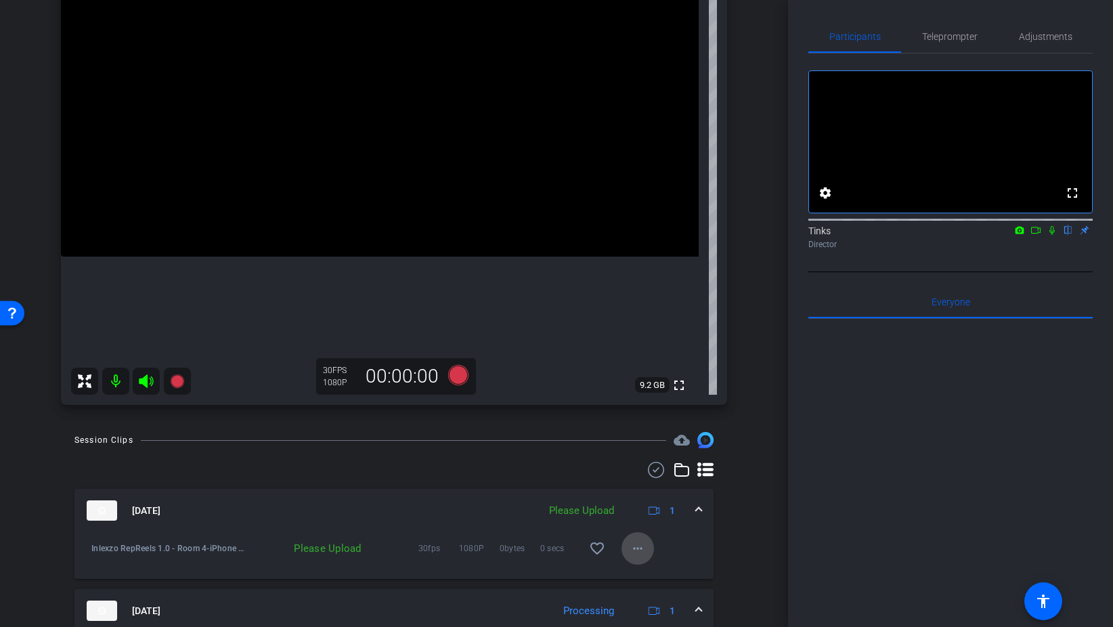
click at [627, 552] on span at bounding box center [637, 548] width 32 height 32
click at [644, 572] on span "Upload" at bounding box center [659, 577] width 54 height 16
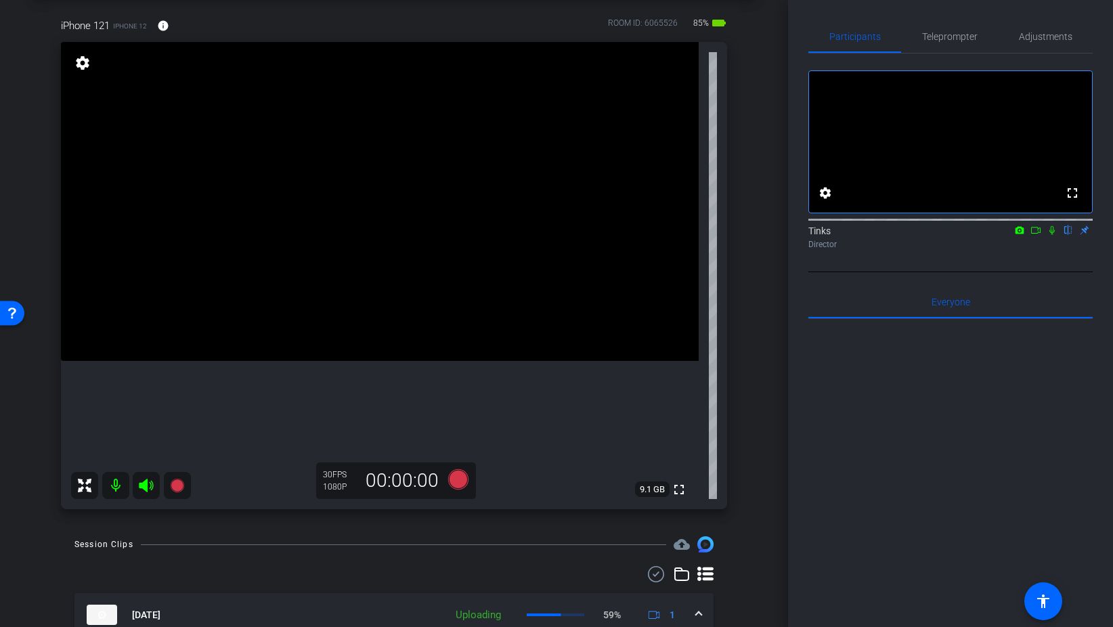
scroll to position [58, 0]
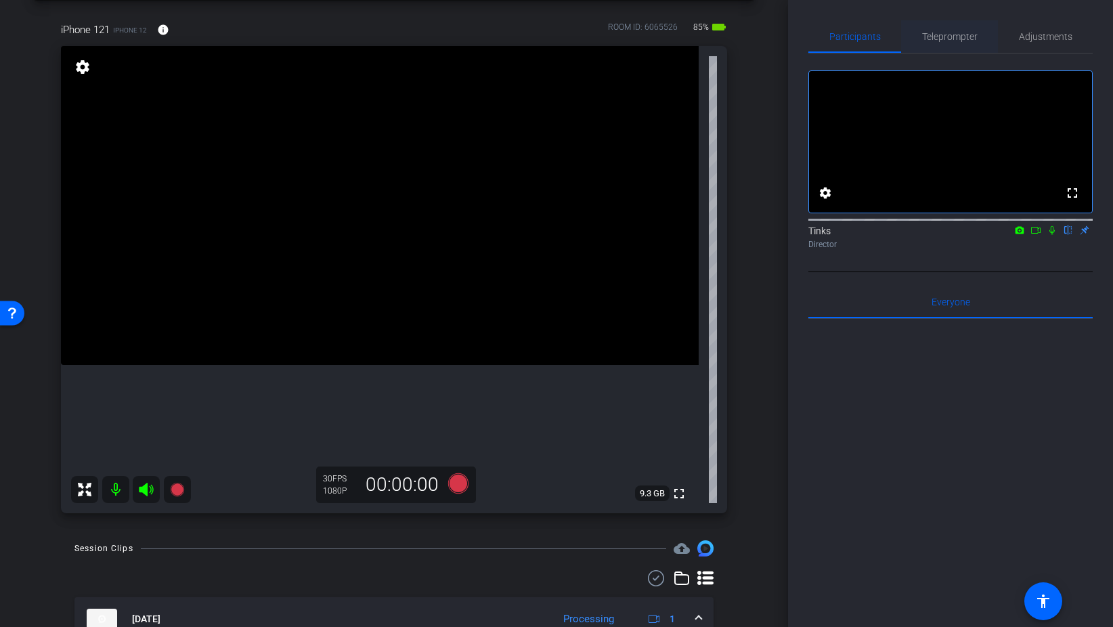
click at [939, 40] on span "Teleprompter" at bounding box center [949, 36] width 55 height 9
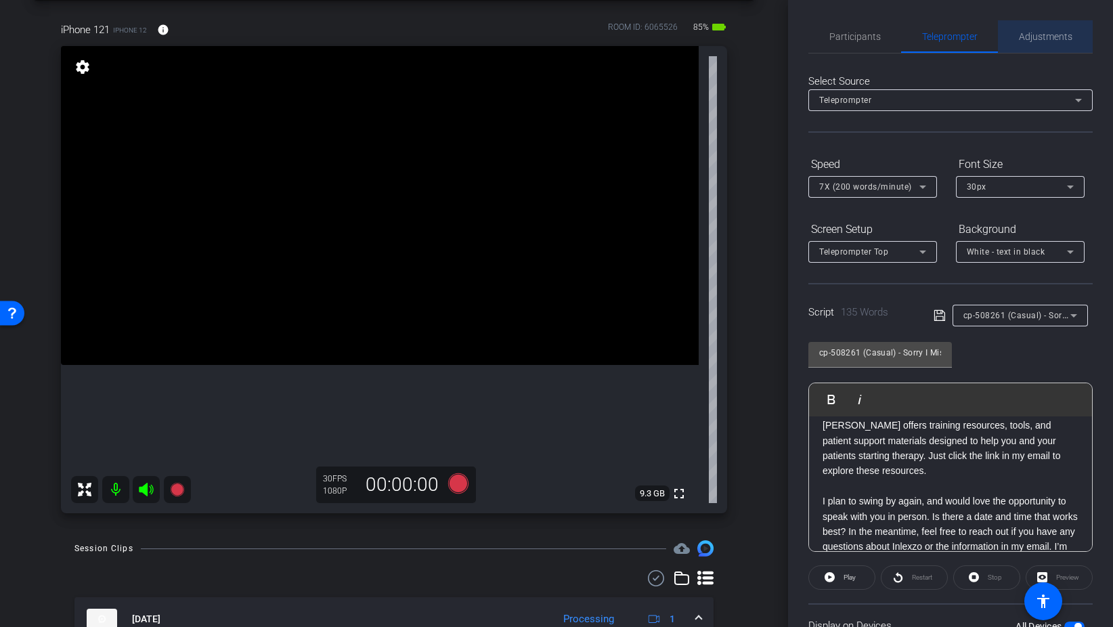
click at [1063, 33] on span "Adjustments" at bounding box center [1045, 36] width 53 height 9
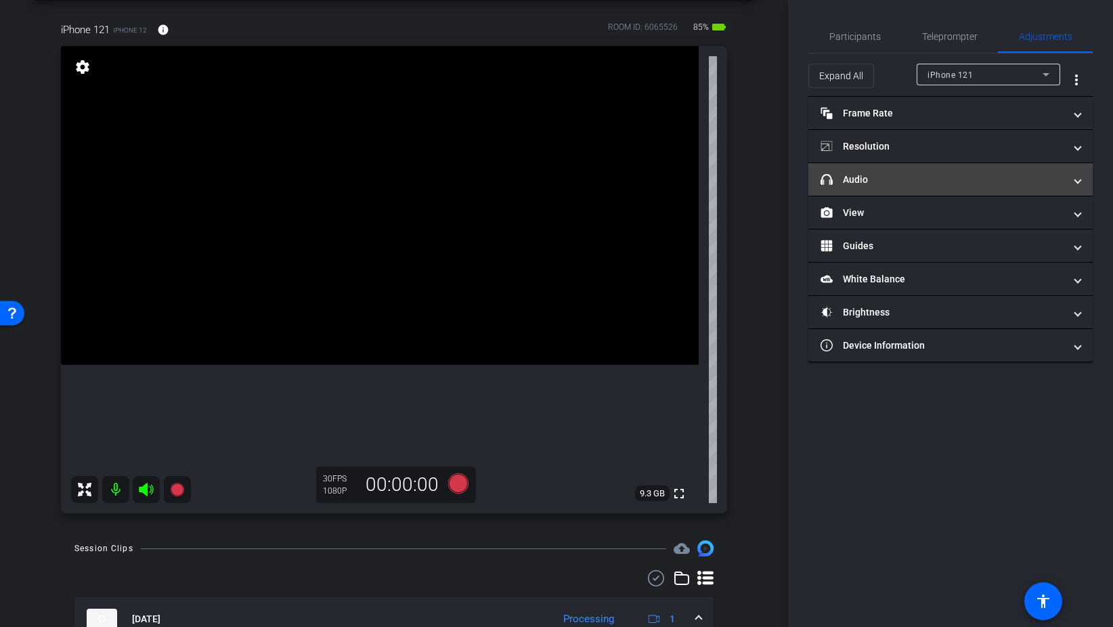
click at [952, 183] on mat-panel-title "headphone icon Audio" at bounding box center [942, 180] width 244 height 14
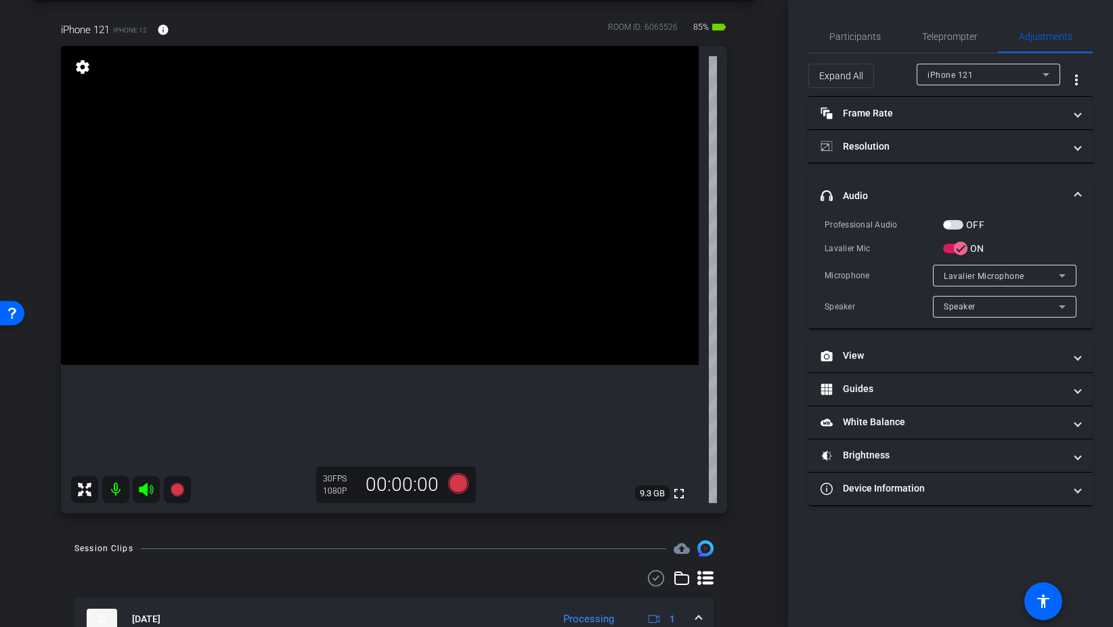
click at [959, 223] on span "button" at bounding box center [953, 224] width 20 height 9
click at [849, 32] on span "Participants" at bounding box center [854, 36] width 51 height 9
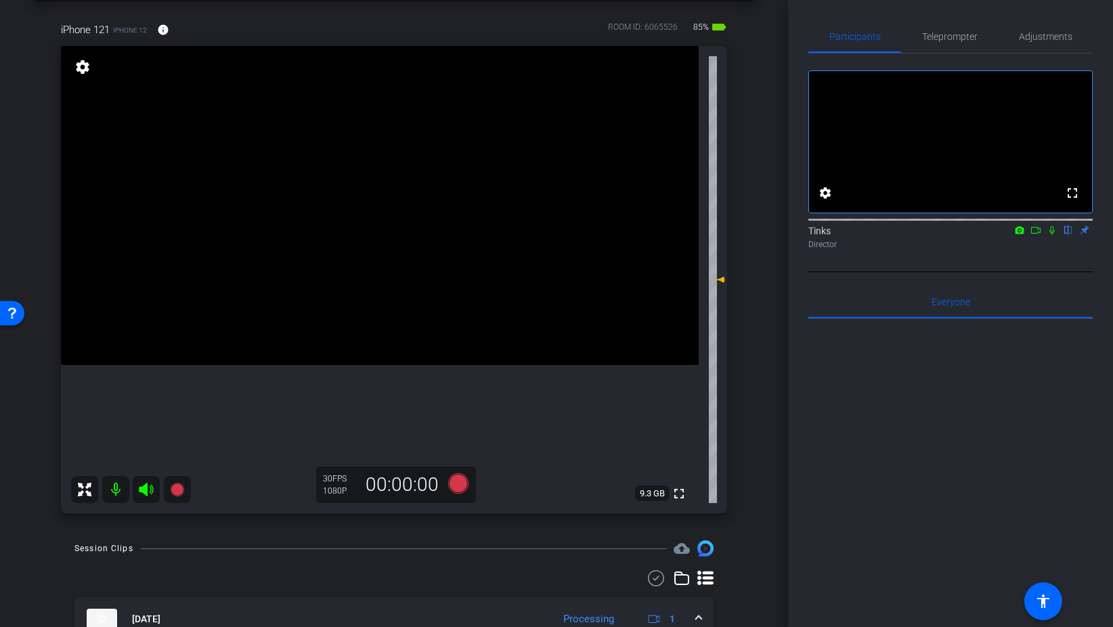
click at [1051, 235] on icon at bounding box center [1051, 230] width 5 height 9
click at [462, 484] on icon at bounding box center [458, 483] width 20 height 20
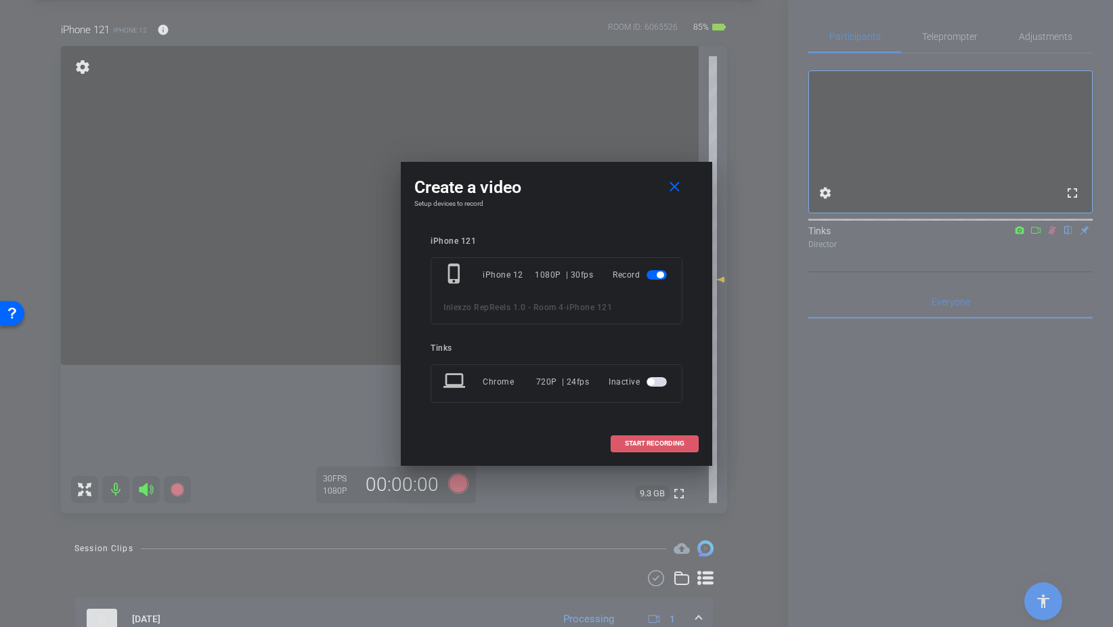
click at [667, 444] on span "START RECORDING" at bounding box center [655, 443] width 60 height 7
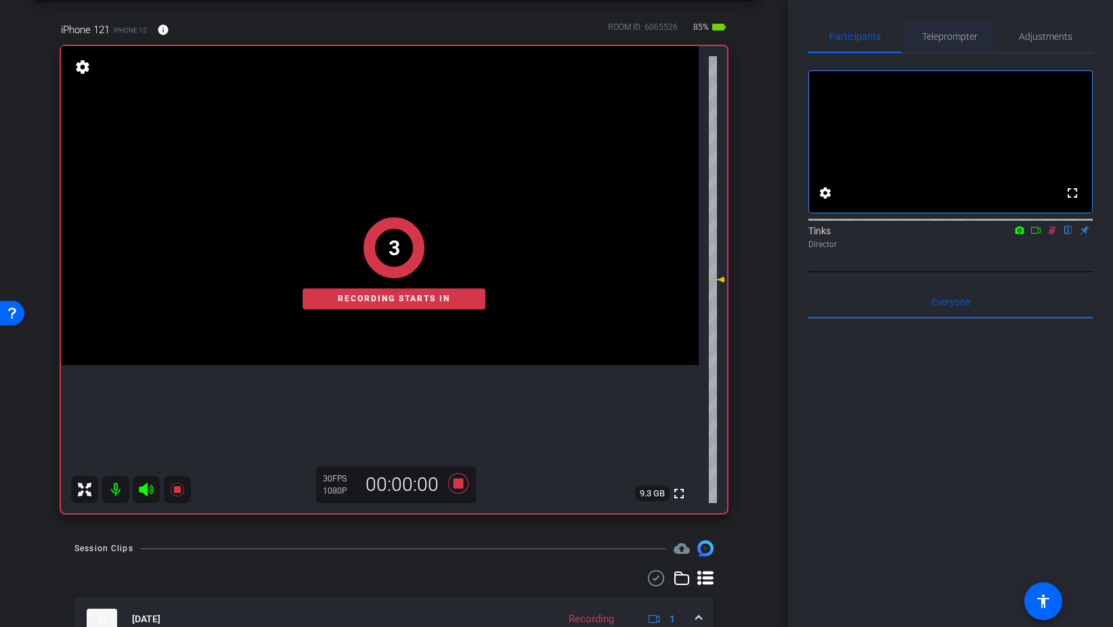
click at [938, 43] on span "Teleprompter" at bounding box center [949, 36] width 55 height 32
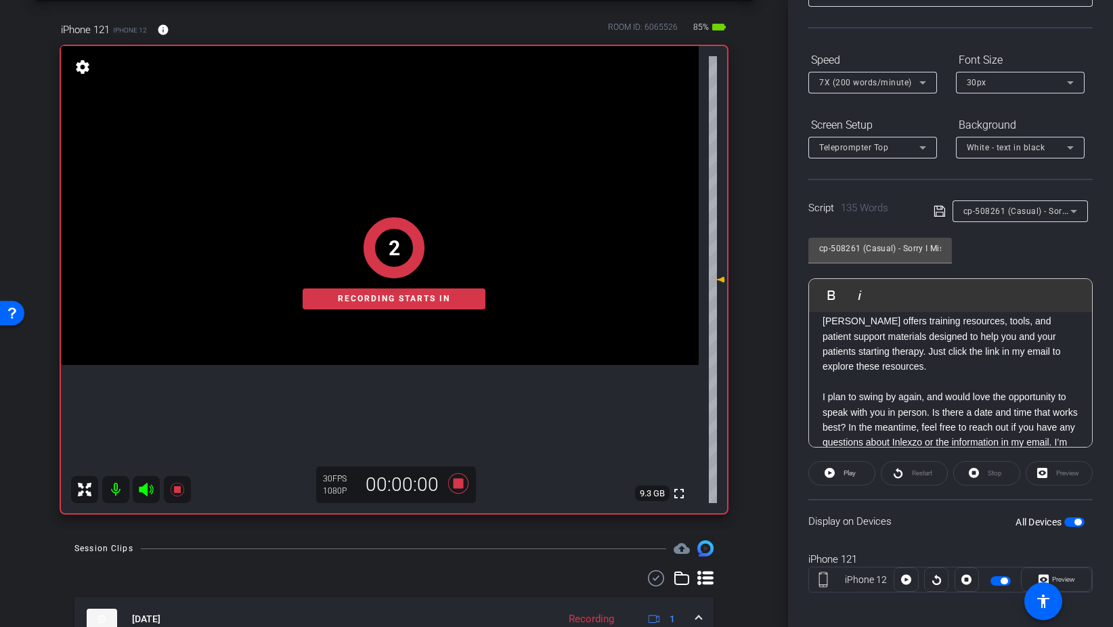
scroll to position [113, 0]
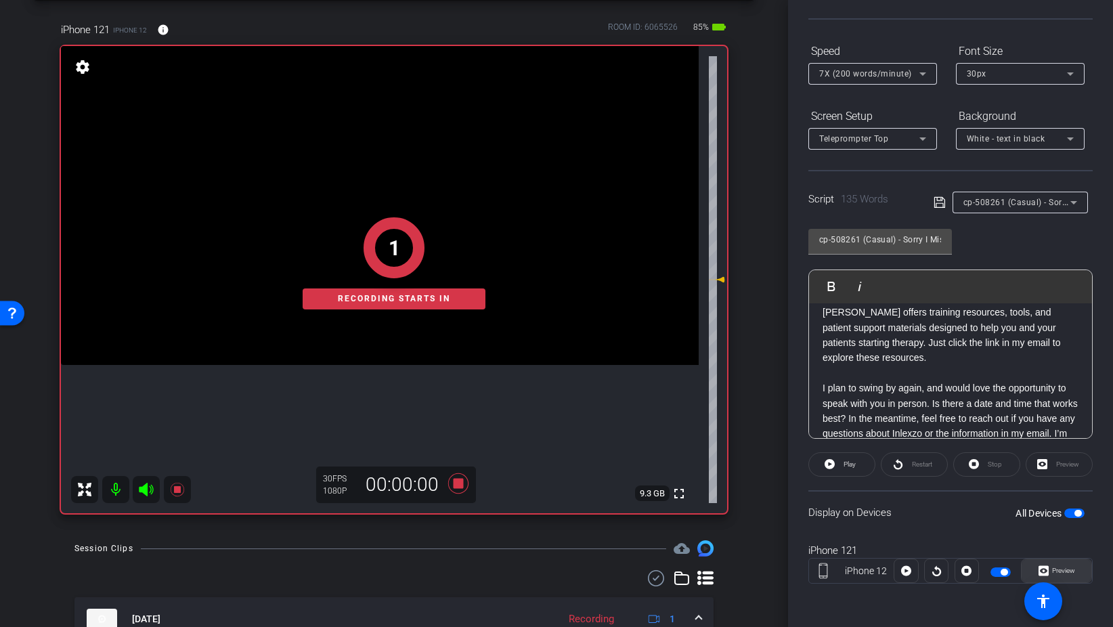
click at [1061, 567] on span "Preview" at bounding box center [1063, 569] width 23 height 7
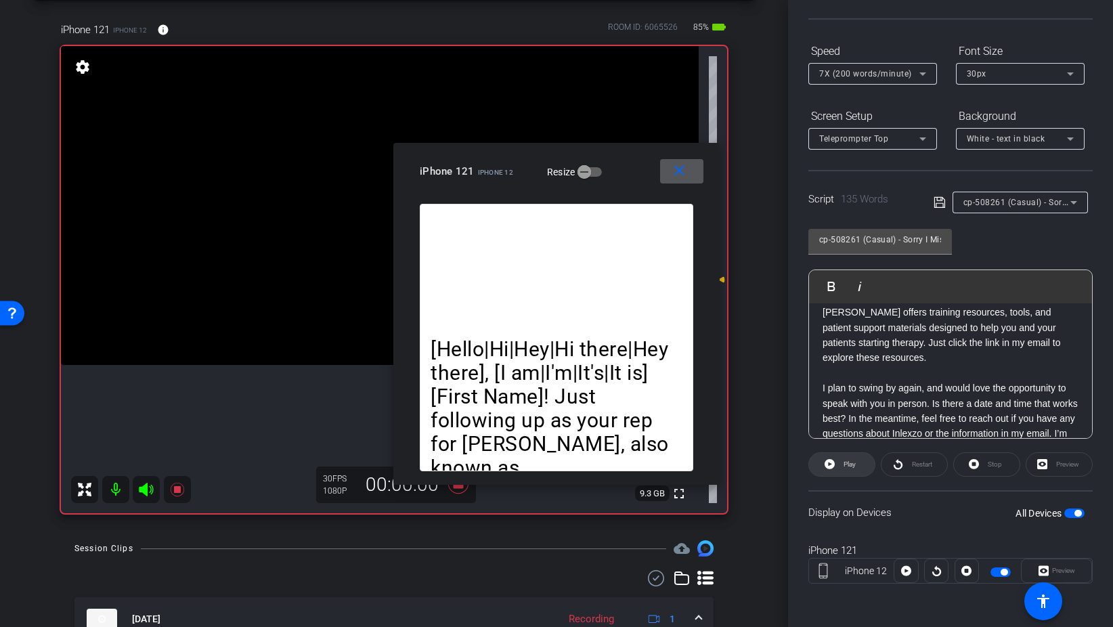
click at [849, 468] on span "Play" at bounding box center [848, 464] width 16 height 19
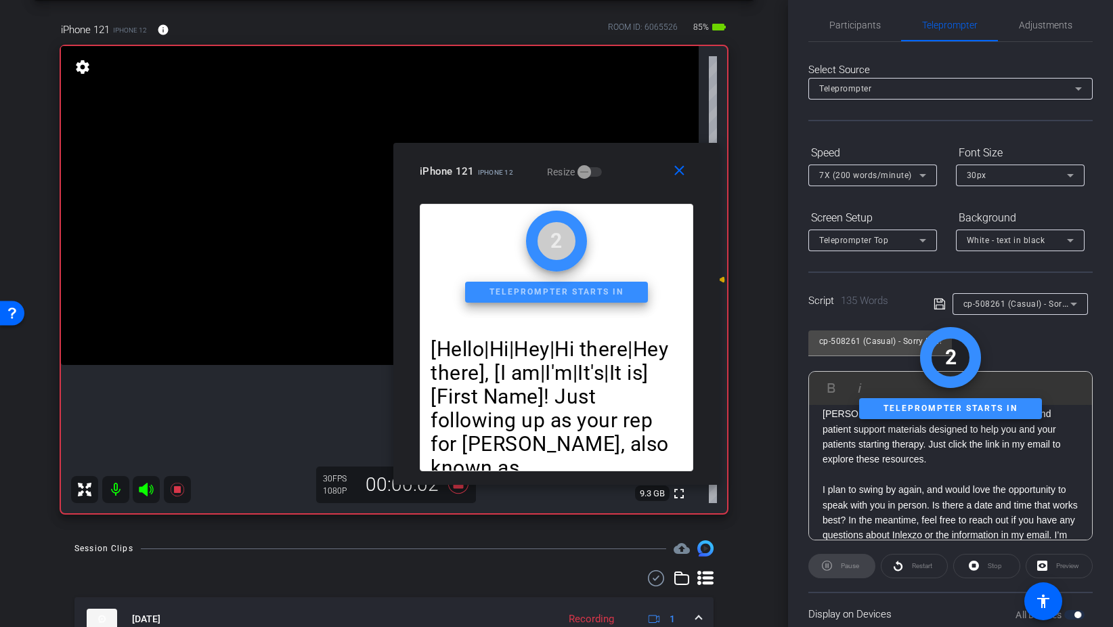
scroll to position [0, 0]
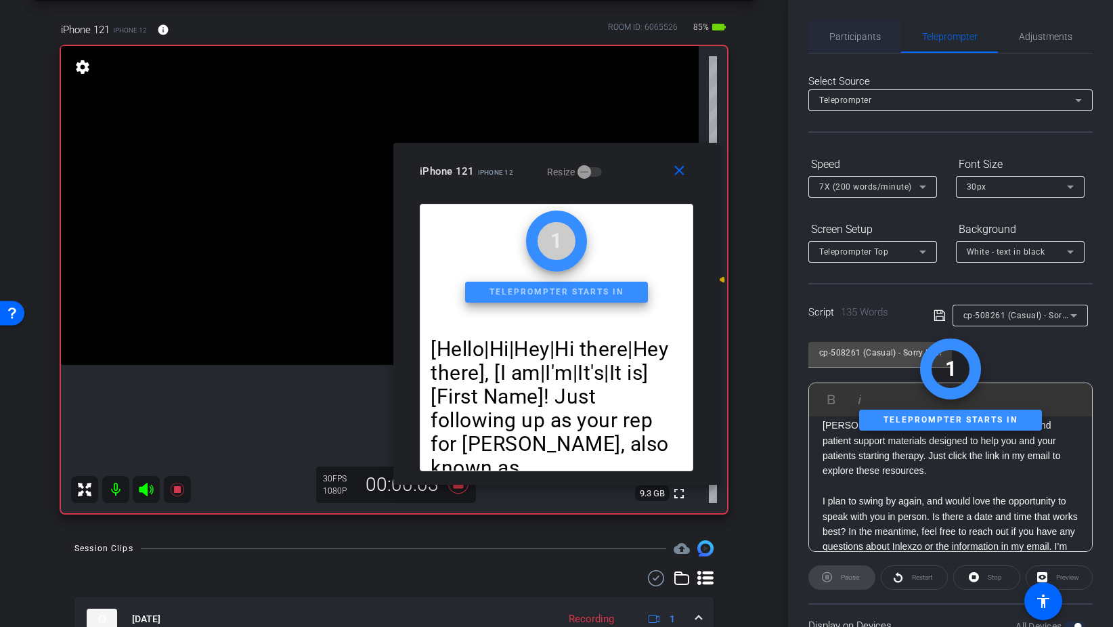
click at [866, 43] on span "Participants" at bounding box center [854, 36] width 51 height 32
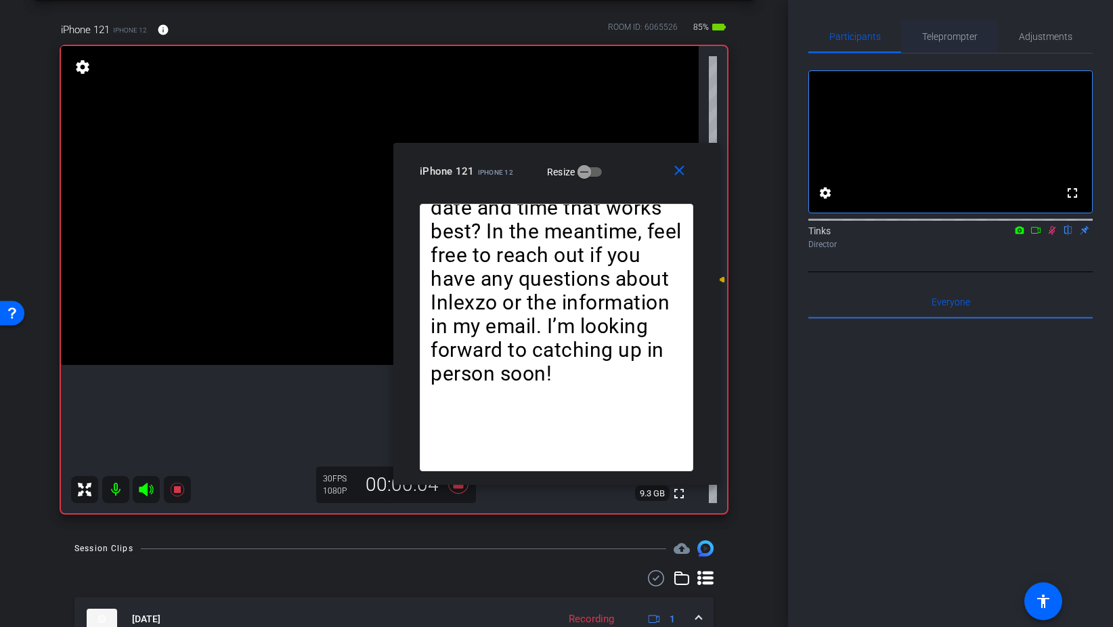
click at [956, 39] on span "Teleprompter" at bounding box center [949, 36] width 55 height 9
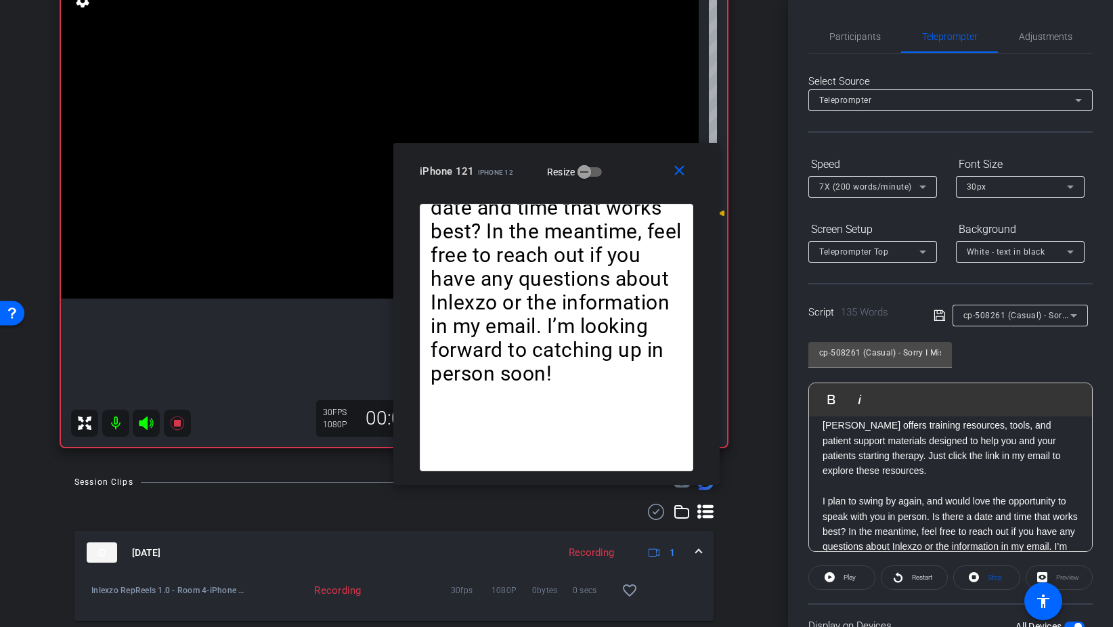
scroll to position [112, 0]
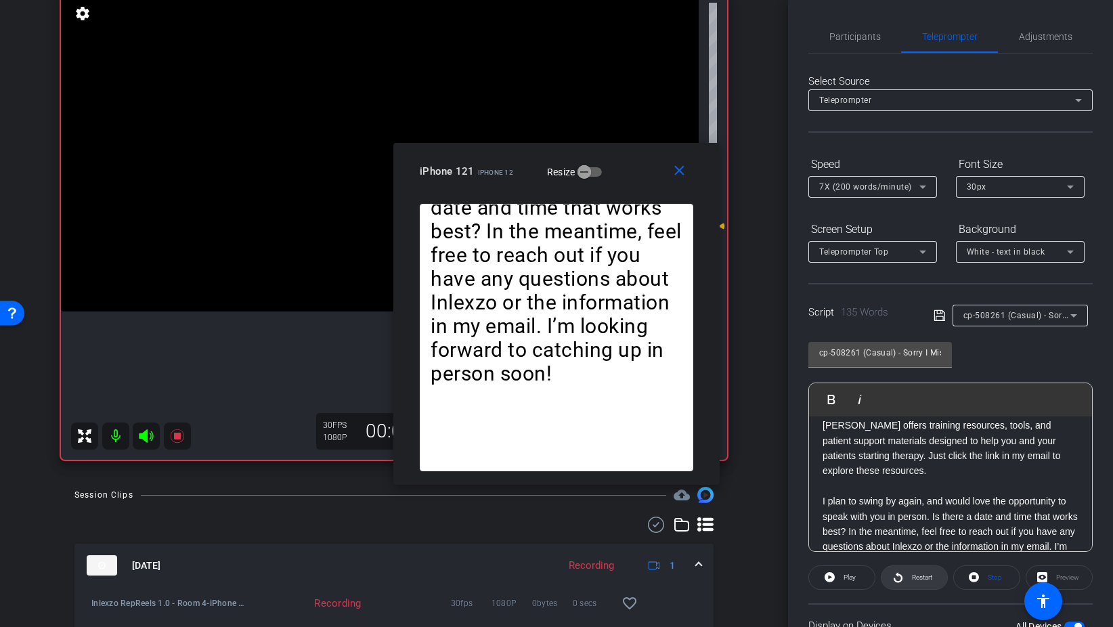
click at [904, 567] on span at bounding box center [914, 577] width 66 height 32
click at [914, 573] on span "Restart" at bounding box center [922, 576] width 20 height 7
click at [914, 575] on span "Restart" at bounding box center [922, 576] width 20 height 7
click at [682, 178] on mat-icon "close" at bounding box center [679, 170] width 17 height 17
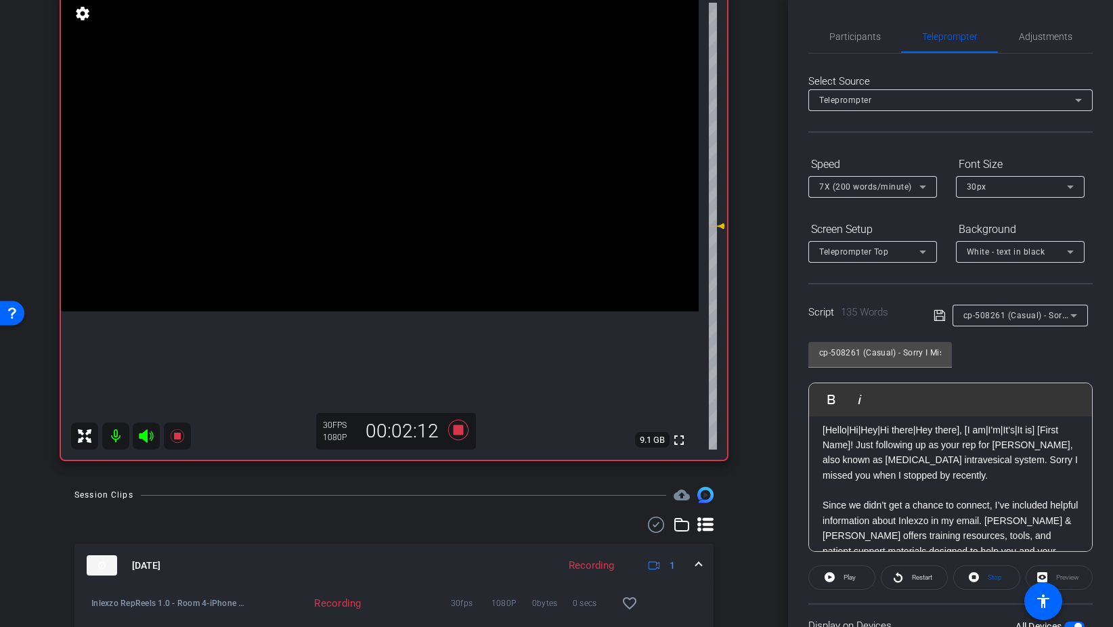
scroll to position [0, 0]
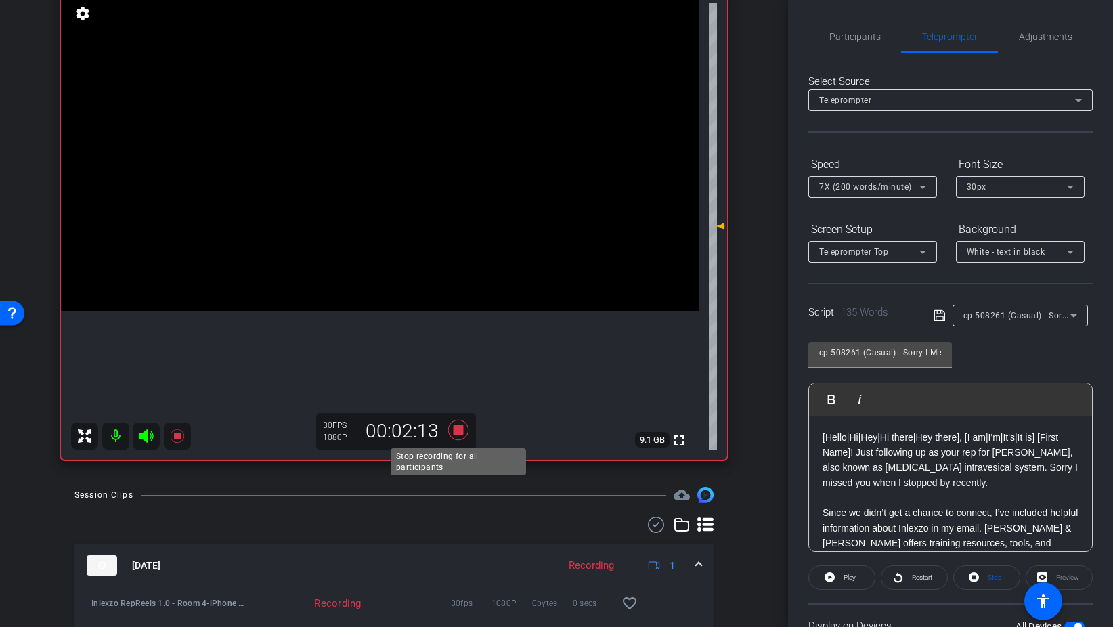
click at [459, 428] on icon at bounding box center [458, 430] width 20 height 20
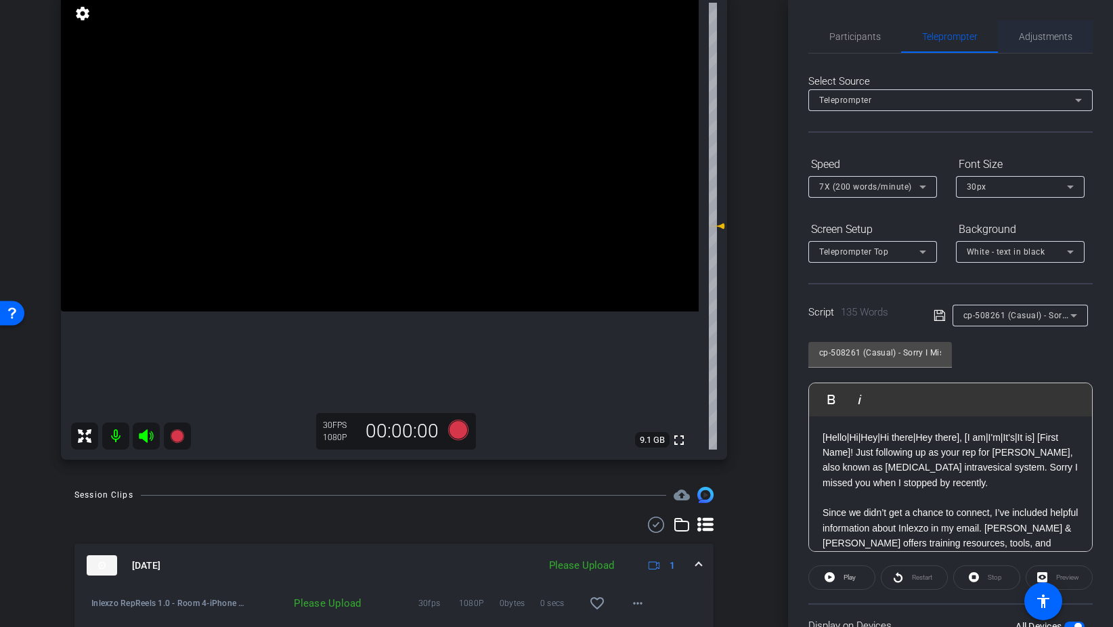
click at [1045, 32] on span "Adjustments" at bounding box center [1045, 36] width 53 height 9
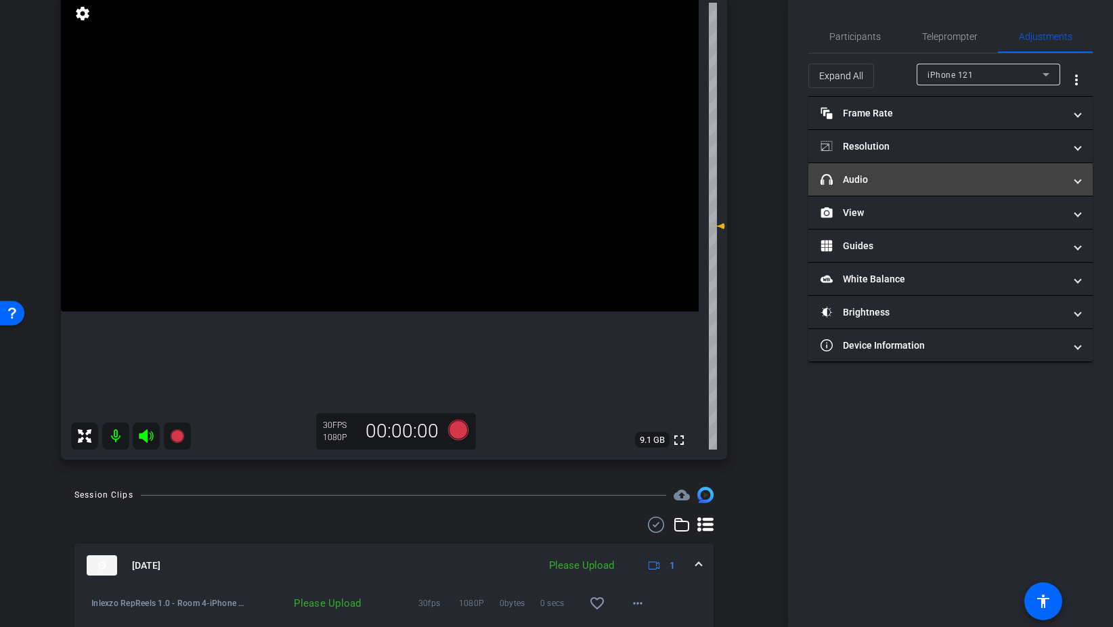
click at [932, 174] on mat-panel-title "headphone icon Audio" at bounding box center [942, 180] width 244 height 14
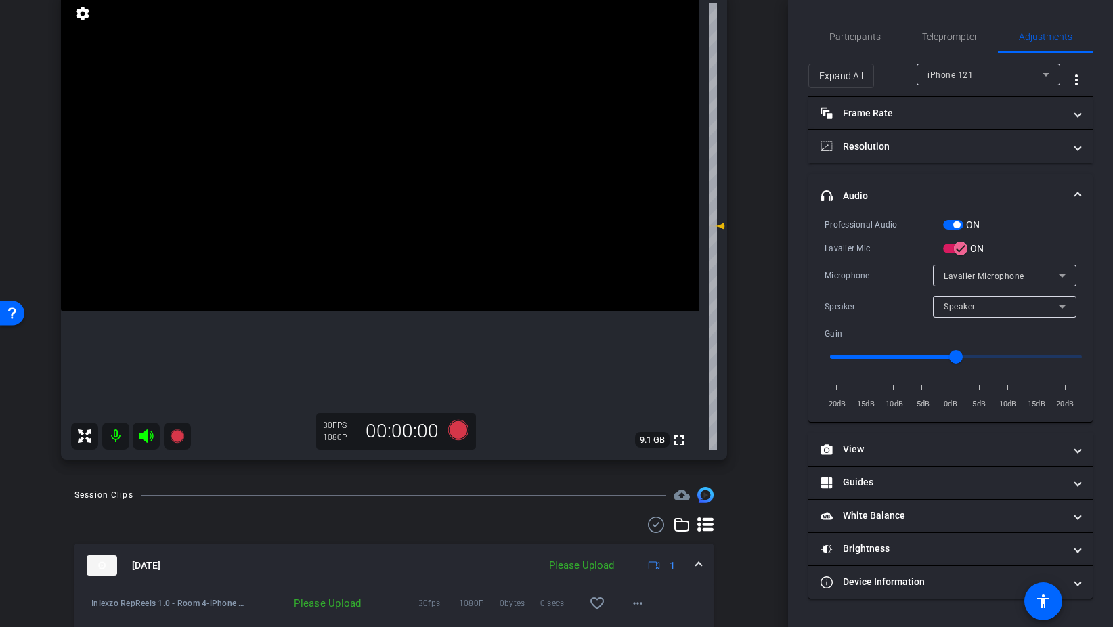
click at [950, 221] on span "button" at bounding box center [953, 224] width 20 height 9
click at [944, 37] on span "Teleprompter" at bounding box center [949, 36] width 55 height 9
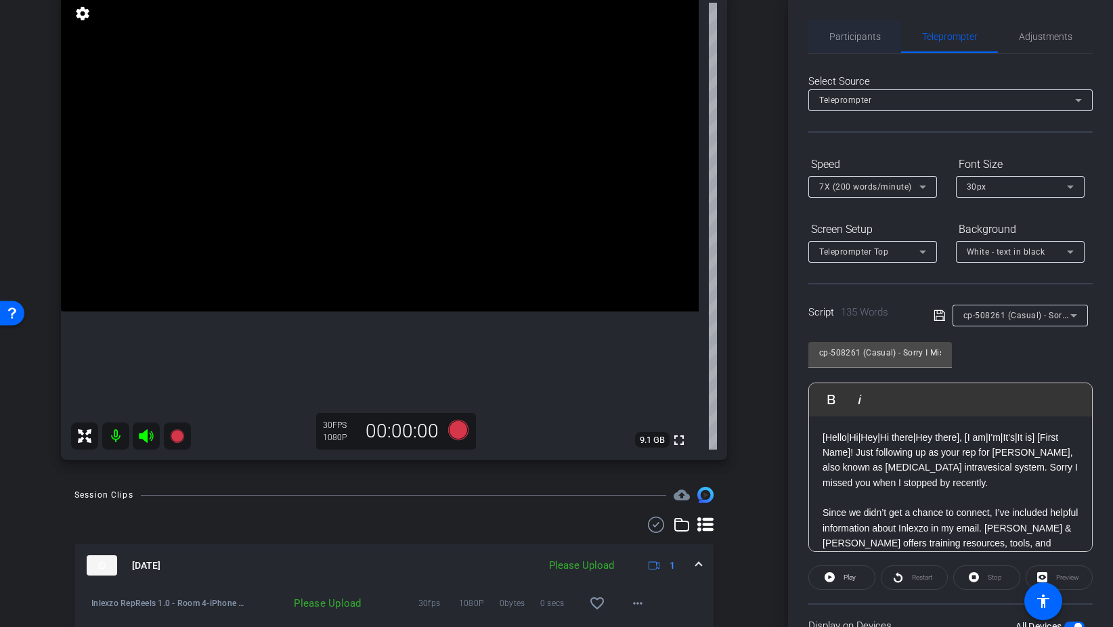
click at [869, 37] on span "Participants" at bounding box center [854, 36] width 51 height 9
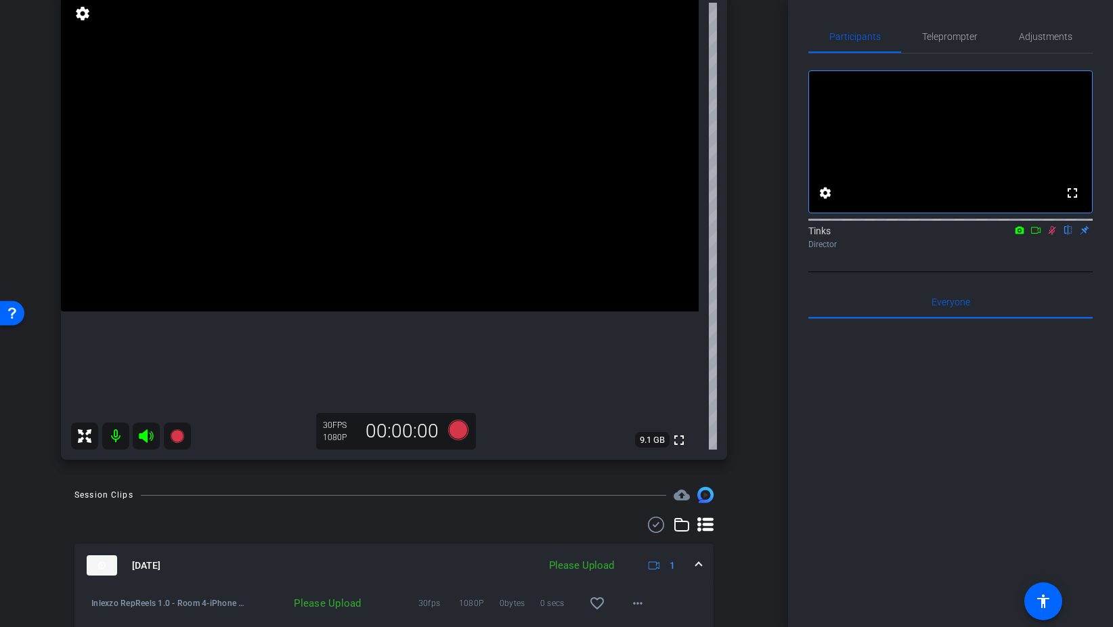
click at [1056, 235] on icon at bounding box center [1051, 229] width 11 height 9
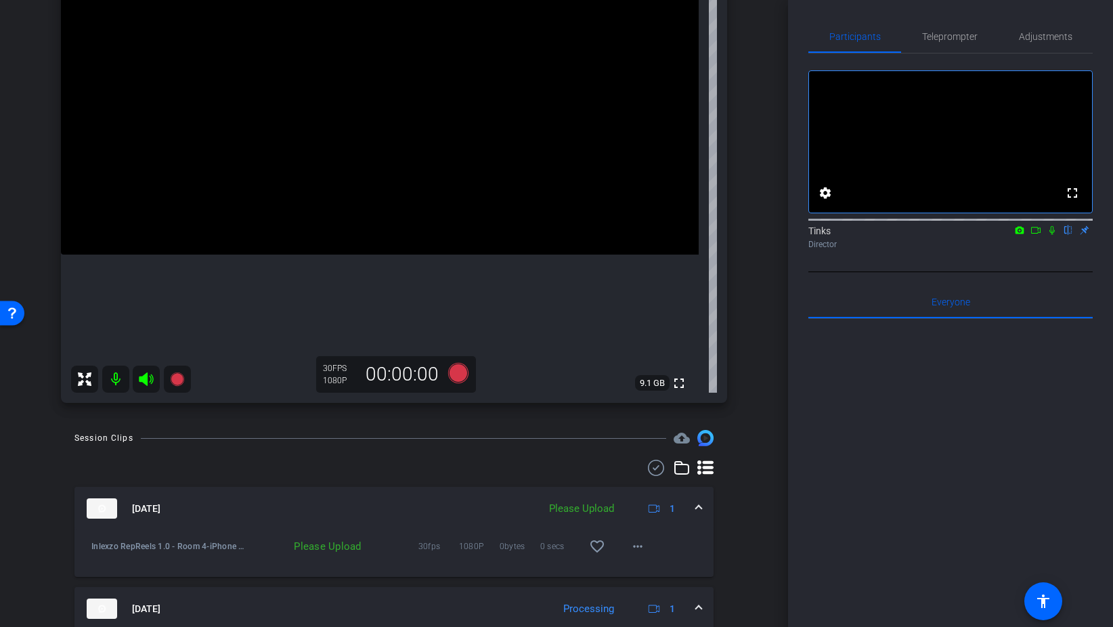
scroll to position [169, 0]
click at [641, 546] on mat-icon "more_horiz" at bounding box center [637, 545] width 16 height 16
click at [656, 571] on span "Upload" at bounding box center [659, 574] width 54 height 16
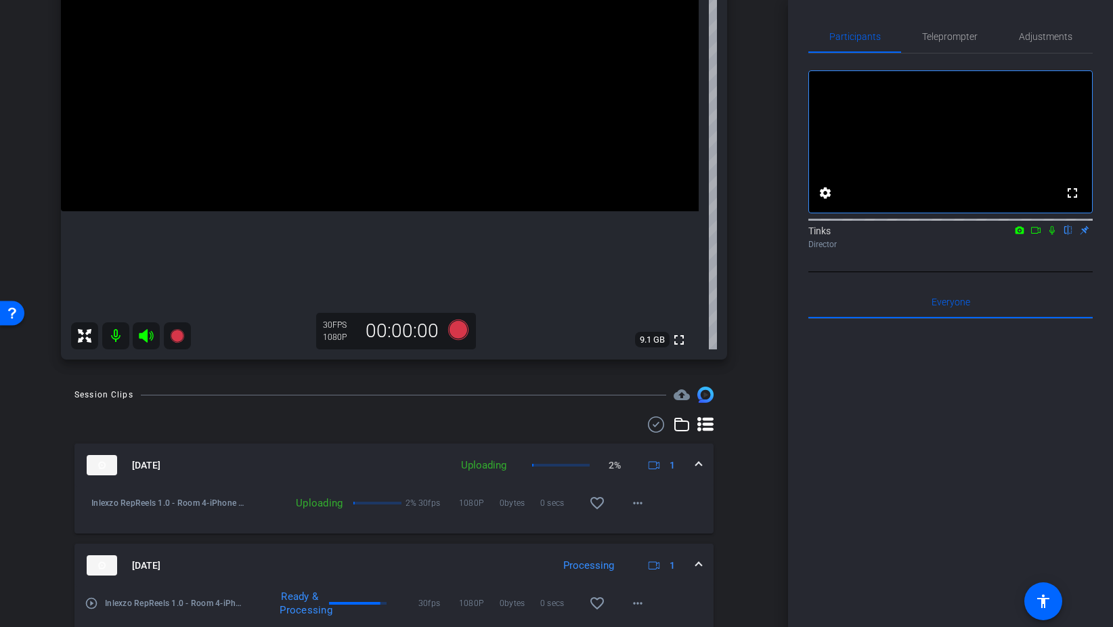
scroll to position [200, 0]
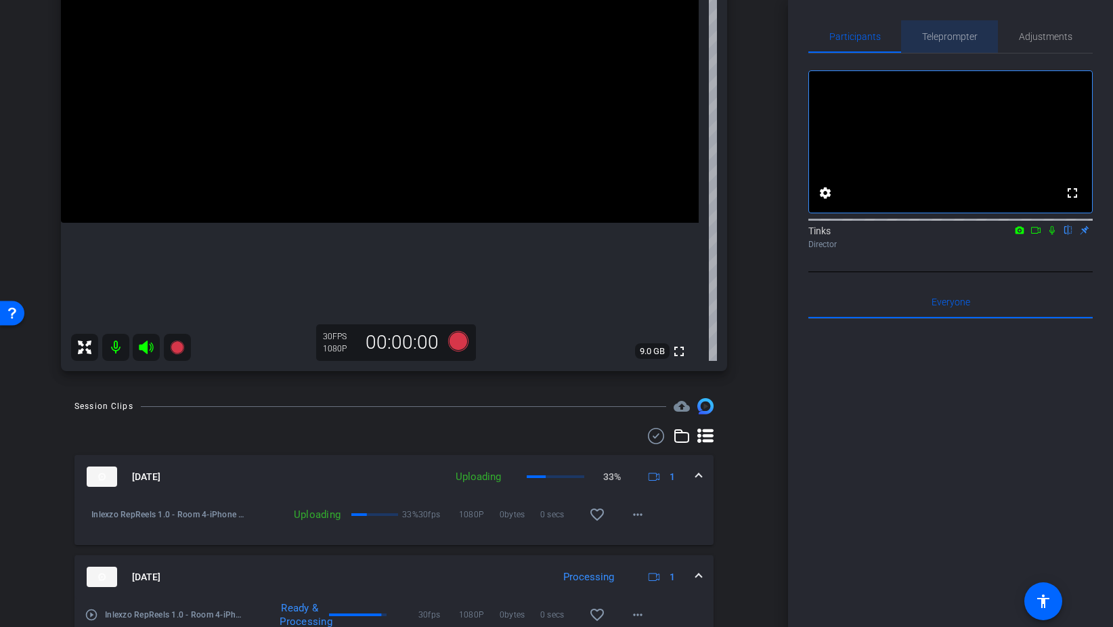
click at [950, 41] on span "Teleprompter" at bounding box center [949, 36] width 55 height 9
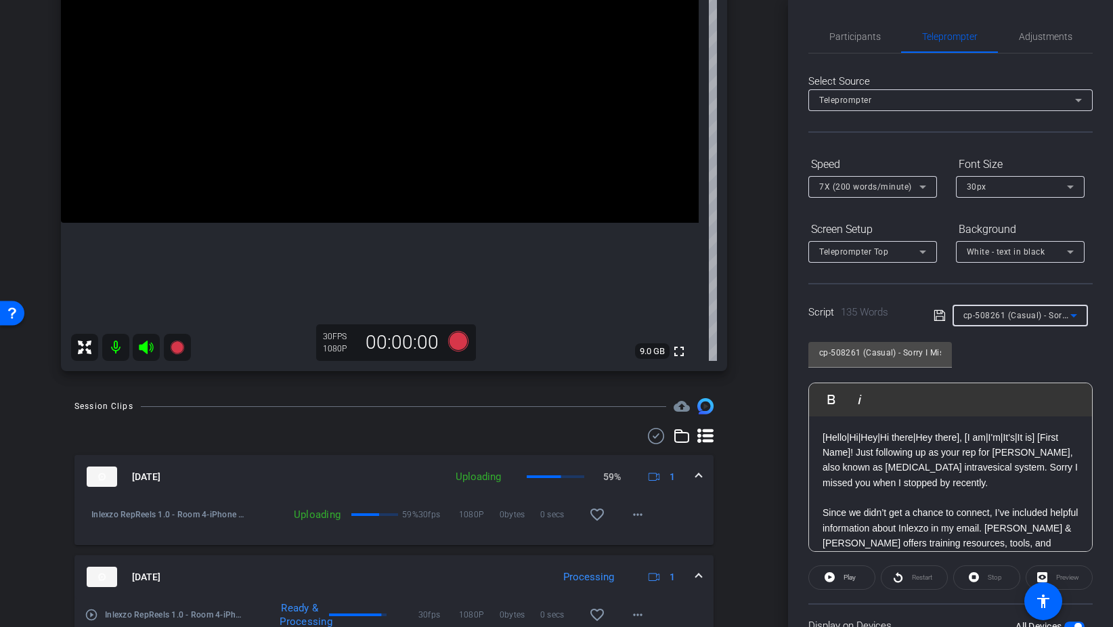
click at [992, 320] on div "cp-508261 (Casual) - Sorry I Missed You" at bounding box center [1016, 315] width 107 height 17
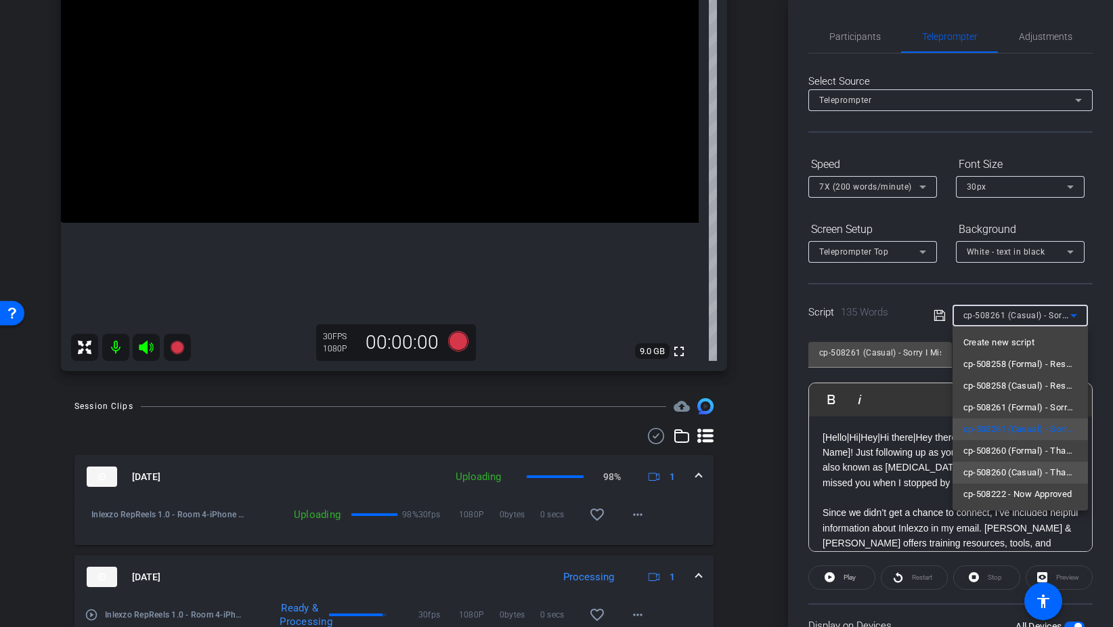
click at [1015, 466] on span "cp-508260 (Casual) - Thanks for Seeing Me" at bounding box center [1020, 472] width 114 height 16
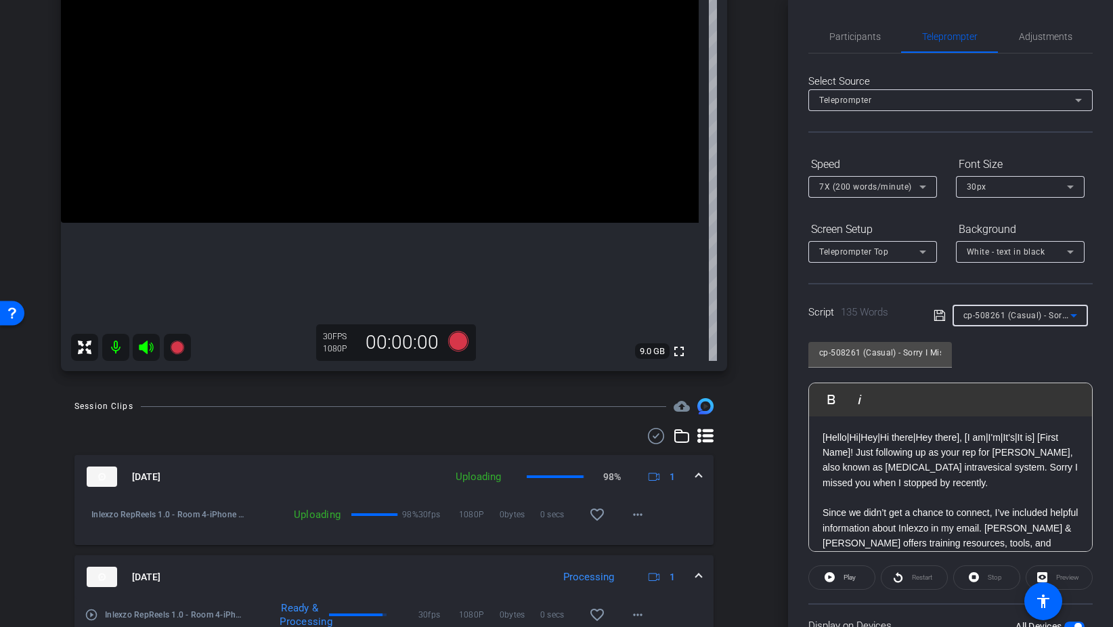
type input "cp-508260 (Casual) - Thanks for Seeing Me"
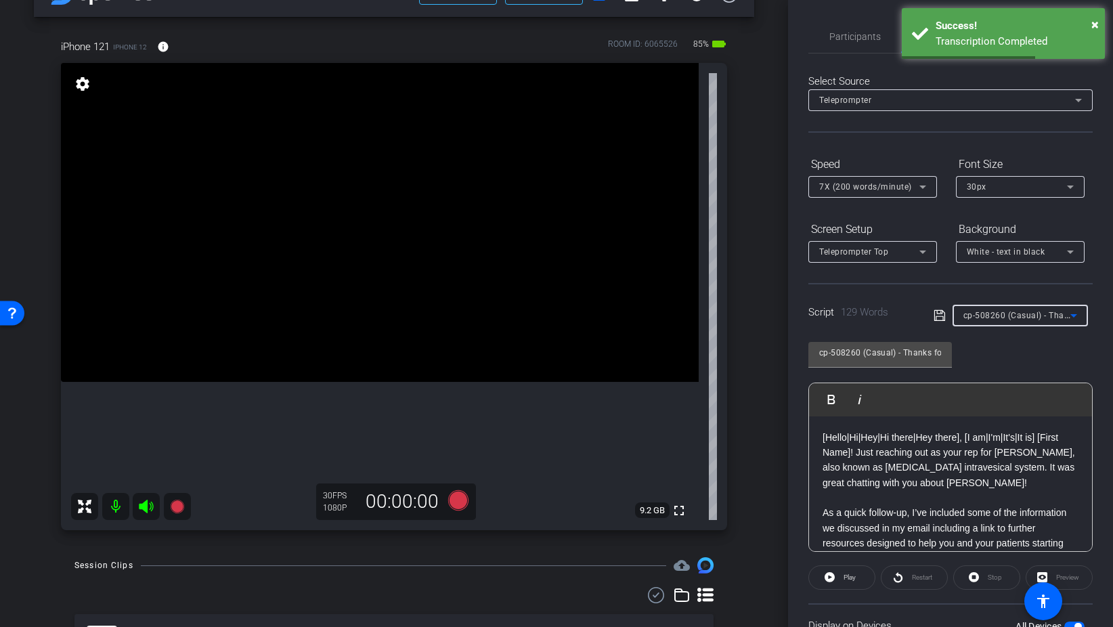
scroll to position [0, 0]
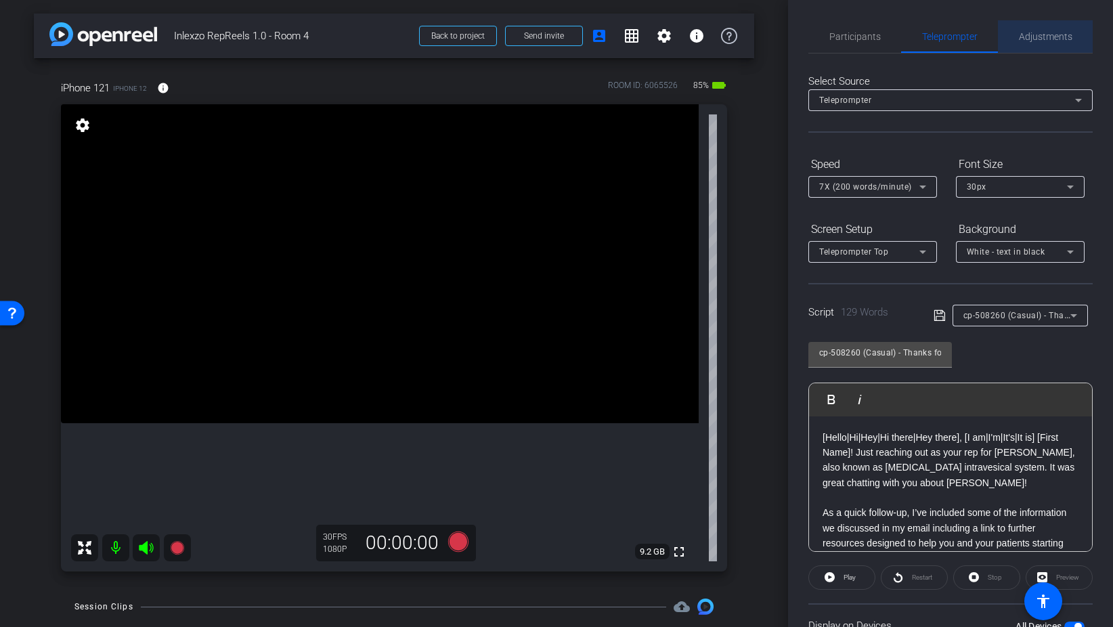
click at [1052, 29] on span "Adjustments" at bounding box center [1045, 36] width 53 height 32
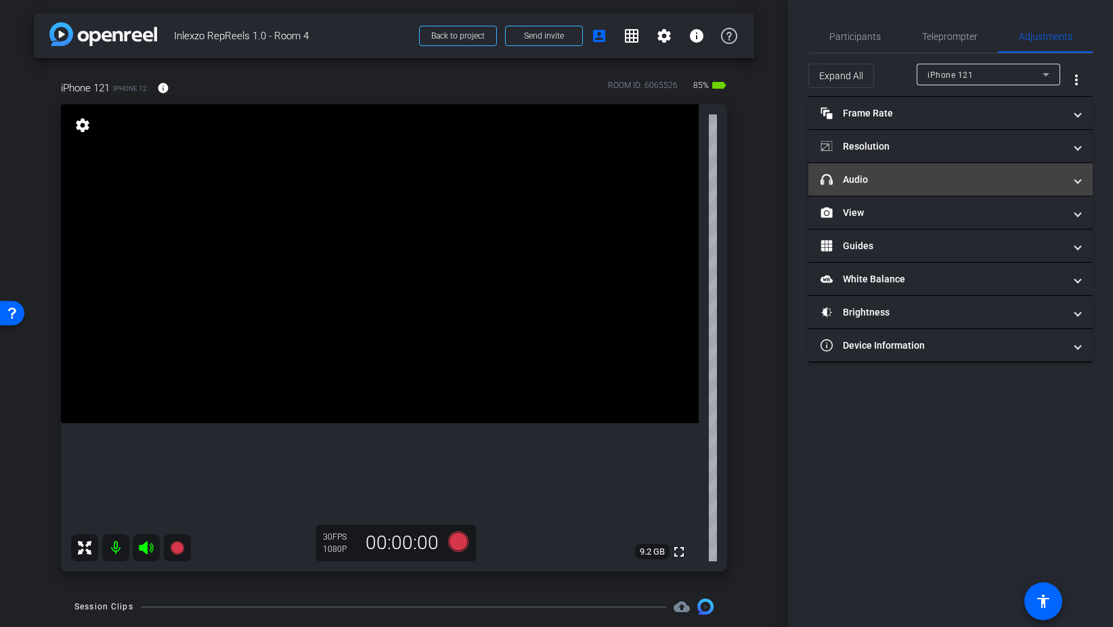
click at [862, 176] on mat-panel-title "headphone icon Audio" at bounding box center [942, 180] width 244 height 14
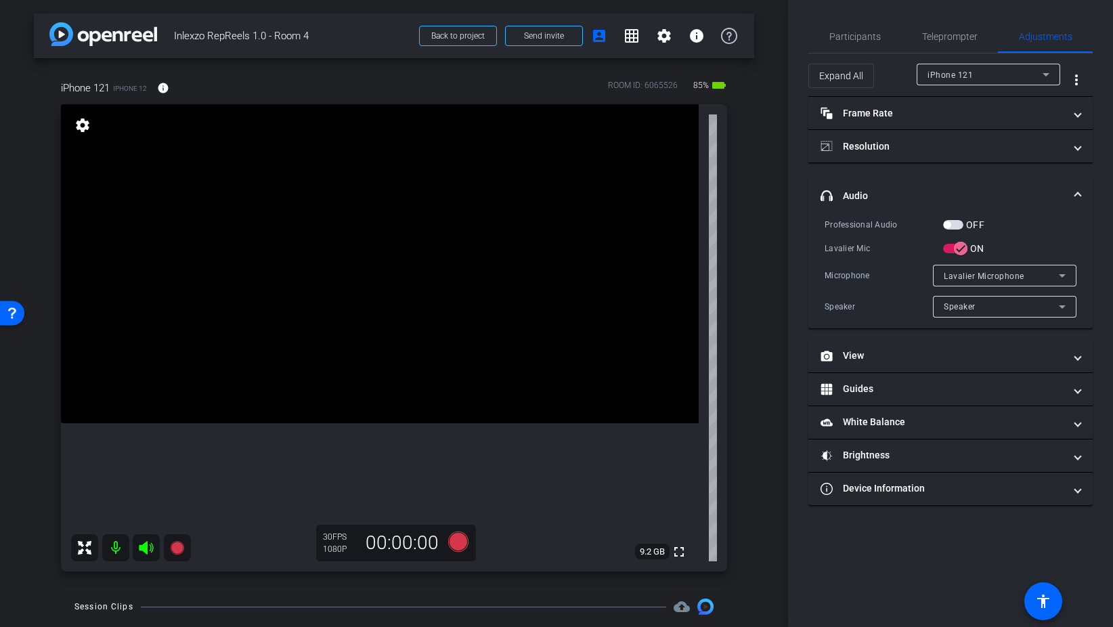
click at [960, 226] on span "button" at bounding box center [953, 224] width 20 height 9
click at [864, 32] on span "Participants" at bounding box center [854, 36] width 51 height 9
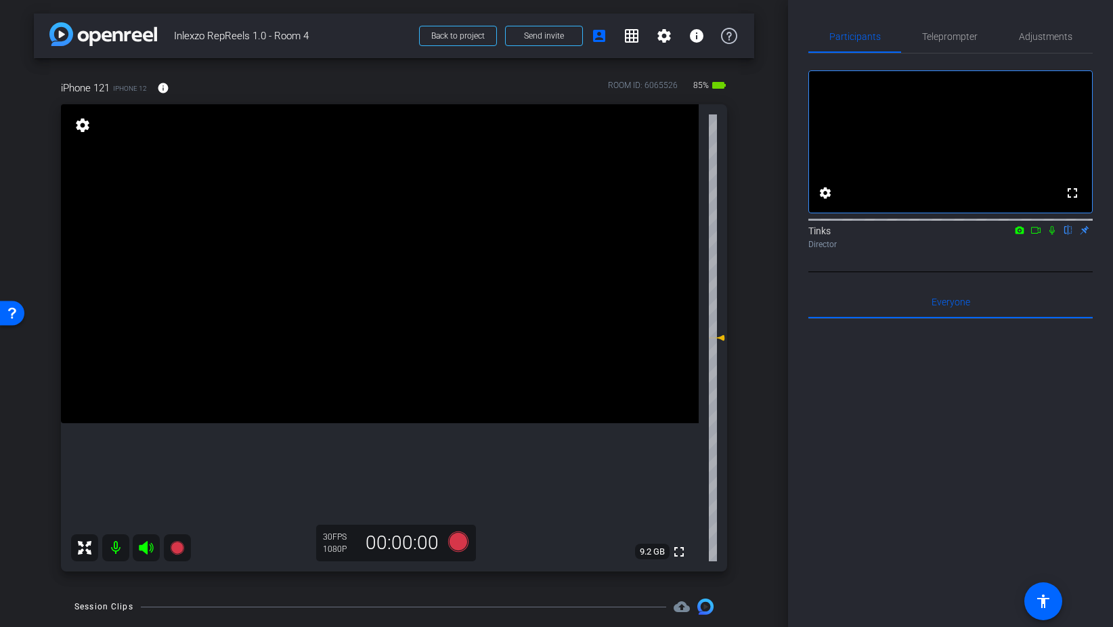
click at [1050, 235] on icon at bounding box center [1051, 230] width 5 height 9
click at [456, 542] on icon at bounding box center [458, 541] width 20 height 20
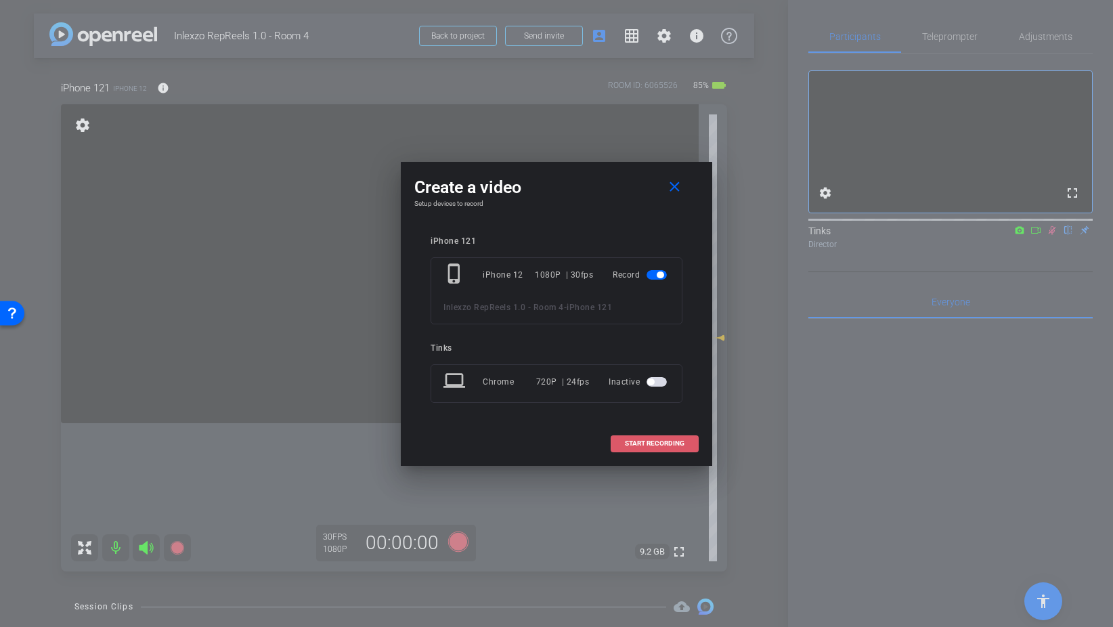
click at [677, 442] on span "START RECORDING" at bounding box center [655, 443] width 60 height 7
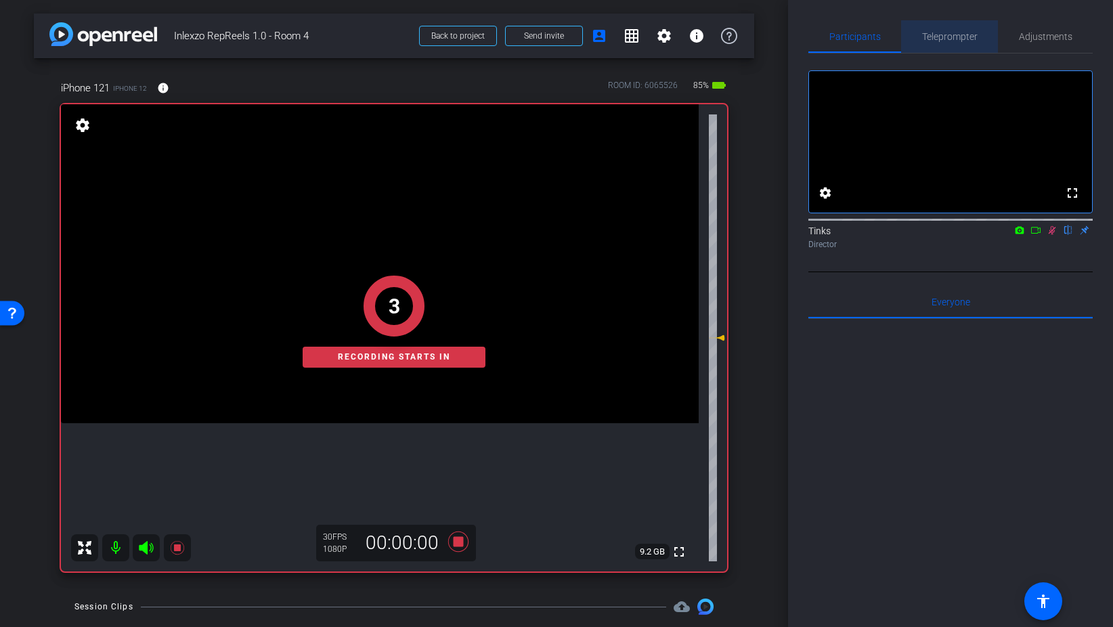
click at [960, 35] on span "Teleprompter" at bounding box center [949, 36] width 55 height 9
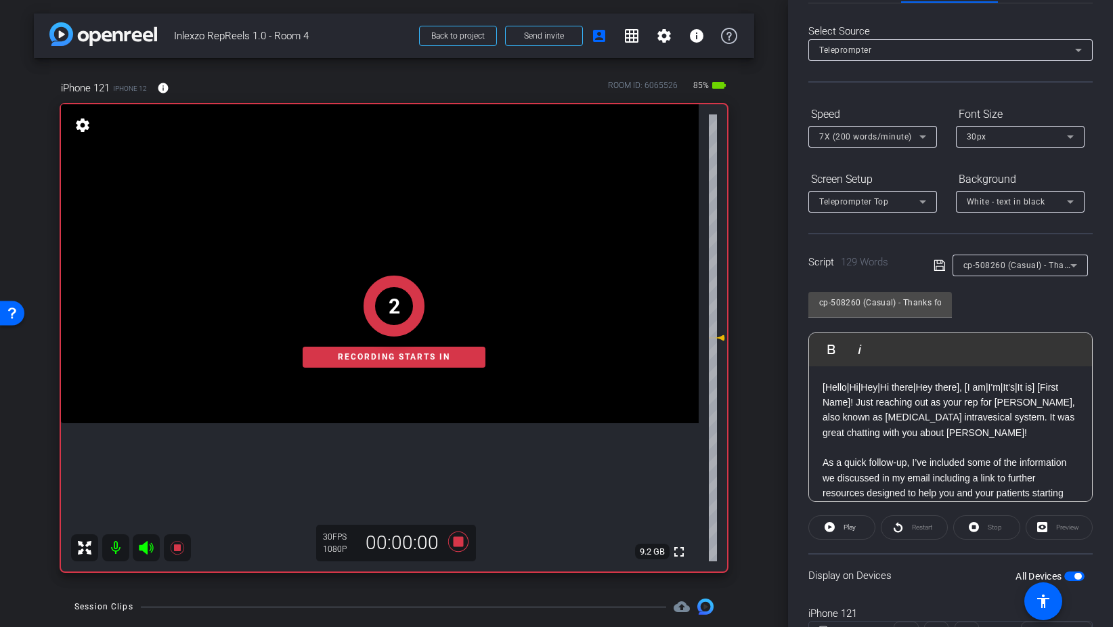
scroll to position [113, 0]
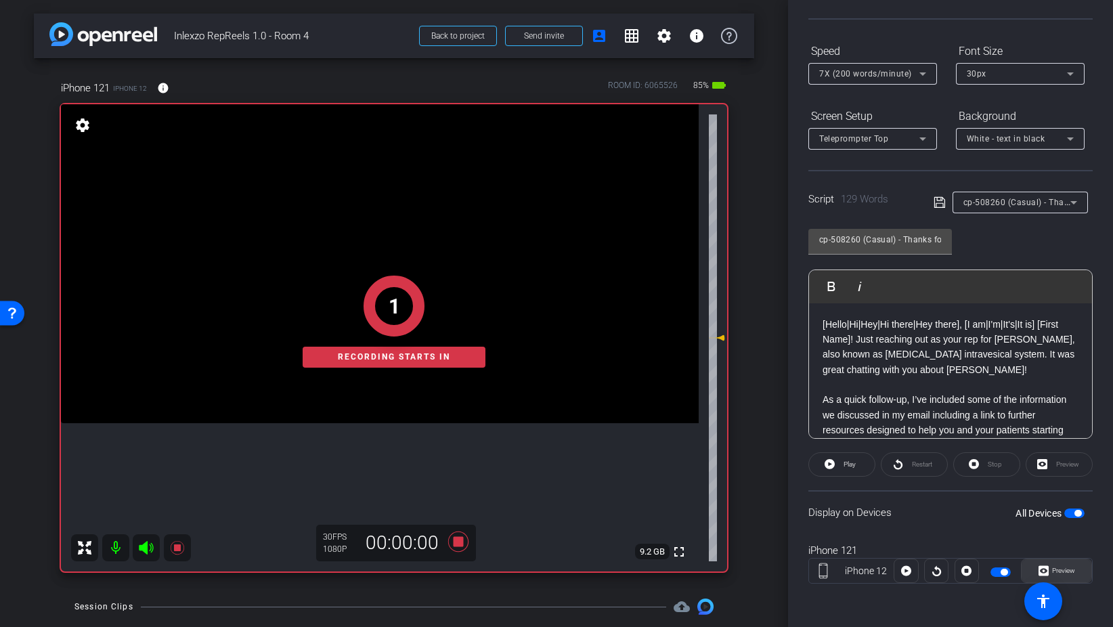
click at [1052, 577] on span "Preview" at bounding box center [1061, 570] width 26 height 19
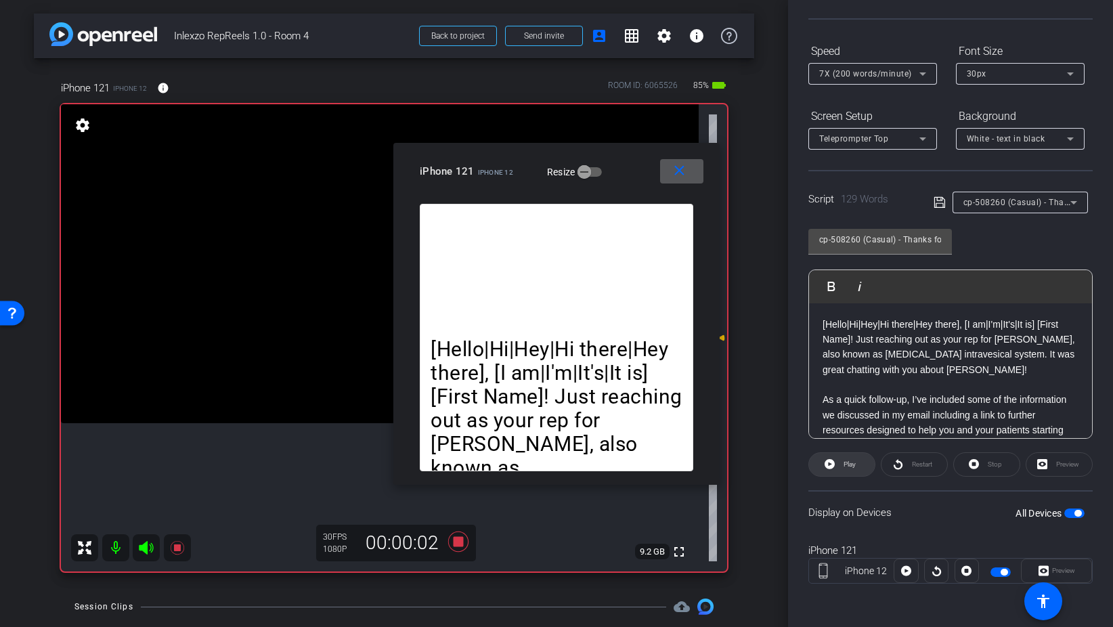
click at [855, 472] on span "Play" at bounding box center [848, 464] width 16 height 19
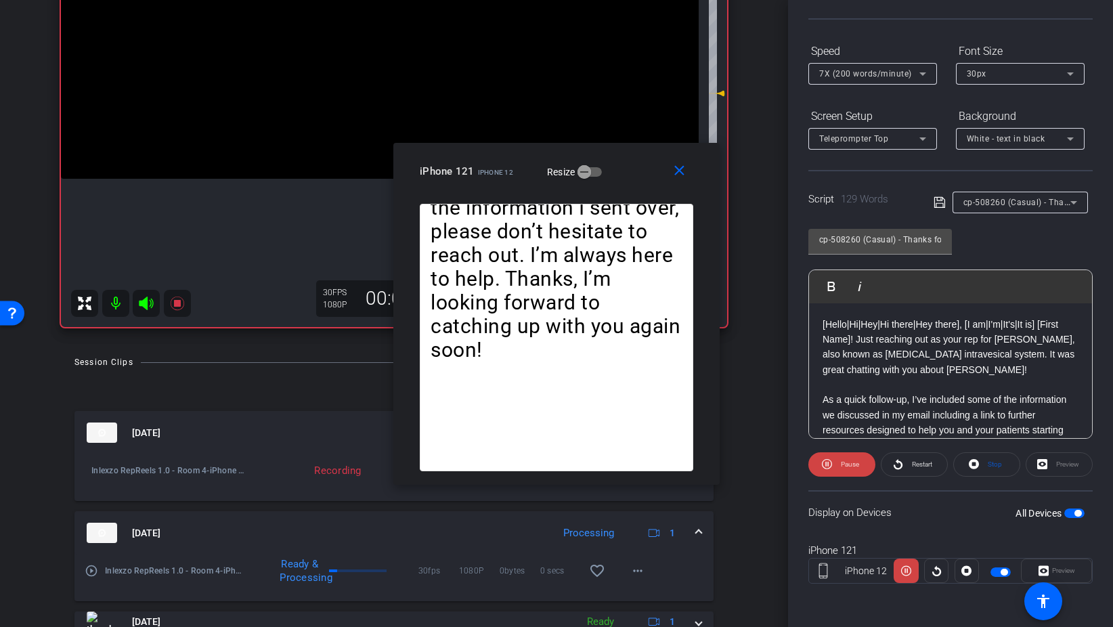
scroll to position [246, 0]
click at [638, 572] on mat-icon "more_horiz" at bounding box center [637, 569] width 16 height 16
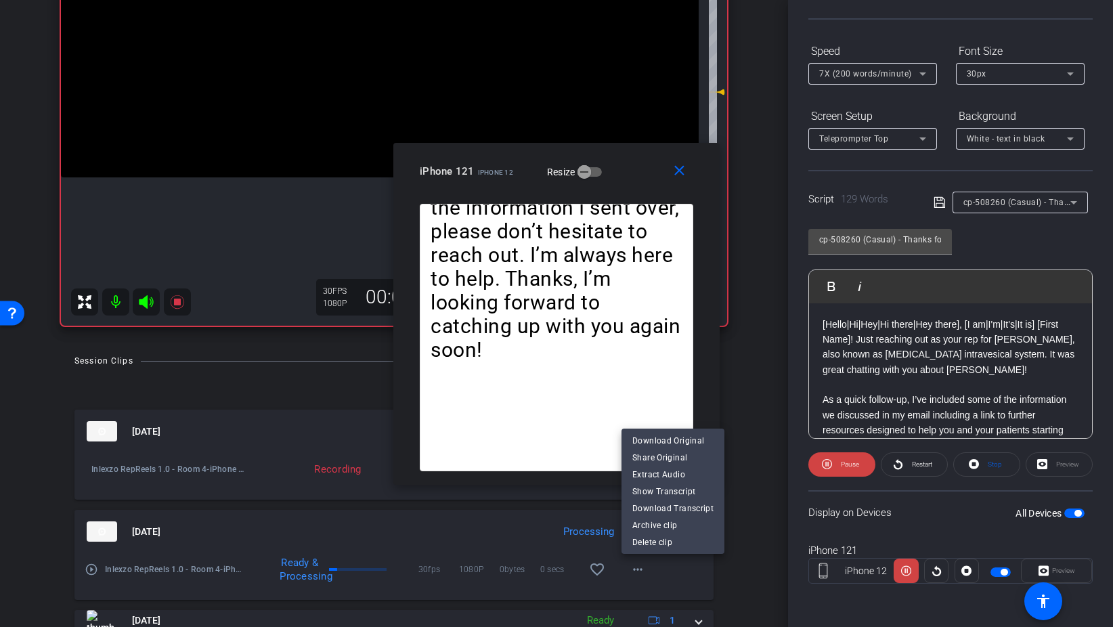
click at [737, 586] on div at bounding box center [556, 313] width 1113 height 627
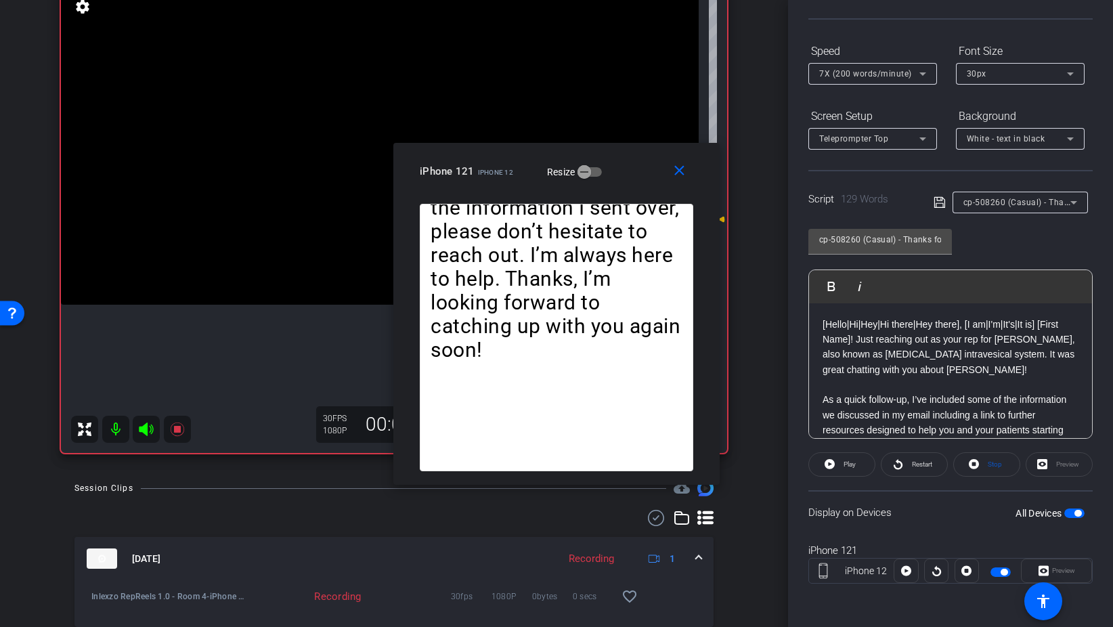
scroll to position [107, 0]
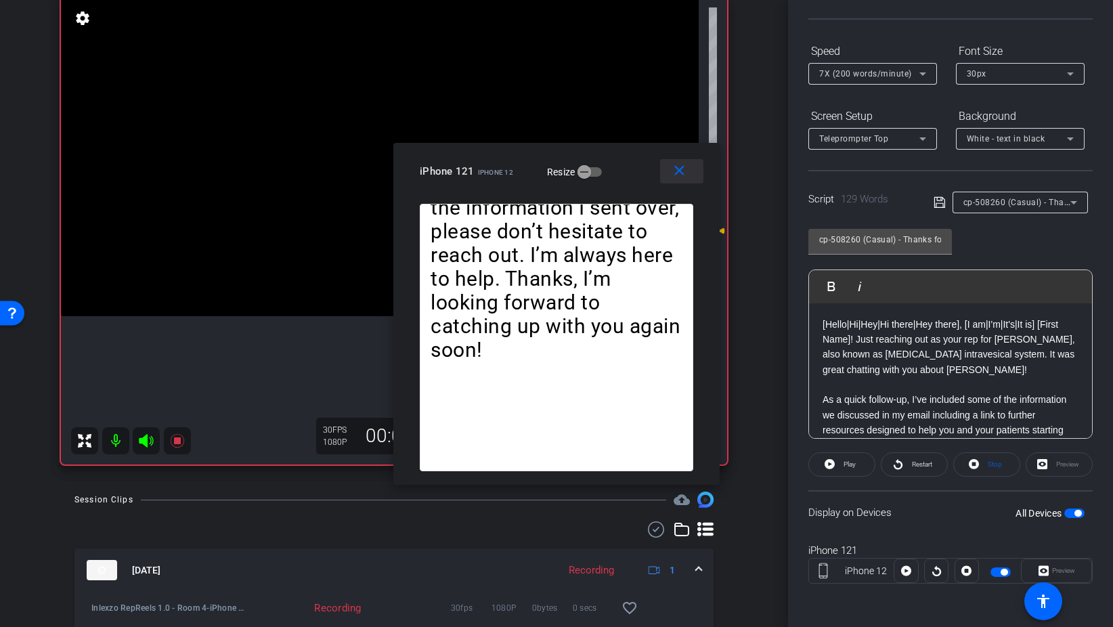
click at [673, 179] on mat-icon "close" at bounding box center [679, 170] width 17 height 17
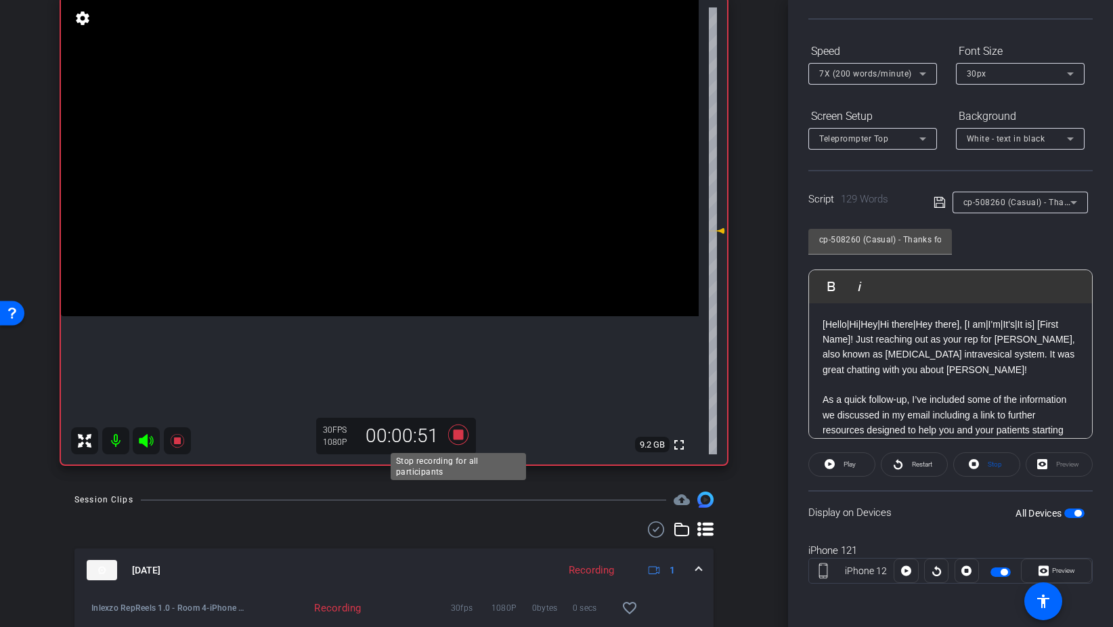
click at [467, 430] on icon at bounding box center [458, 434] width 20 height 20
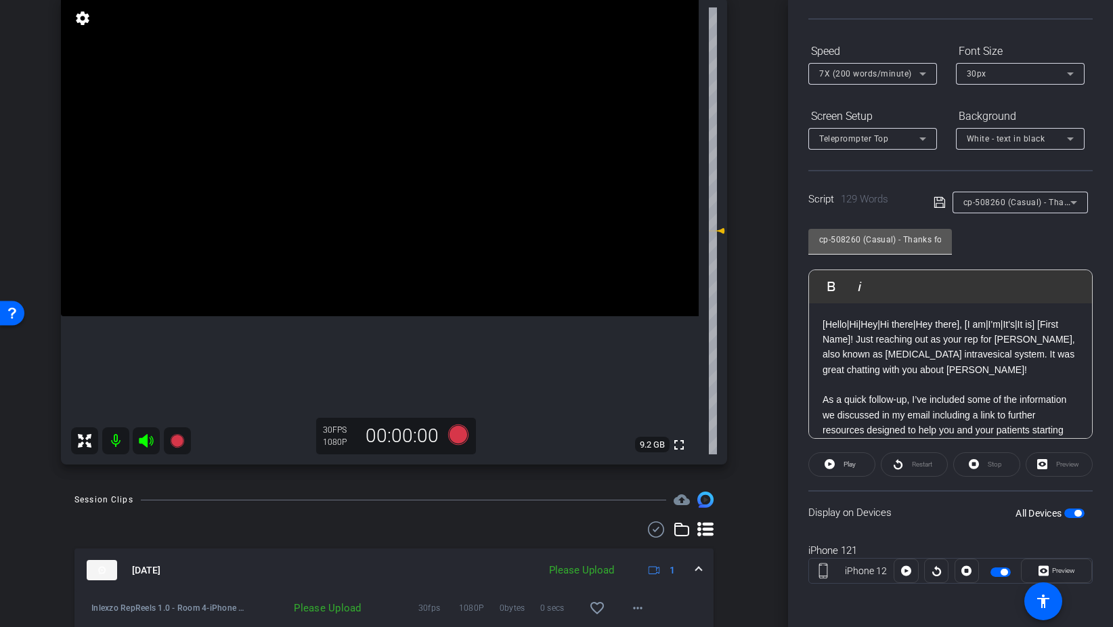
scroll to position [0, 0]
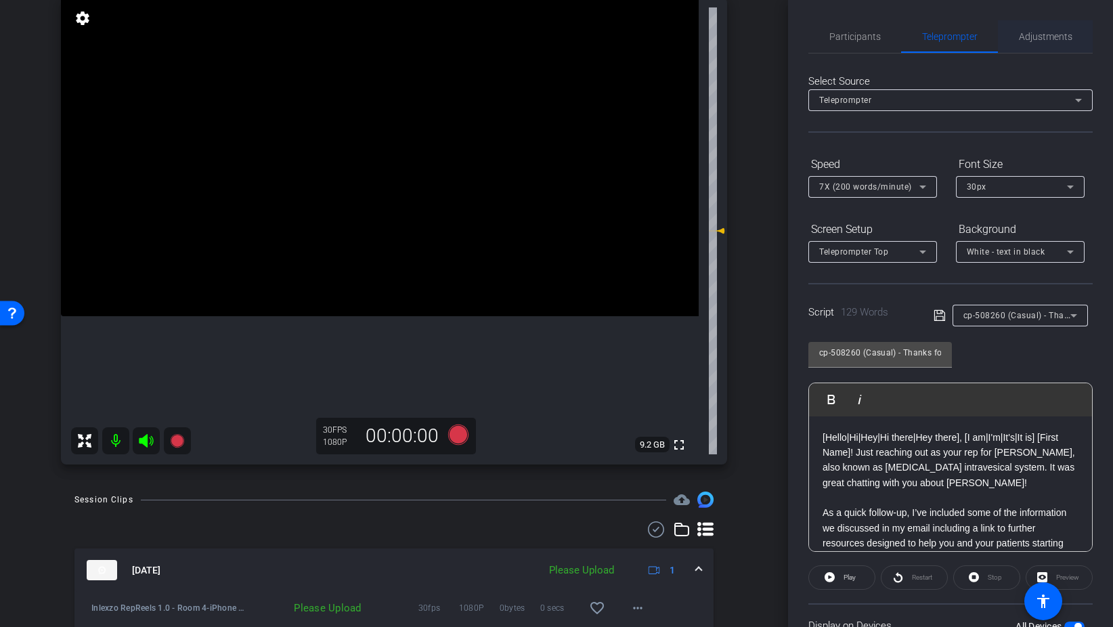
click at [1031, 39] on span "Adjustments" at bounding box center [1045, 36] width 53 height 9
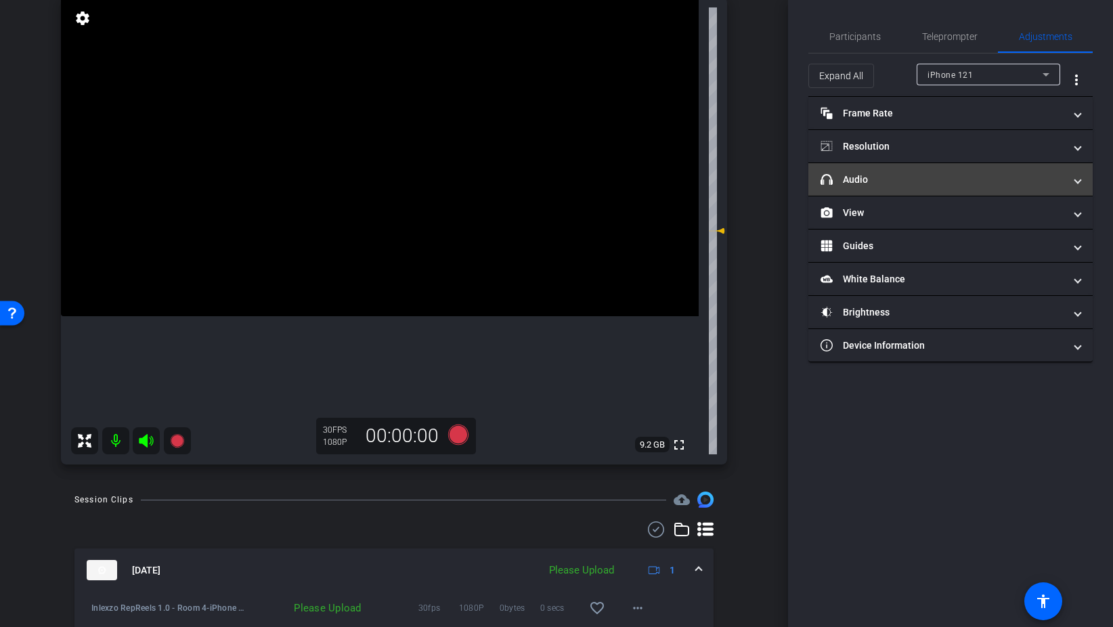
click at [888, 180] on mat-panel-title "headphone icon Audio" at bounding box center [942, 180] width 244 height 14
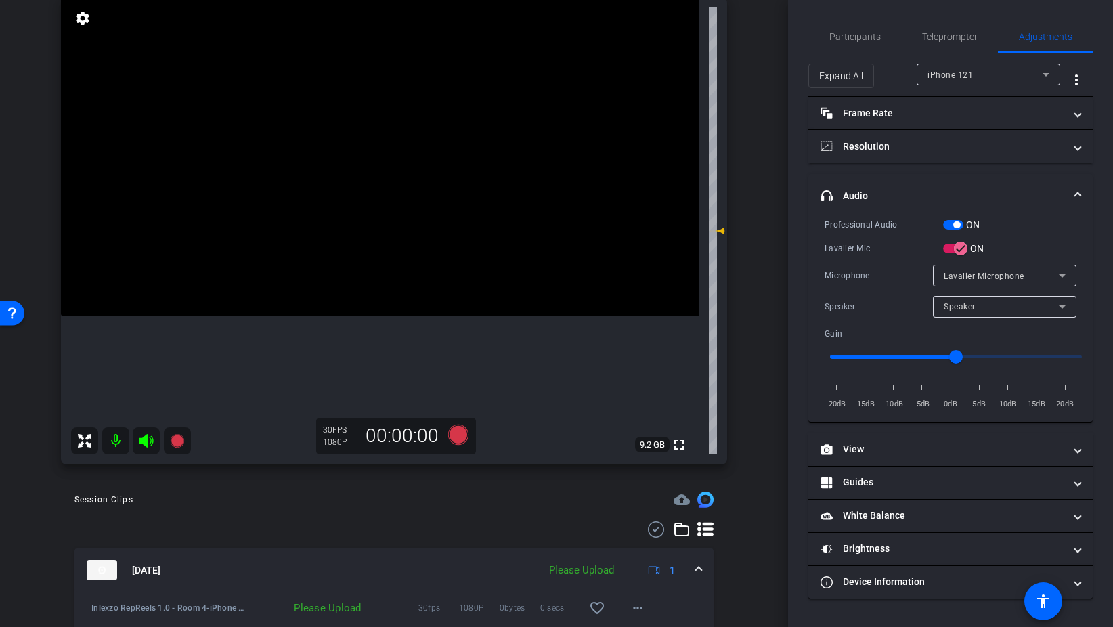
click at [948, 223] on span "button" at bounding box center [953, 224] width 20 height 9
click at [854, 34] on span "Participants" at bounding box center [854, 36] width 51 height 9
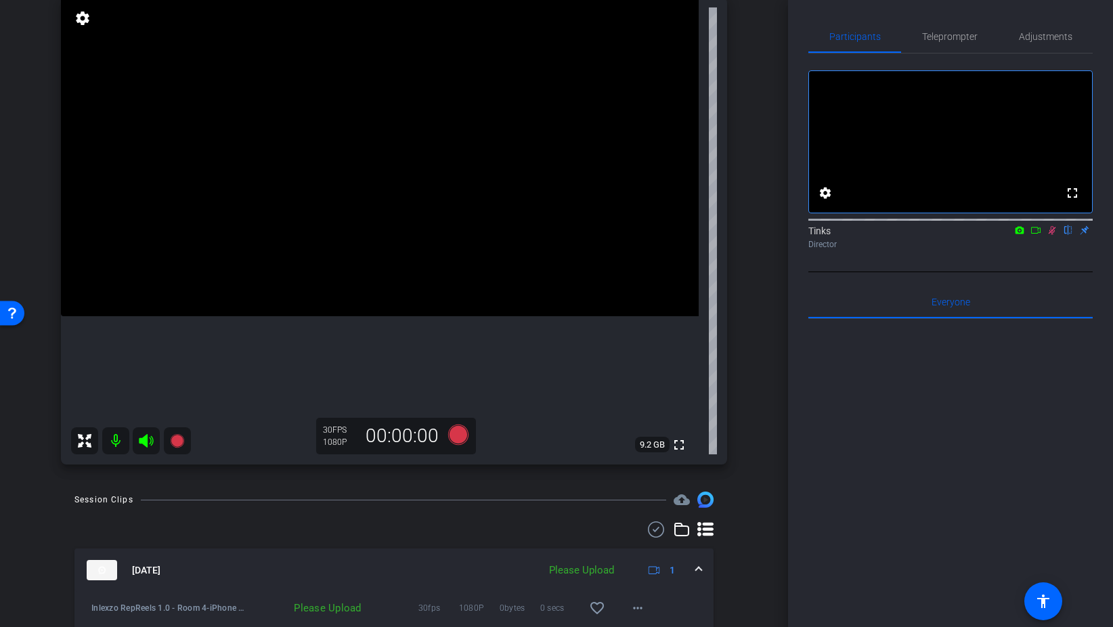
click at [1050, 235] on icon at bounding box center [1051, 229] width 11 height 9
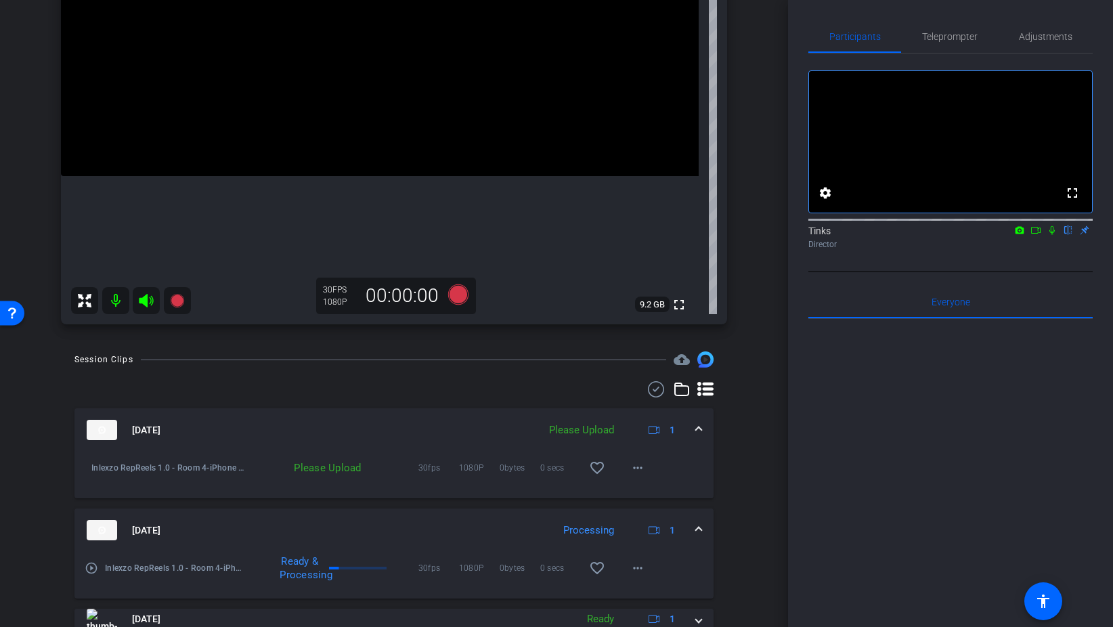
scroll to position [257, 0]
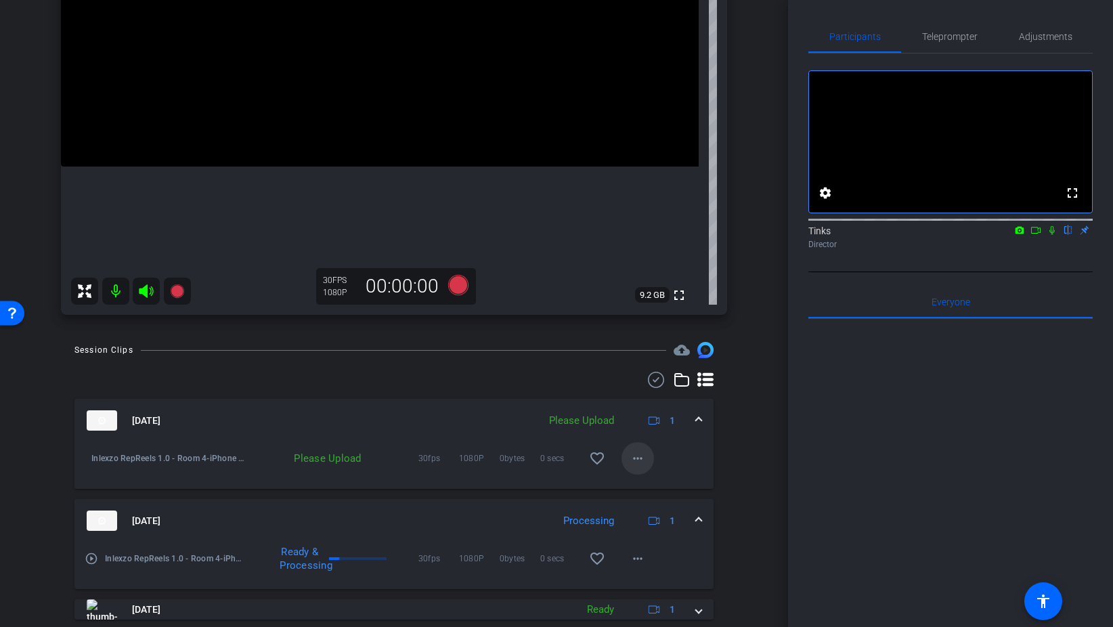
click at [630, 460] on mat-icon "more_horiz" at bounding box center [637, 458] width 16 height 16
click at [656, 482] on span "Upload" at bounding box center [659, 486] width 54 height 16
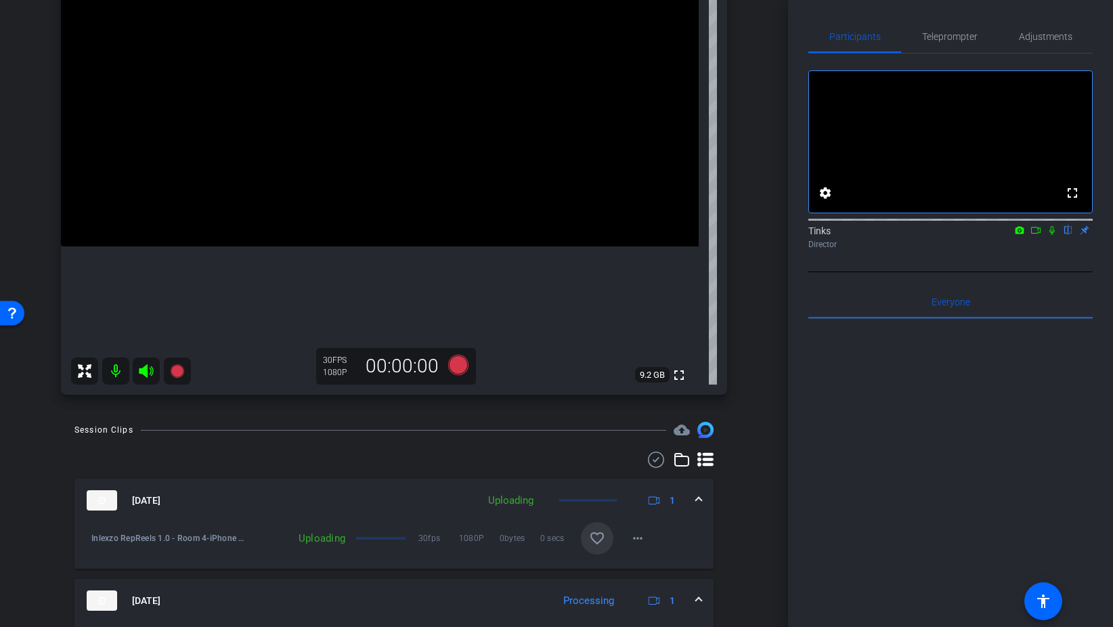
scroll to position [150, 0]
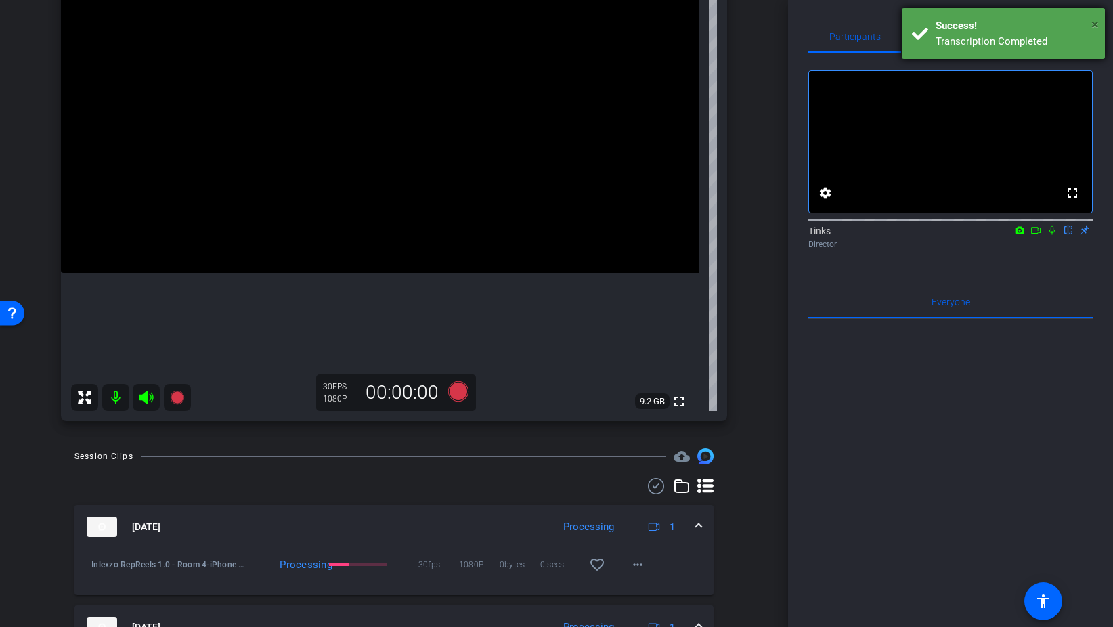
click at [1092, 23] on span "×" at bounding box center [1094, 24] width 7 height 16
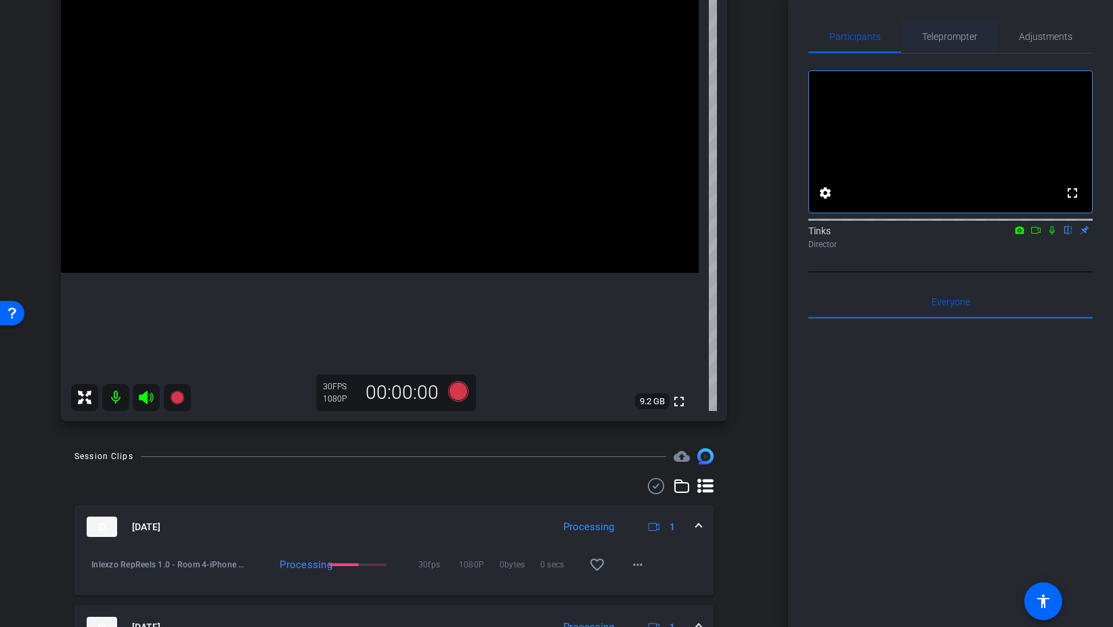
click at [966, 37] on span "Teleprompter" at bounding box center [949, 36] width 55 height 9
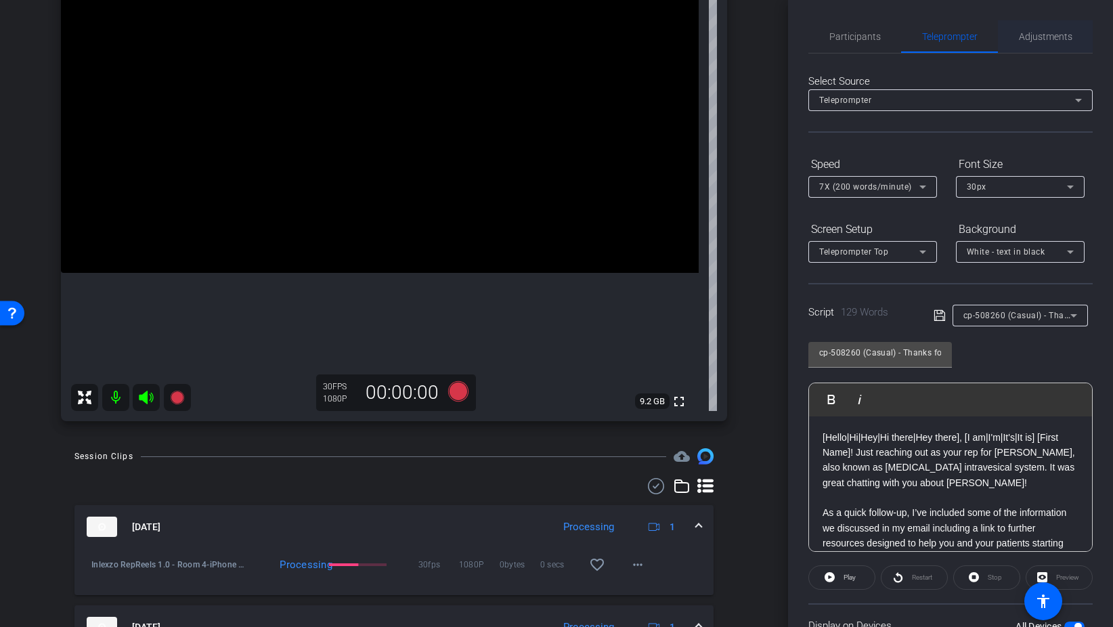
click at [1061, 43] on span "Adjustments" at bounding box center [1045, 36] width 53 height 32
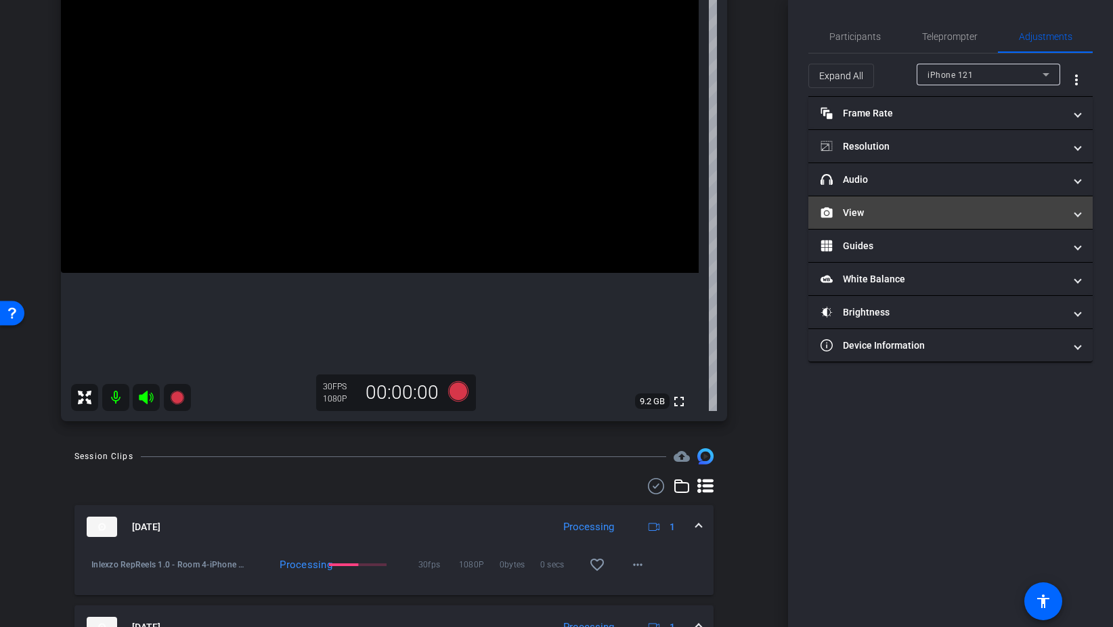
click at [914, 216] on mat-panel-title "View" at bounding box center [942, 213] width 244 height 14
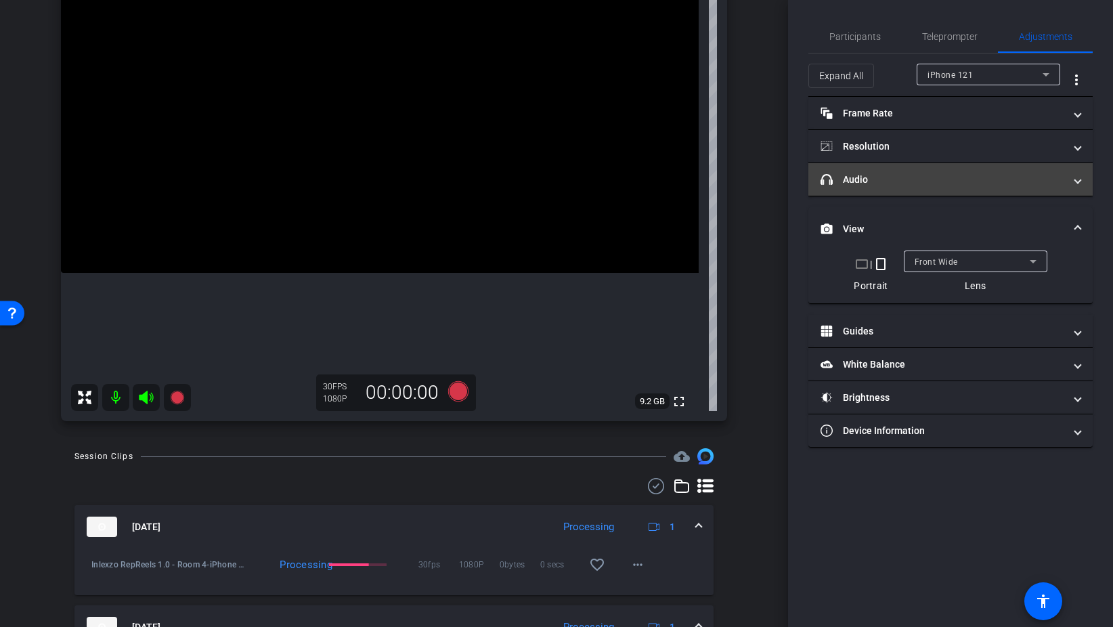
click at [904, 184] on mat-panel-title "headphone icon Audio" at bounding box center [942, 180] width 244 height 14
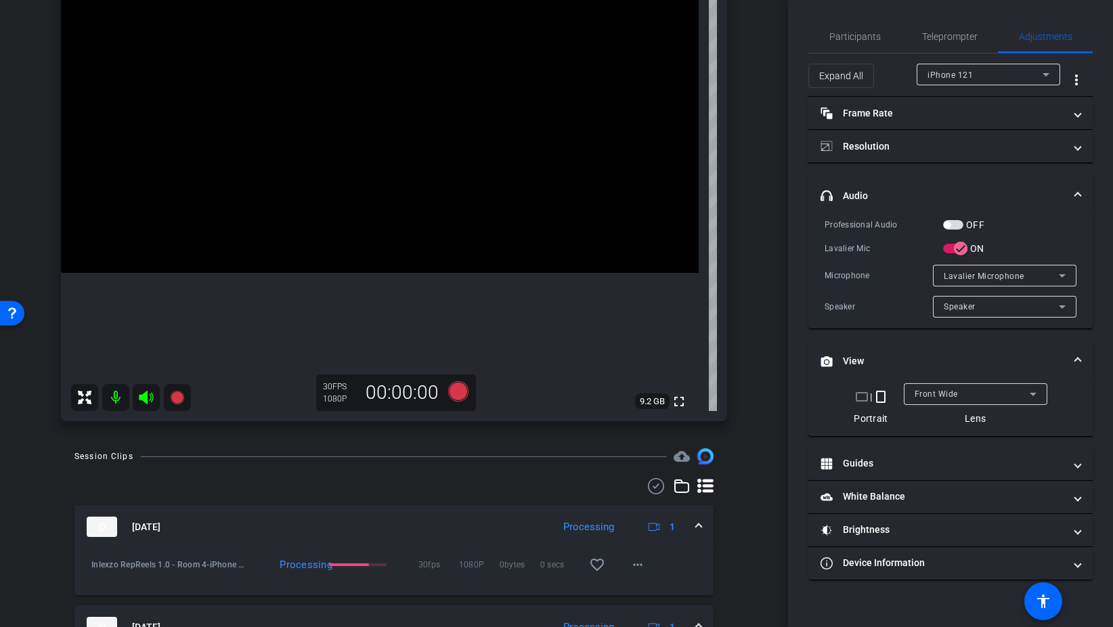
click at [957, 220] on span "button" at bounding box center [953, 224] width 20 height 9
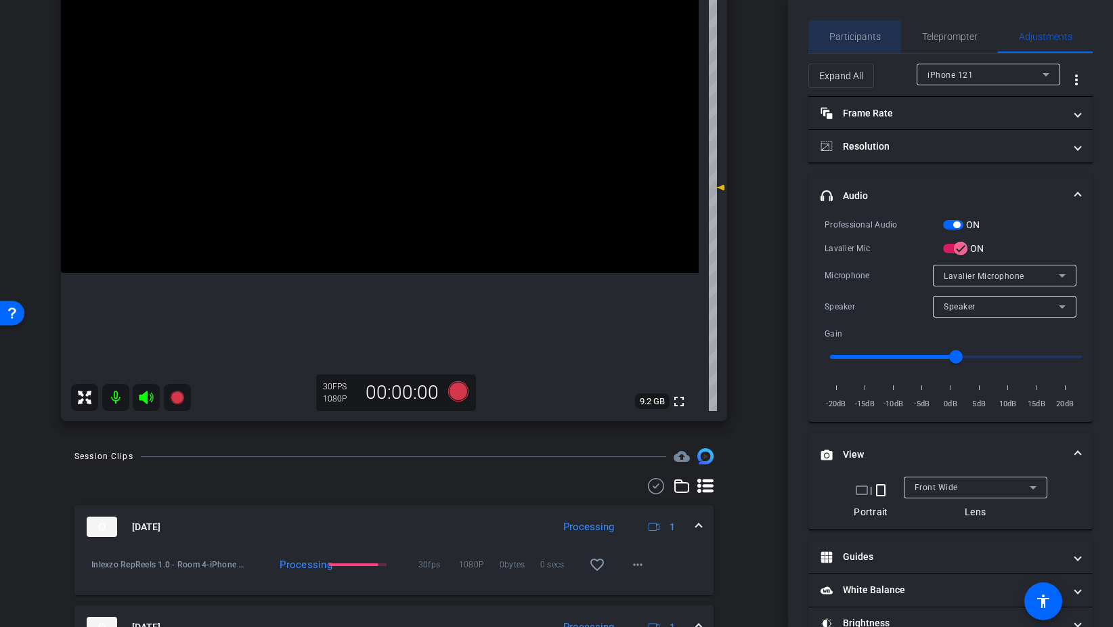
click at [864, 41] on span "Participants" at bounding box center [854, 36] width 51 height 9
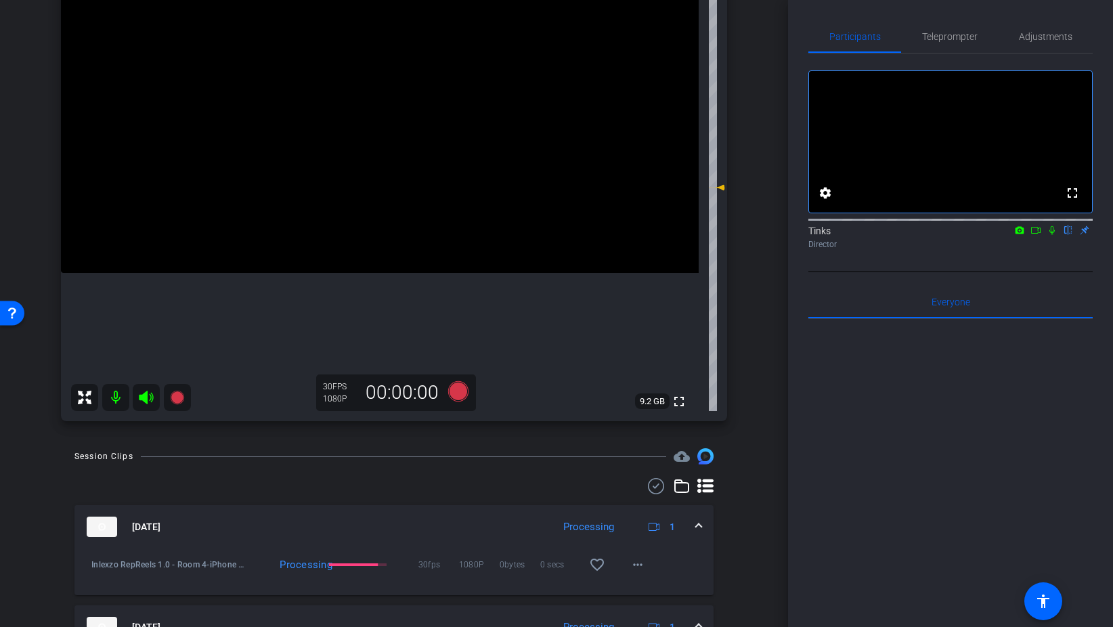
click at [1050, 235] on icon at bounding box center [1051, 230] width 5 height 9
click at [950, 35] on span "Teleprompter" at bounding box center [949, 36] width 55 height 9
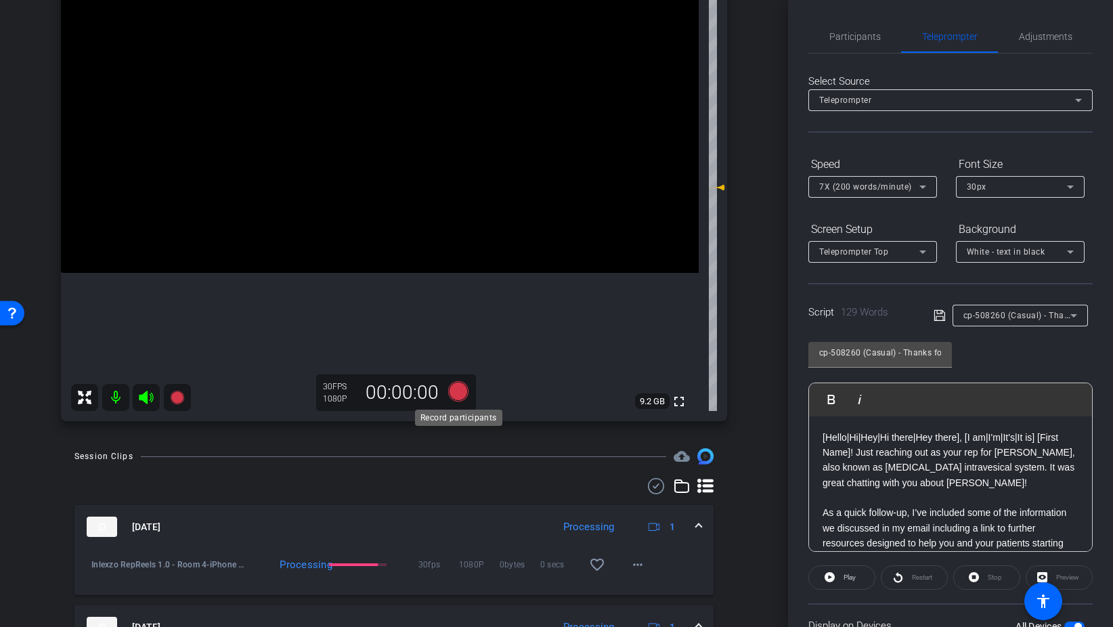
click at [460, 398] on icon at bounding box center [458, 391] width 20 height 20
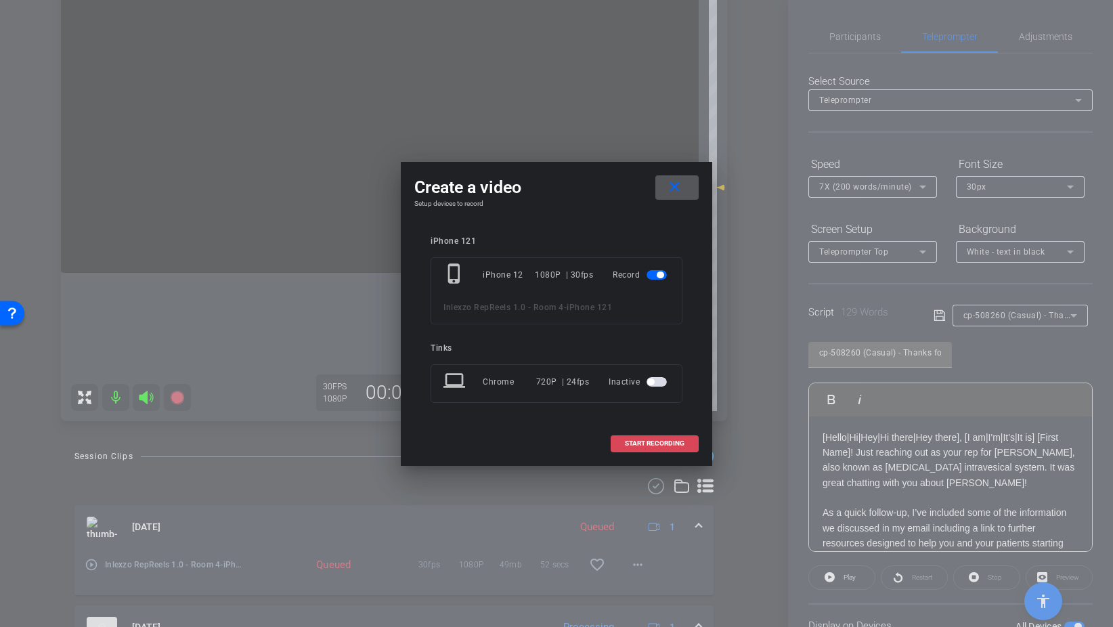
click at [672, 437] on span at bounding box center [654, 443] width 87 height 32
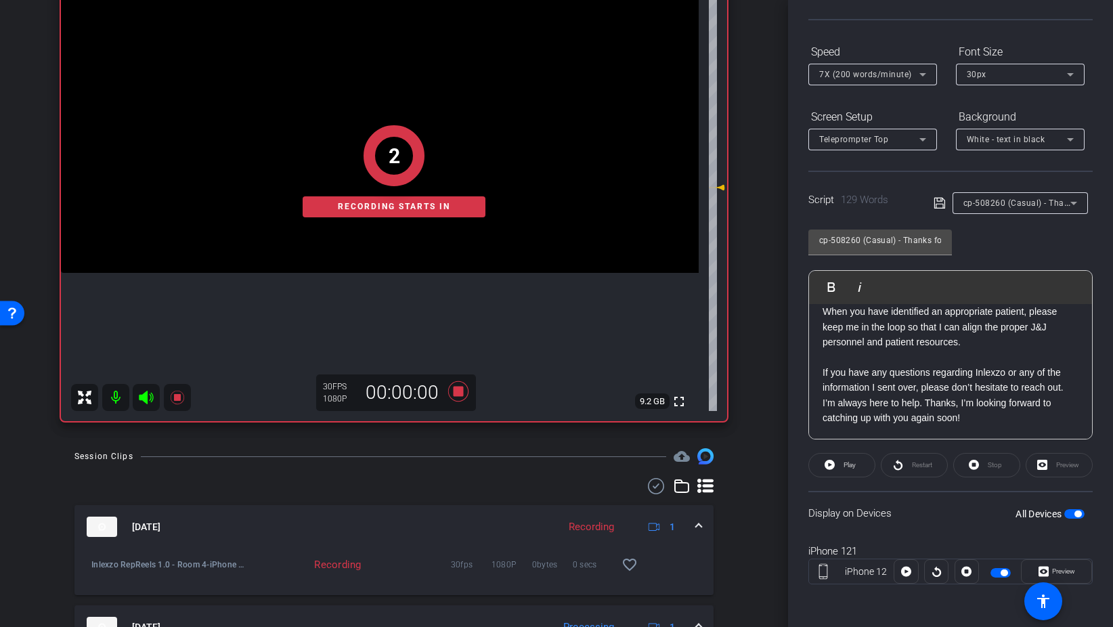
scroll to position [113, 0]
click at [1058, 571] on span "Preview" at bounding box center [1063, 569] width 23 height 7
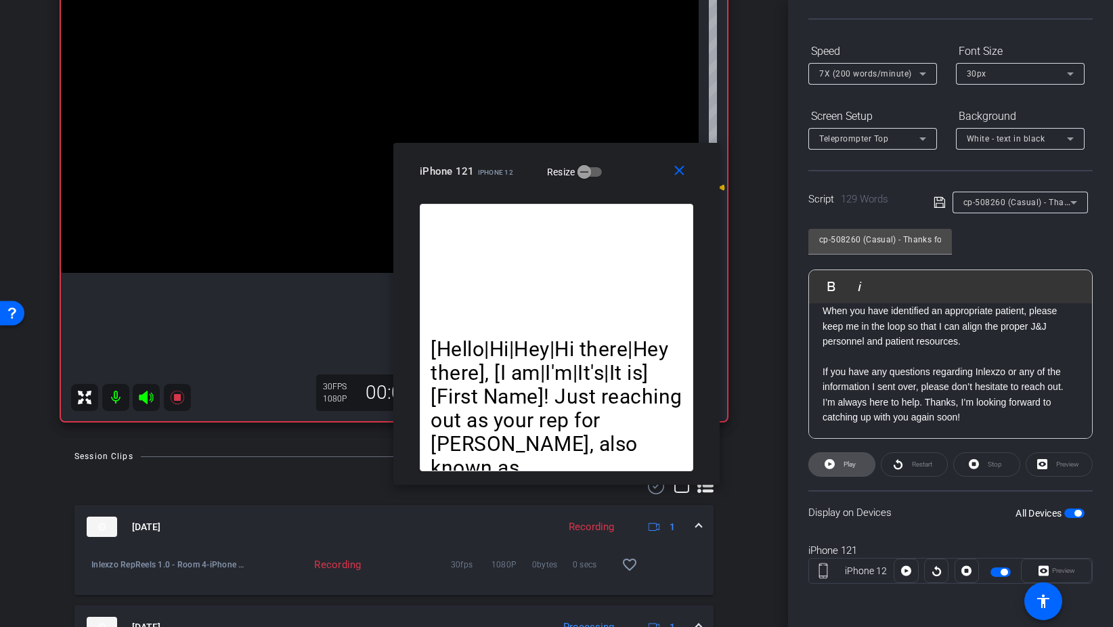
click at [853, 466] on span "Play" at bounding box center [849, 463] width 12 height 7
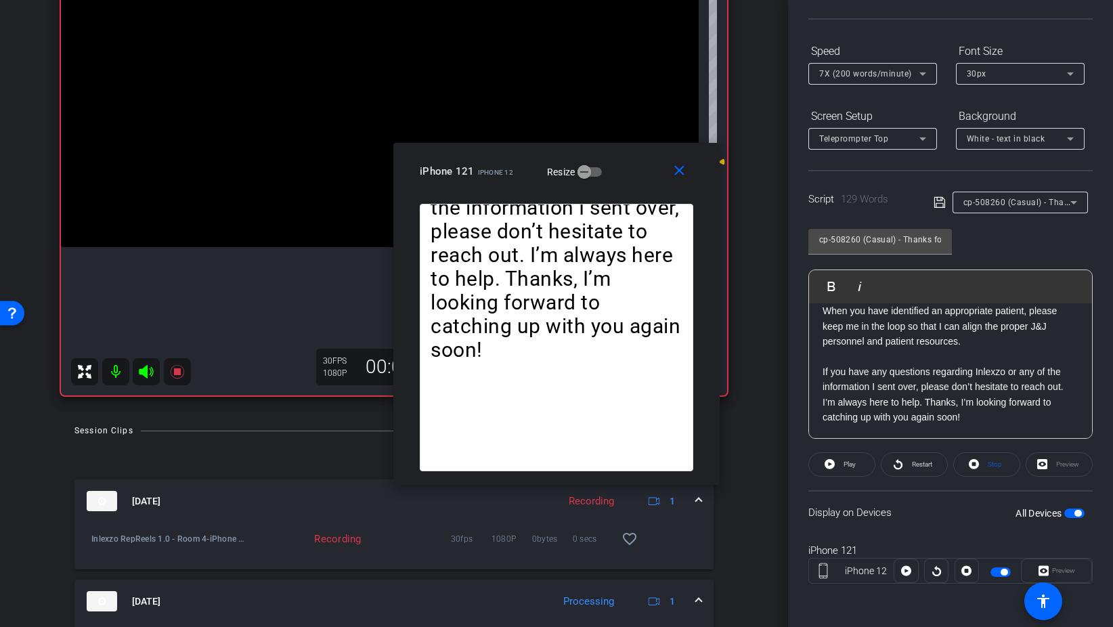
scroll to position [156, 0]
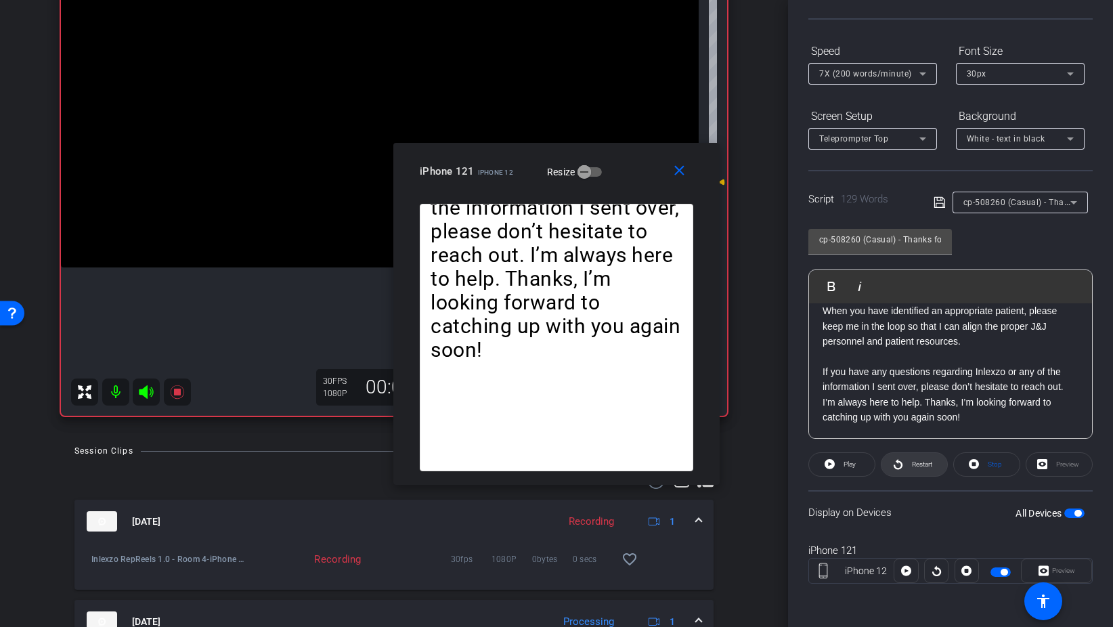
click at [916, 465] on span "Restart" at bounding box center [922, 463] width 20 height 7
click at [912, 465] on span "Restart" at bounding box center [922, 463] width 20 height 7
click at [679, 172] on mat-icon "close" at bounding box center [679, 170] width 17 height 17
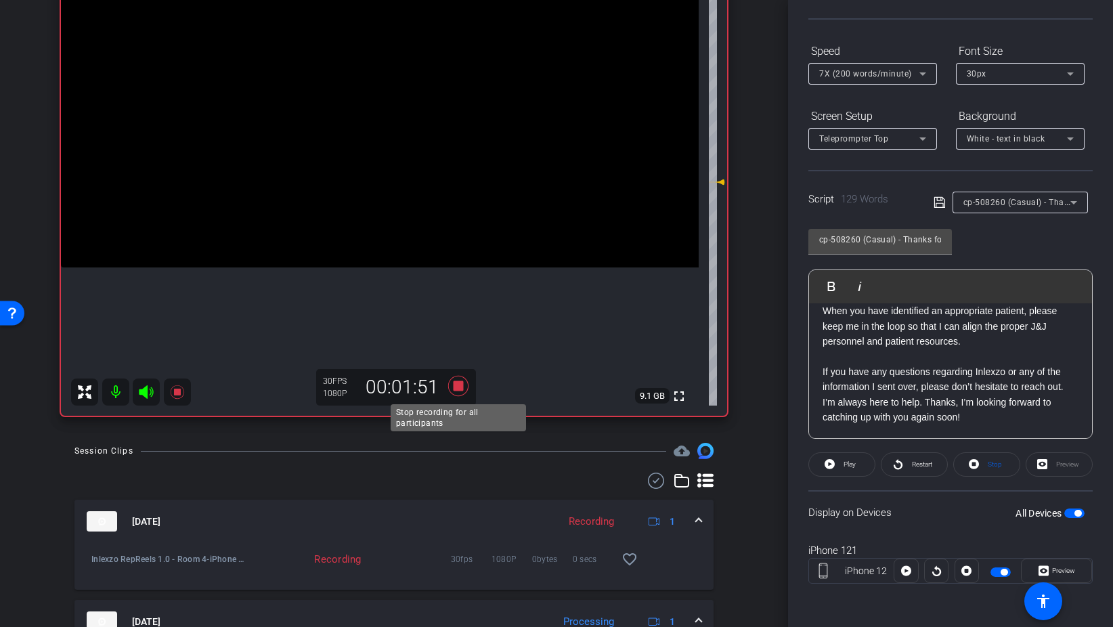
click at [455, 384] on icon at bounding box center [458, 386] width 20 height 20
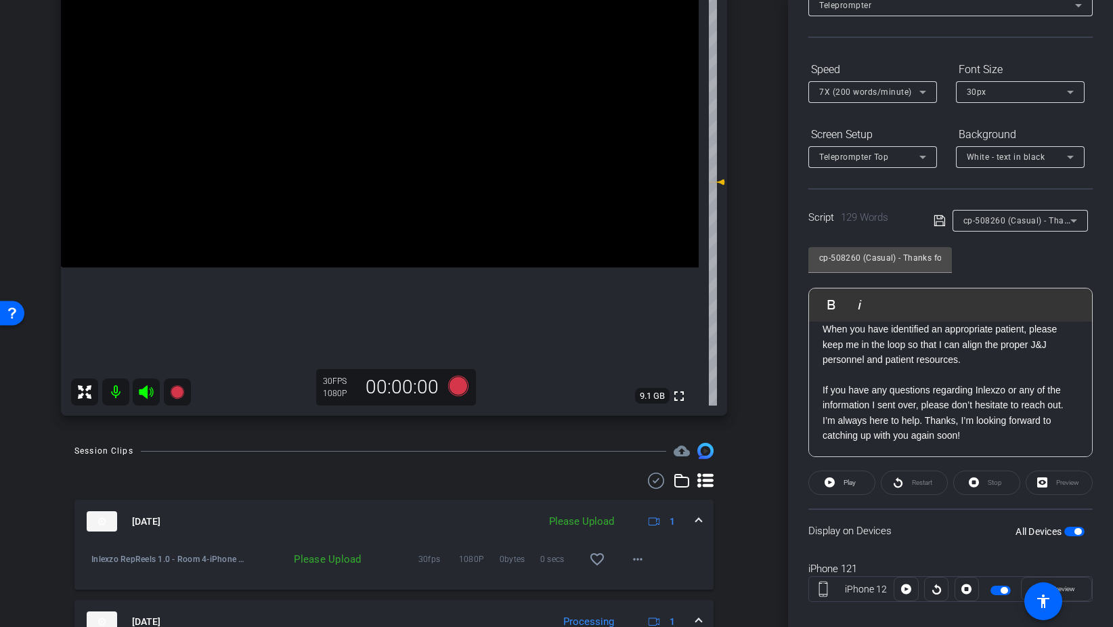
scroll to position [0, 0]
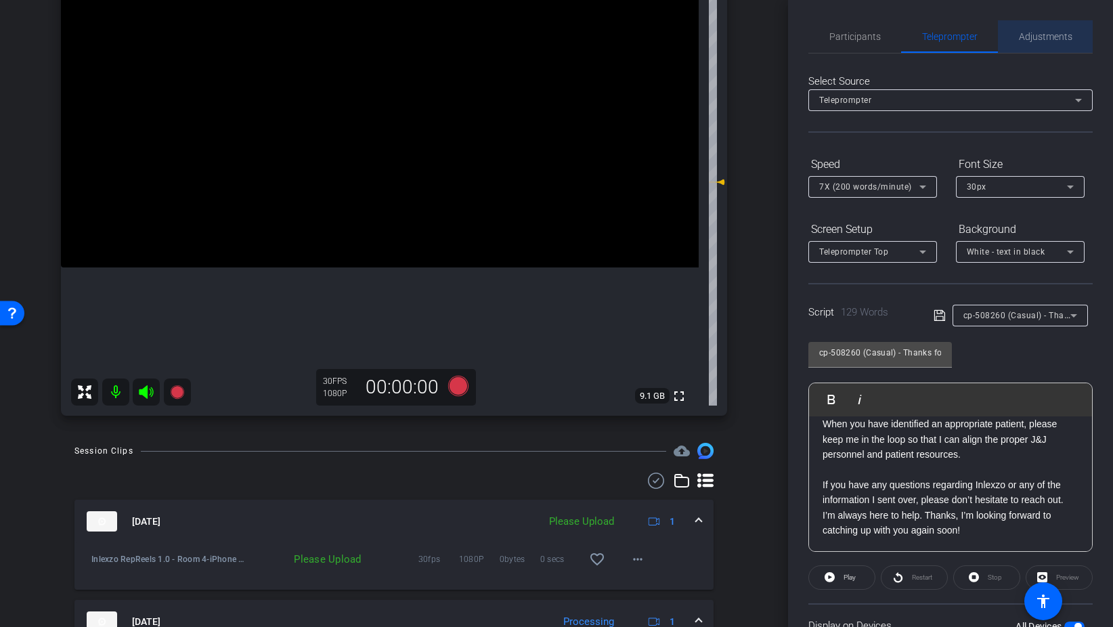
click at [1044, 32] on span "Adjustments" at bounding box center [1045, 36] width 53 height 9
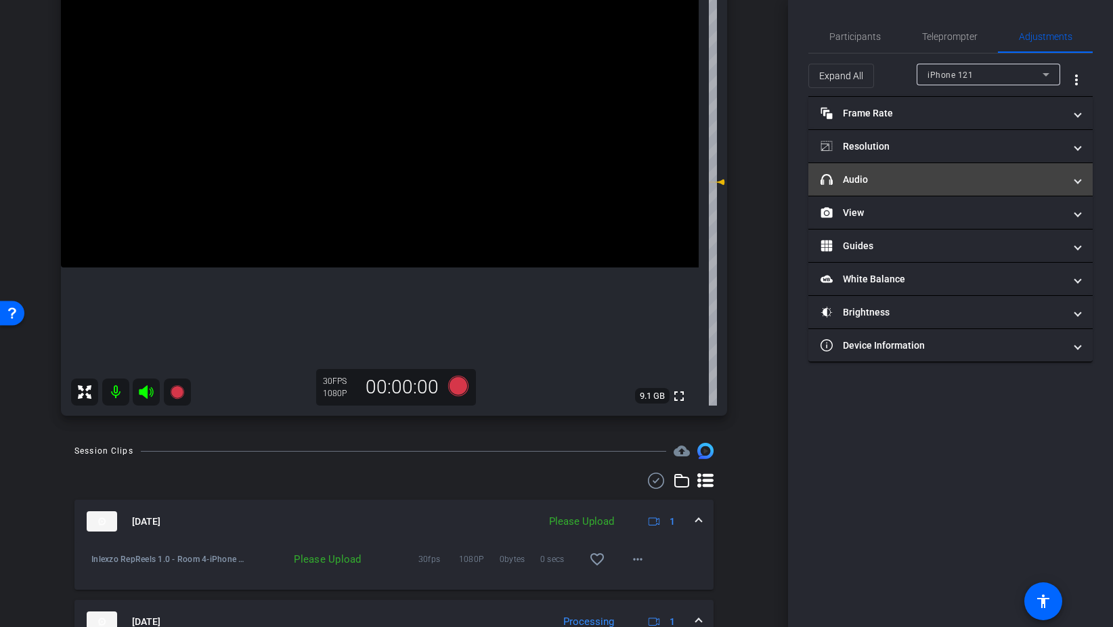
click at [870, 184] on mat-panel-title "headphone icon Audio" at bounding box center [942, 180] width 244 height 14
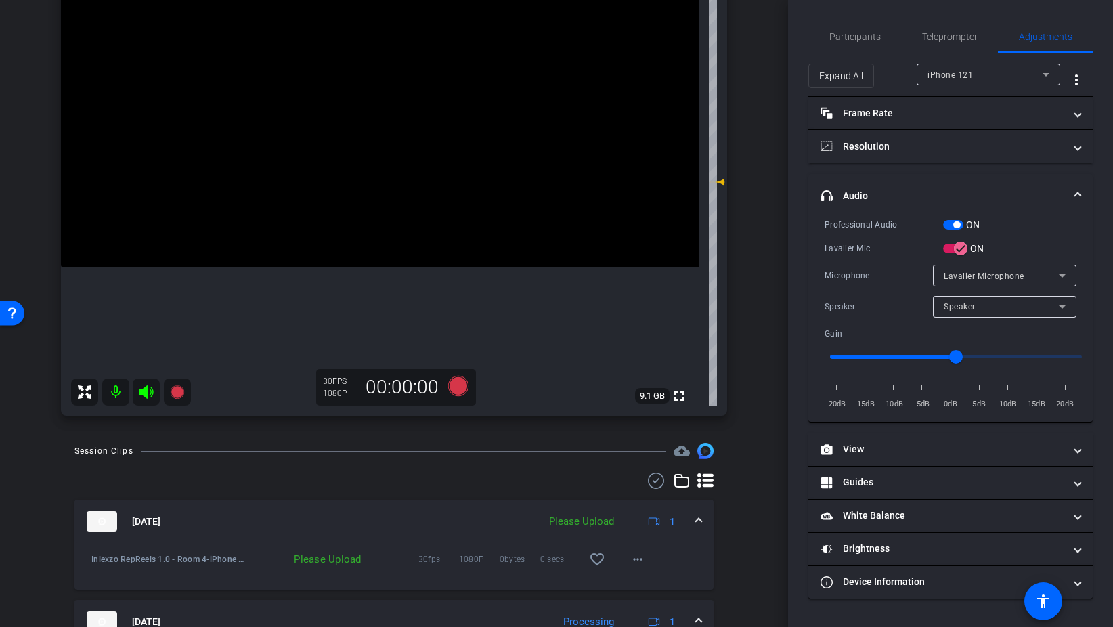
click at [948, 229] on span "button" at bounding box center [953, 224] width 20 height 9
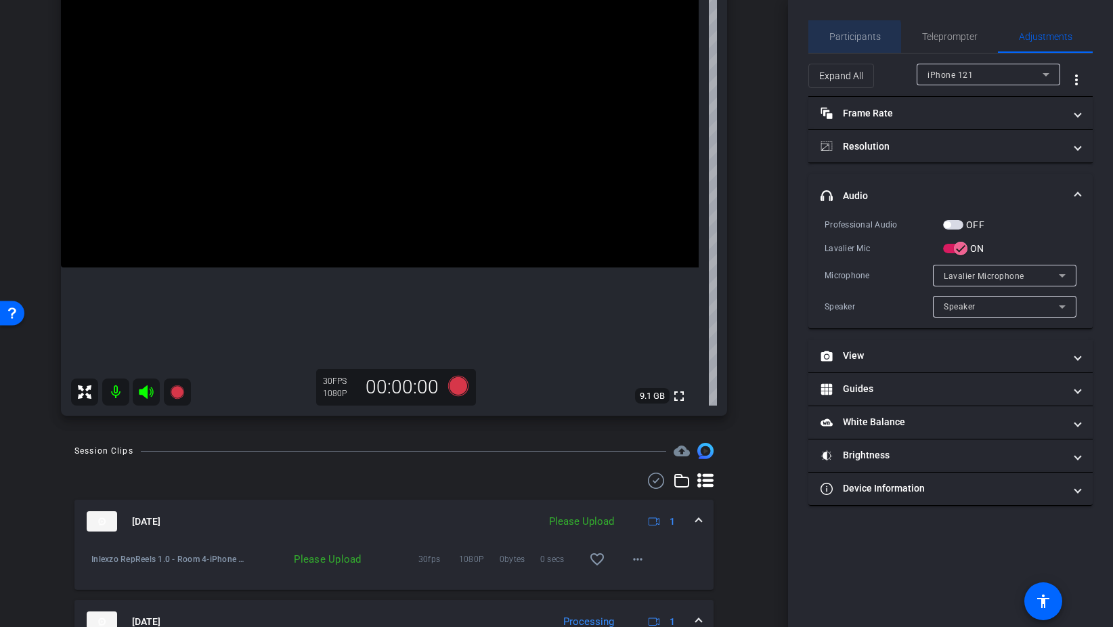
click at [847, 41] on span "Participants" at bounding box center [854, 36] width 51 height 9
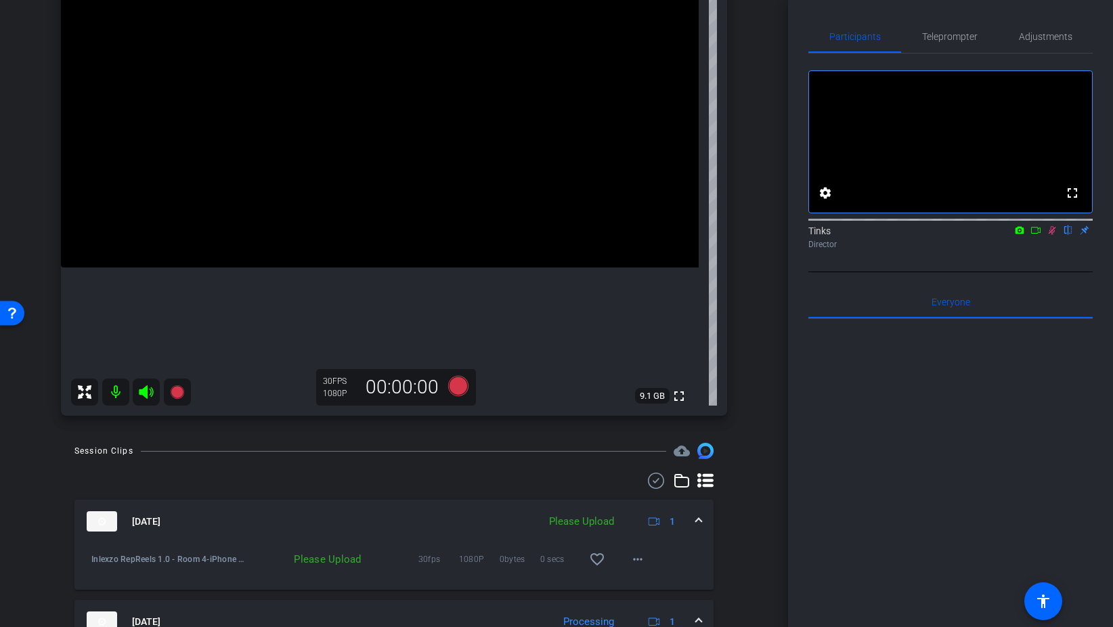
click at [1050, 235] on icon at bounding box center [1051, 230] width 7 height 9
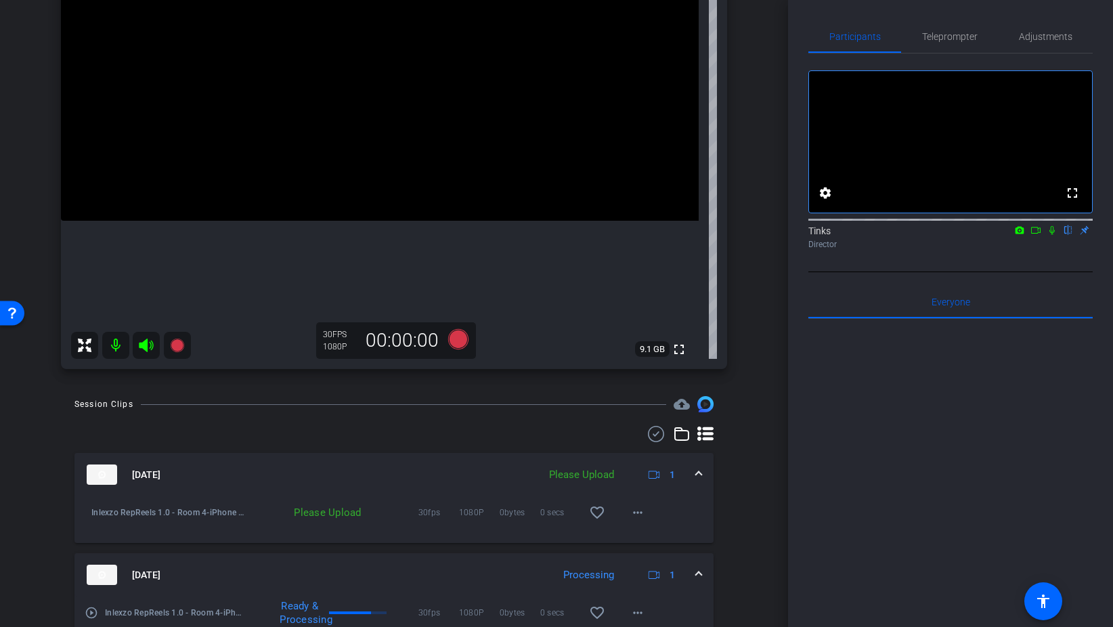
scroll to position [228, 0]
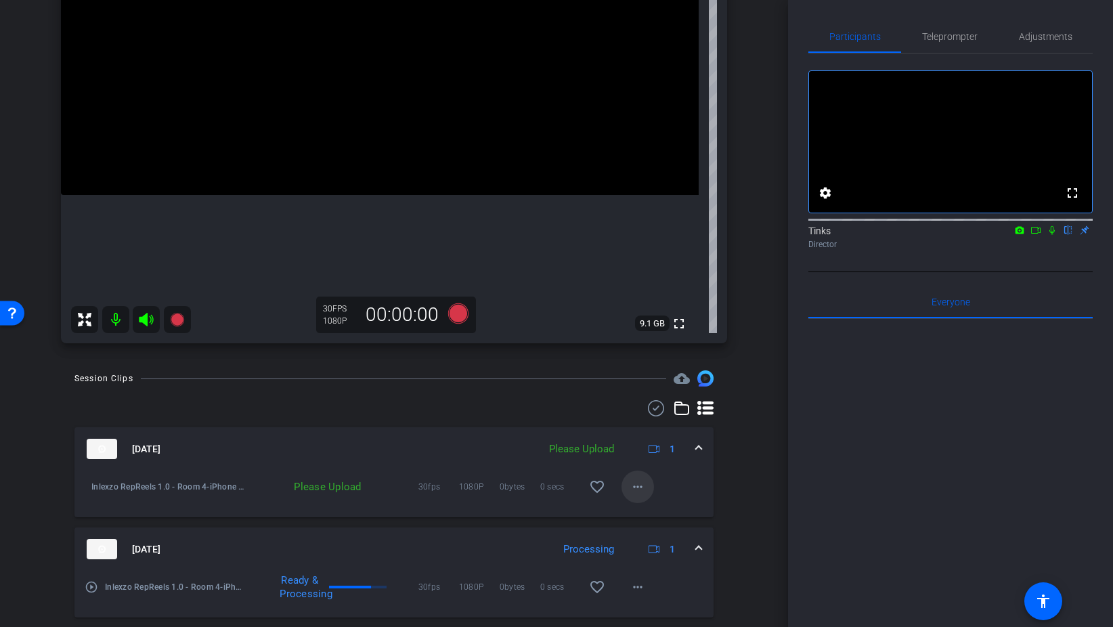
click at [628, 491] on span at bounding box center [637, 486] width 32 height 32
click at [641, 510] on span "Upload" at bounding box center [659, 515] width 54 height 16
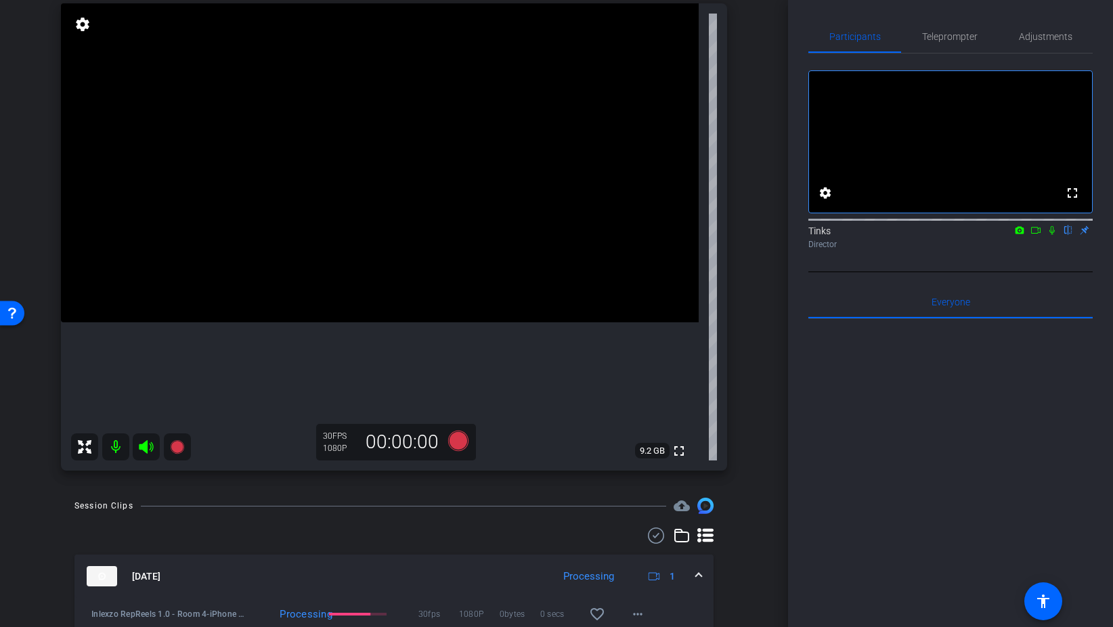
scroll to position [90, 0]
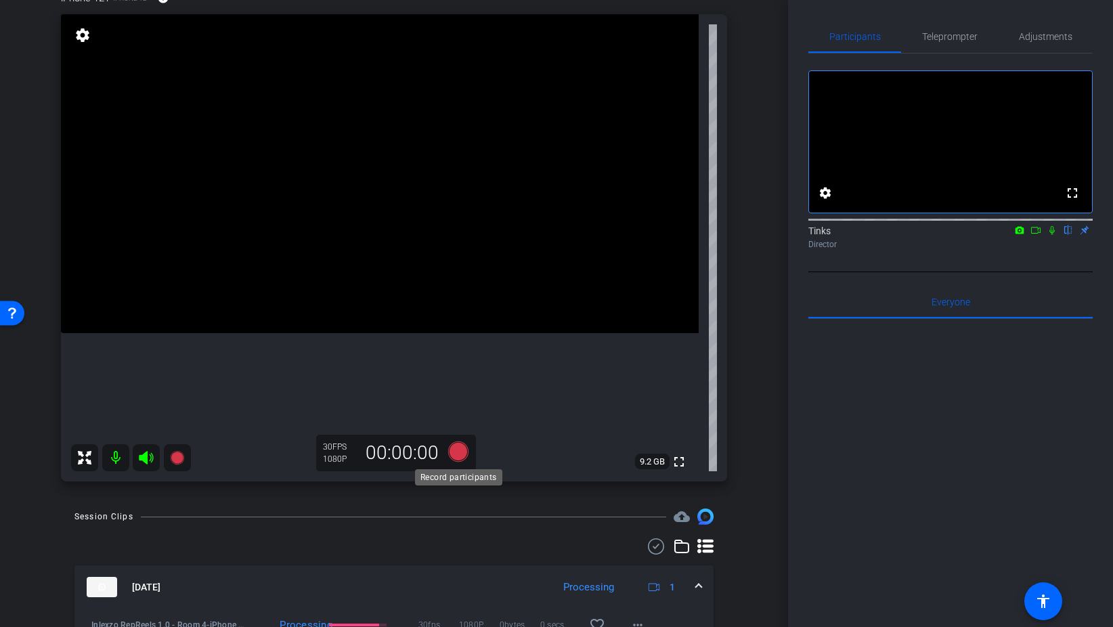
click at [456, 449] on icon at bounding box center [458, 451] width 20 height 20
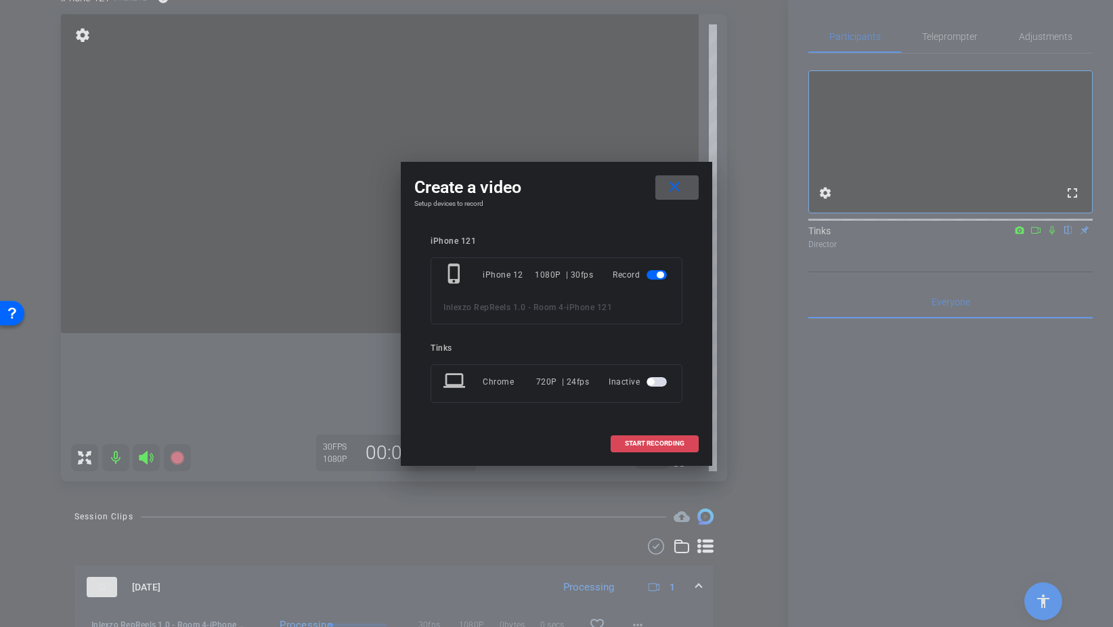
click at [682, 440] on span "START RECORDING" at bounding box center [655, 443] width 60 height 7
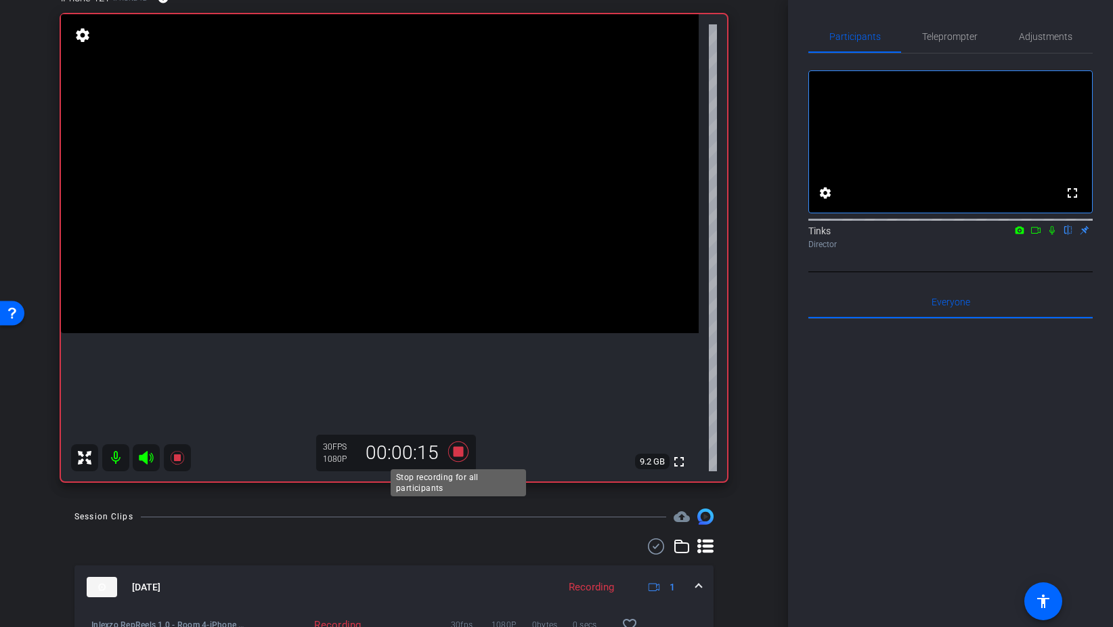
click at [457, 451] on icon at bounding box center [458, 451] width 20 height 20
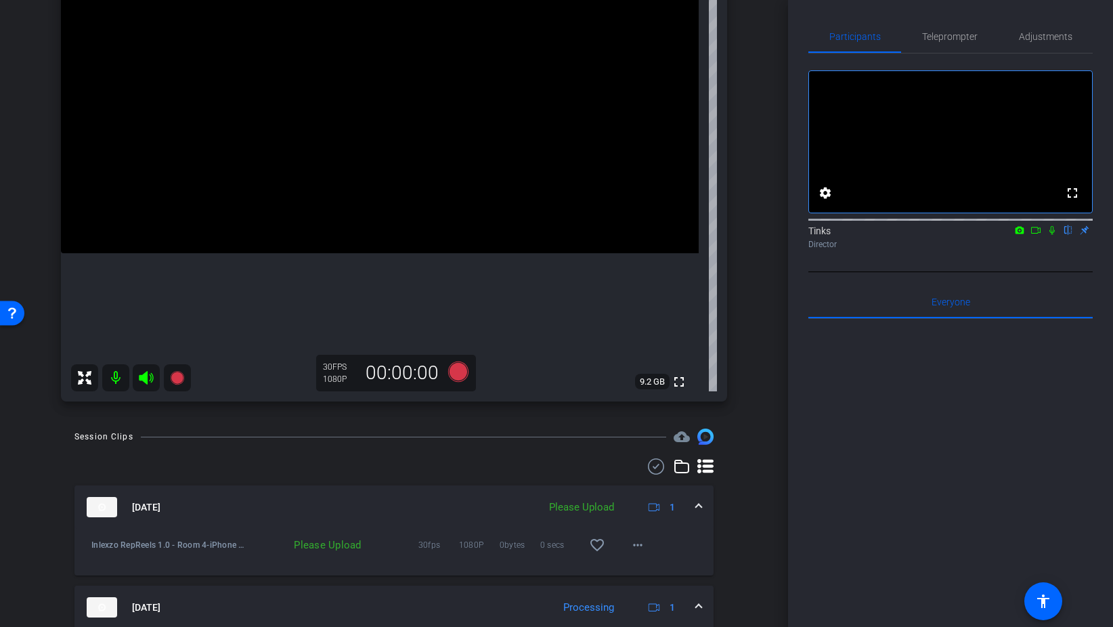
scroll to position [175, 0]
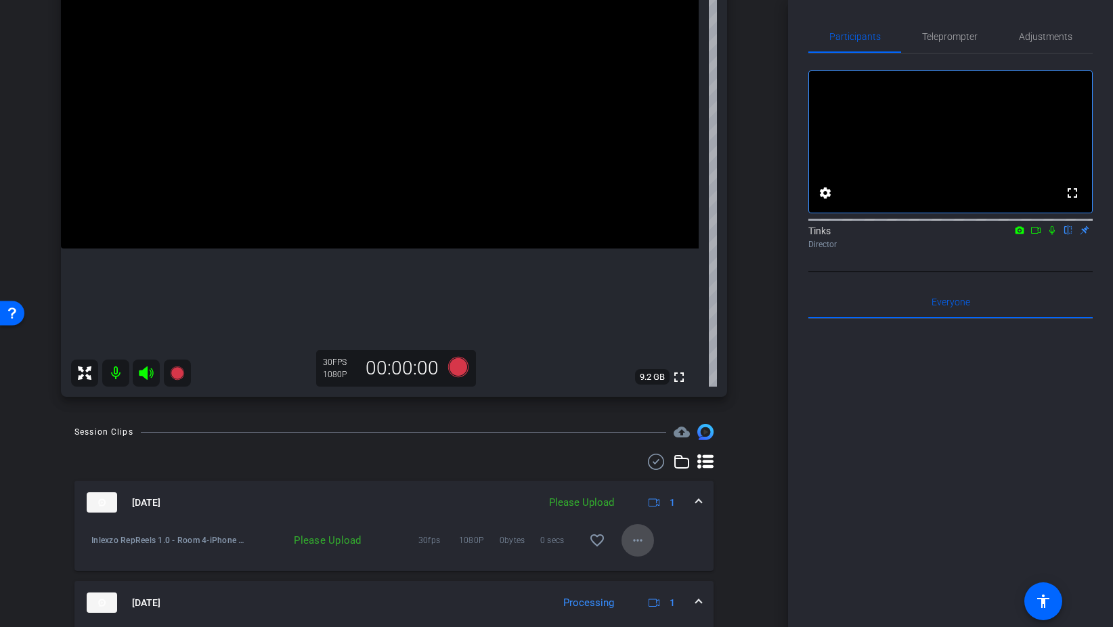
click at [642, 542] on mat-icon "more_horiz" at bounding box center [637, 540] width 16 height 16
click at [661, 569] on span "Upload" at bounding box center [659, 568] width 54 height 16
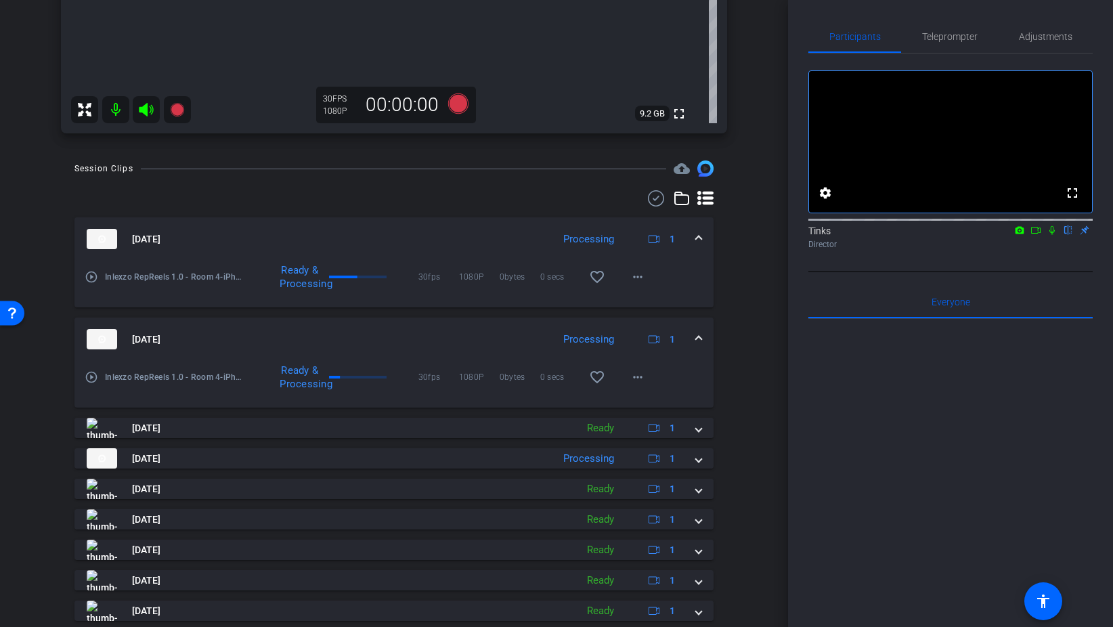
scroll to position [510, 0]
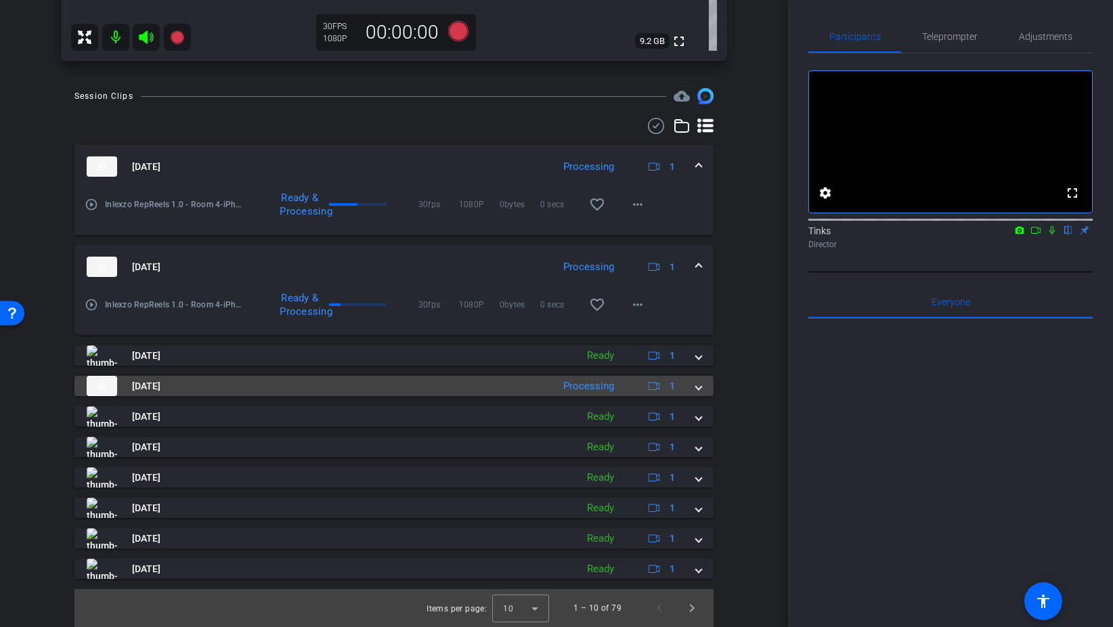
click at [695, 393] on div "Aug 28, 2025 Processing 1" at bounding box center [391, 386] width 609 height 20
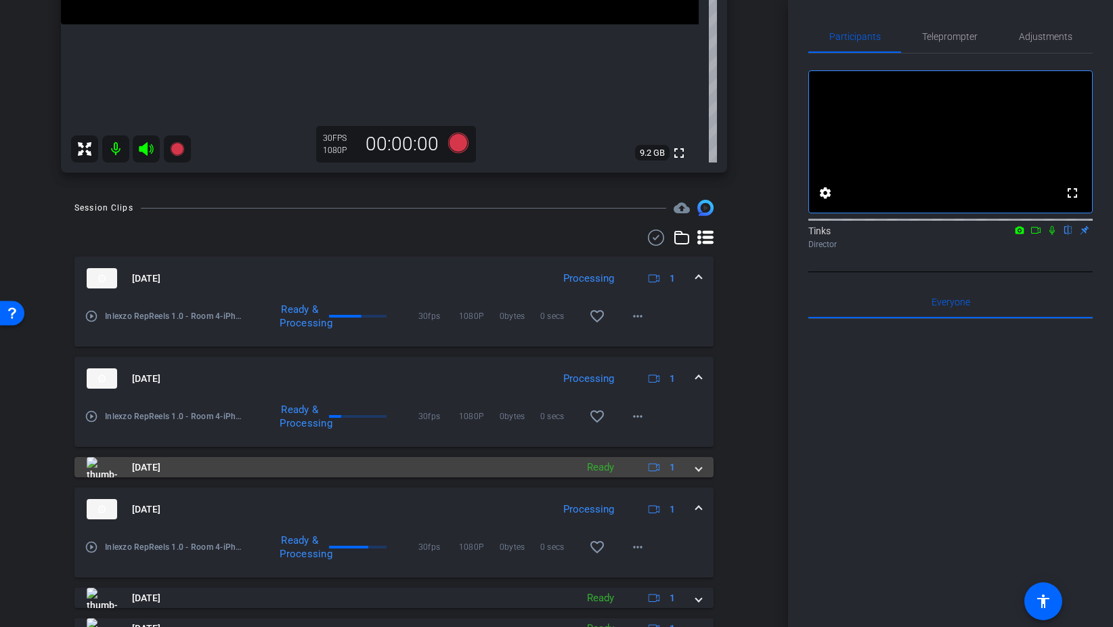
scroll to position [397, 0]
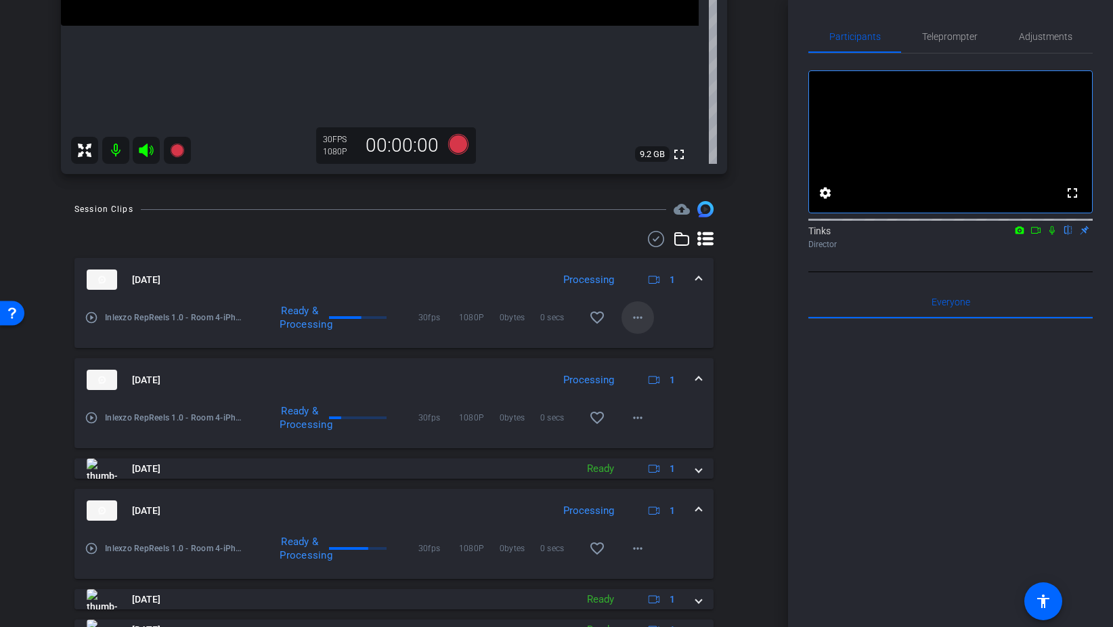
click at [642, 321] on mat-icon "more_horiz" at bounding box center [637, 317] width 16 height 16
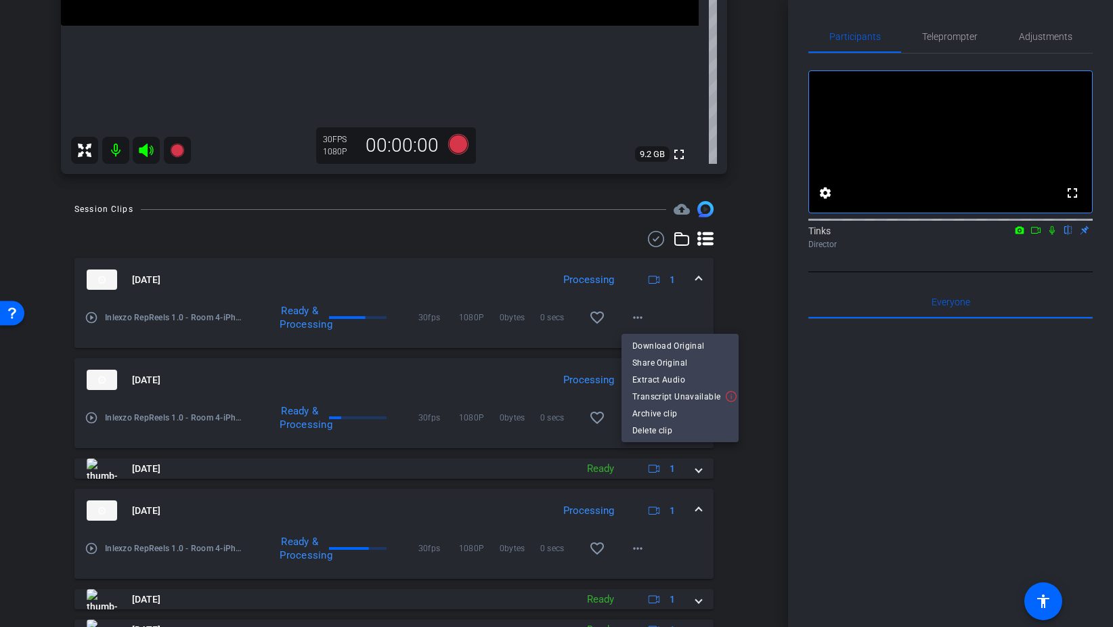
click at [724, 307] on div at bounding box center [556, 313] width 1113 height 627
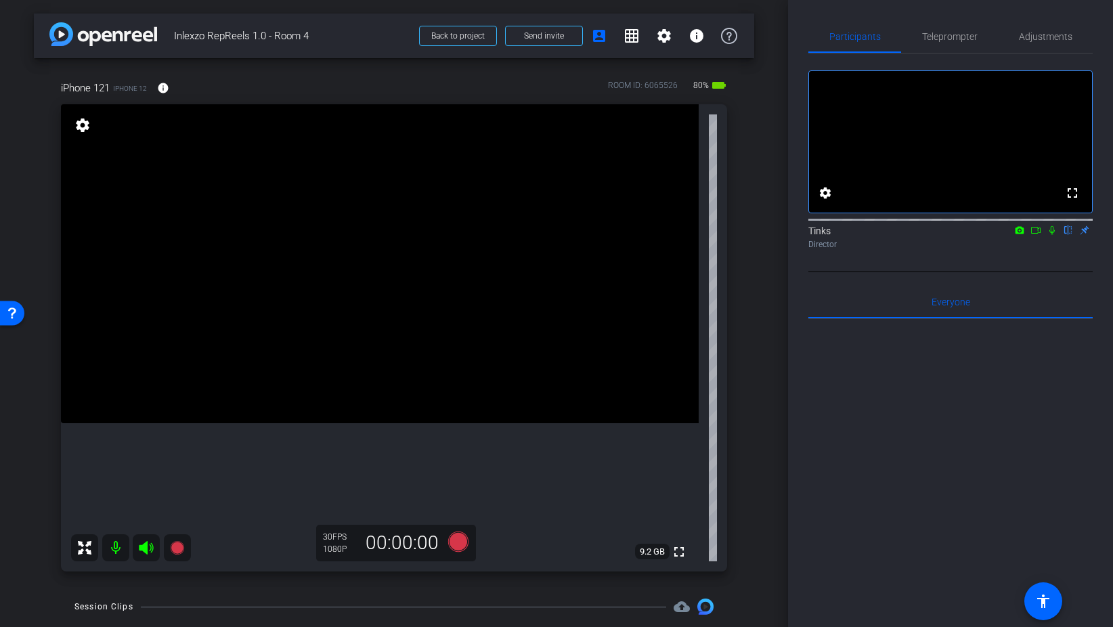
scroll to position [20, 0]
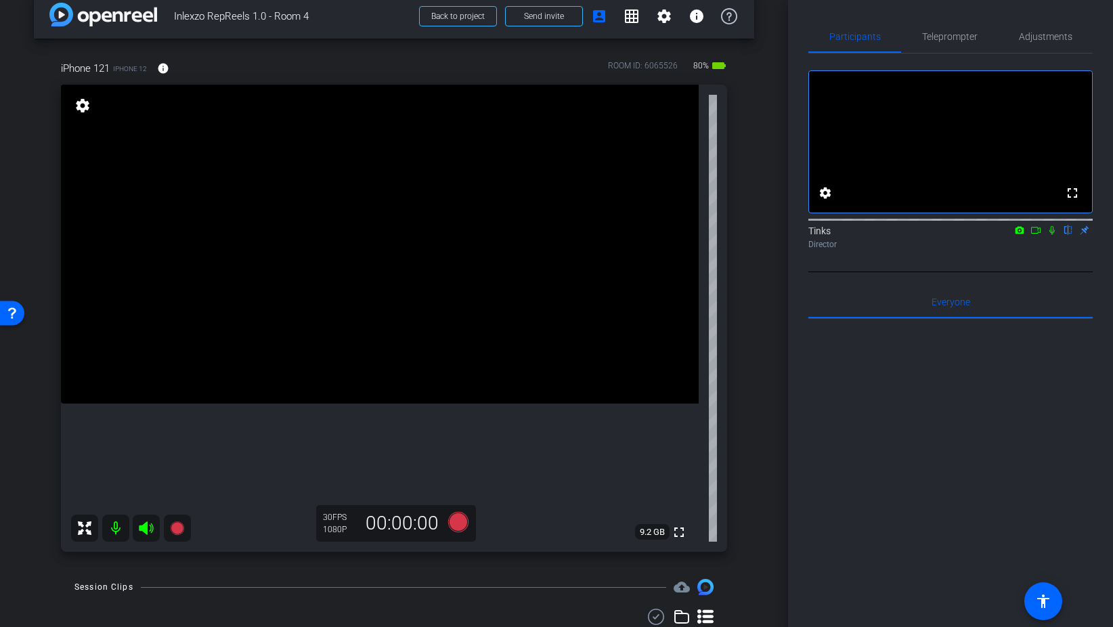
click at [1038, 233] on icon at bounding box center [1035, 230] width 9 height 7
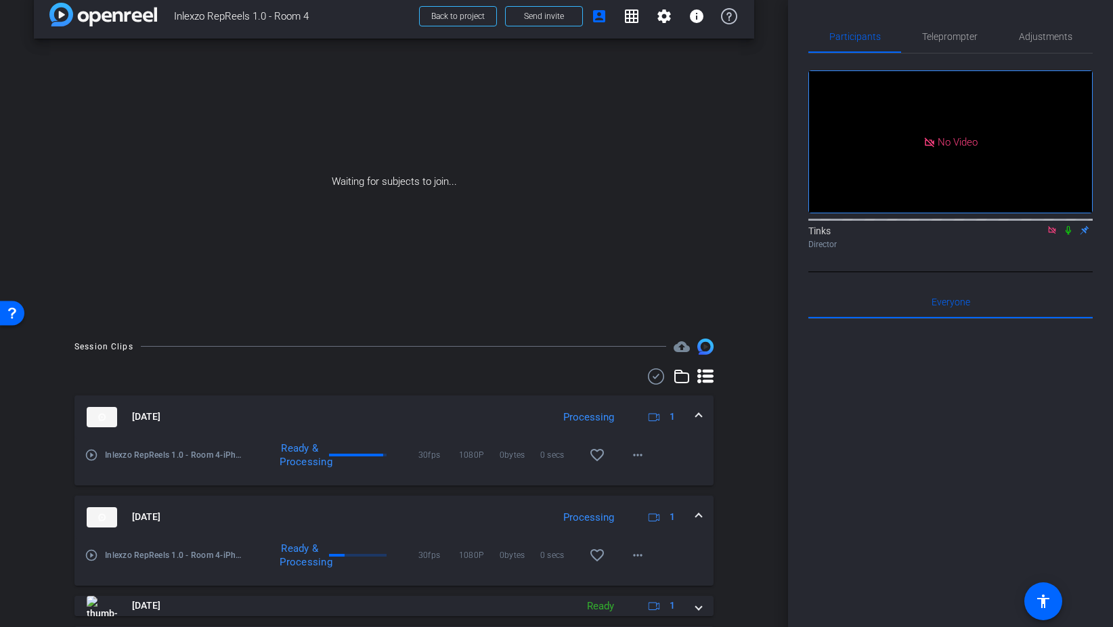
click at [1066, 235] on icon at bounding box center [1068, 229] width 11 height 9
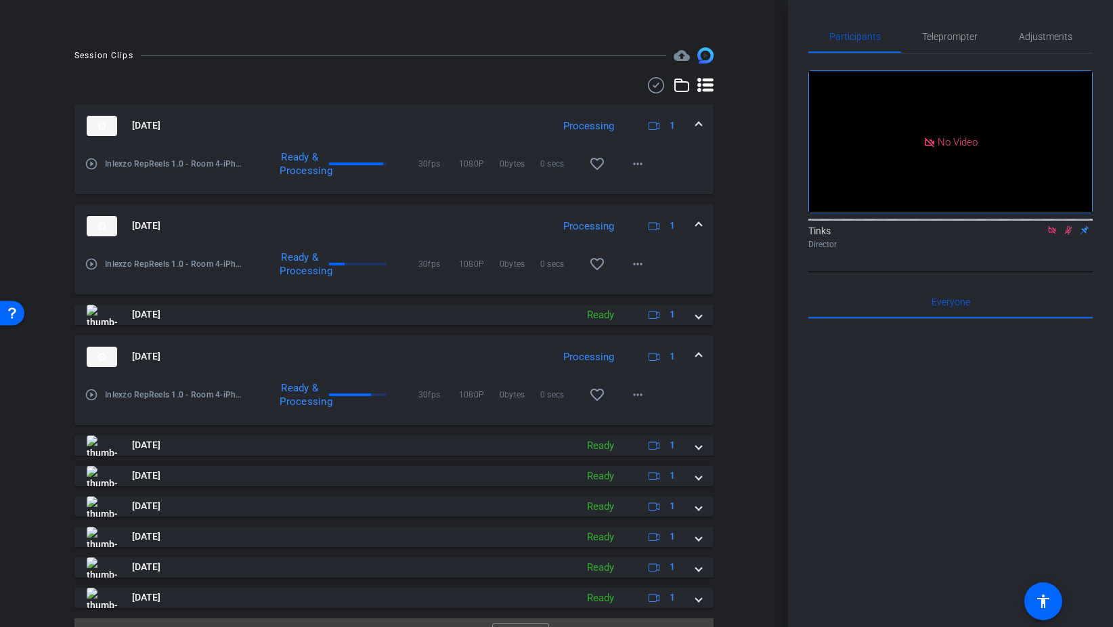
scroll to position [318, 0]
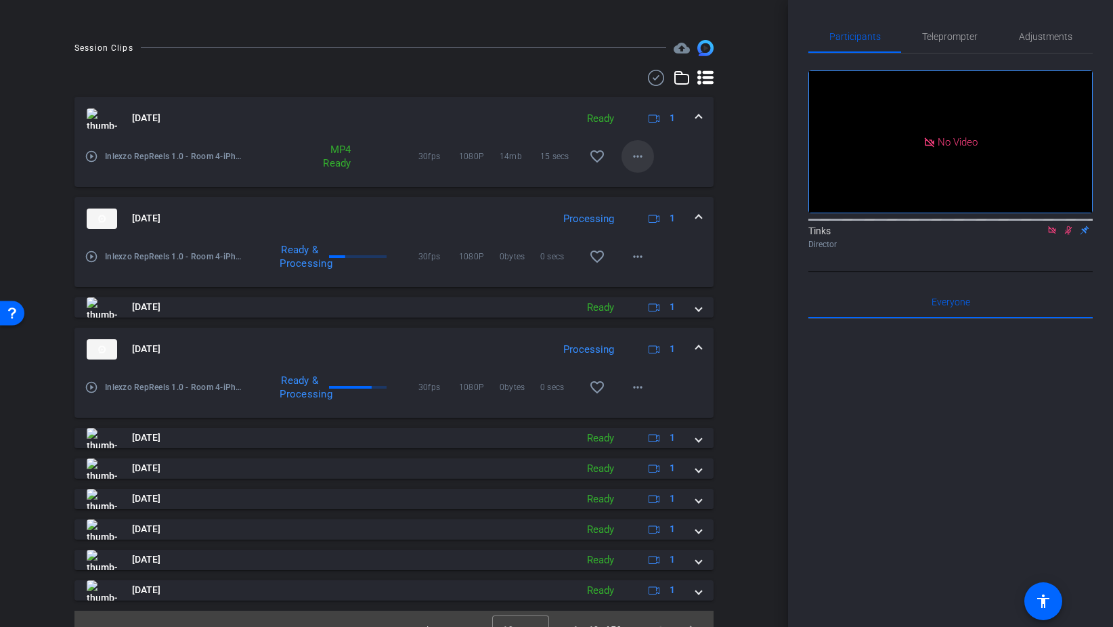
click at [635, 155] on mat-icon "more_horiz" at bounding box center [637, 156] width 16 height 16
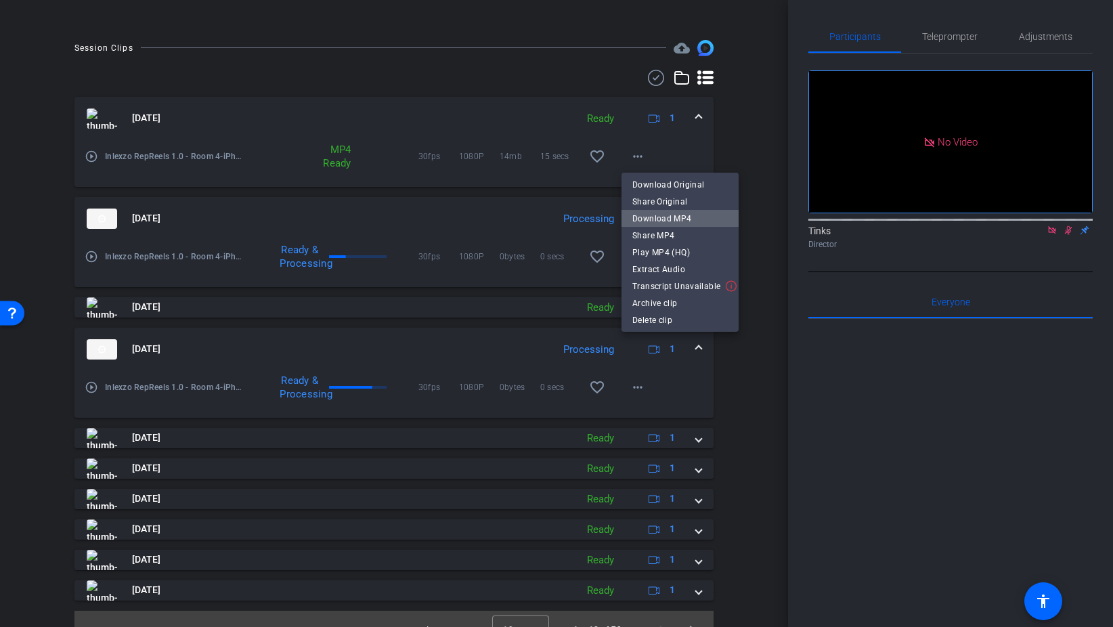
click at [684, 221] on span "Download MP4" at bounding box center [679, 218] width 95 height 16
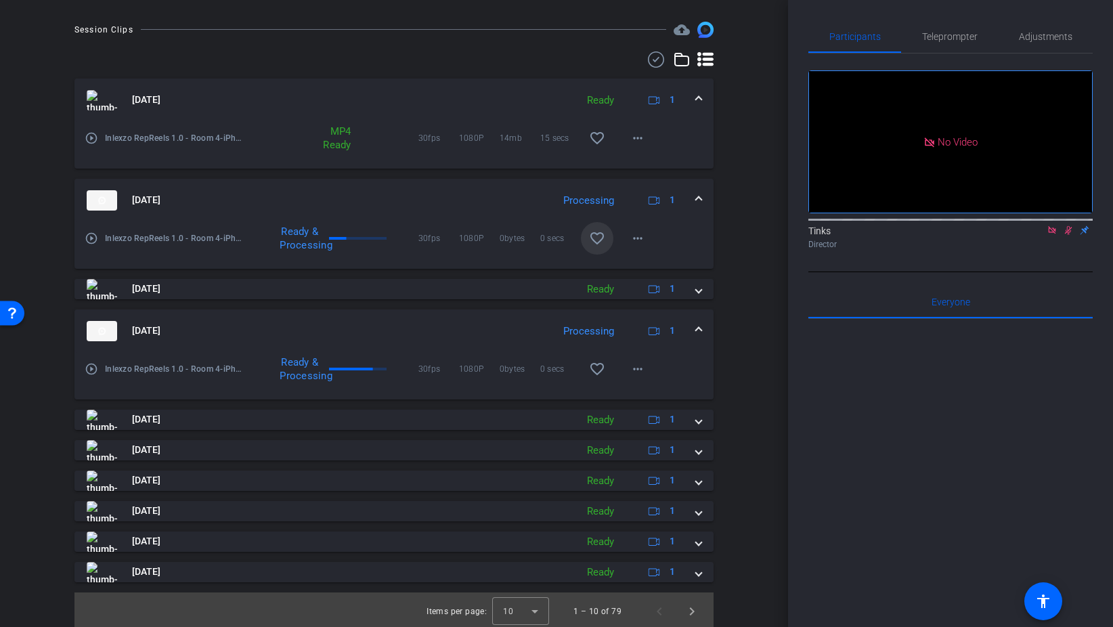
scroll to position [340, 0]
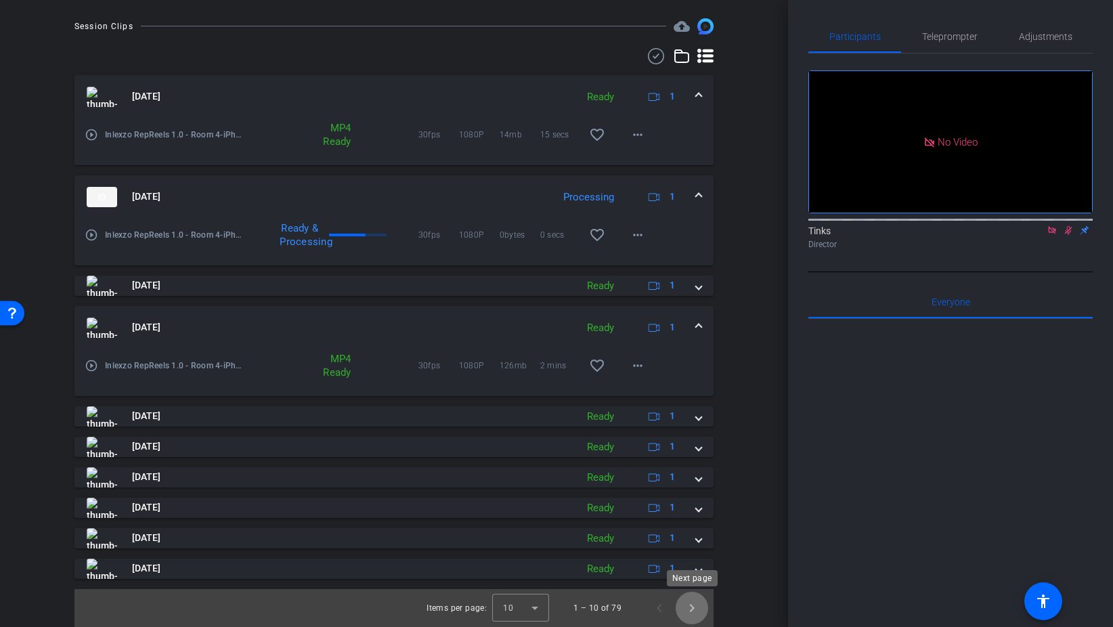
click at [689, 608] on span "Next page" at bounding box center [691, 608] width 32 height 32
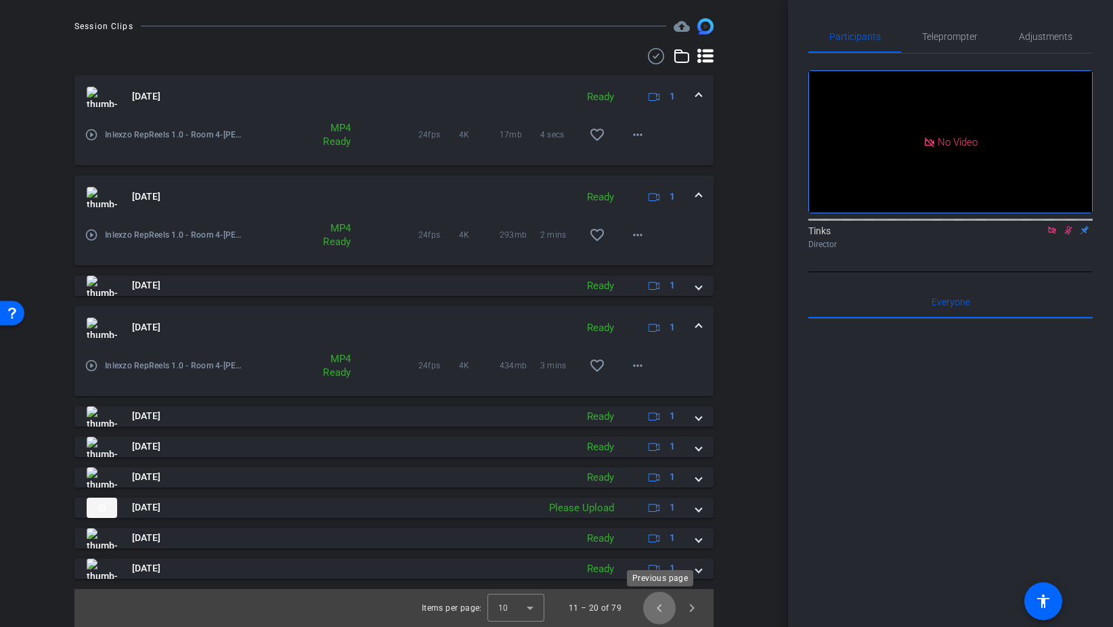
click at [659, 610] on span "Previous page" at bounding box center [659, 608] width 32 height 32
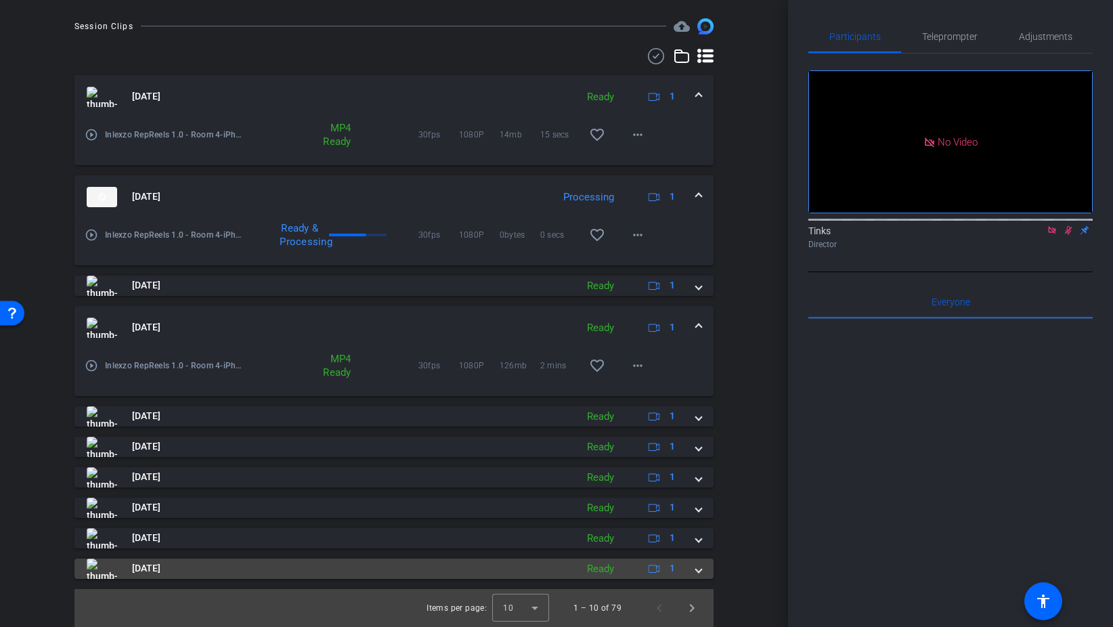
click at [701, 567] on mat-expansion-panel-header "Aug 28, 2025 Ready 1" at bounding box center [393, 568] width 639 height 20
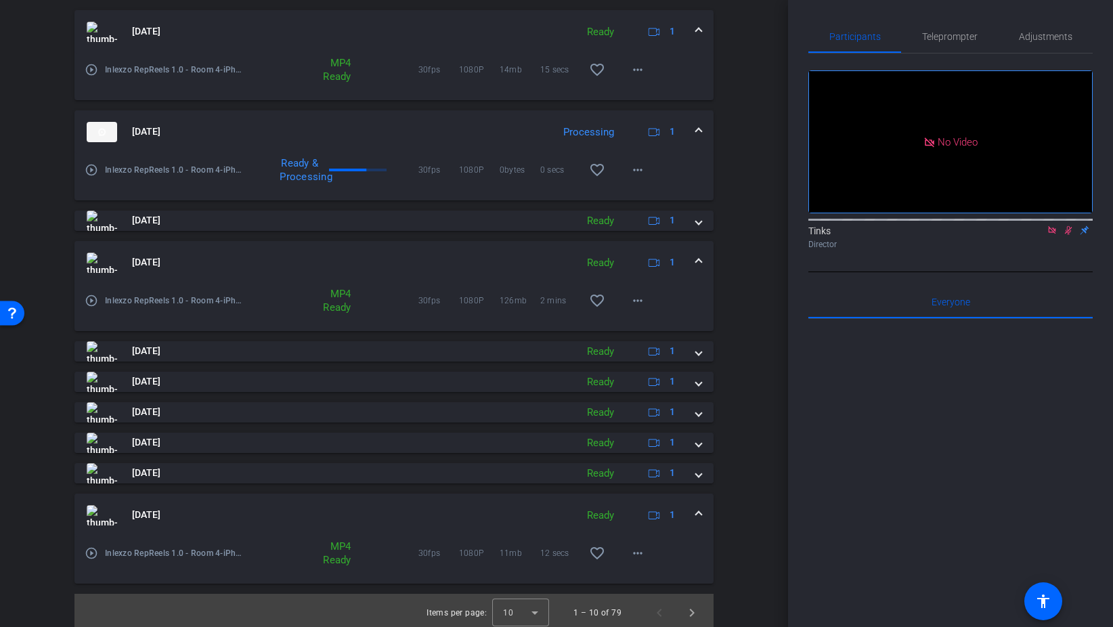
scroll to position [409, 0]
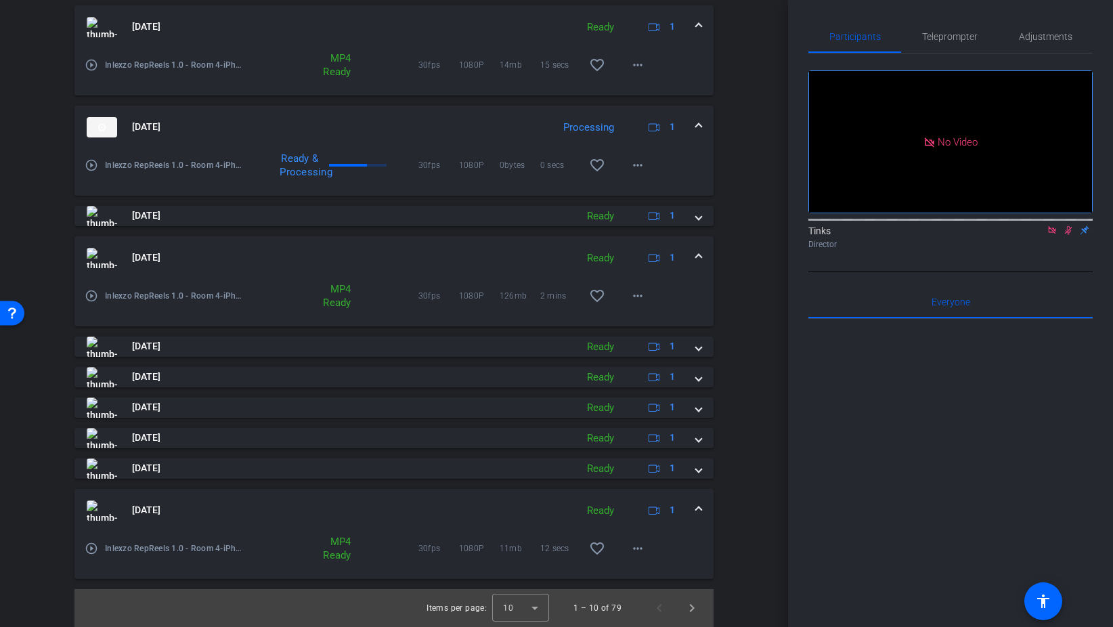
click at [696, 510] on span at bounding box center [698, 510] width 5 height 14
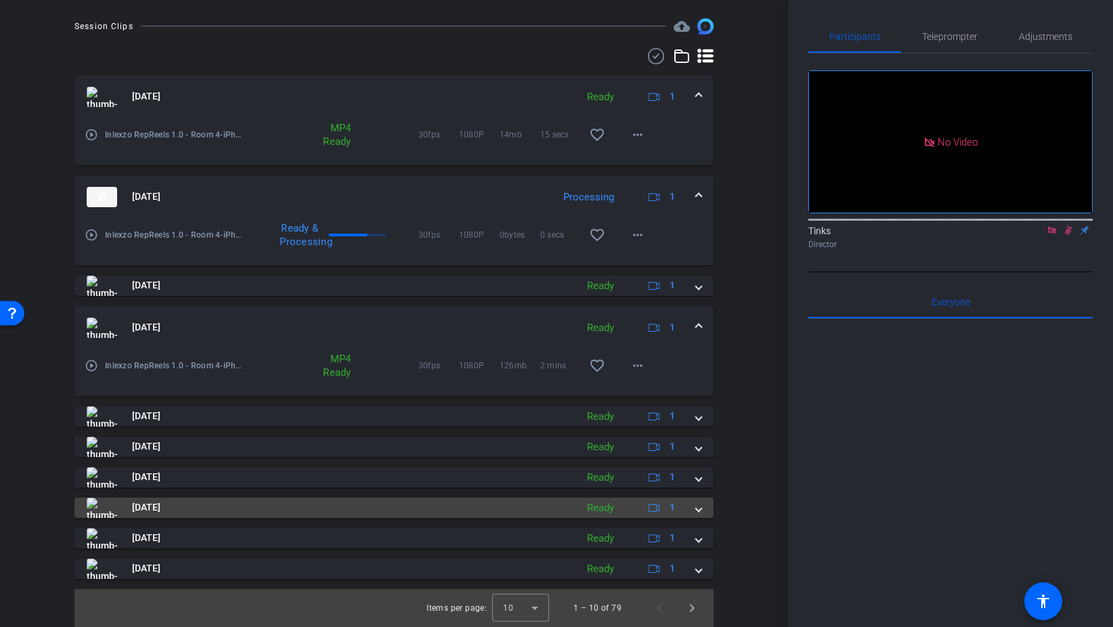
scroll to position [340, 0]
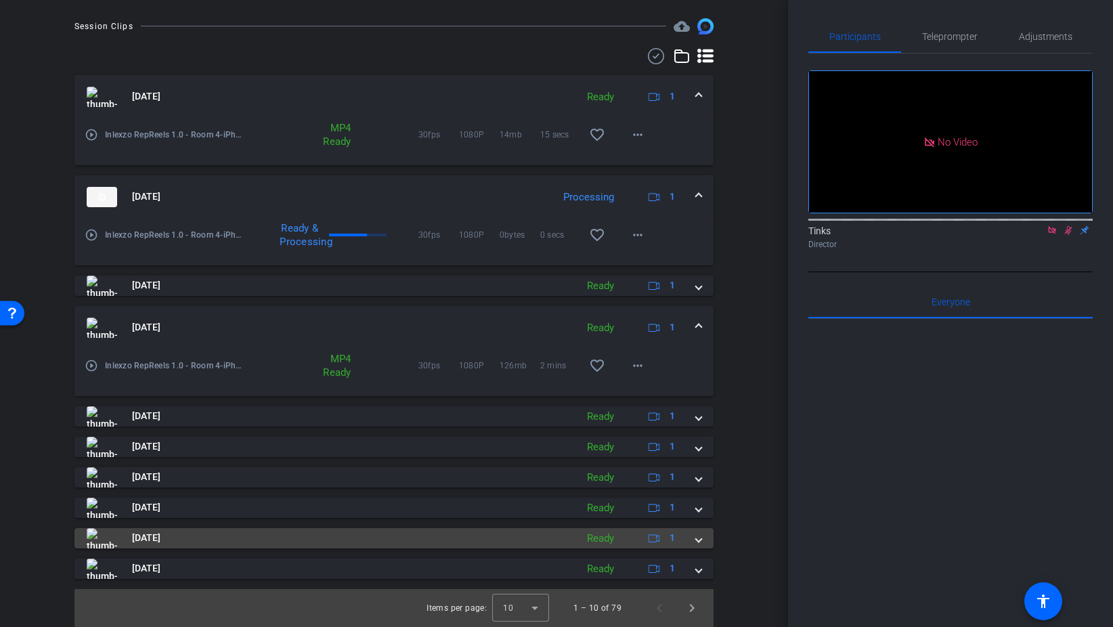
click at [697, 531] on span at bounding box center [698, 538] width 5 height 14
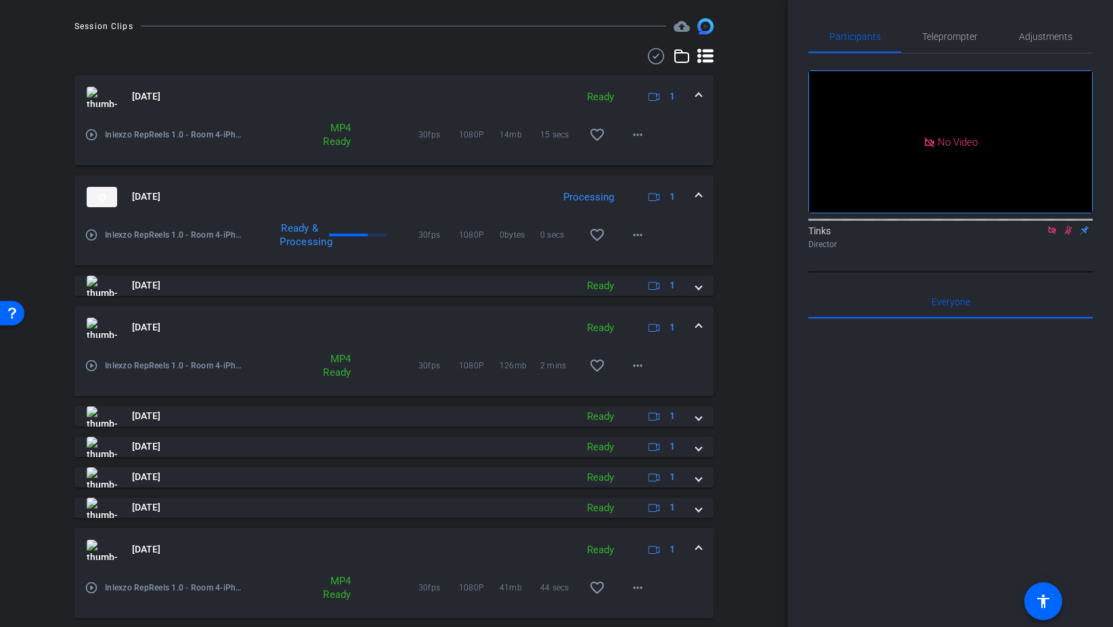
click at [703, 548] on mat-expansion-panel-header "Aug 28, 2025 Ready 1" at bounding box center [393, 549] width 639 height 43
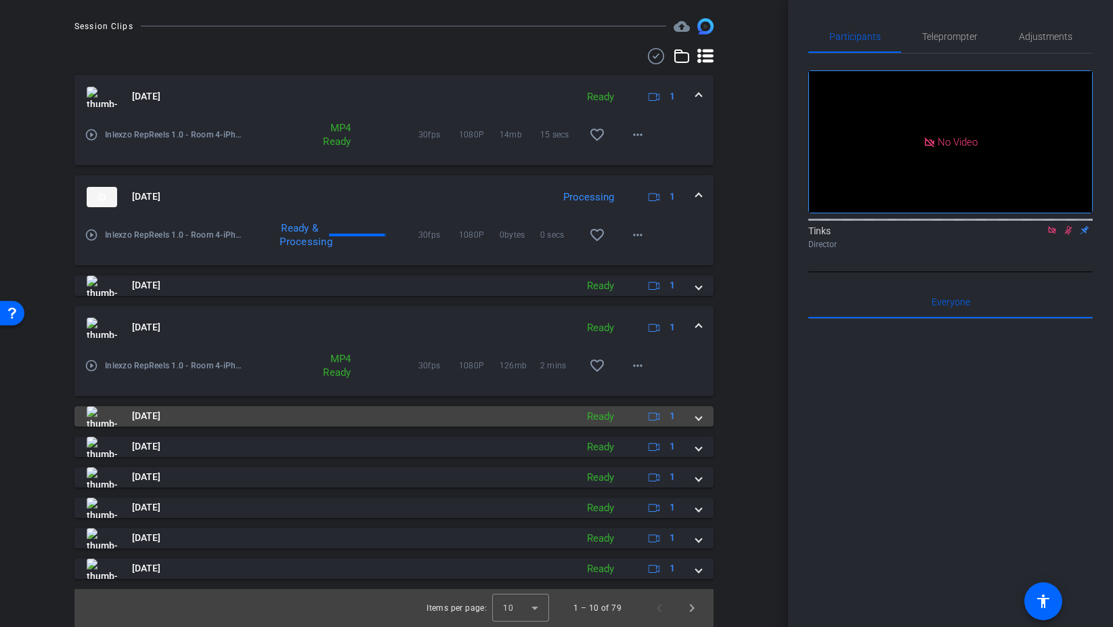
click at [160, 422] on span "[DATE]" at bounding box center [146, 416] width 28 height 14
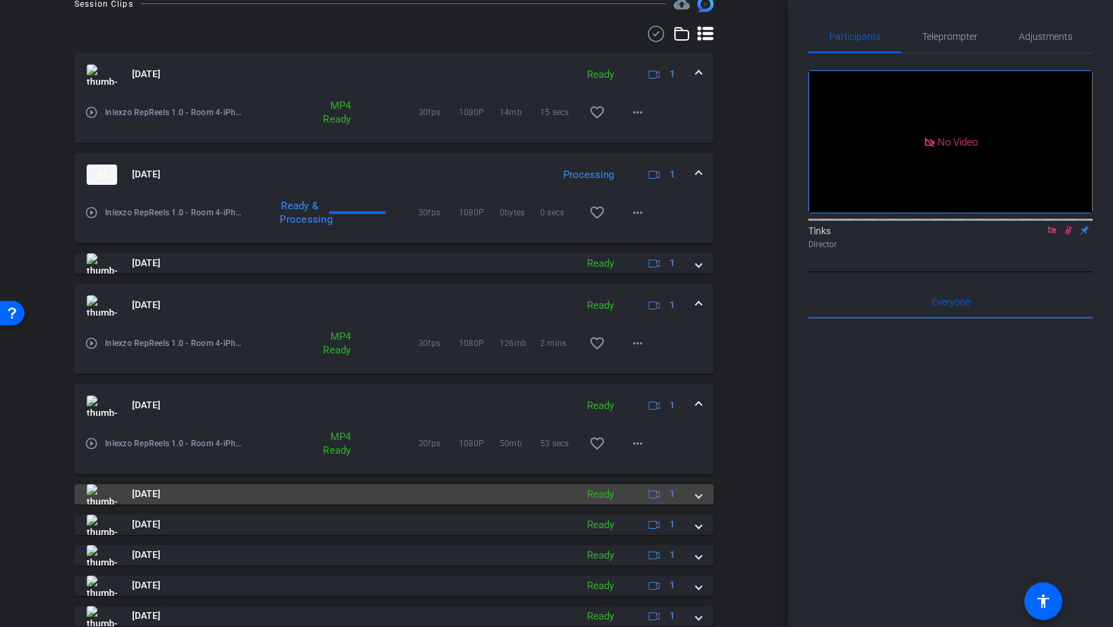
click at [160, 494] on span "[DATE]" at bounding box center [146, 494] width 28 height 14
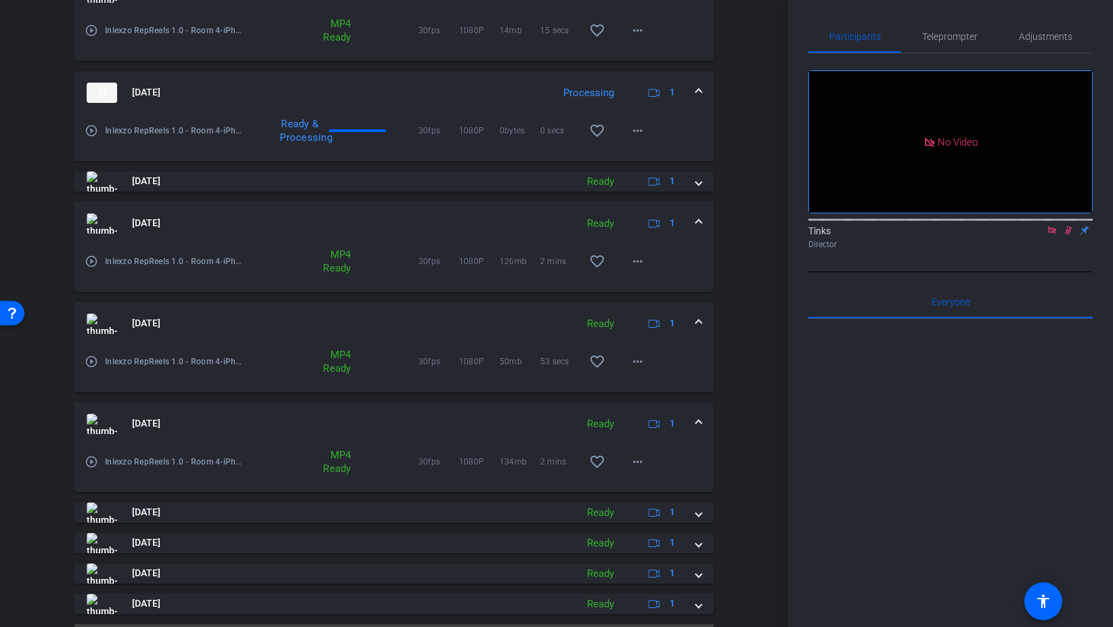
scroll to position [479, 0]
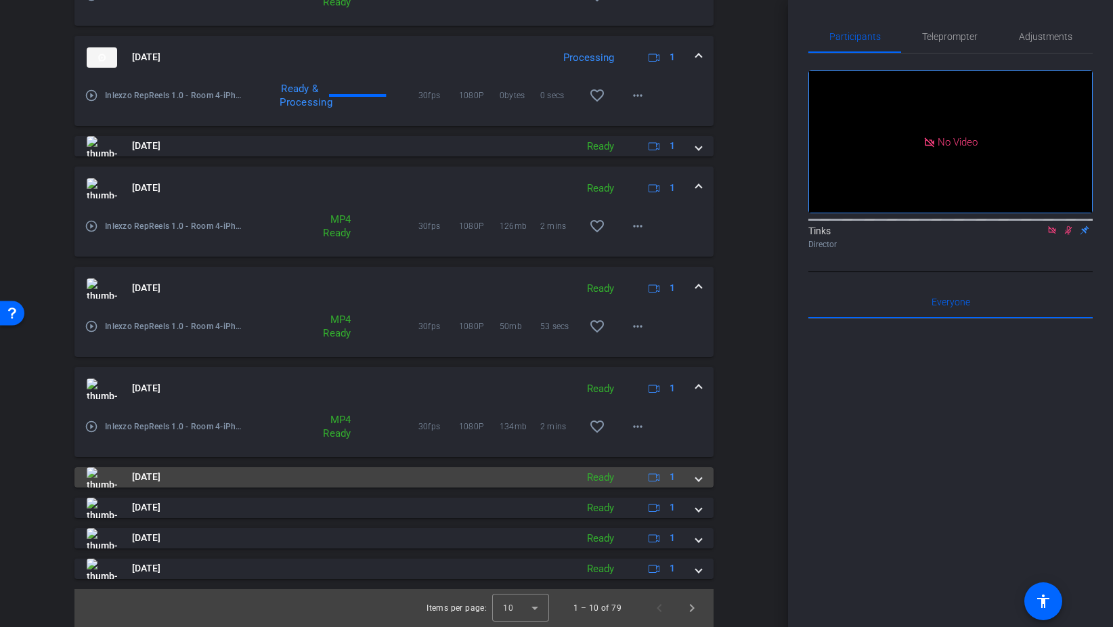
click at [160, 477] on span "[DATE]" at bounding box center [146, 477] width 28 height 14
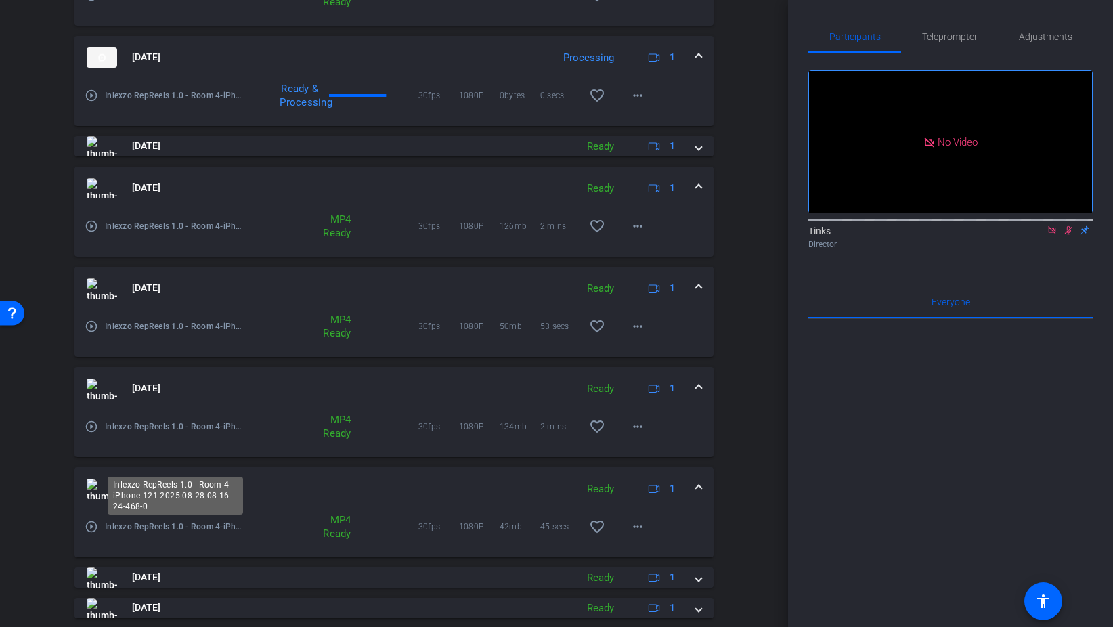
scroll to position [549, 0]
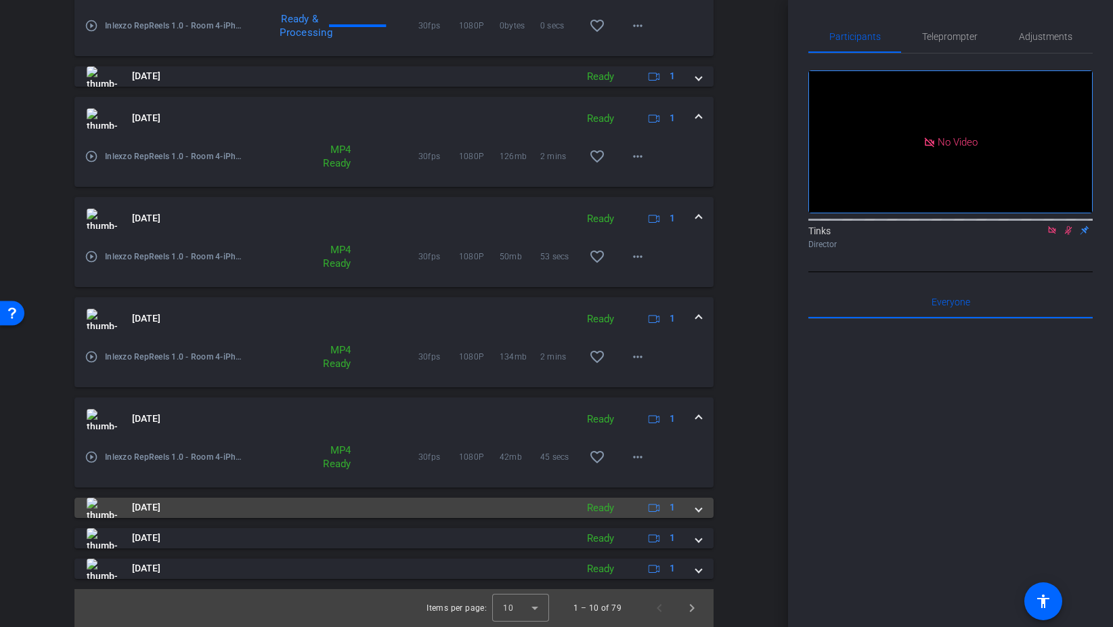
click at [160, 506] on span "[DATE]" at bounding box center [146, 507] width 28 height 14
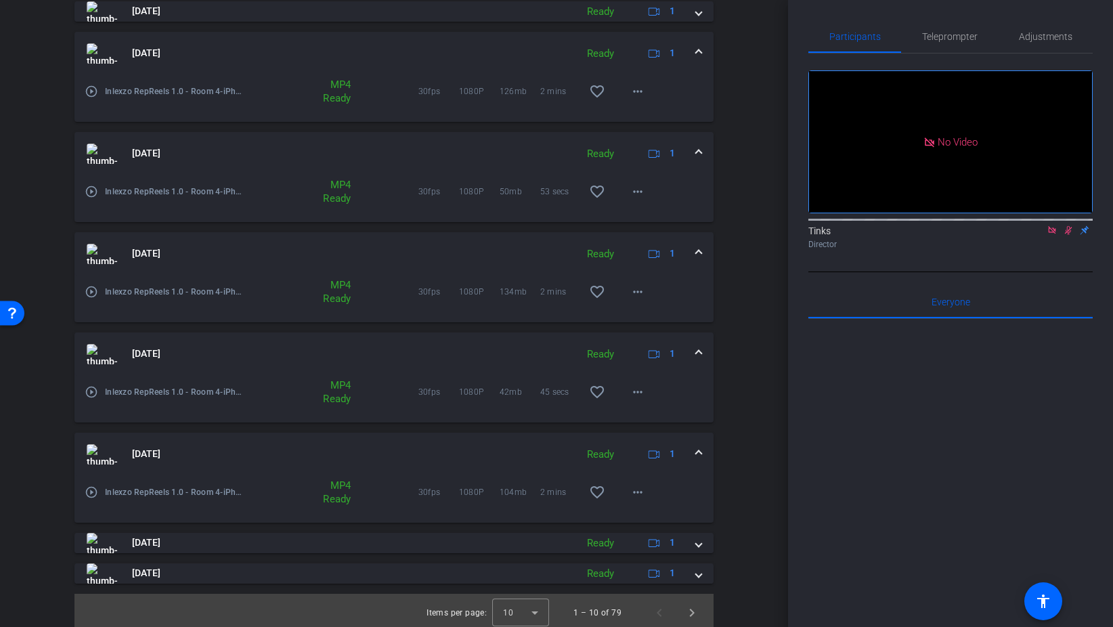
scroll to position [617, 0]
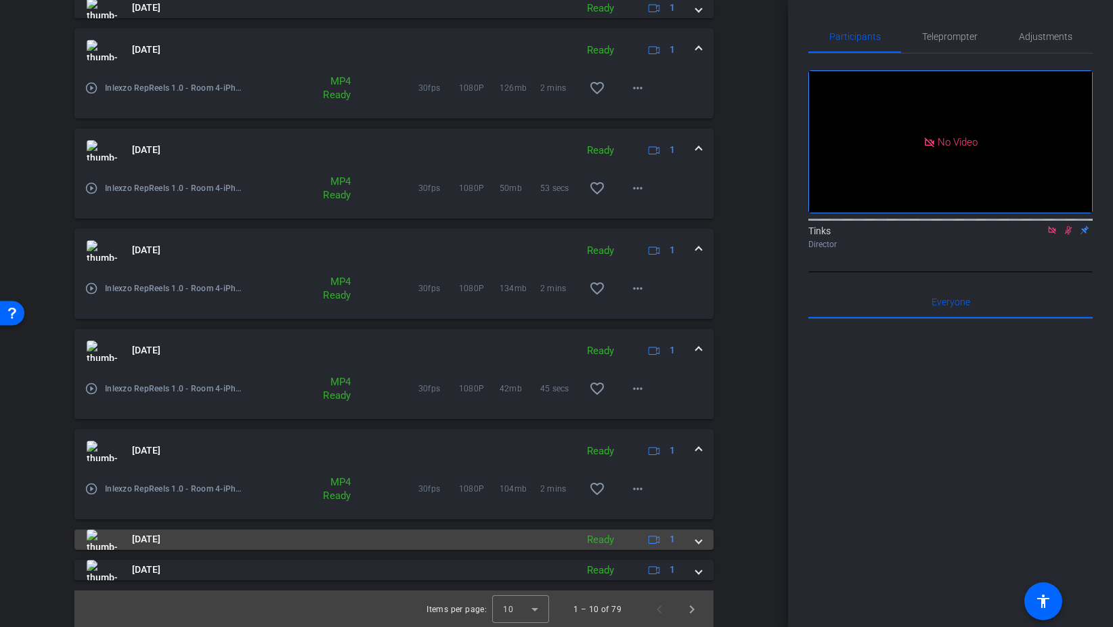
click at [160, 535] on span "[DATE]" at bounding box center [146, 539] width 28 height 14
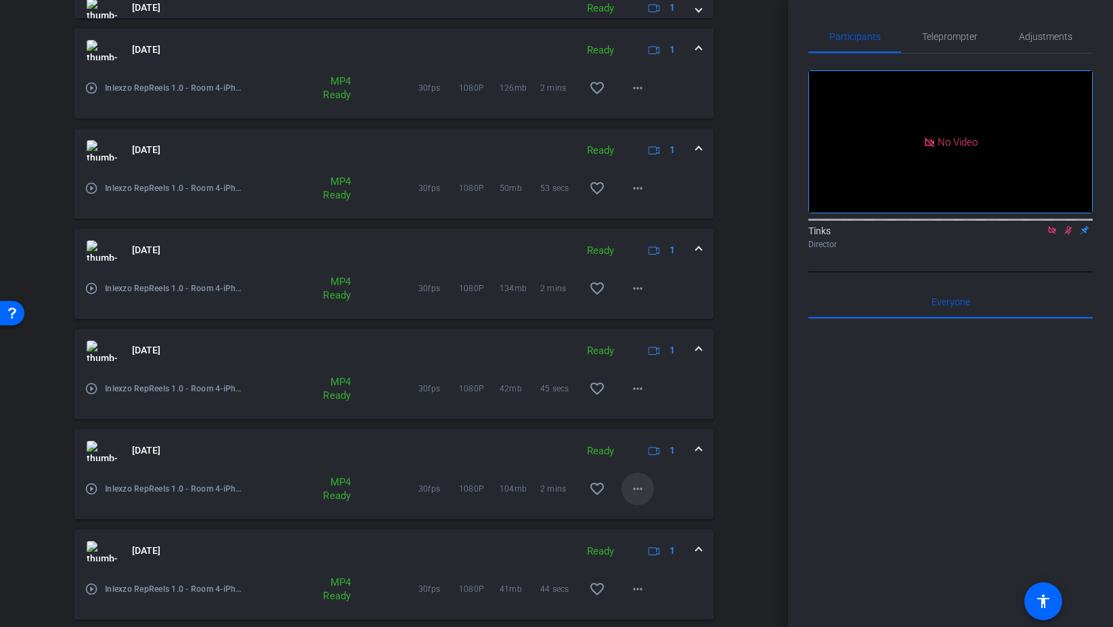
click at [638, 491] on mat-icon "more_horiz" at bounding box center [637, 489] width 16 height 16
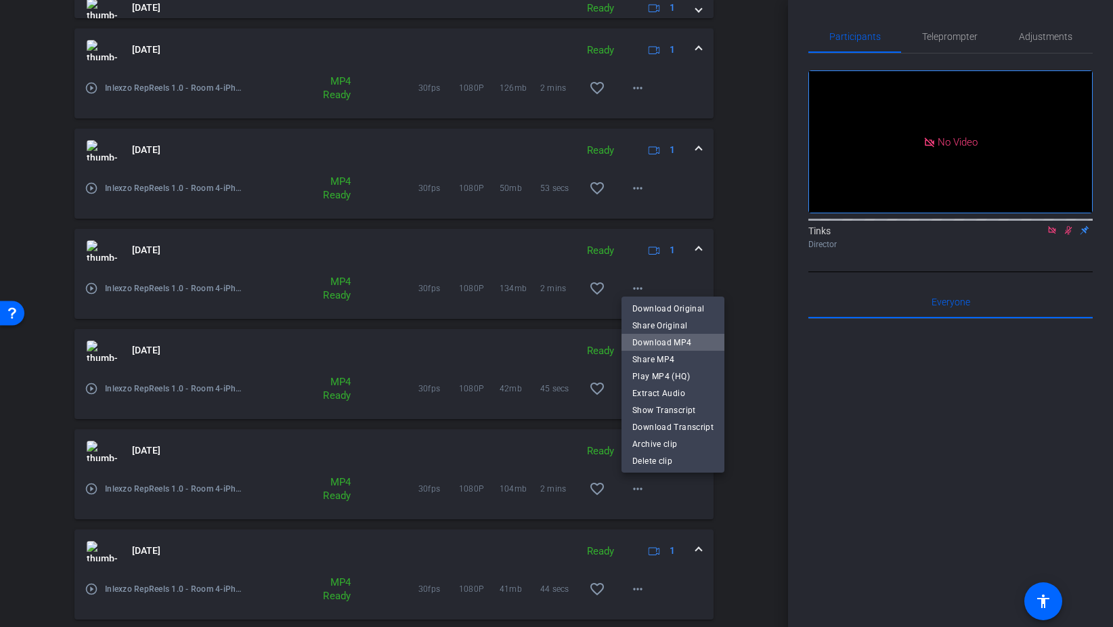
click at [686, 344] on span "Download MP4" at bounding box center [672, 342] width 81 height 16
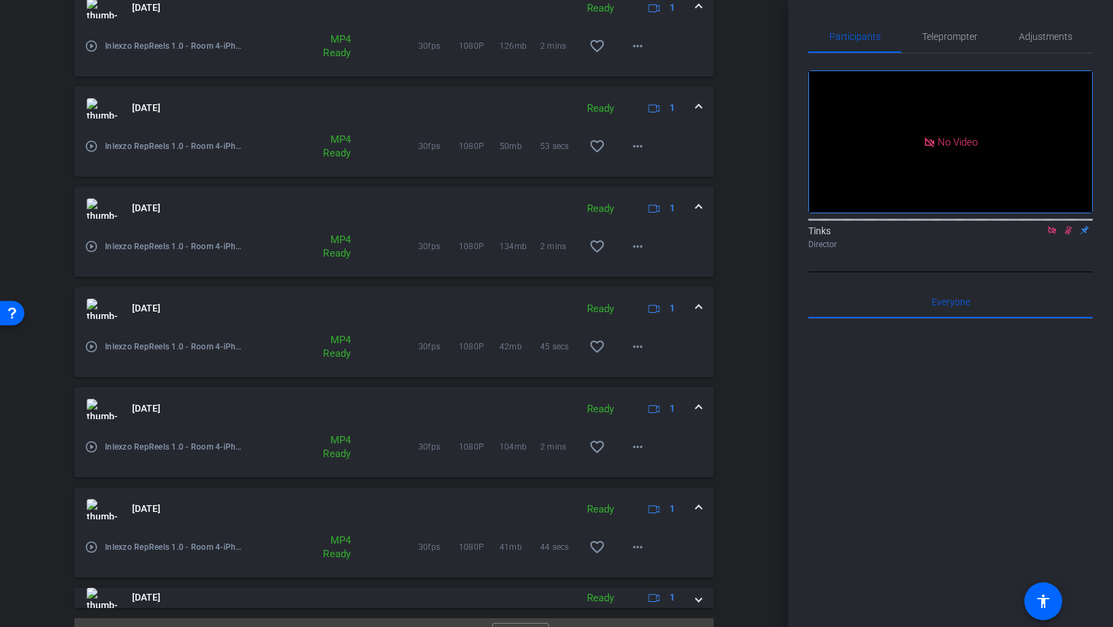
scroll to position [688, 0]
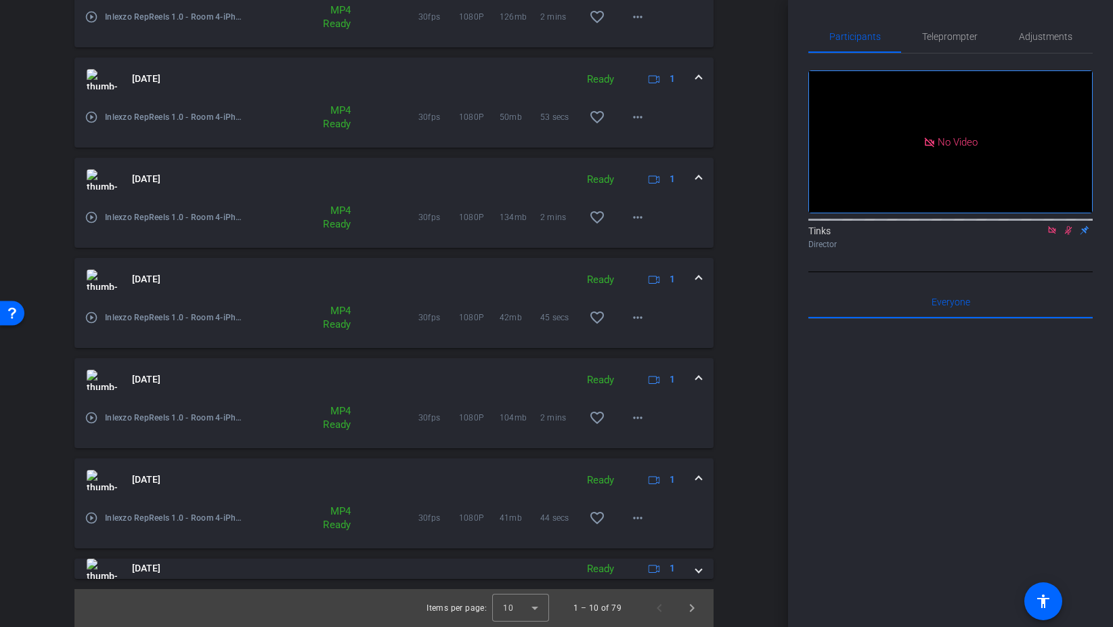
click at [696, 474] on span at bounding box center [698, 479] width 5 height 14
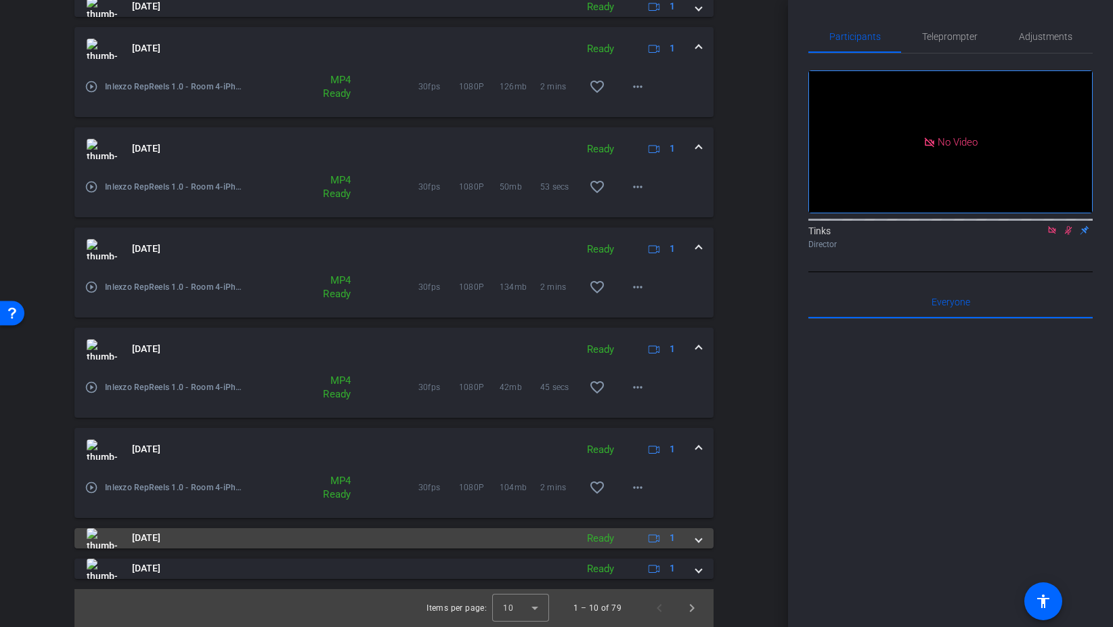
scroll to position [619, 0]
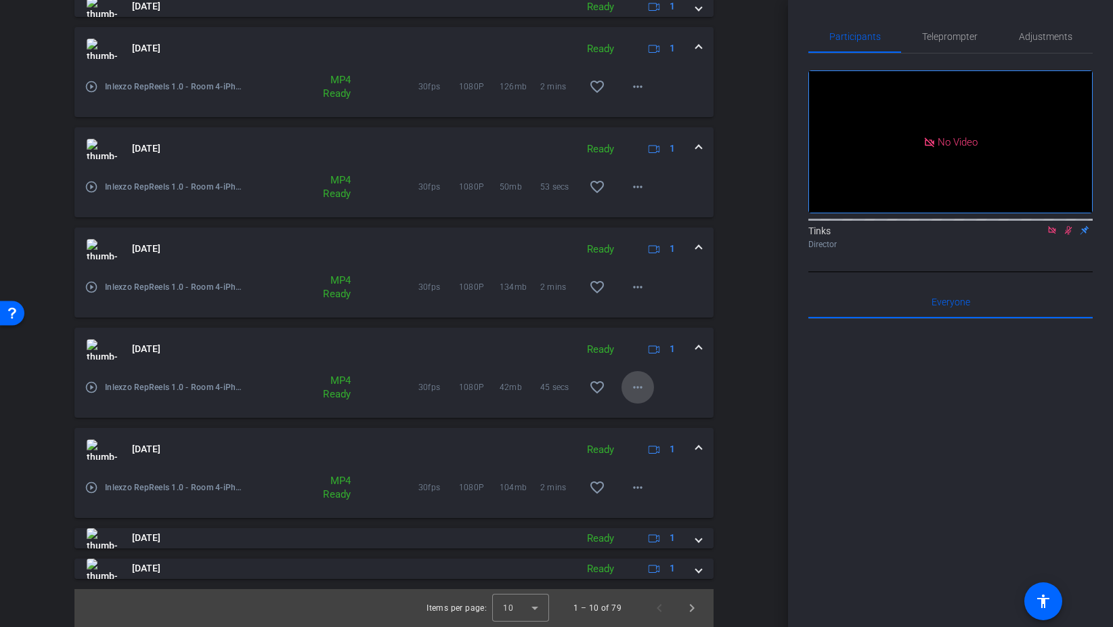
click at [636, 396] on span at bounding box center [637, 387] width 32 height 32
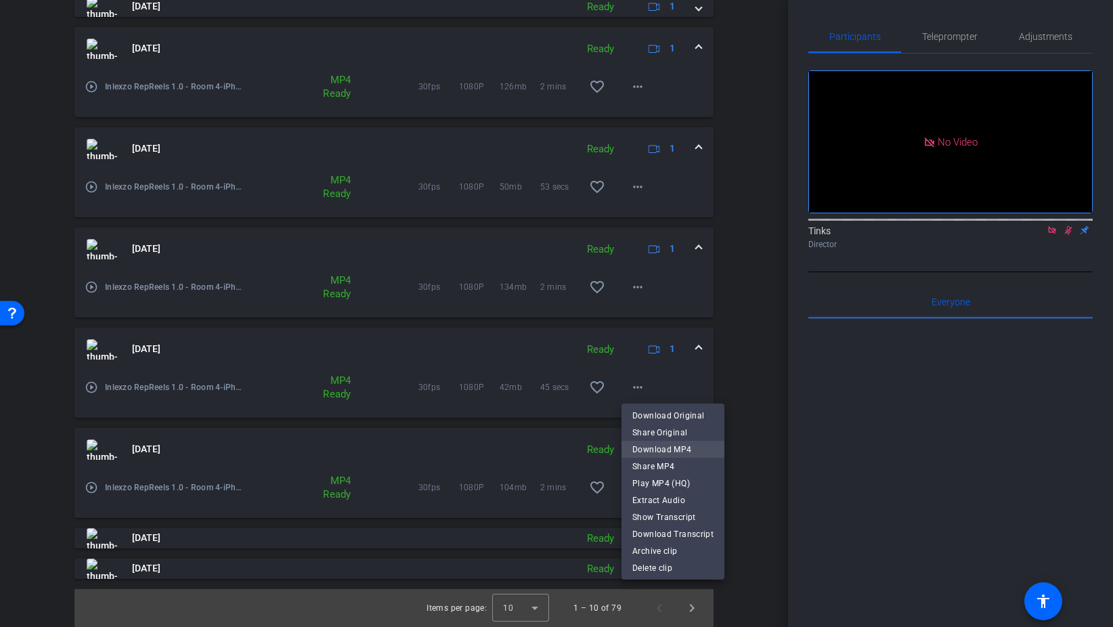
click at [662, 450] on span "Download MP4" at bounding box center [672, 449] width 81 height 16
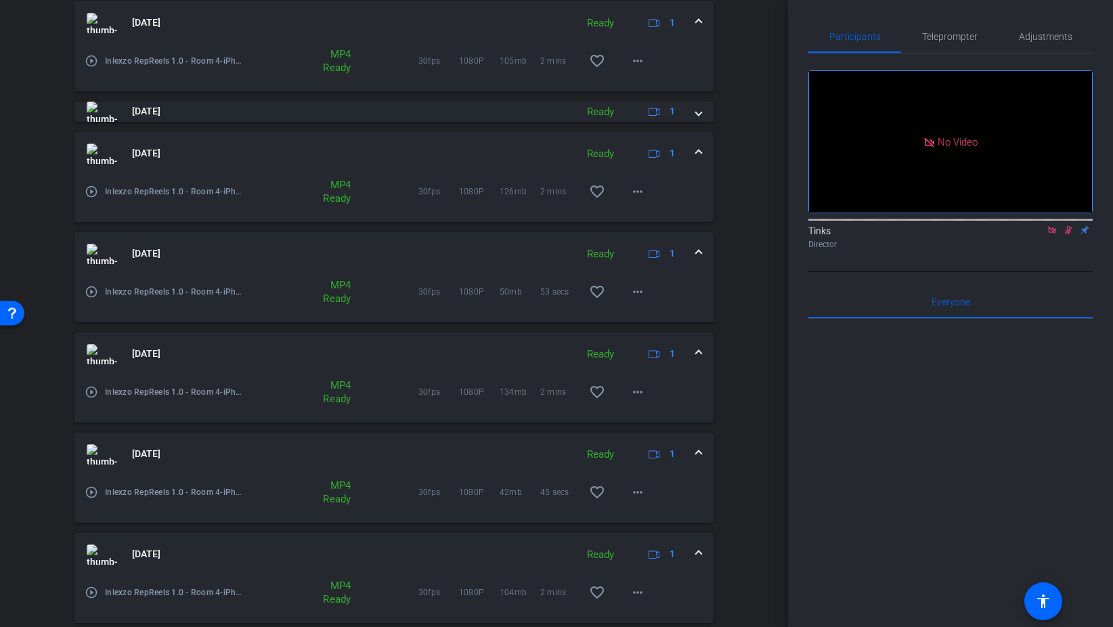
scroll to position [518, 0]
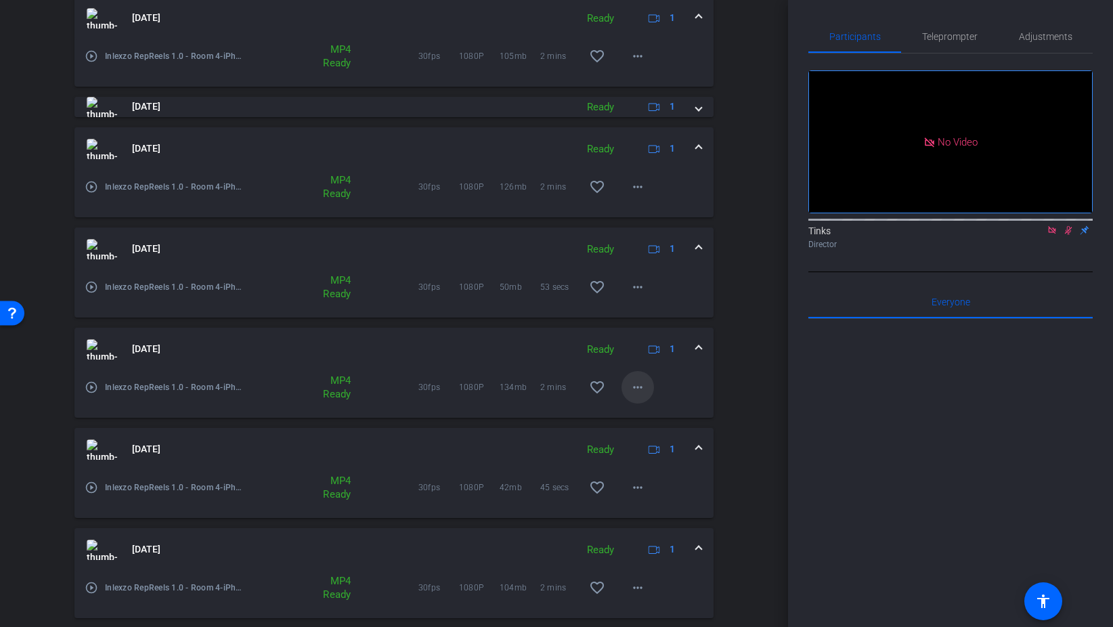
click at [627, 394] on span at bounding box center [637, 387] width 32 height 32
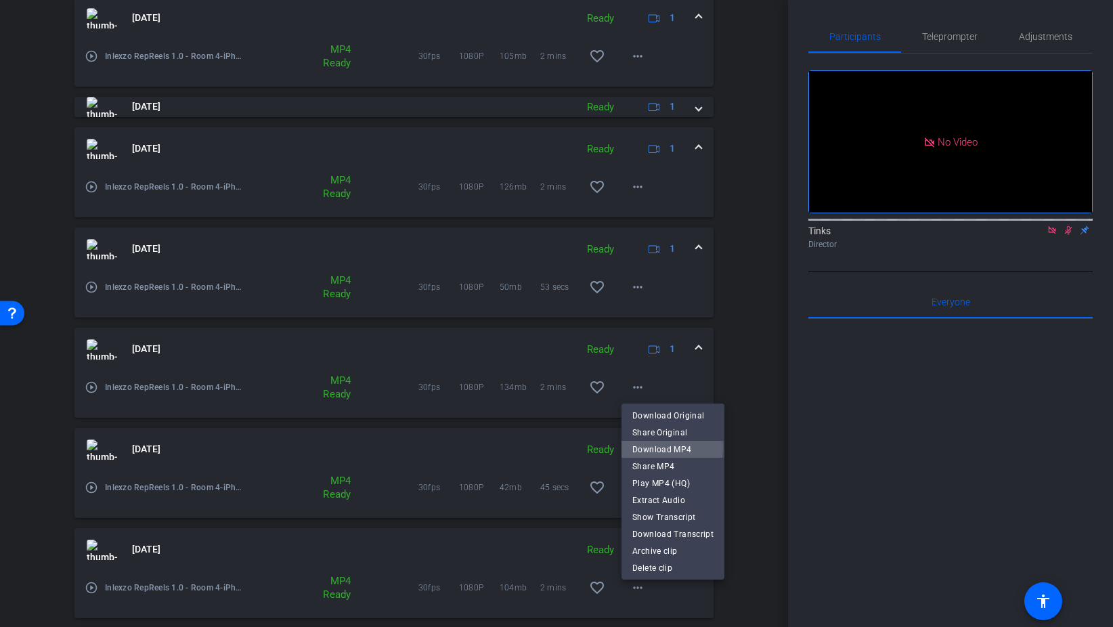
click at [665, 447] on span "Download MP4" at bounding box center [672, 449] width 81 height 16
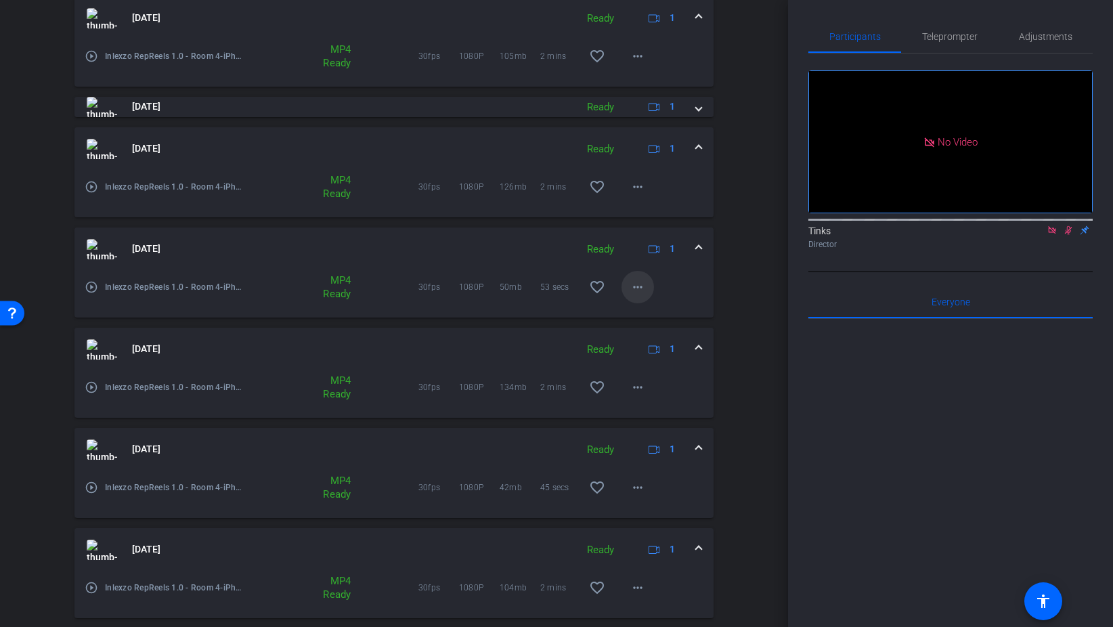
click at [635, 286] on mat-icon "more_horiz" at bounding box center [637, 287] width 16 height 16
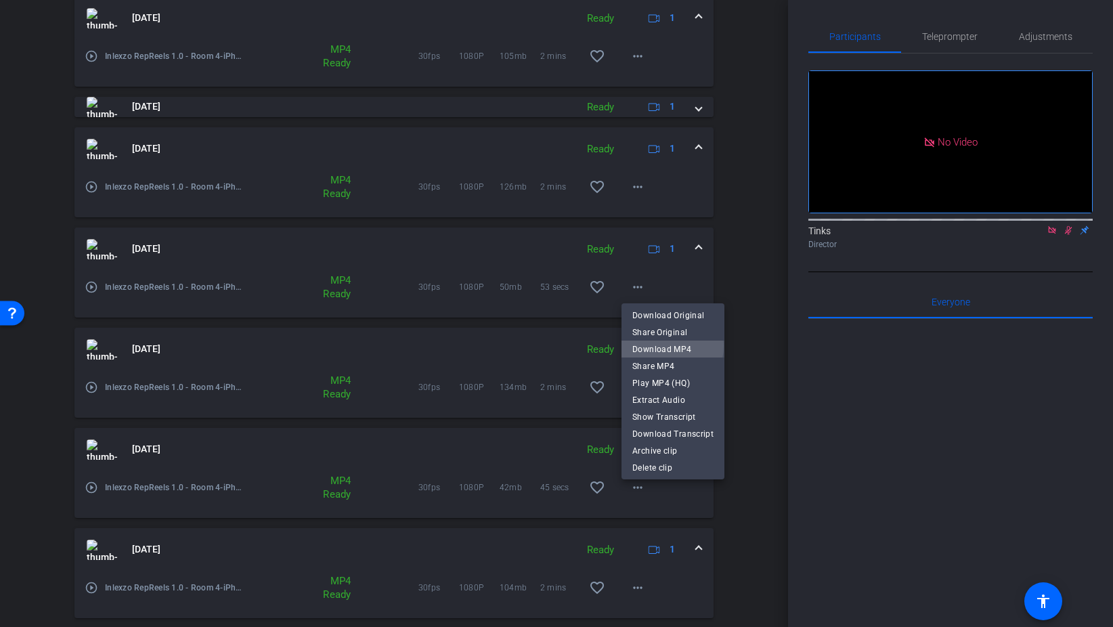
click at [655, 345] on span "Download MP4" at bounding box center [672, 349] width 81 height 16
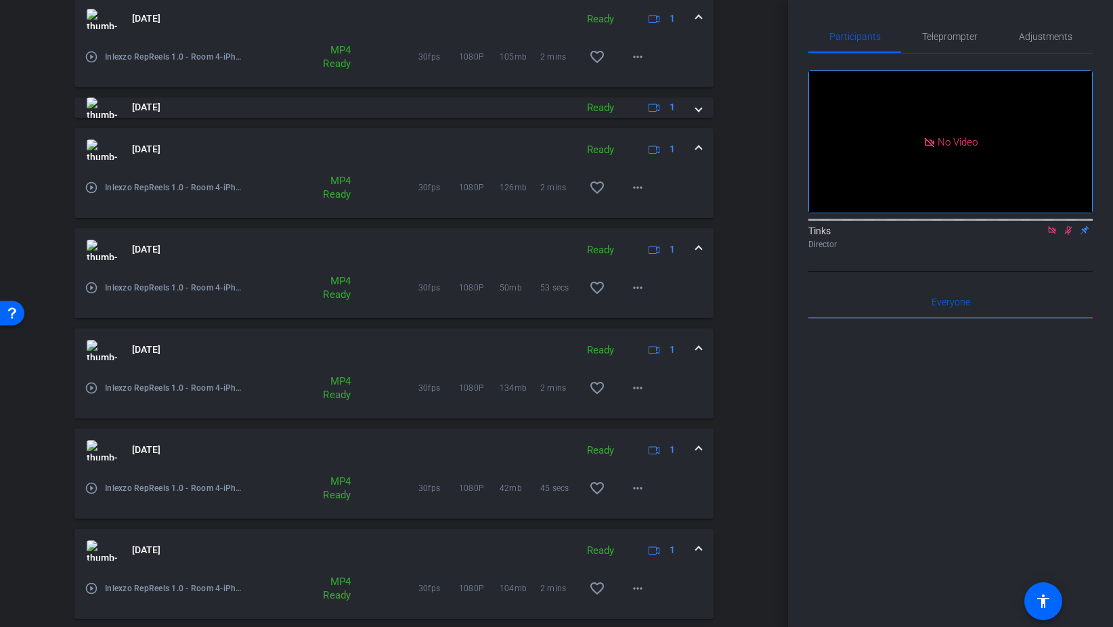
scroll to position [521, 0]
click at [697, 448] on span at bounding box center [698, 446] width 5 height 14
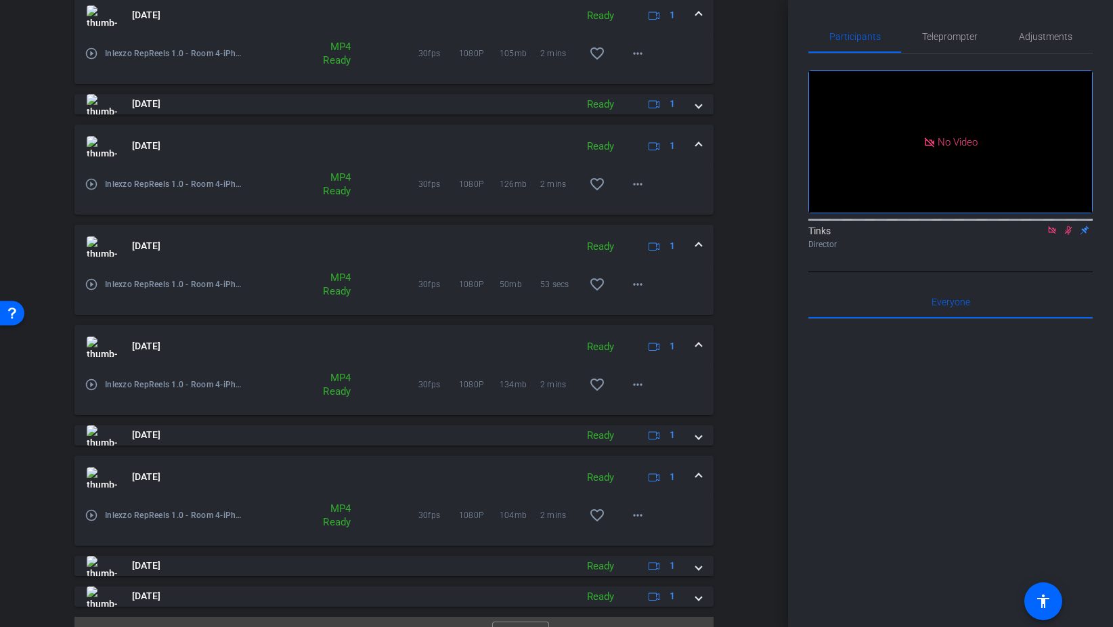
click at [693, 355] on div "Aug 28, 2025 Ready 1" at bounding box center [391, 346] width 609 height 20
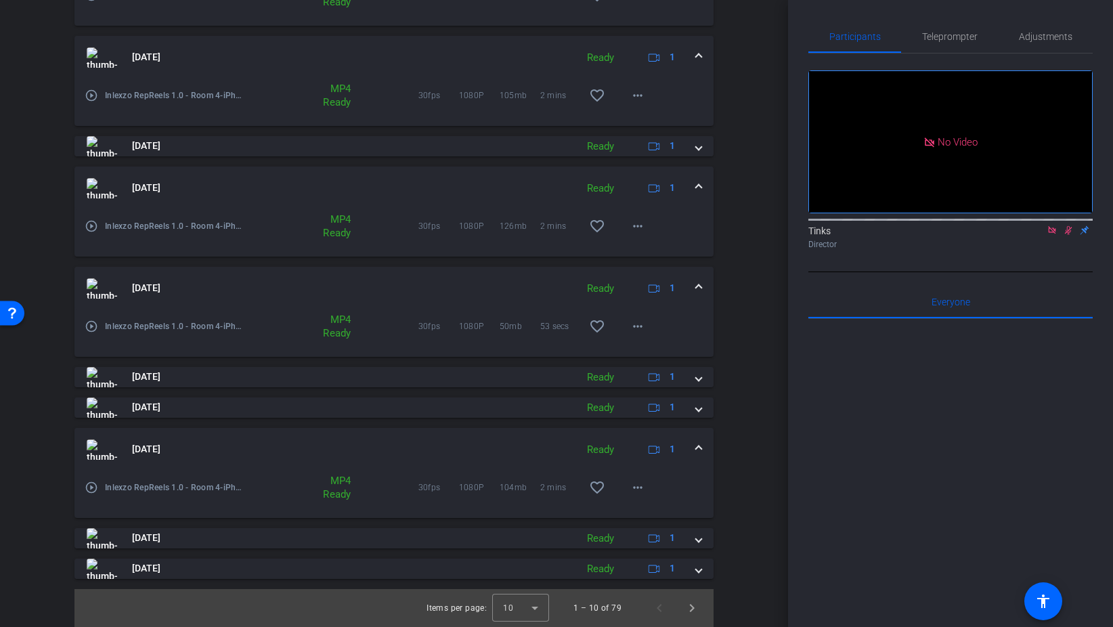
click at [698, 451] on span at bounding box center [698, 449] width 5 height 14
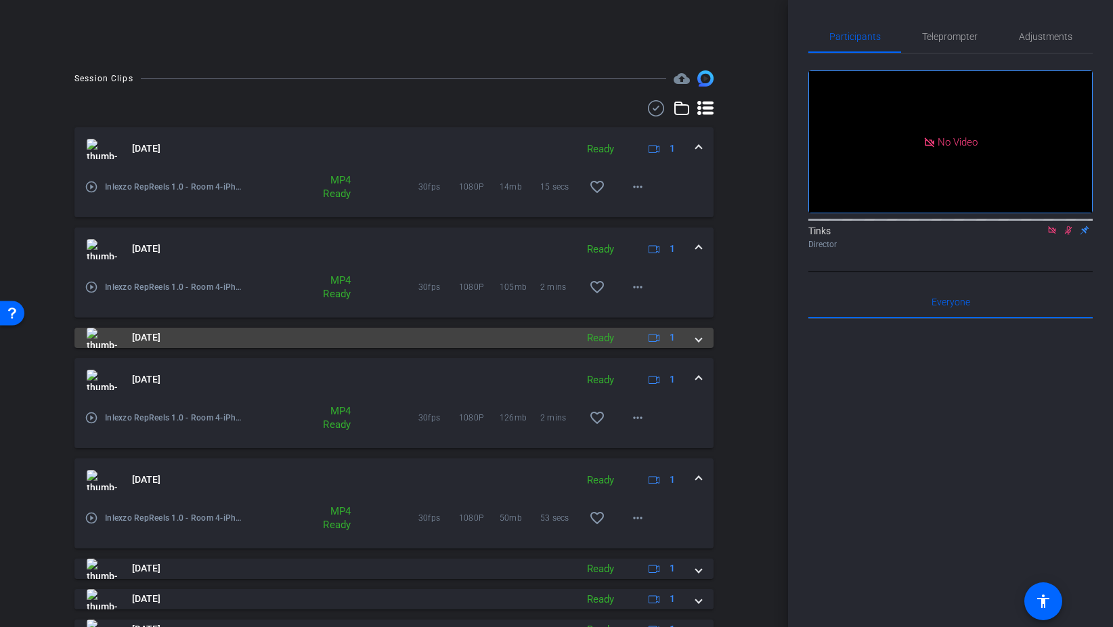
scroll to position [311, 0]
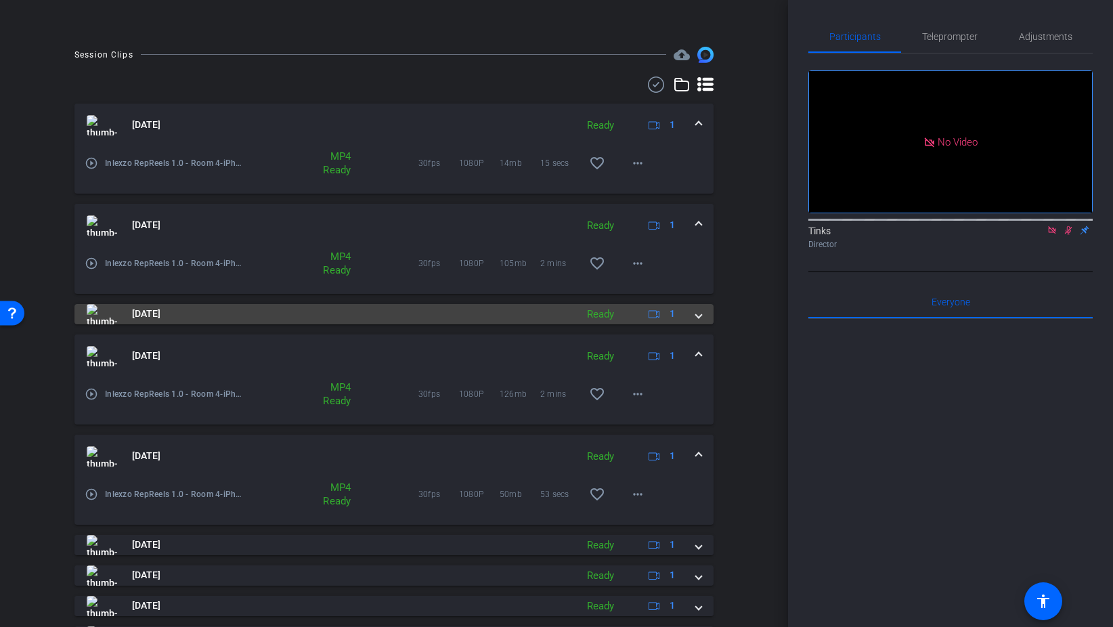
click at [703, 313] on mat-expansion-panel-header "Aug 28, 2025 Ready 1" at bounding box center [393, 314] width 639 height 20
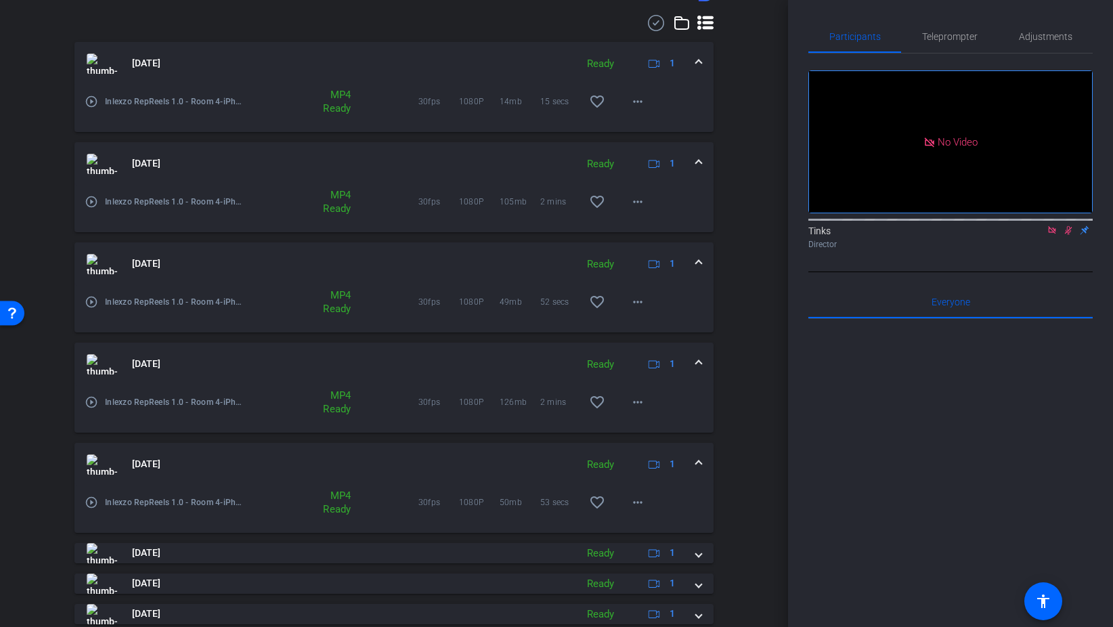
scroll to position [380, 0]
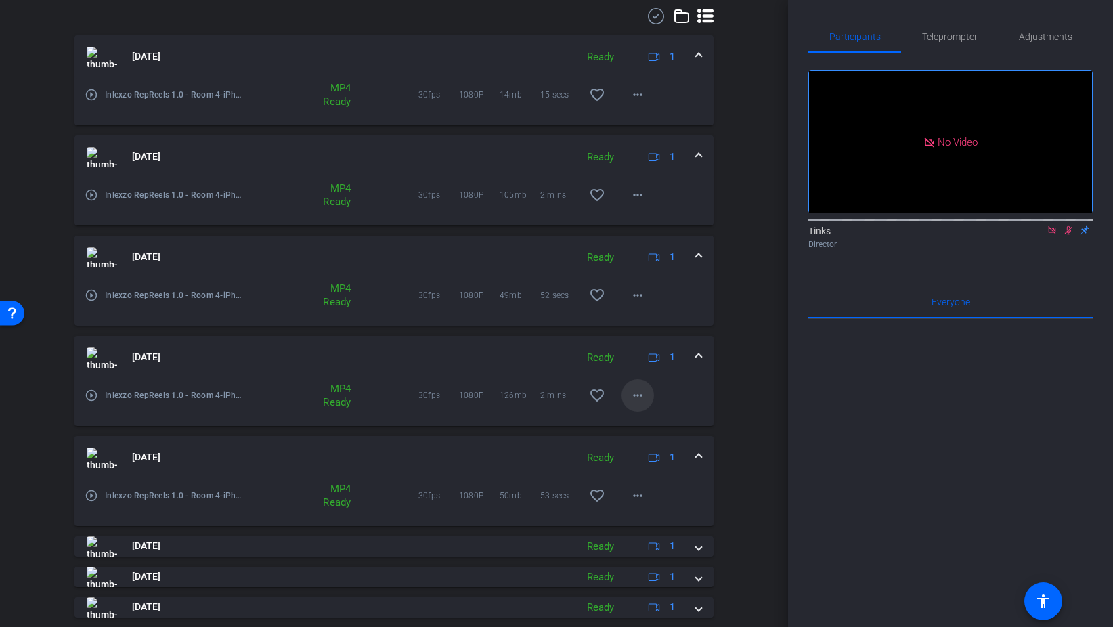
click at [637, 399] on mat-icon "more_horiz" at bounding box center [637, 395] width 16 height 16
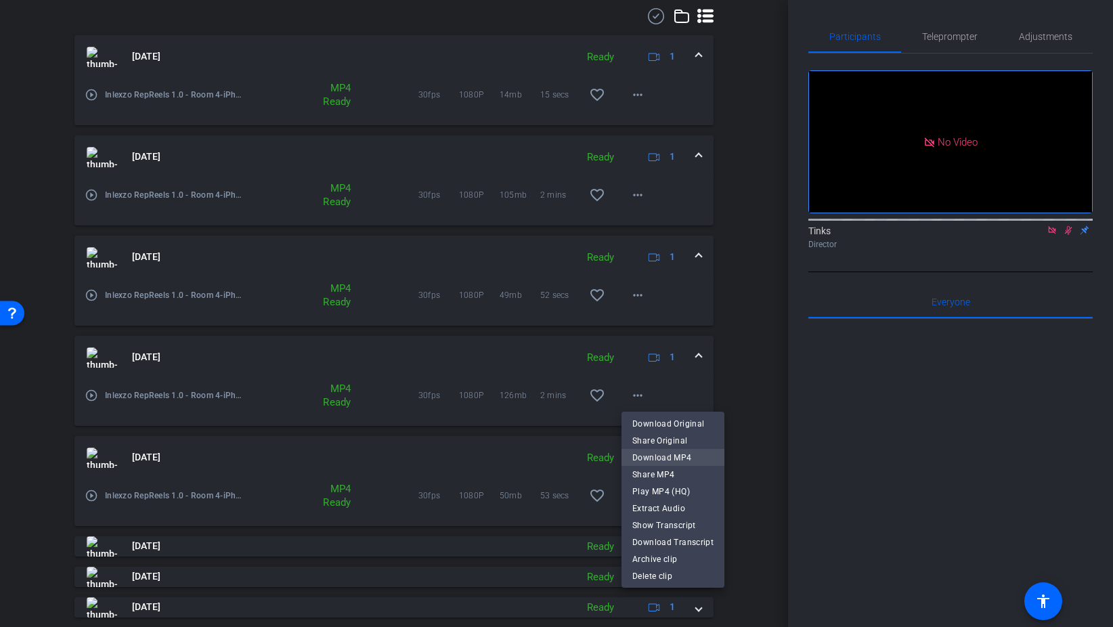
click at [652, 458] on span "Download MP4" at bounding box center [672, 457] width 81 height 16
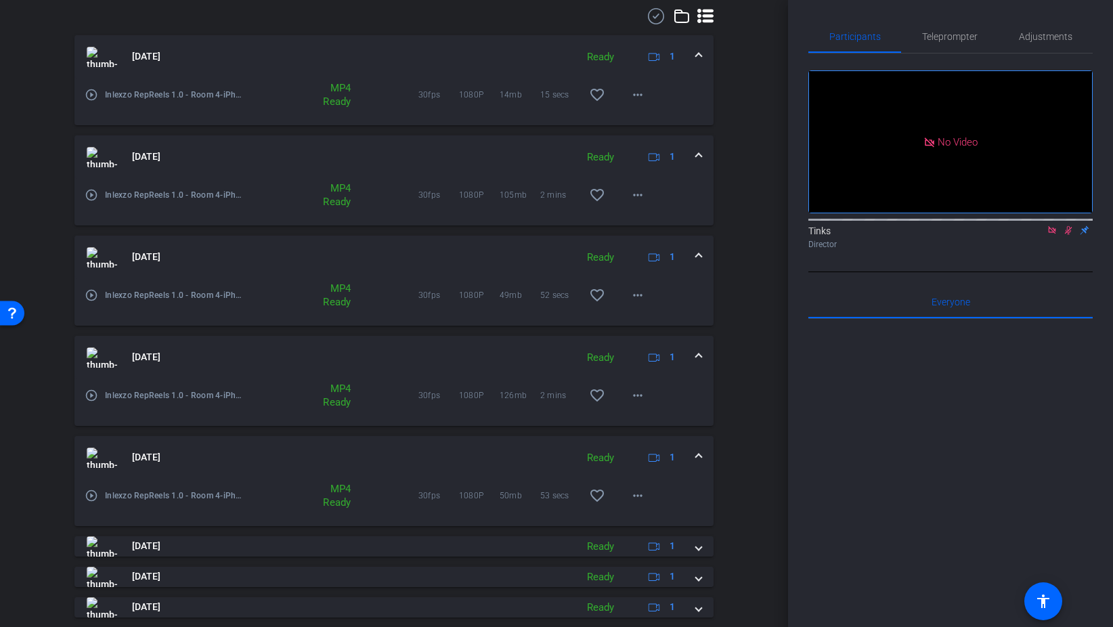
click at [698, 458] on span at bounding box center [698, 457] width 5 height 14
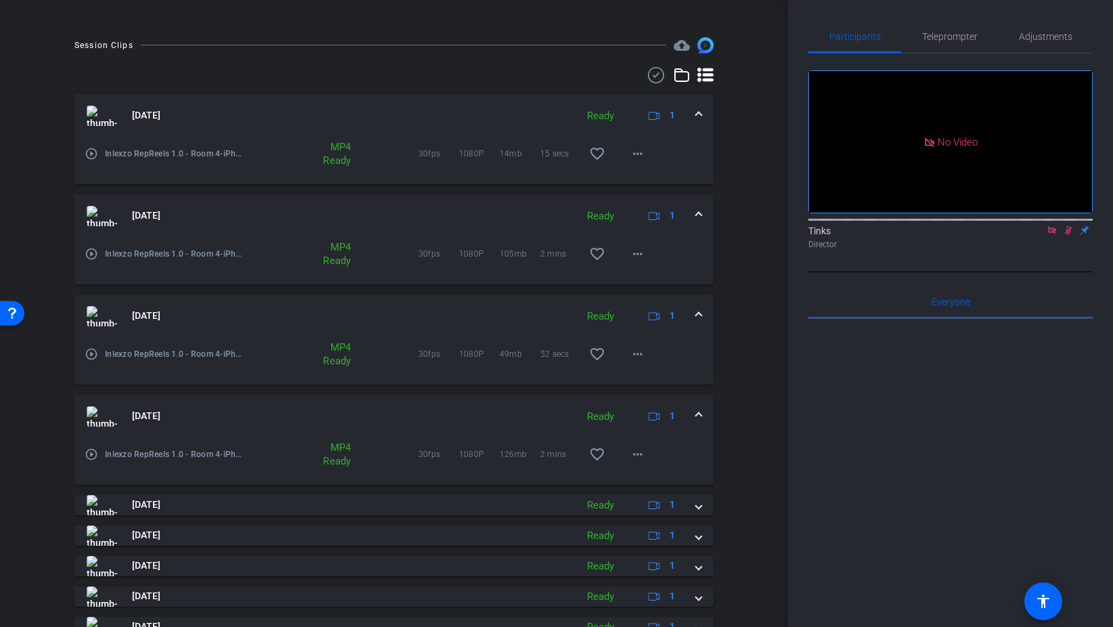
scroll to position [317, 0]
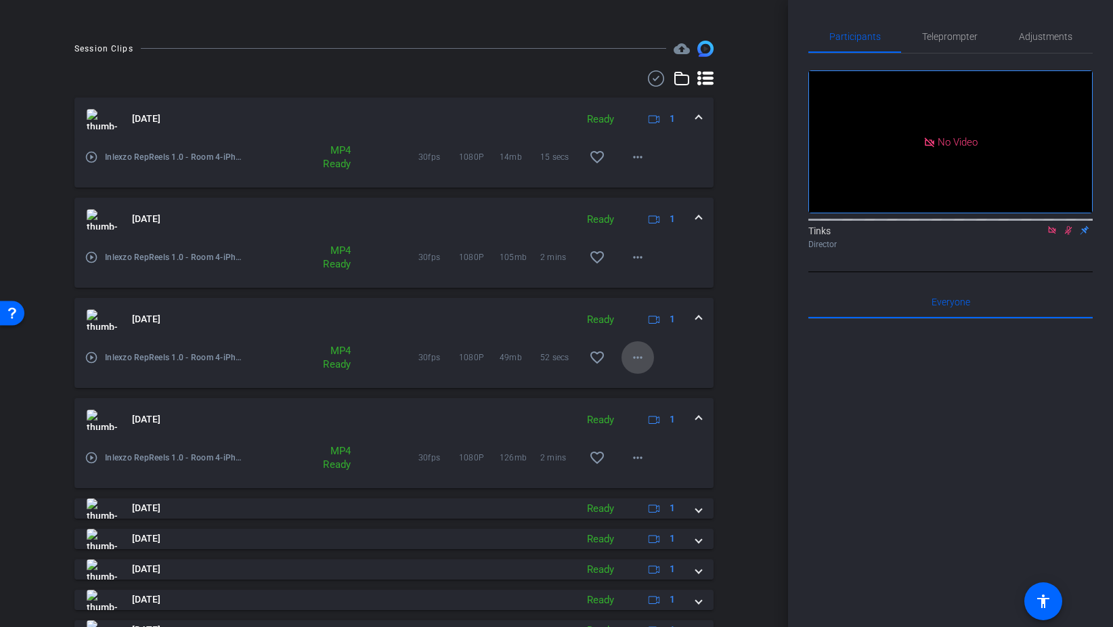
click at [642, 362] on mat-icon "more_horiz" at bounding box center [637, 357] width 16 height 16
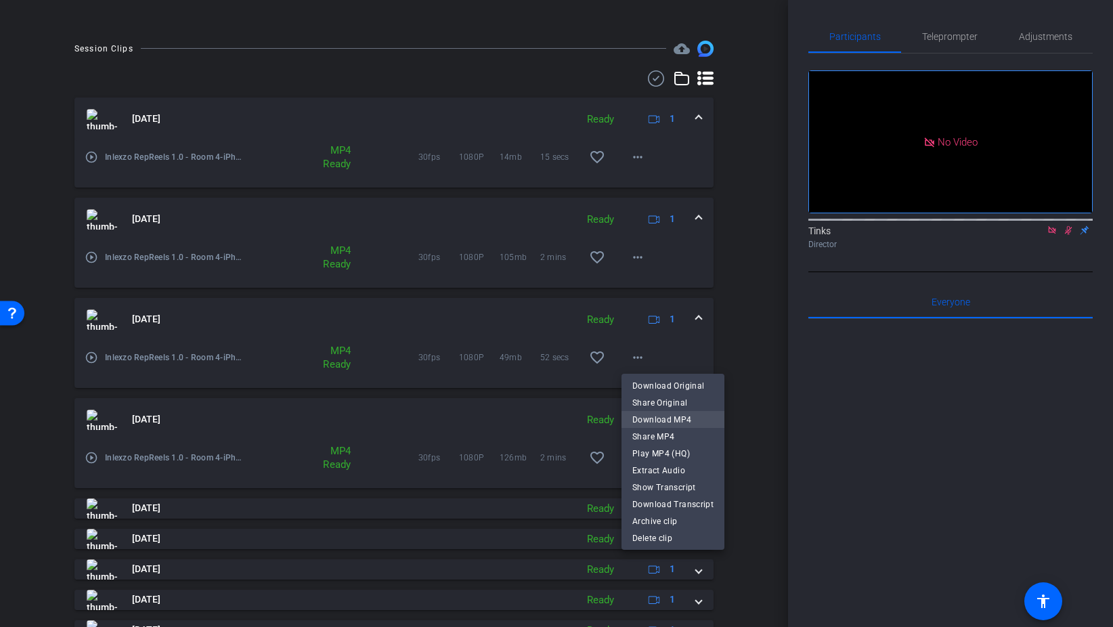
click at [664, 416] on span "Download MP4" at bounding box center [672, 419] width 81 height 16
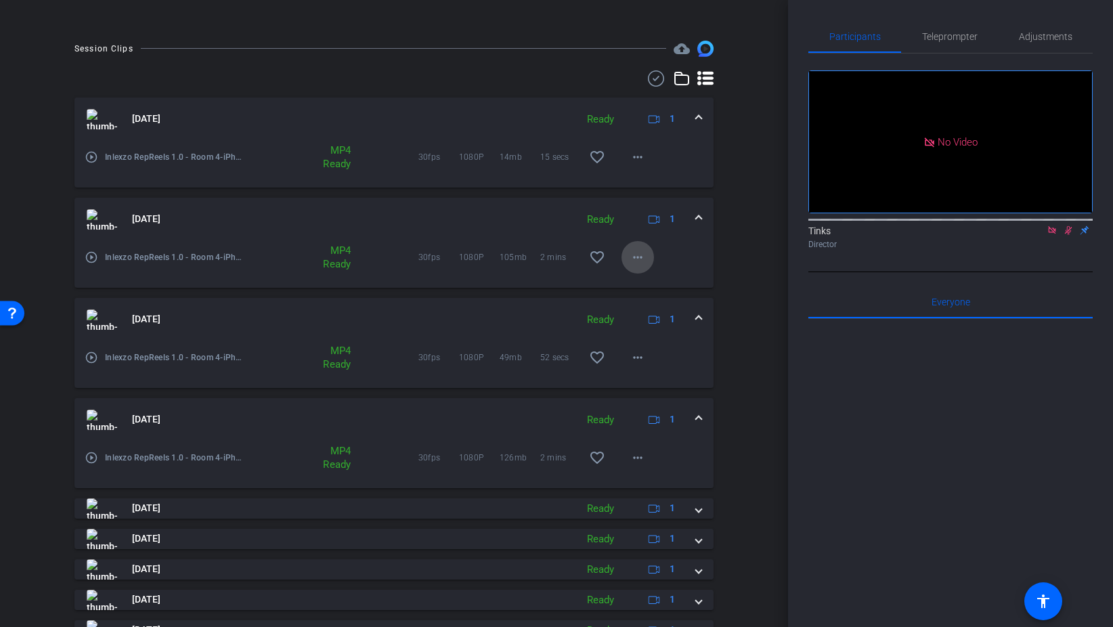
click at [631, 255] on mat-icon "more_horiz" at bounding box center [637, 257] width 16 height 16
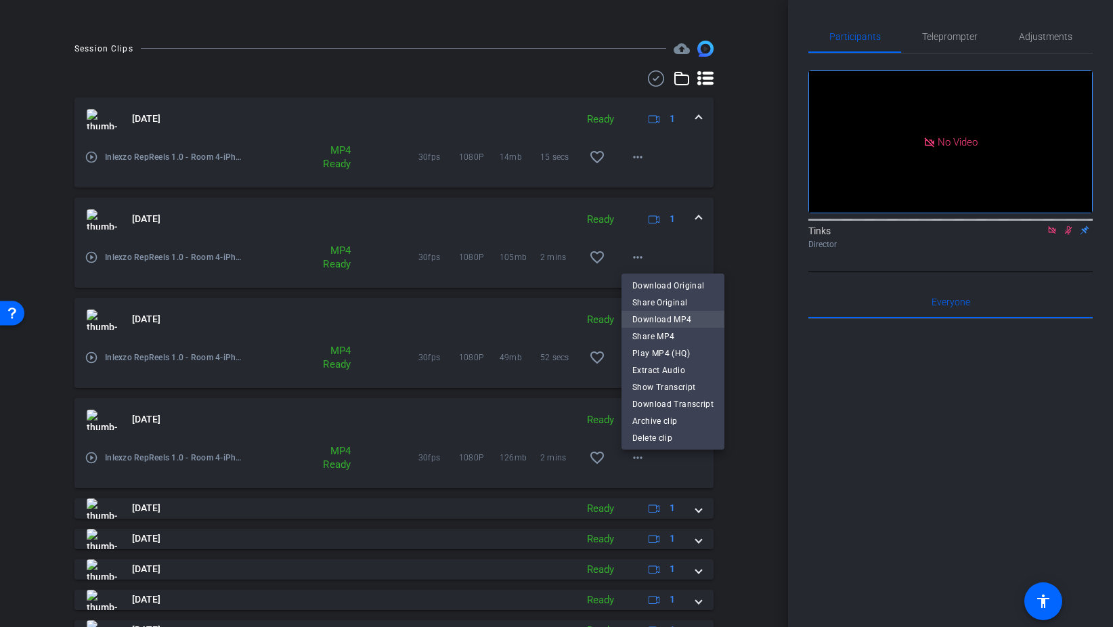
click at [661, 318] on span "Download MP4" at bounding box center [672, 319] width 81 height 16
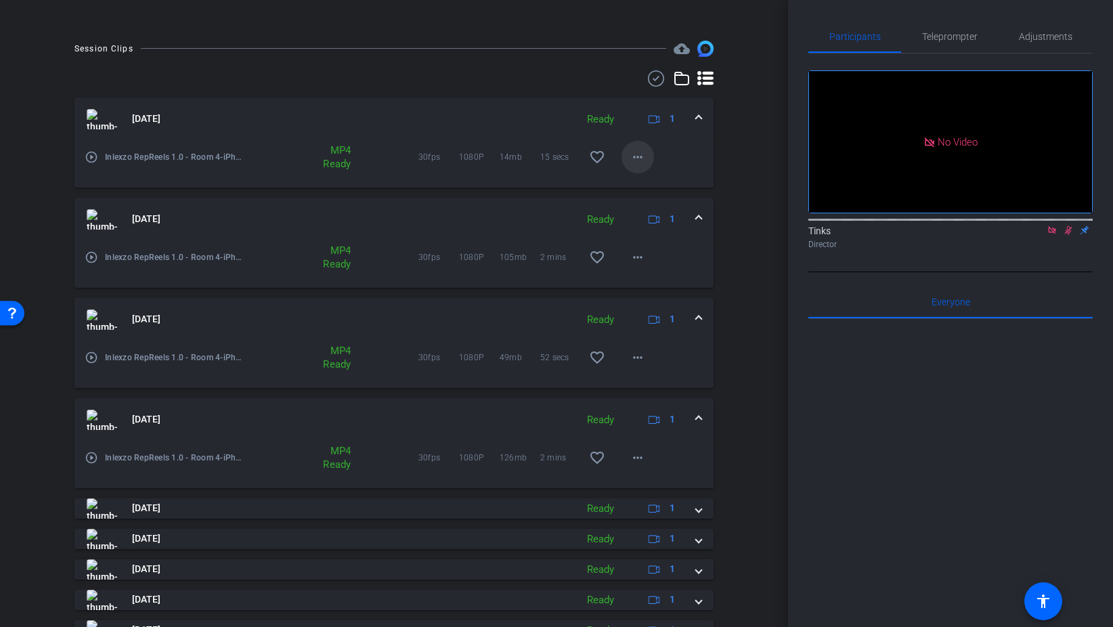
click at [636, 163] on mat-icon "more_horiz" at bounding box center [637, 157] width 16 height 16
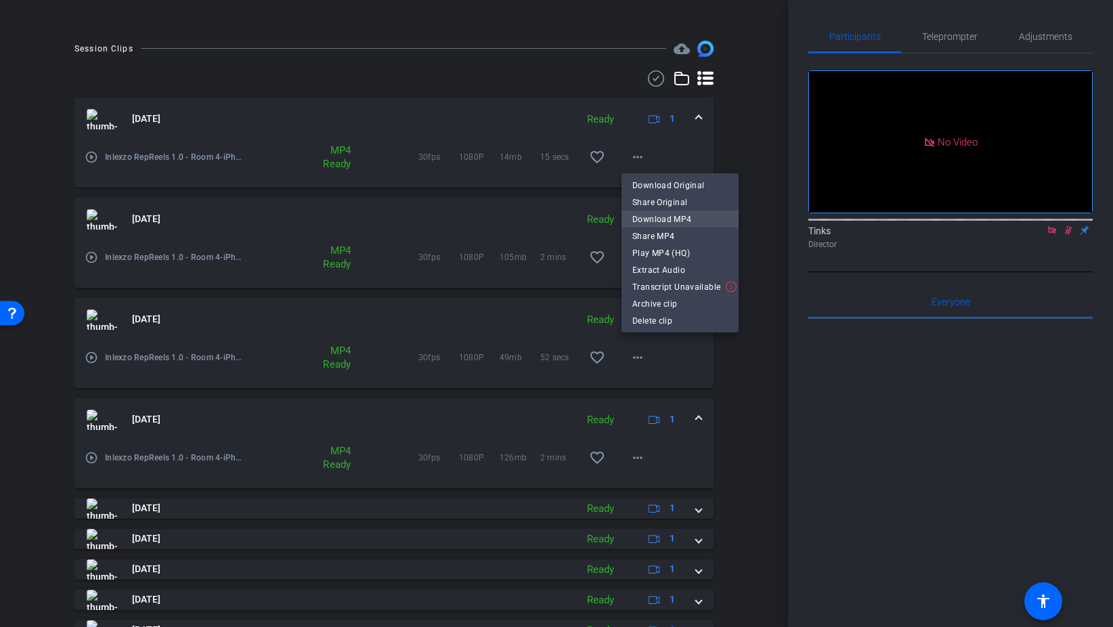
click at [665, 219] on span "Download MP4" at bounding box center [679, 219] width 95 height 16
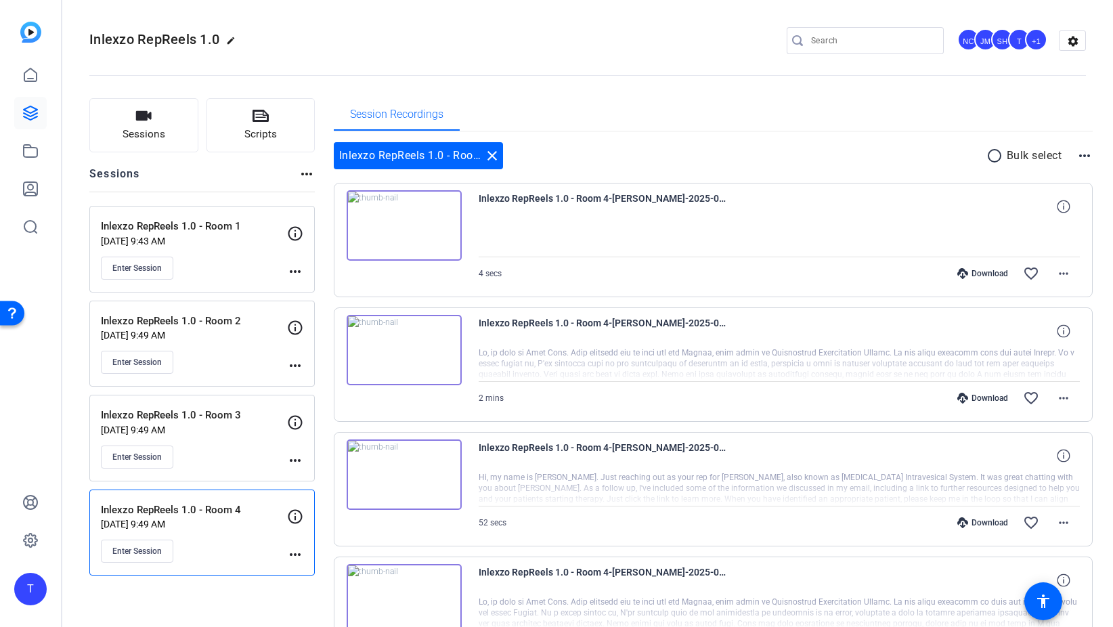
click at [224, 503] on p "Inlexzo RepReels 1.0 - Room 4" at bounding box center [194, 510] width 186 height 16
click at [215, 510] on p "Inlexzo RepReels 1.0 - Room 4" at bounding box center [194, 510] width 186 height 16
click at [146, 548] on span "Enter Session" at bounding box center [136, 550] width 49 height 11
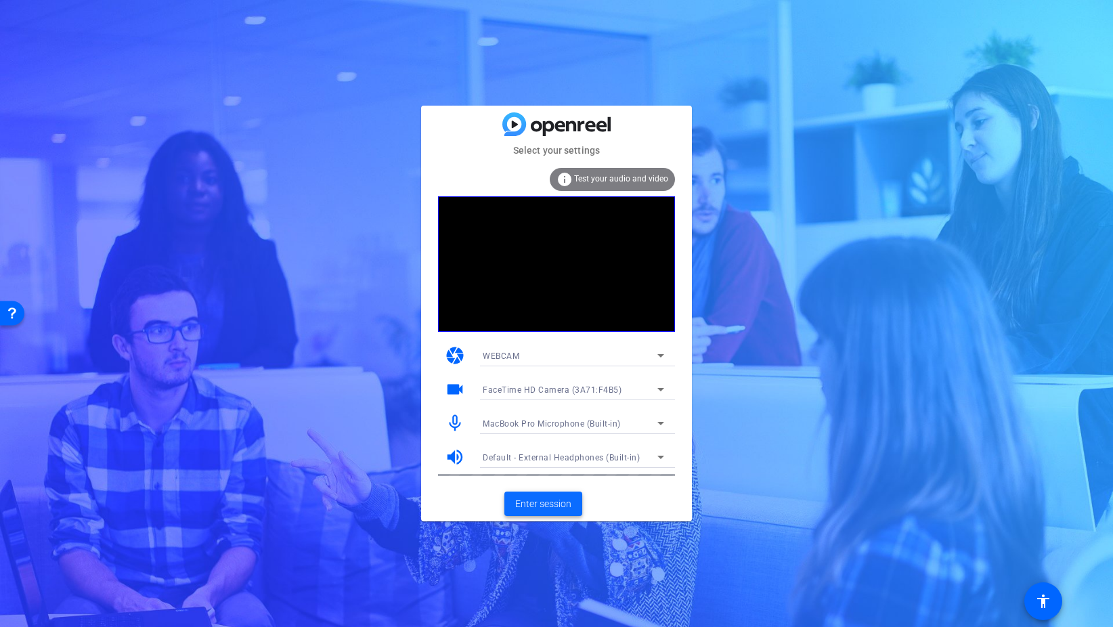
click at [529, 505] on span "Enter session" at bounding box center [543, 504] width 56 height 14
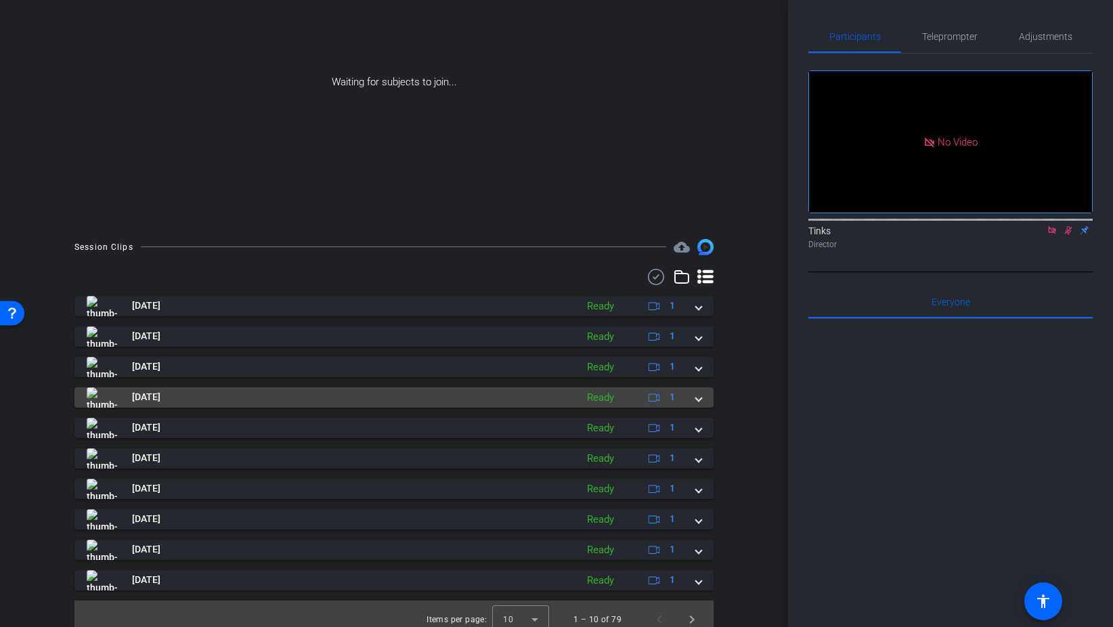
scroll to position [131, 0]
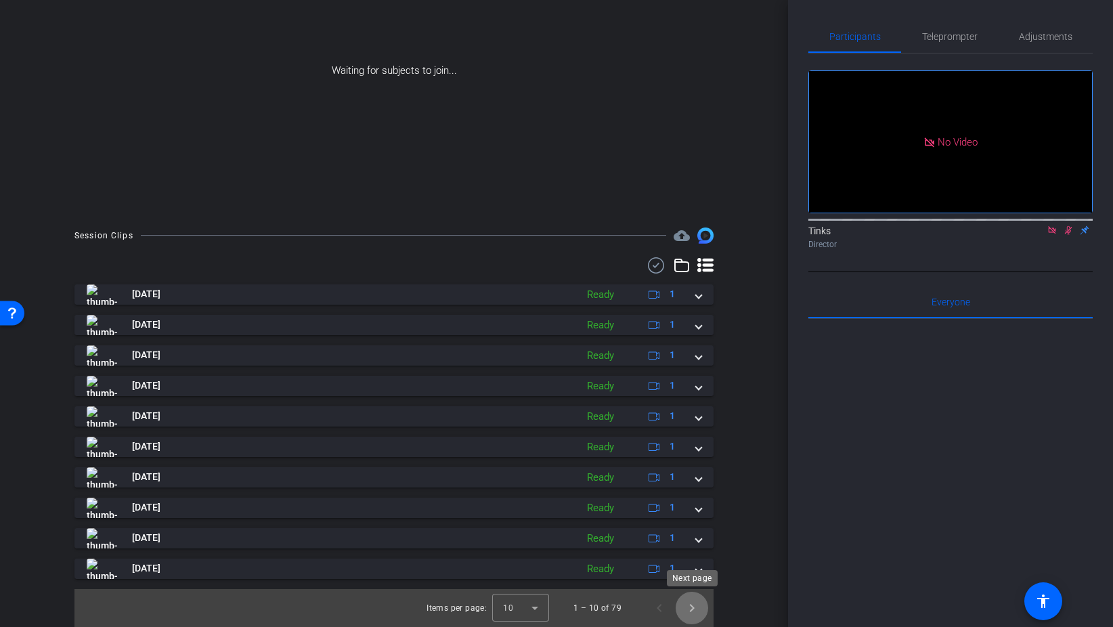
click at [700, 608] on span "Next page" at bounding box center [691, 608] width 32 height 32
click at [657, 609] on span "Previous page" at bounding box center [659, 608] width 32 height 32
